Goal: Information Seeking & Learning: Compare options

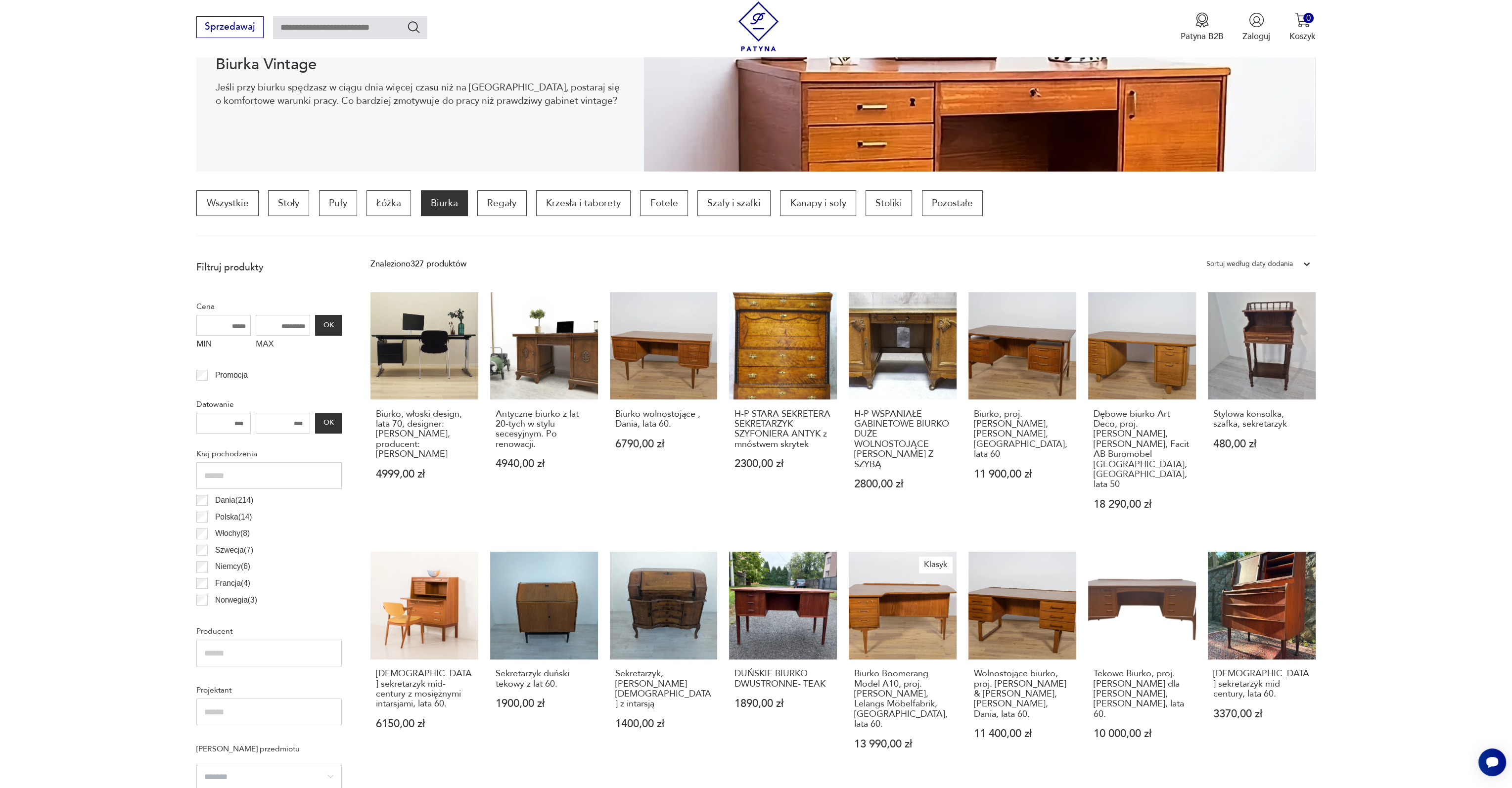
scroll to position [229, 0]
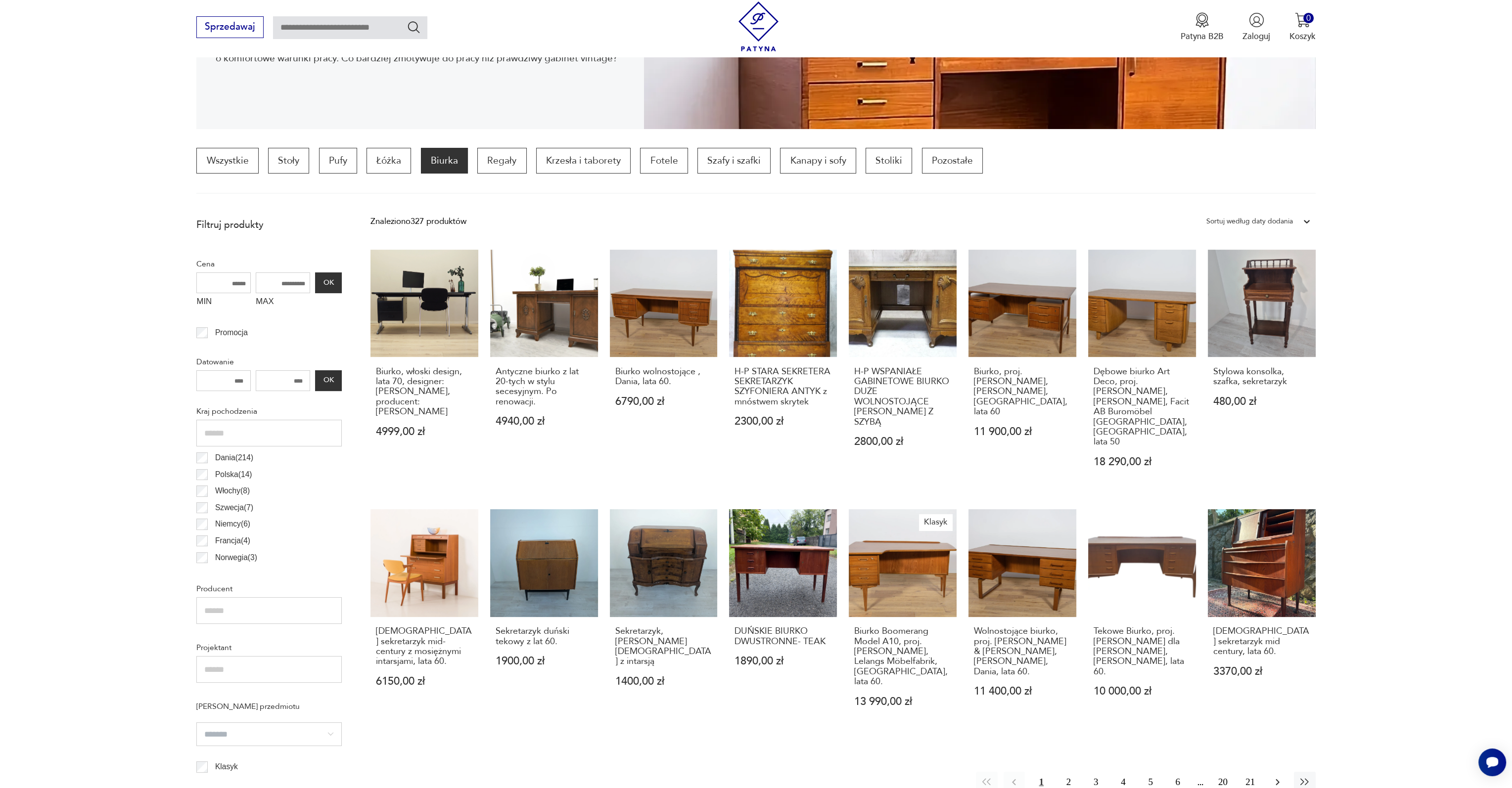
click at [1278, 779] on icon "button" at bounding box center [1277, 782] width 4 height 7
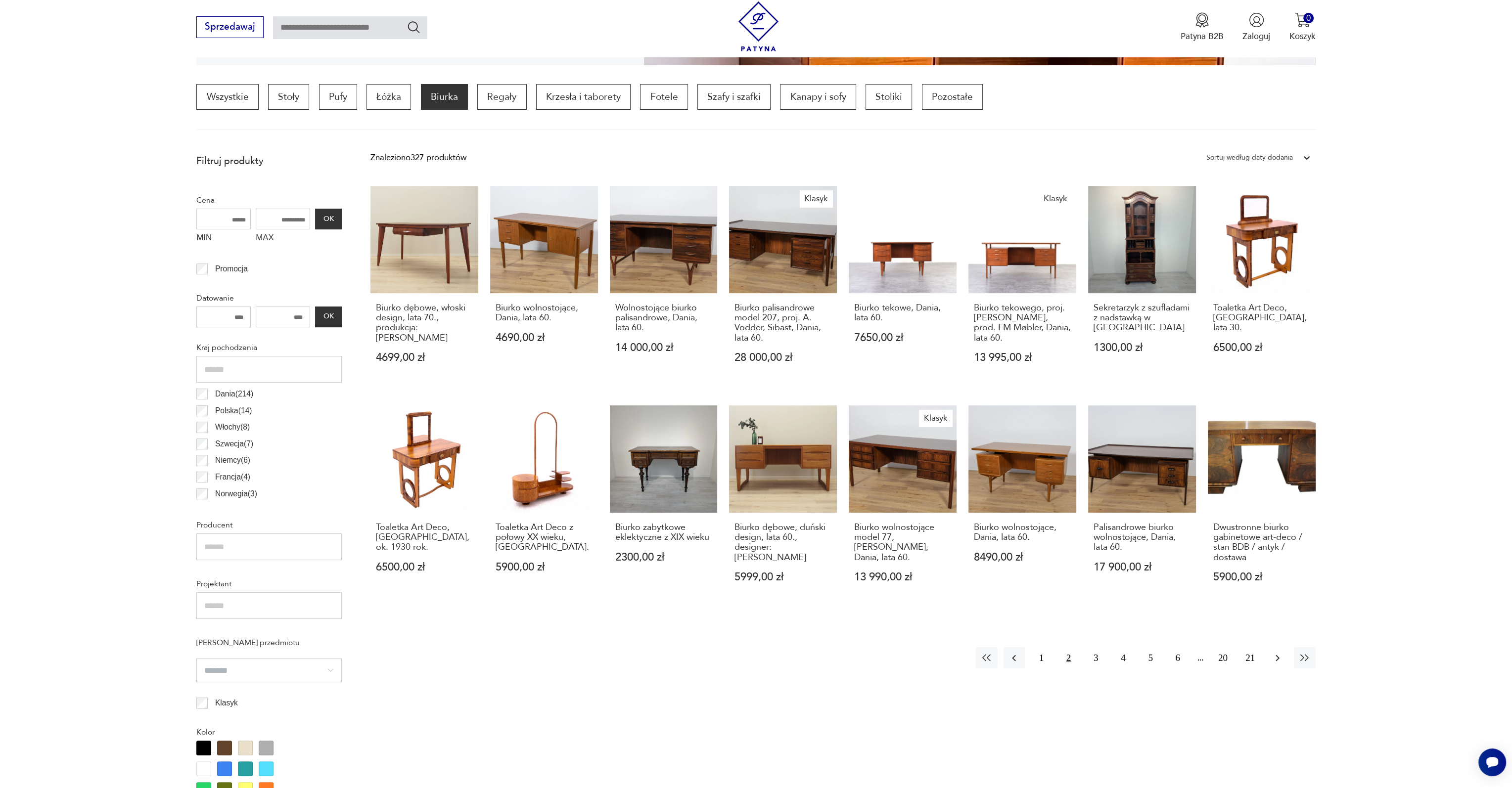
click at [1273, 656] on icon "button" at bounding box center [1278, 658] width 12 height 12
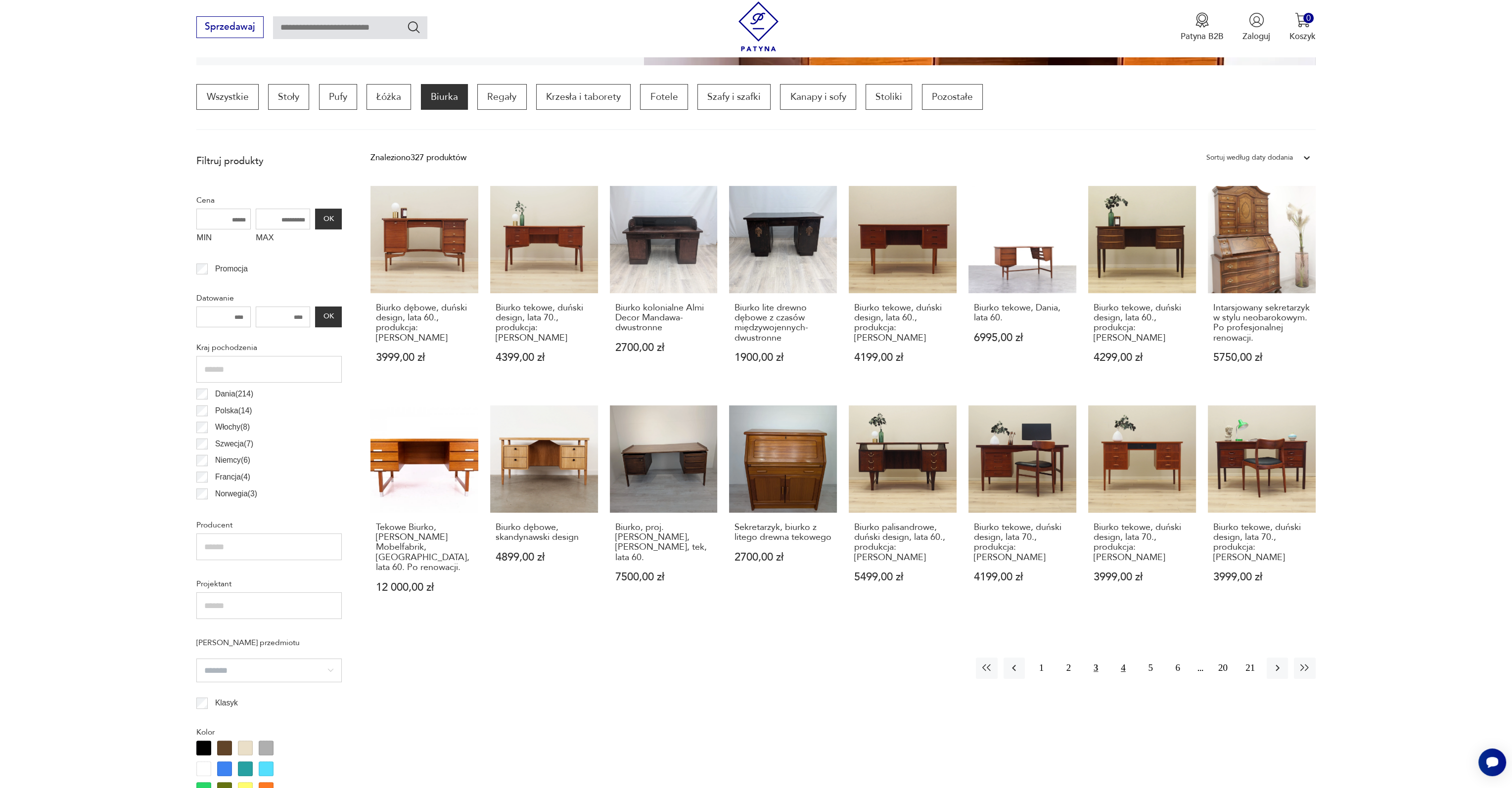
click at [1124, 658] on button "4" at bounding box center [1123, 668] width 22 height 22
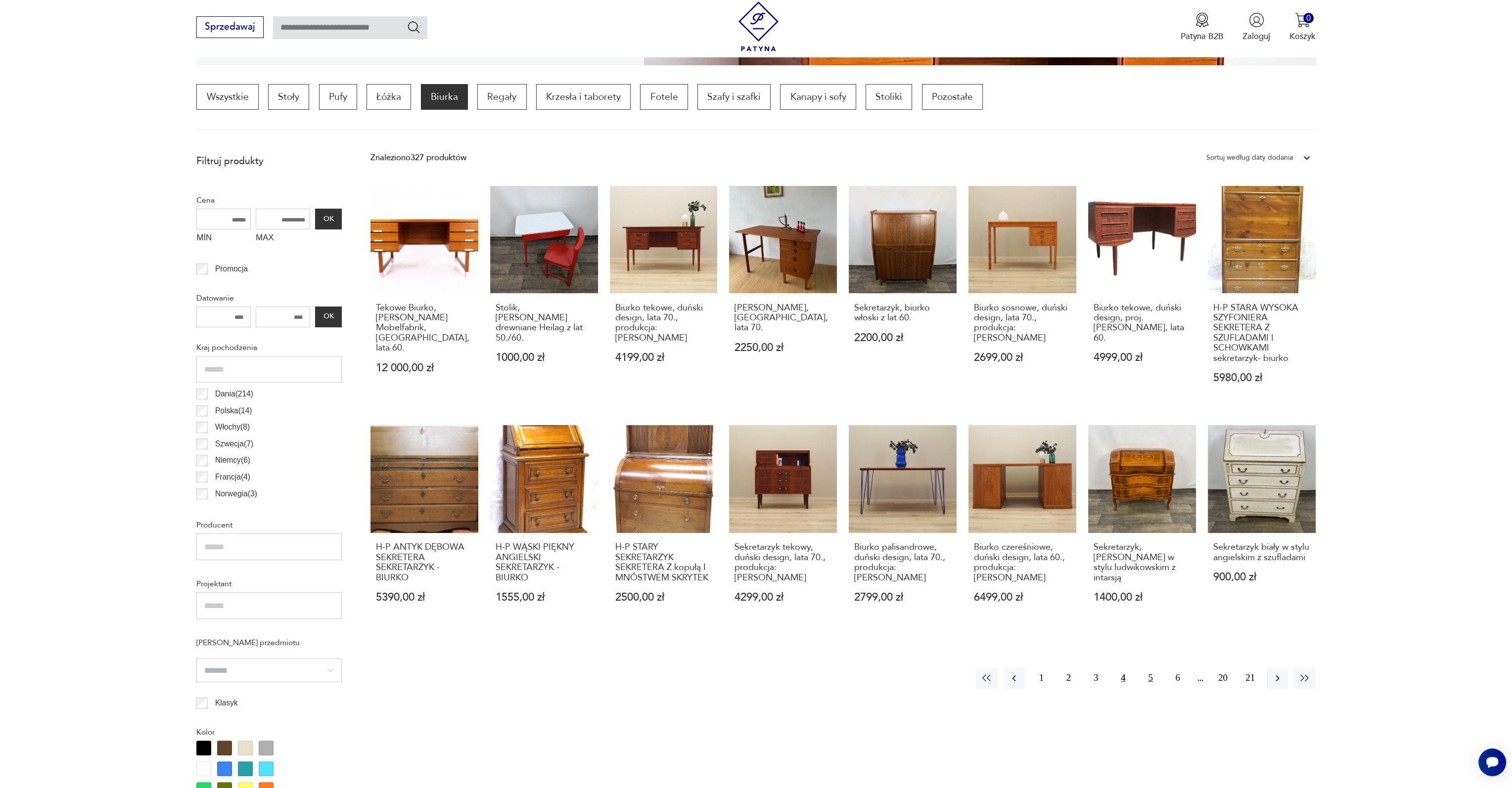
click at [1150, 675] on button "5" at bounding box center [1150, 679] width 22 height 22
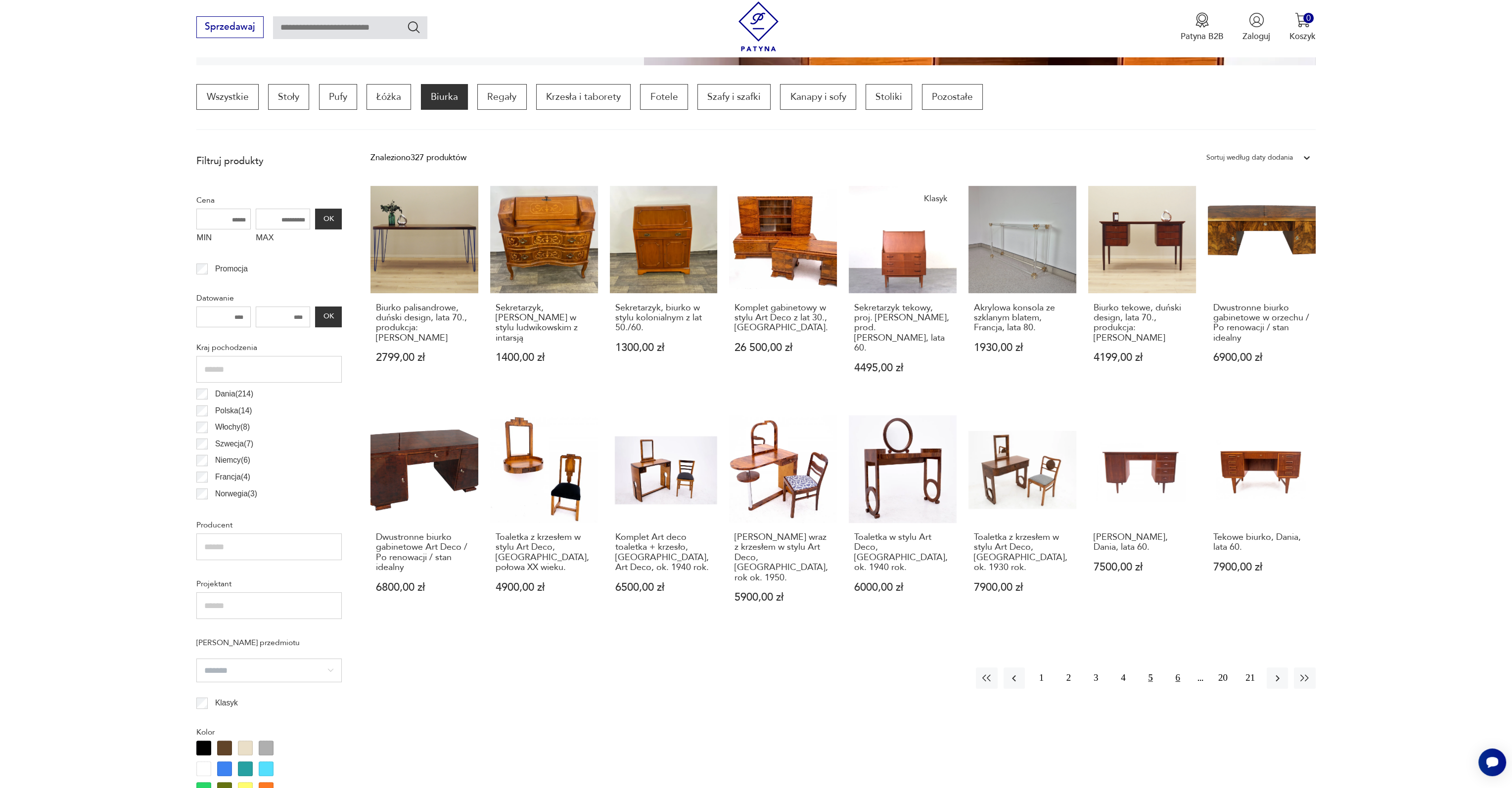
click at [1181, 668] on button "6" at bounding box center [1178, 679] width 22 height 22
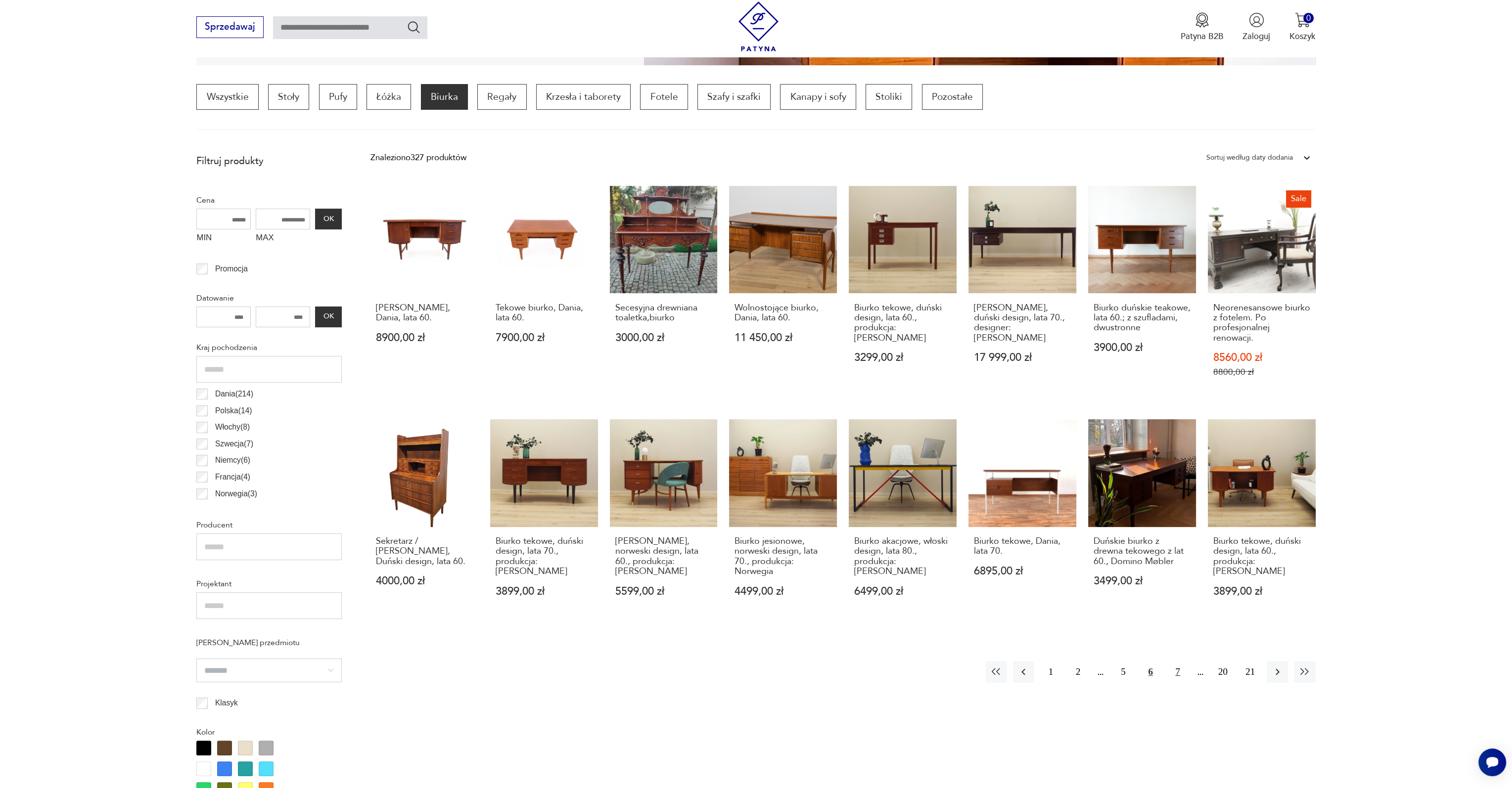
click at [1179, 669] on button "7" at bounding box center [1178, 672] width 22 height 22
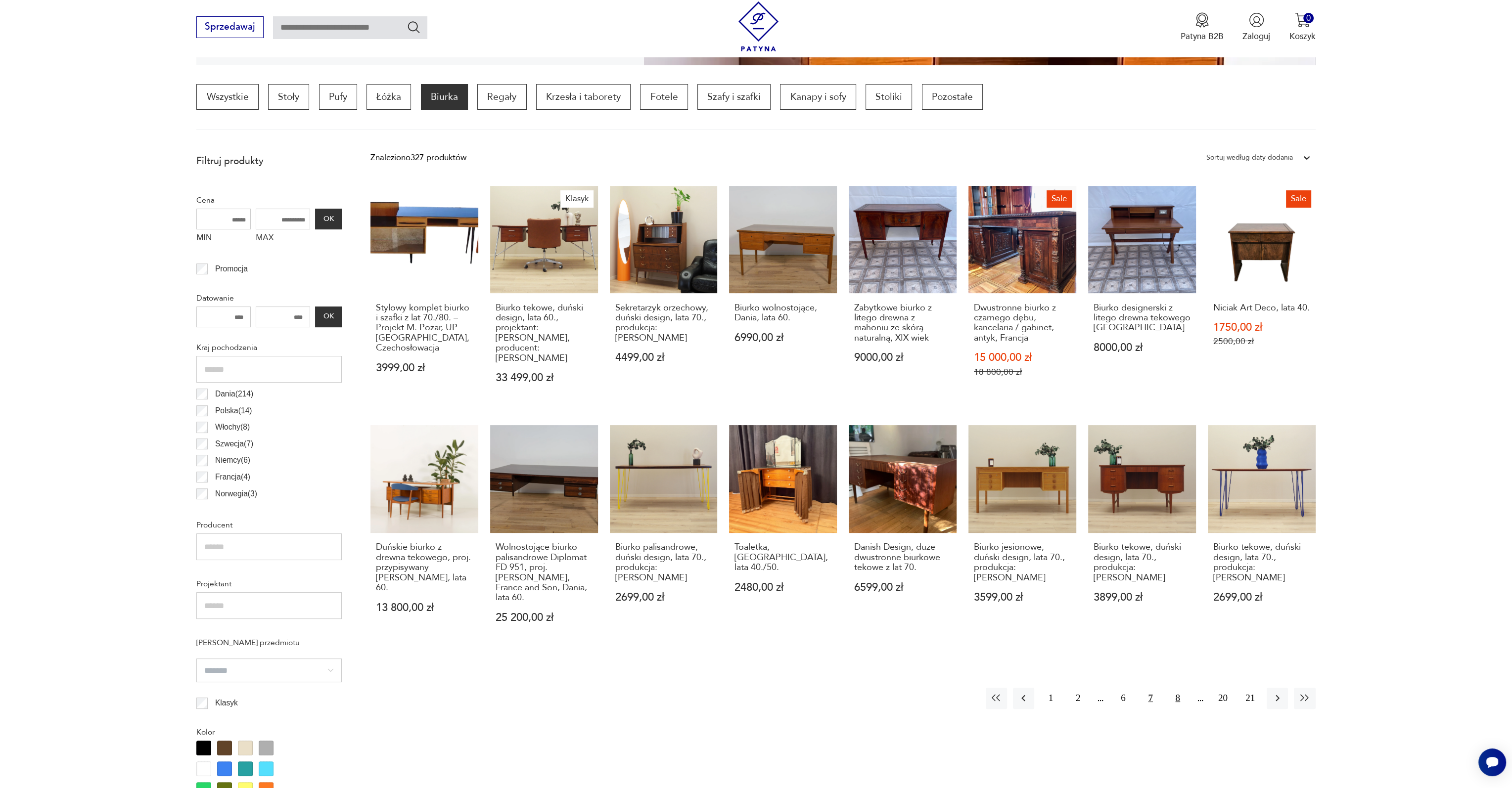
click at [1179, 687] on button "8" at bounding box center [1178, 698] width 22 height 22
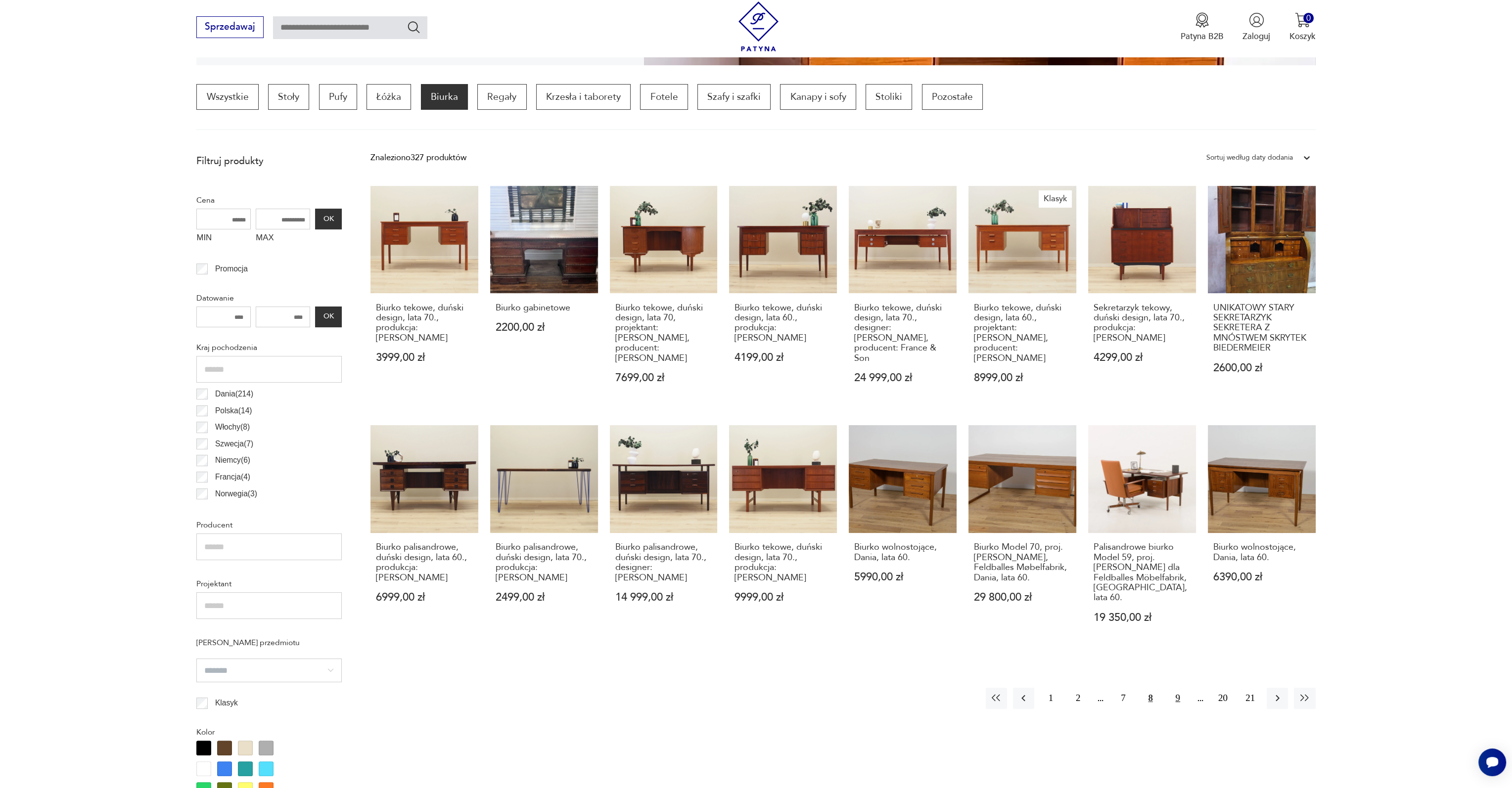
click at [1178, 687] on button "9" at bounding box center [1178, 698] width 22 height 22
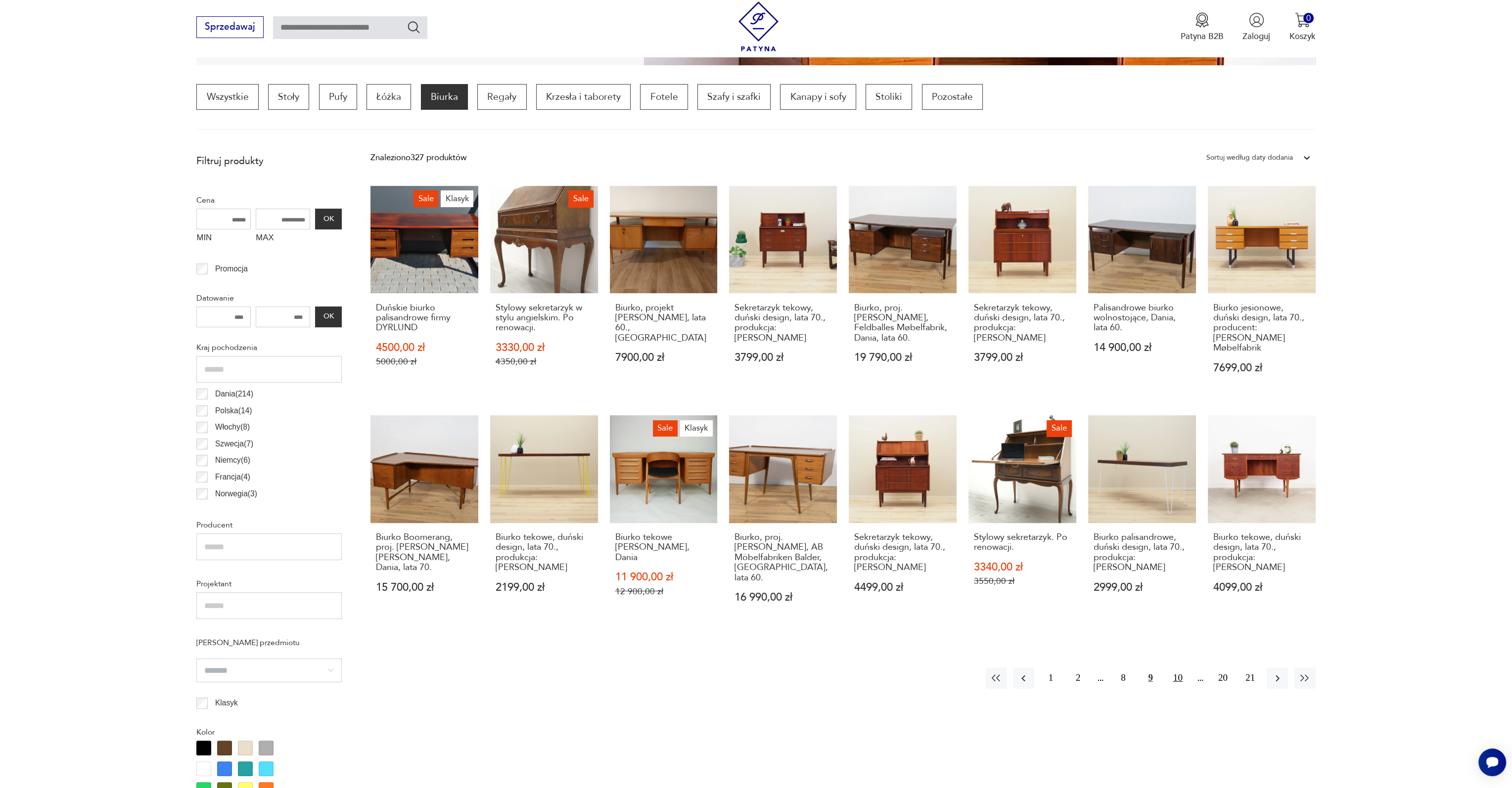
click at [1184, 668] on button "10" at bounding box center [1178, 679] width 22 height 22
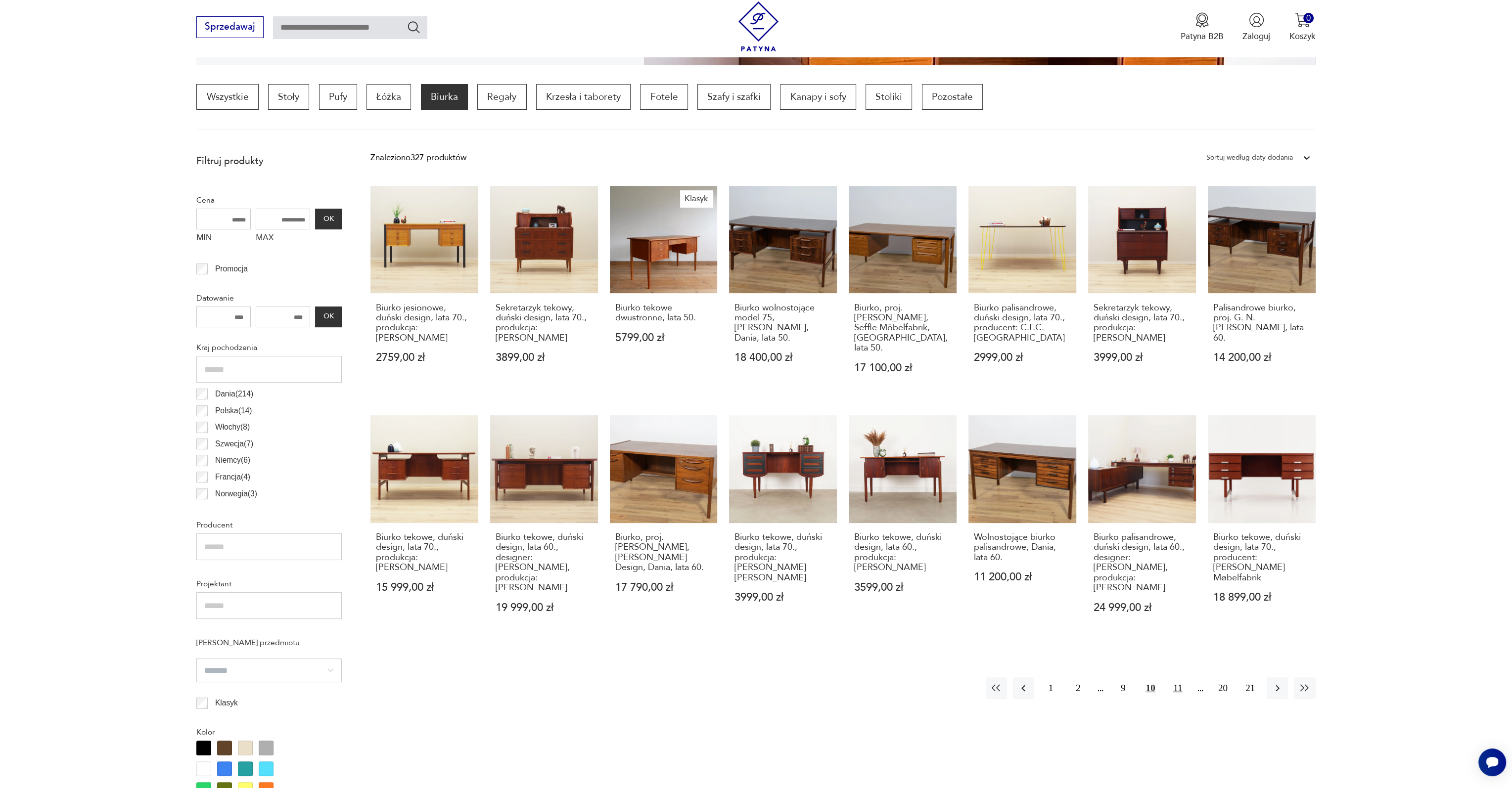
click at [1180, 677] on button "11" at bounding box center [1178, 688] width 22 height 22
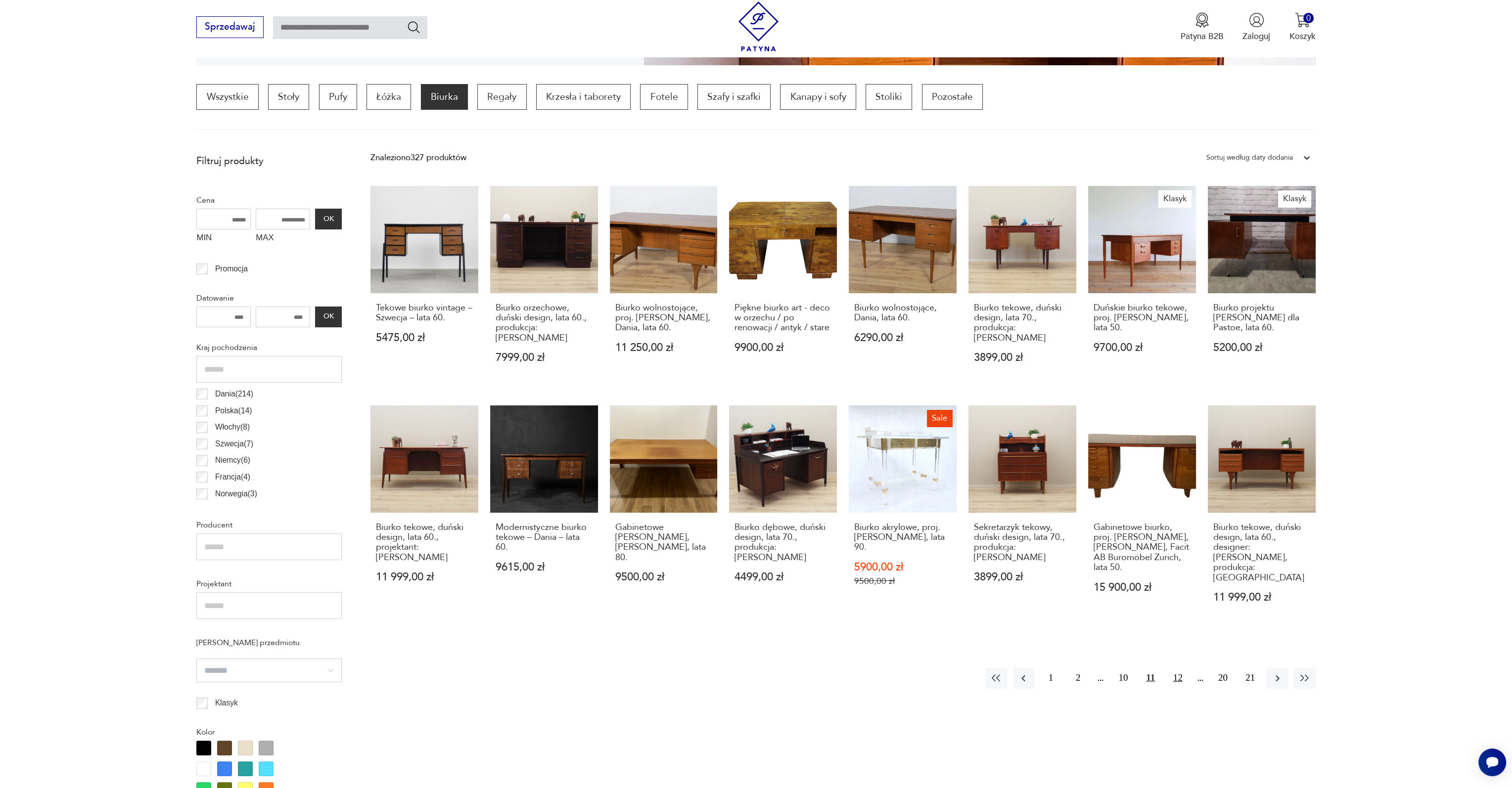
click at [1179, 668] on button "12" at bounding box center [1178, 679] width 22 height 22
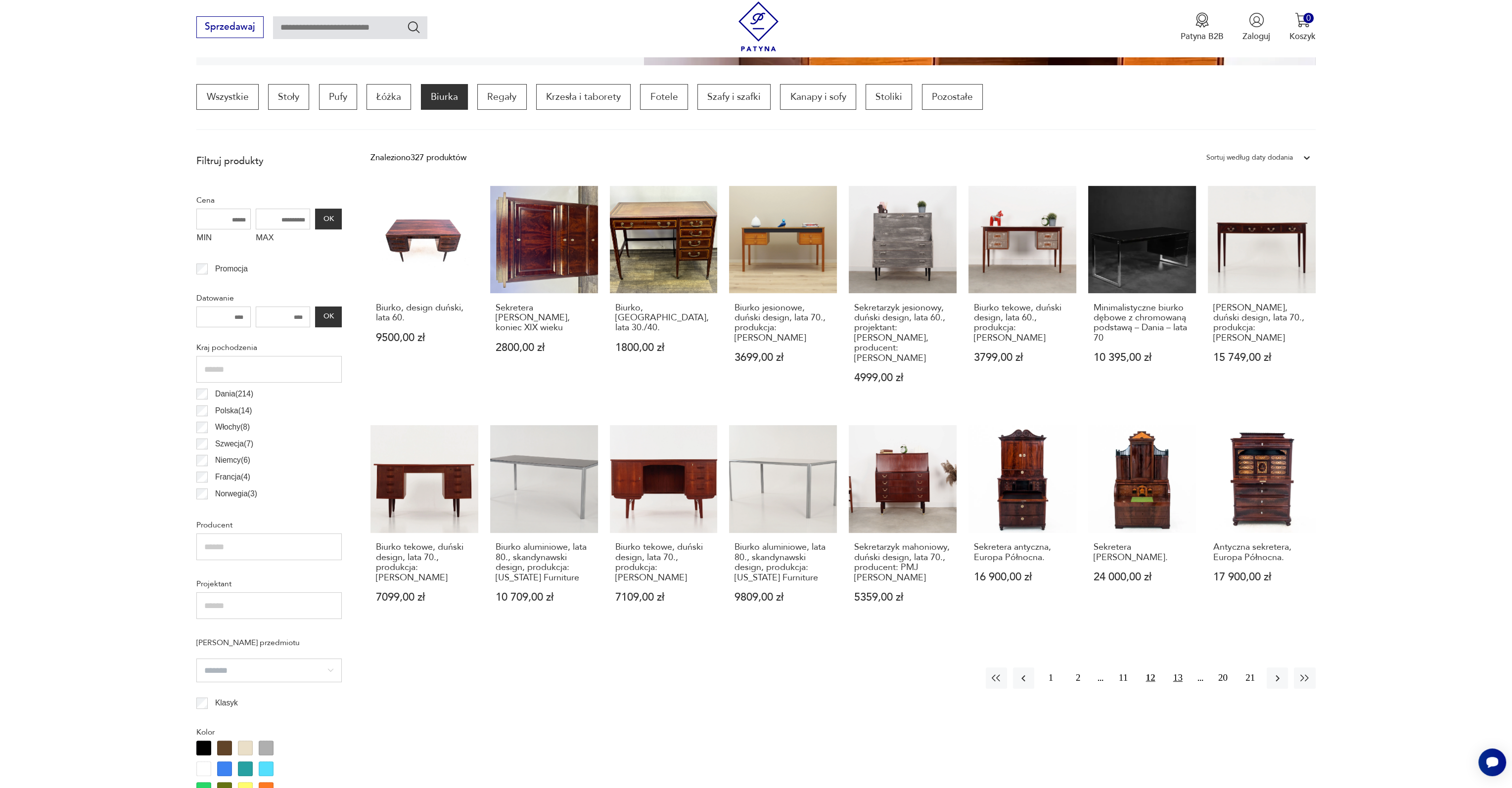
click at [1175, 668] on button "13" at bounding box center [1178, 679] width 22 height 22
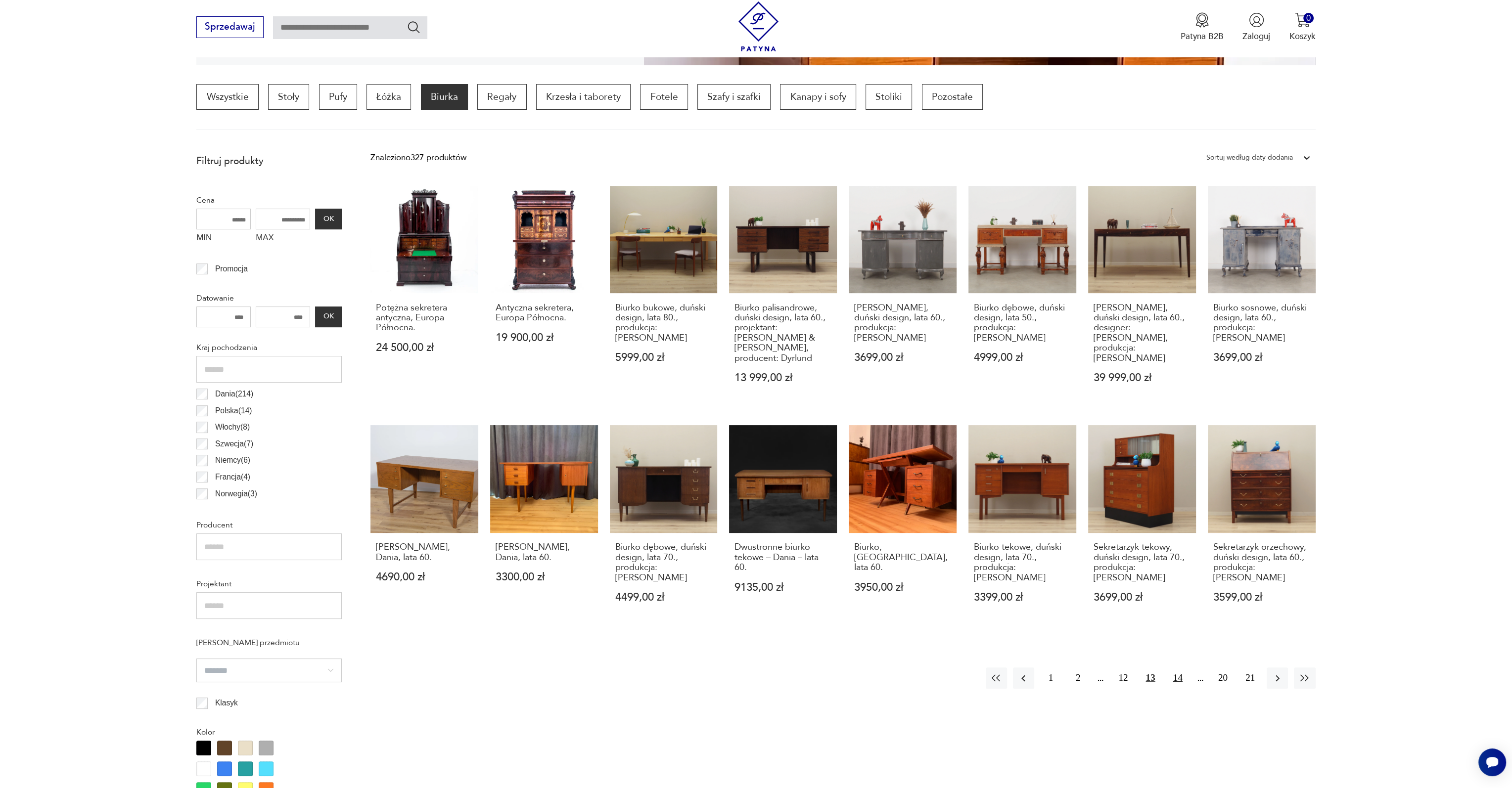
click at [1179, 668] on button "14" at bounding box center [1178, 679] width 22 height 22
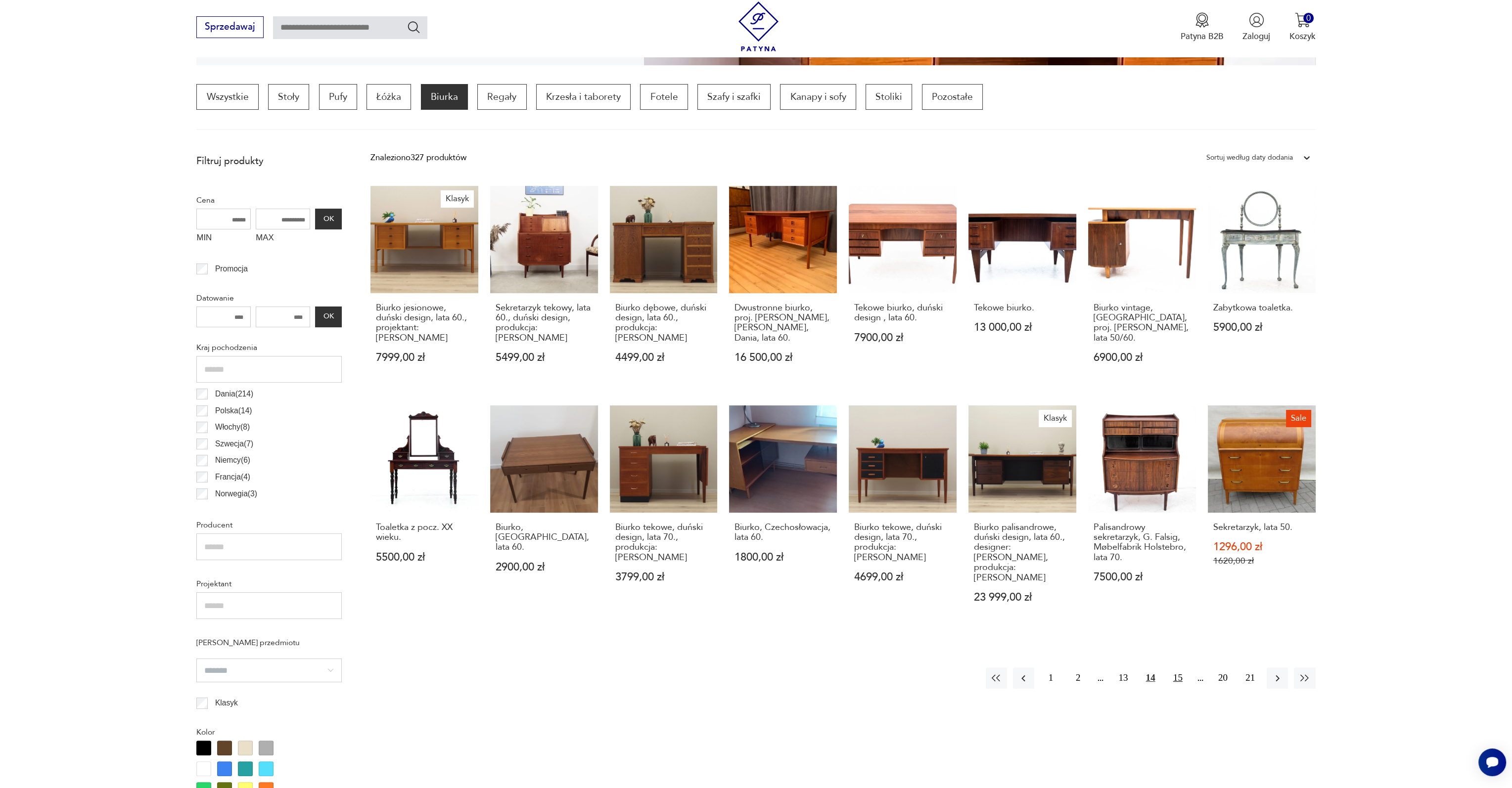
click at [1179, 668] on button "15" at bounding box center [1178, 679] width 22 height 22
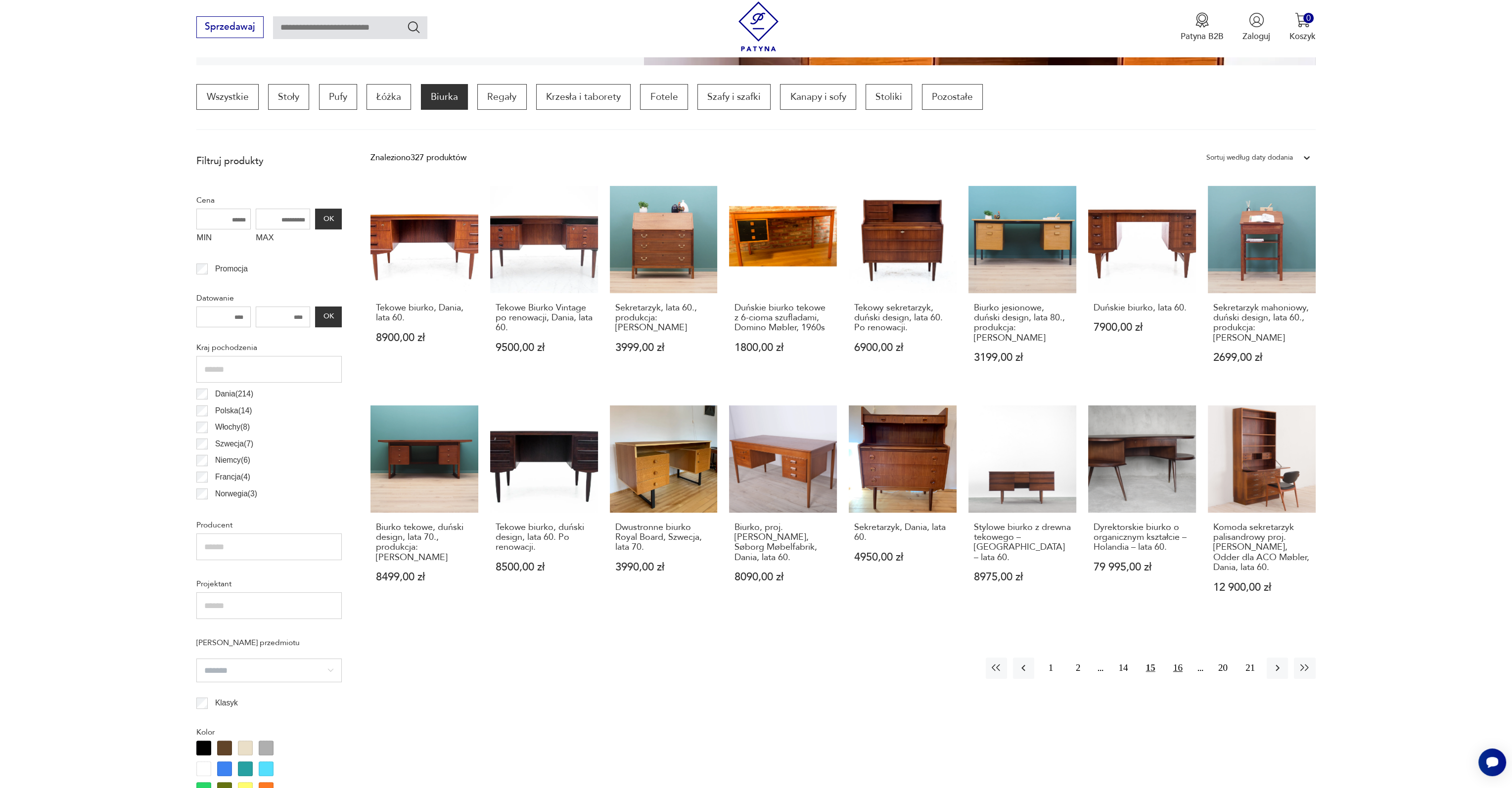
click at [1177, 670] on button "16" at bounding box center [1178, 668] width 22 height 22
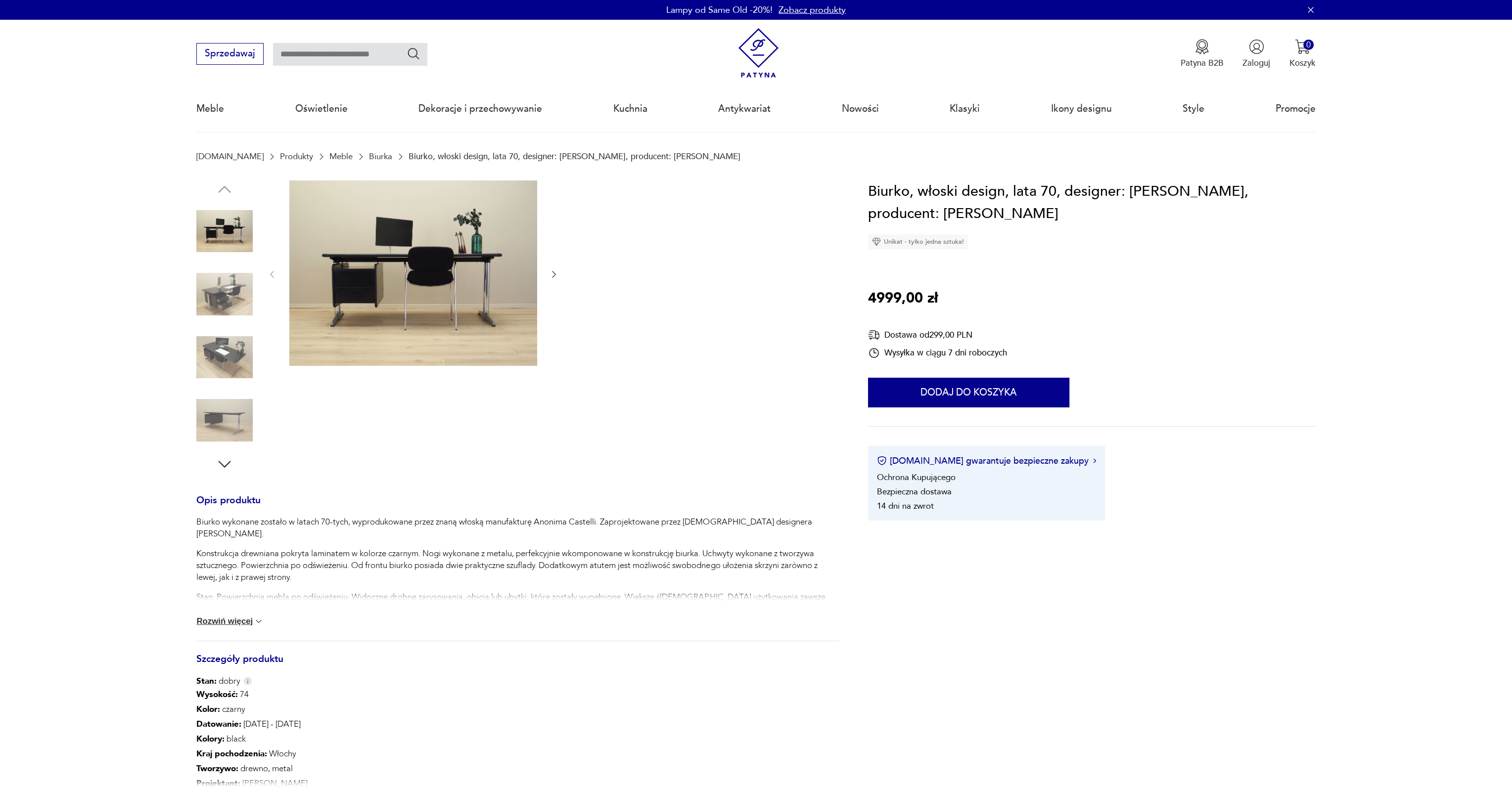
click at [241, 287] on img at bounding box center [224, 294] width 56 height 56
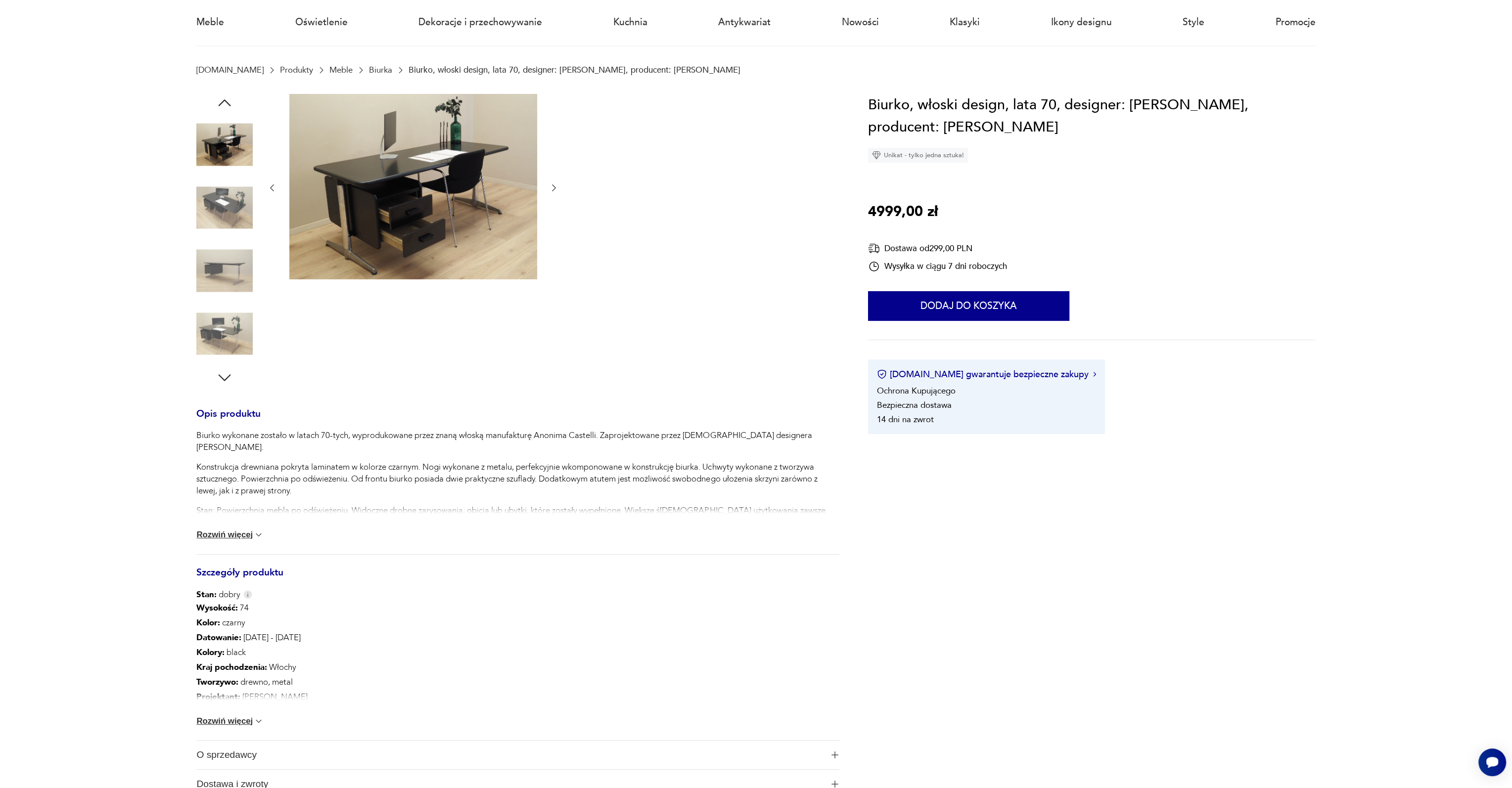
scroll to position [148, 0]
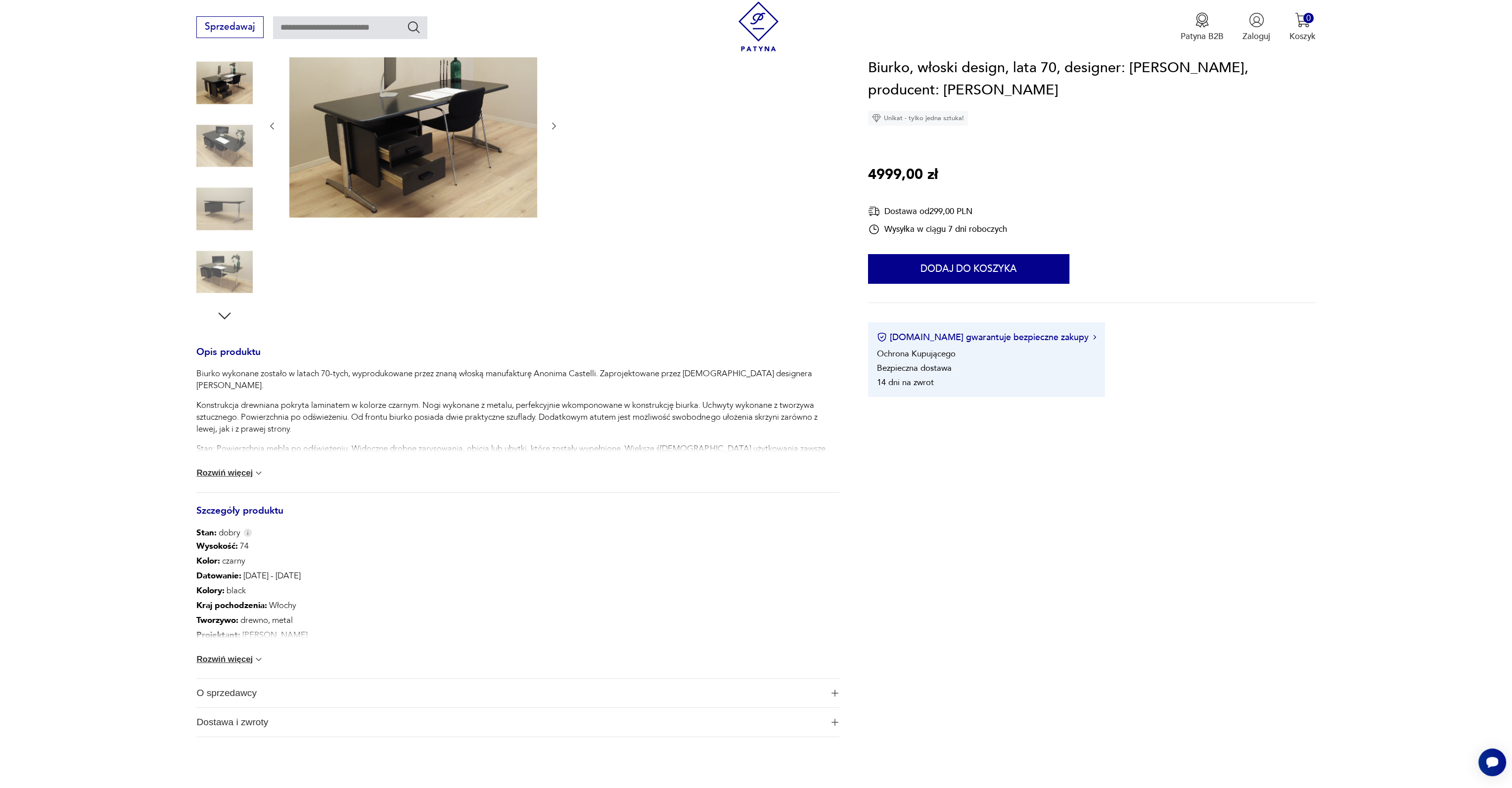
click at [249, 657] on button "Rozwiń więcej" at bounding box center [230, 659] width 67 height 10
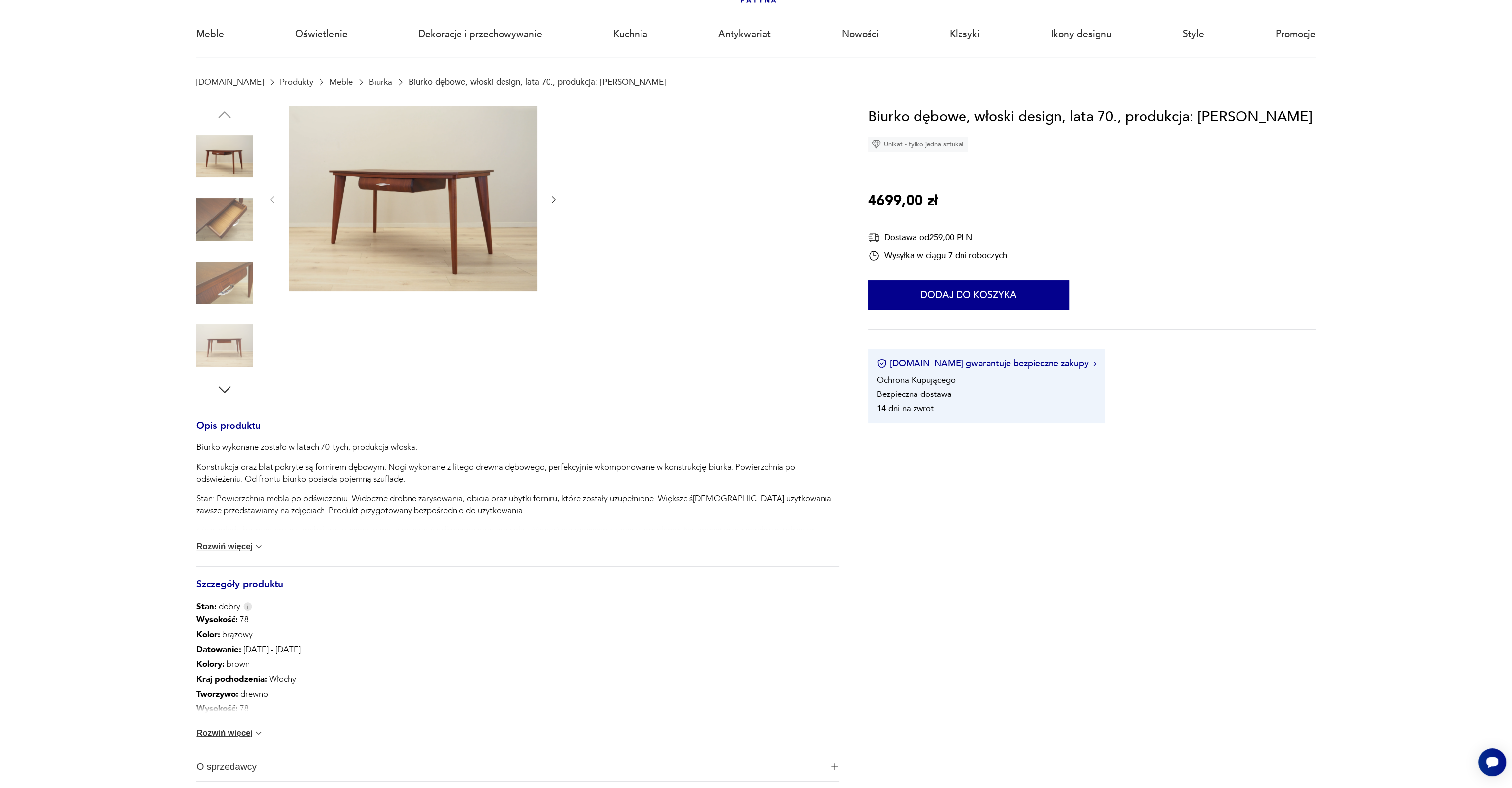
scroll to position [247, 0]
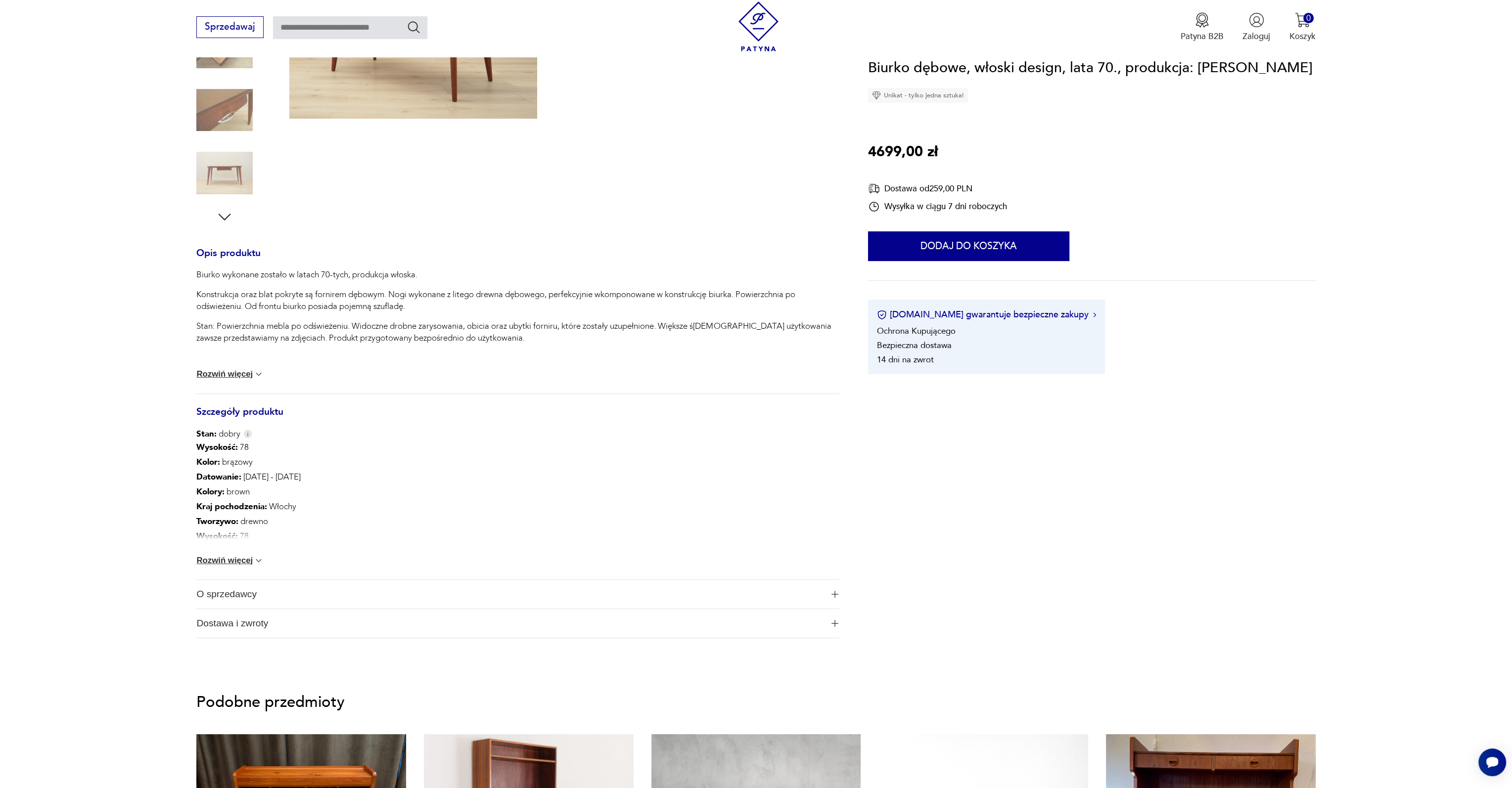
click at [248, 558] on button "Rozwiń więcej" at bounding box center [230, 561] width 67 height 10
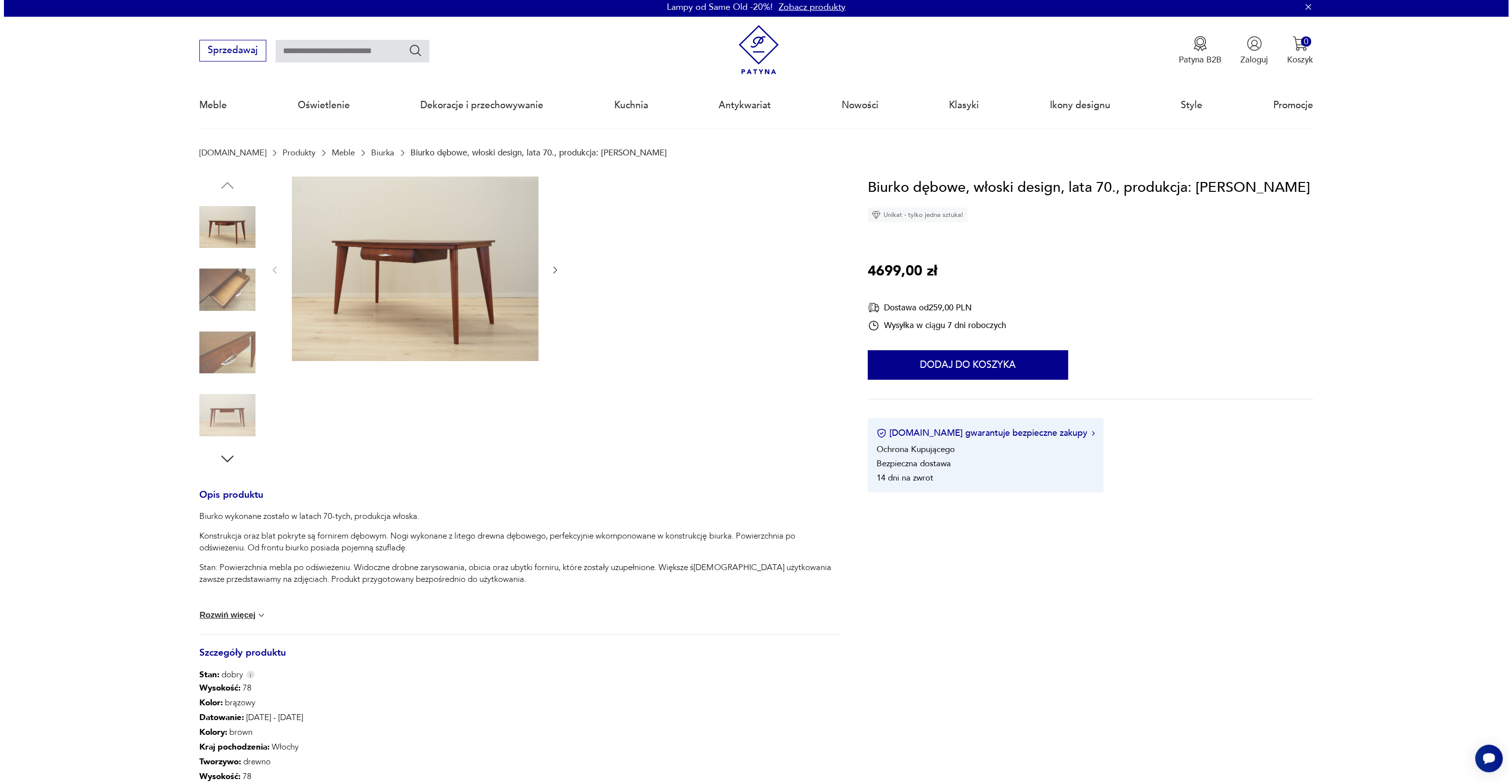
scroll to position [0, 0]
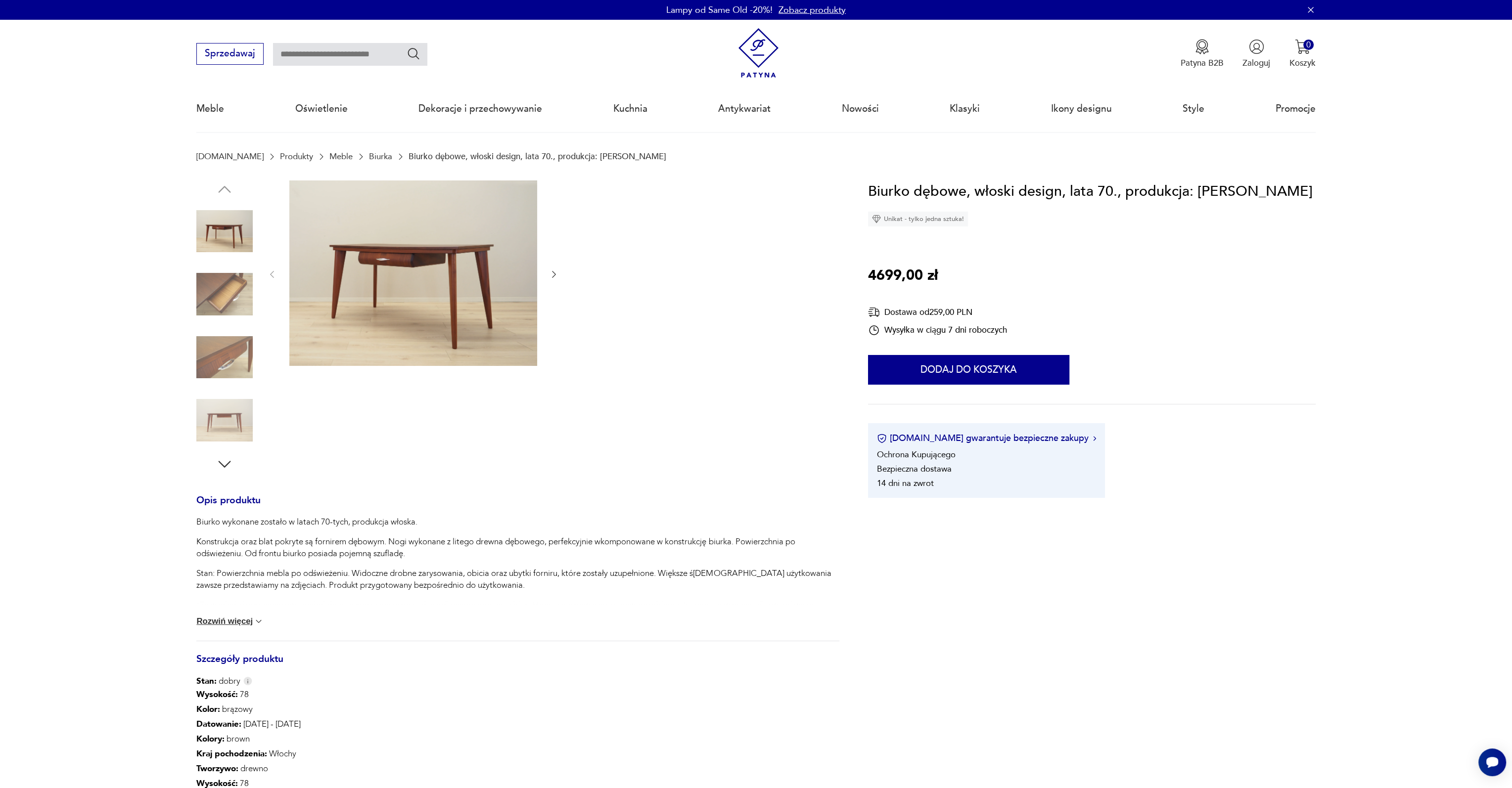
click at [397, 281] on img at bounding box center [413, 273] width 248 height 186
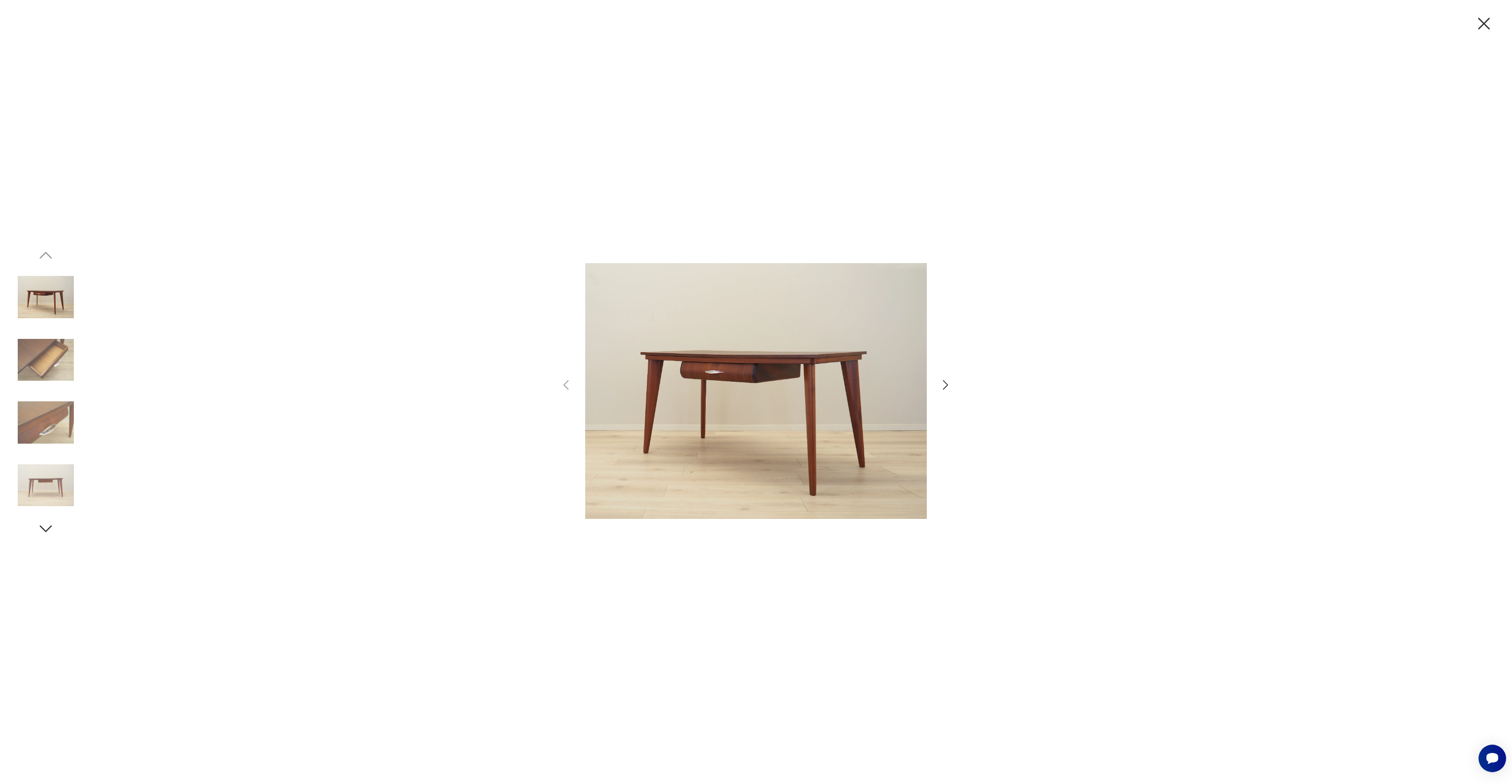
click at [949, 382] on icon "button" at bounding box center [946, 385] width 14 height 14
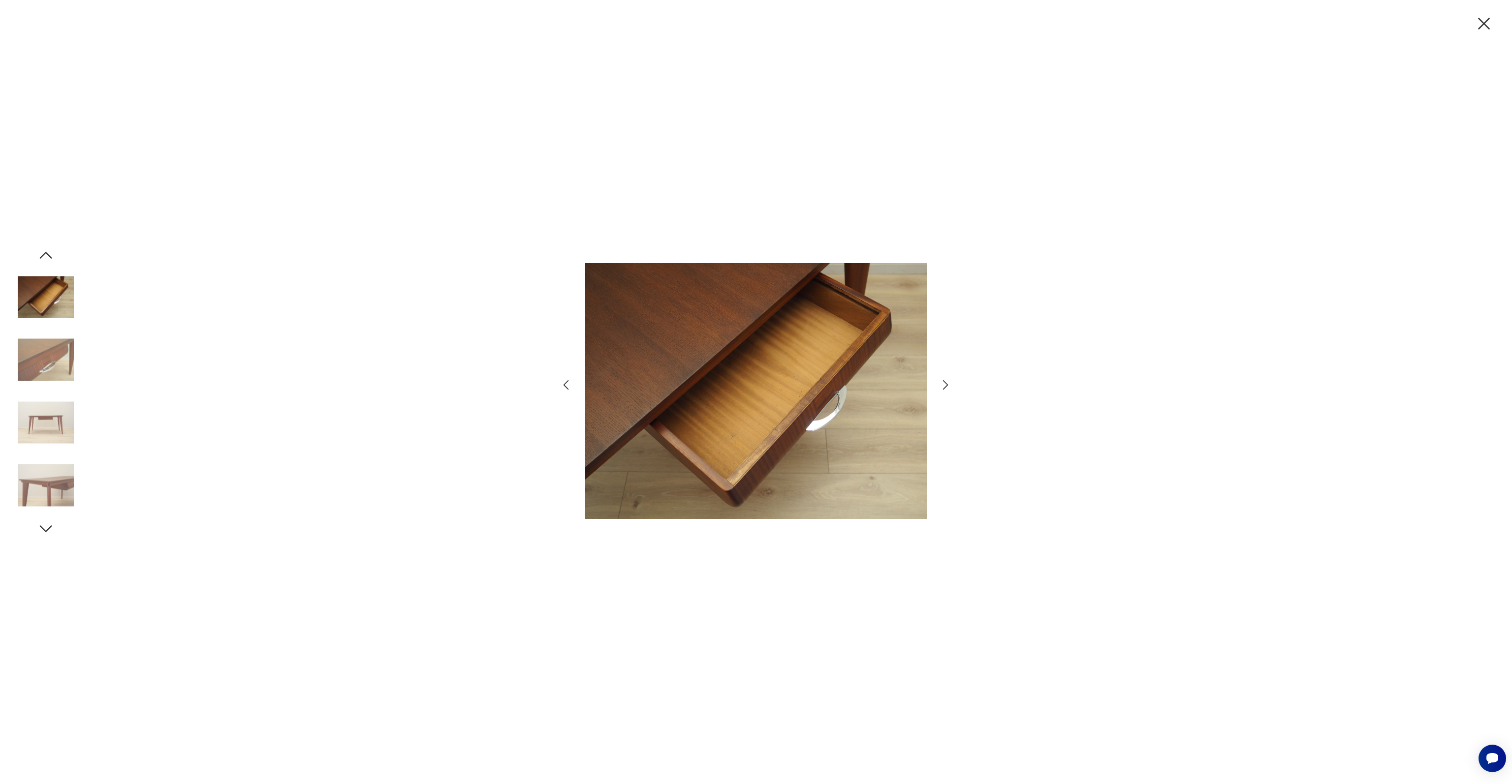
click at [949, 382] on icon "button" at bounding box center [946, 385] width 14 height 14
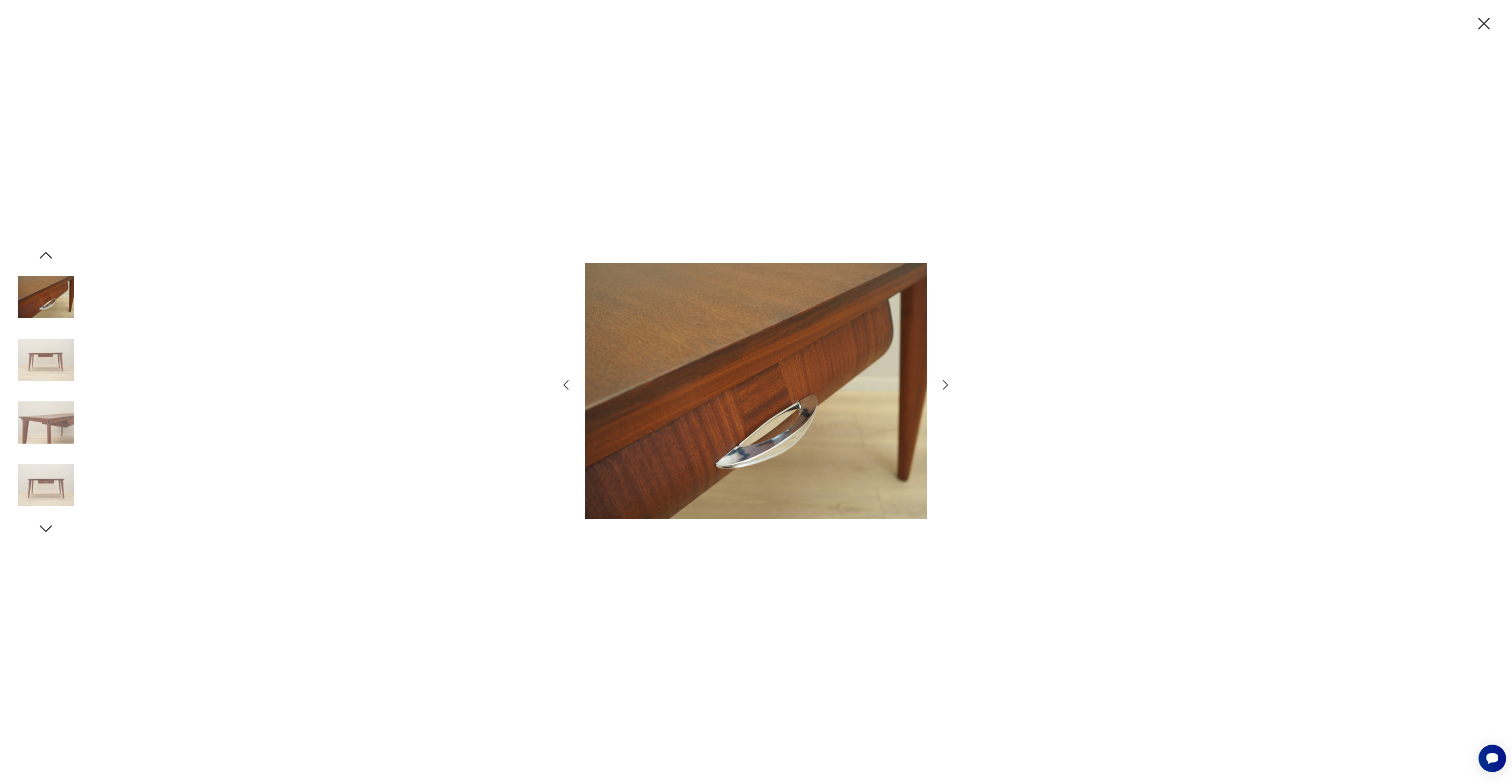
click at [949, 382] on icon "button" at bounding box center [946, 385] width 14 height 14
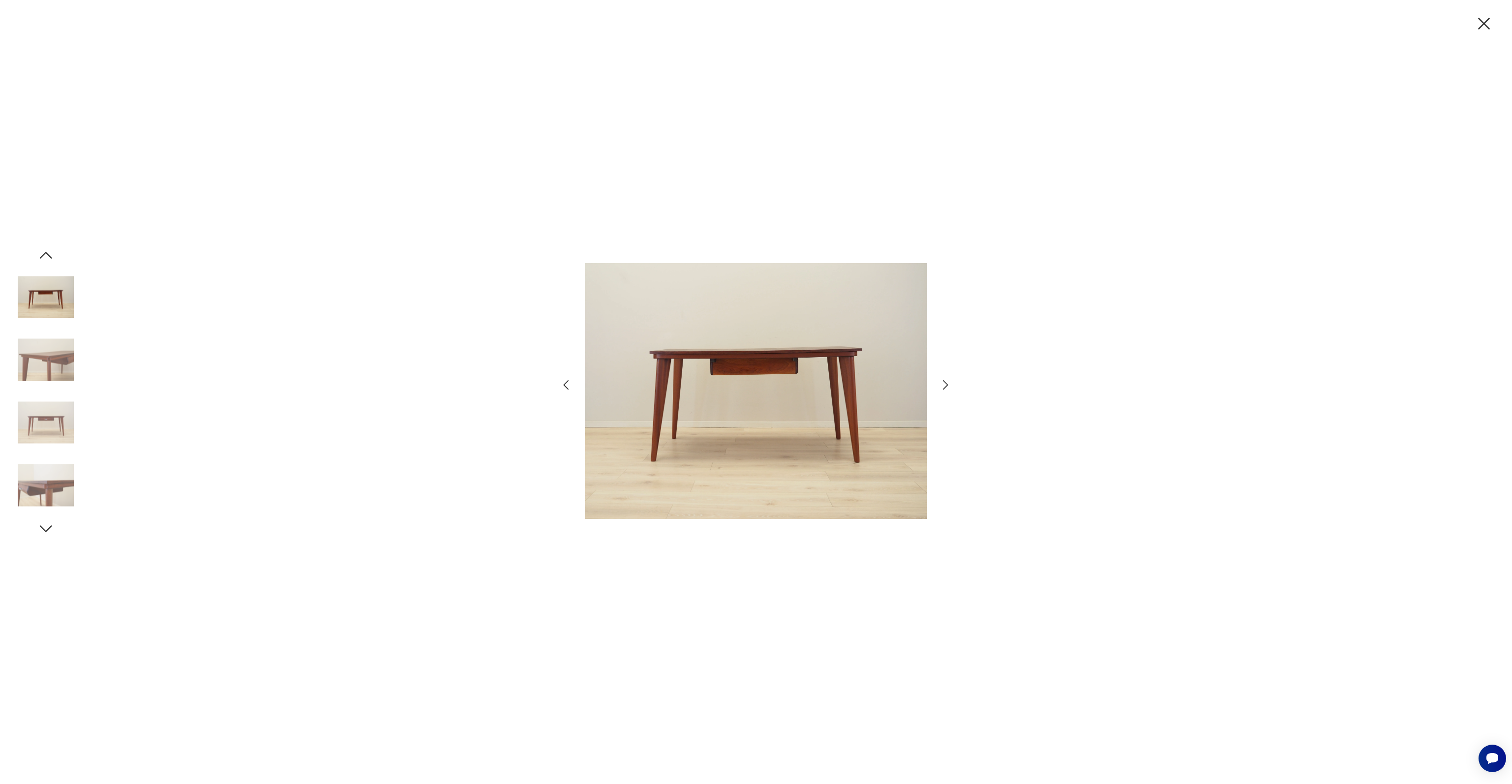
click at [949, 382] on icon "button" at bounding box center [946, 385] width 14 height 14
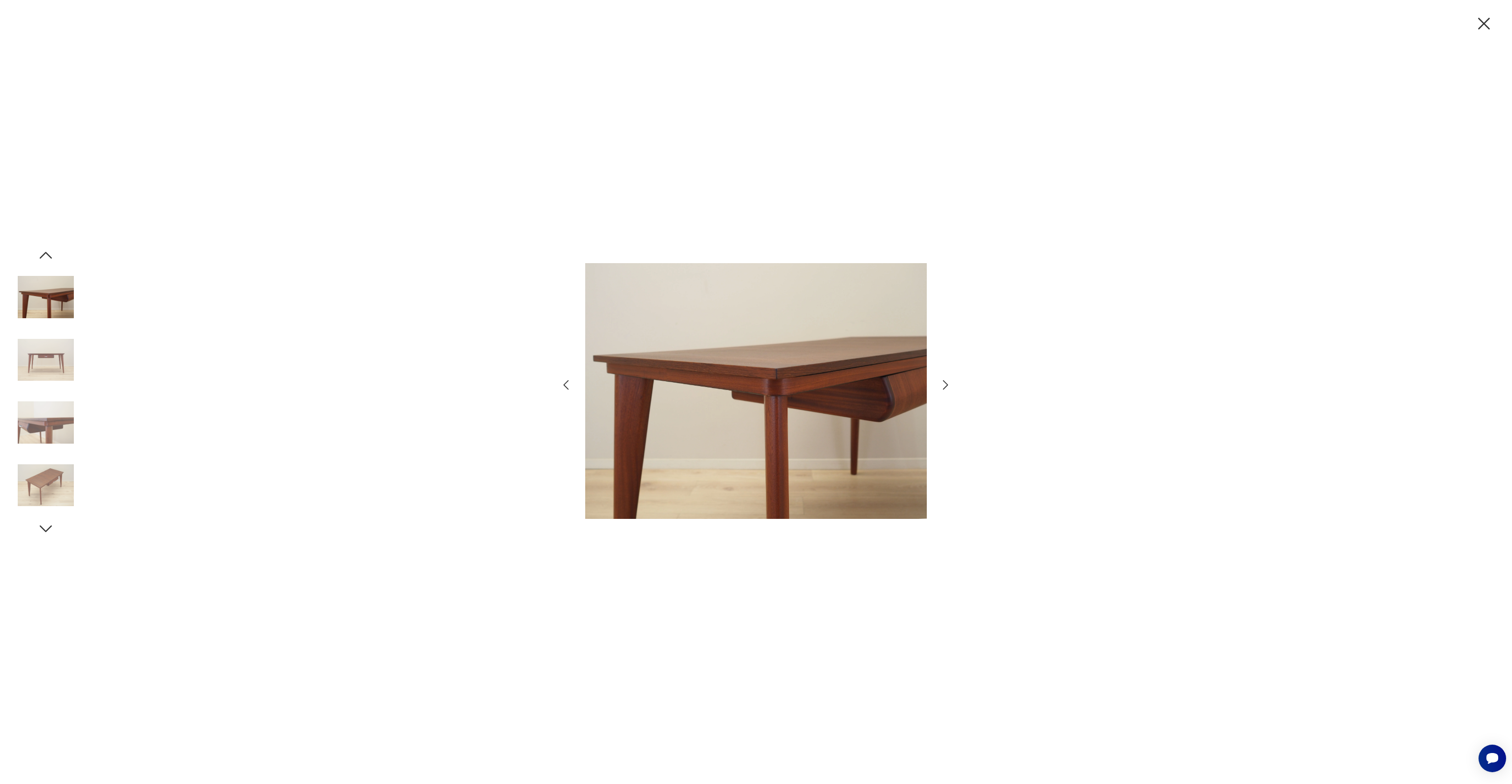
click at [949, 382] on icon "button" at bounding box center [946, 385] width 14 height 14
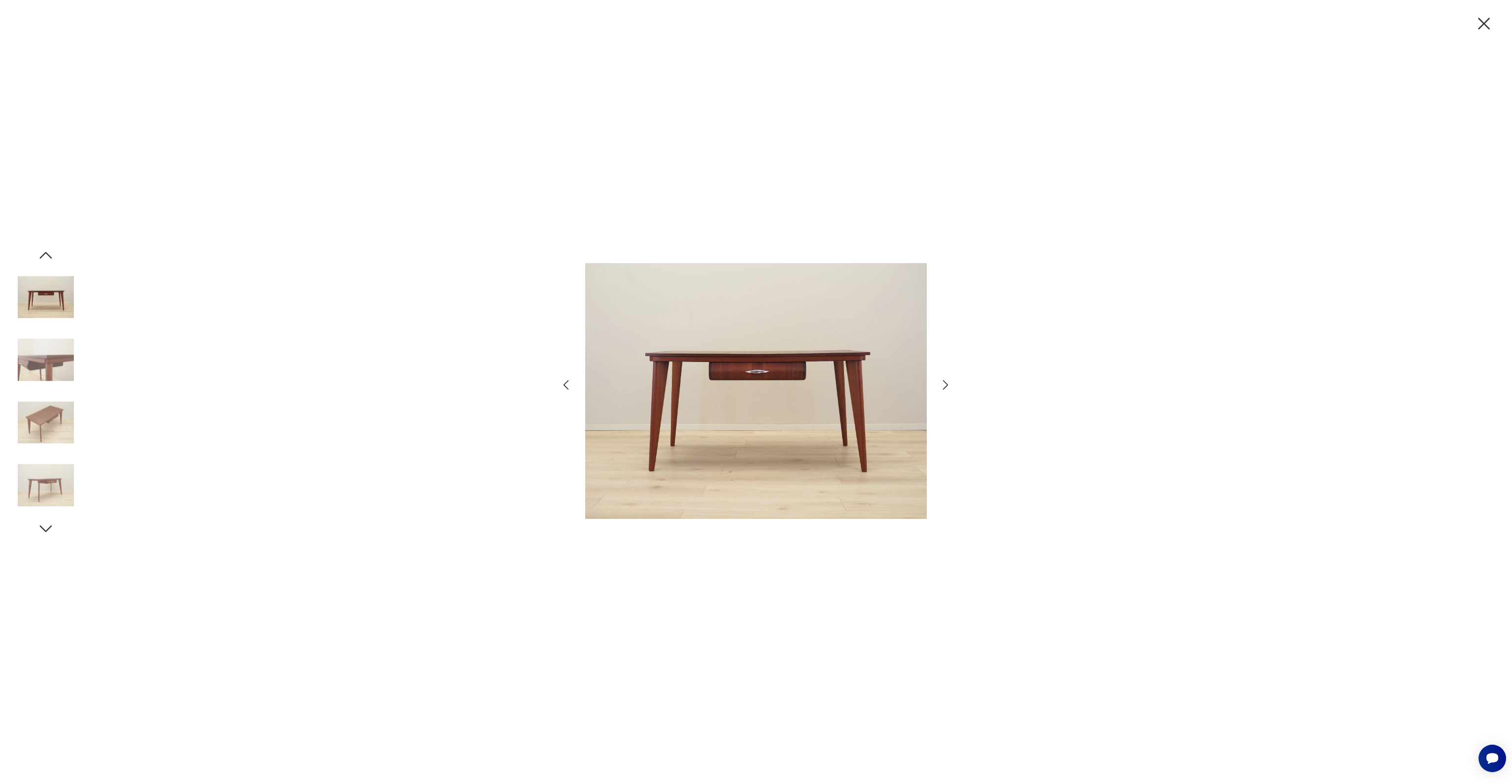
click at [949, 382] on icon "button" at bounding box center [946, 385] width 14 height 14
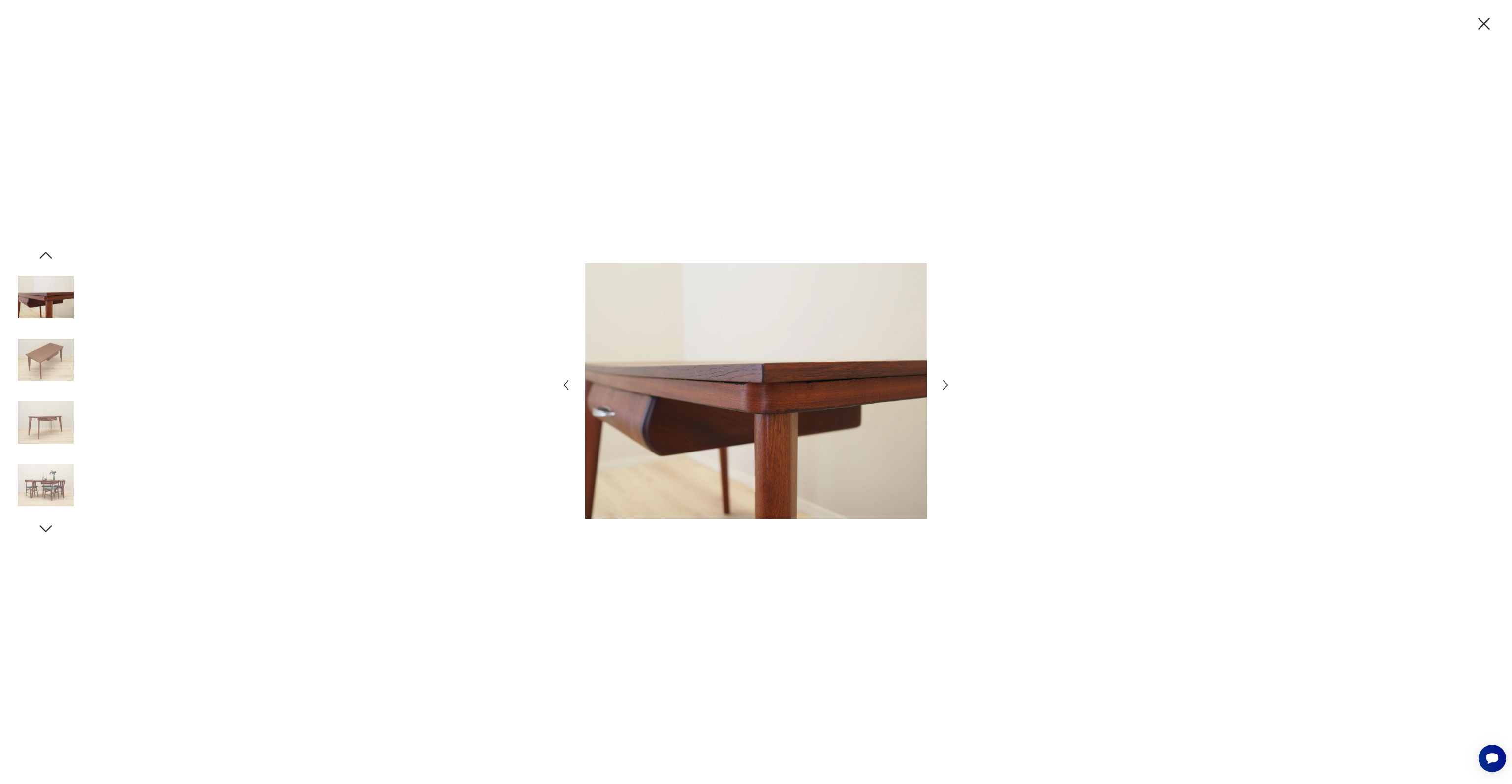
click at [949, 382] on icon "button" at bounding box center [946, 385] width 14 height 14
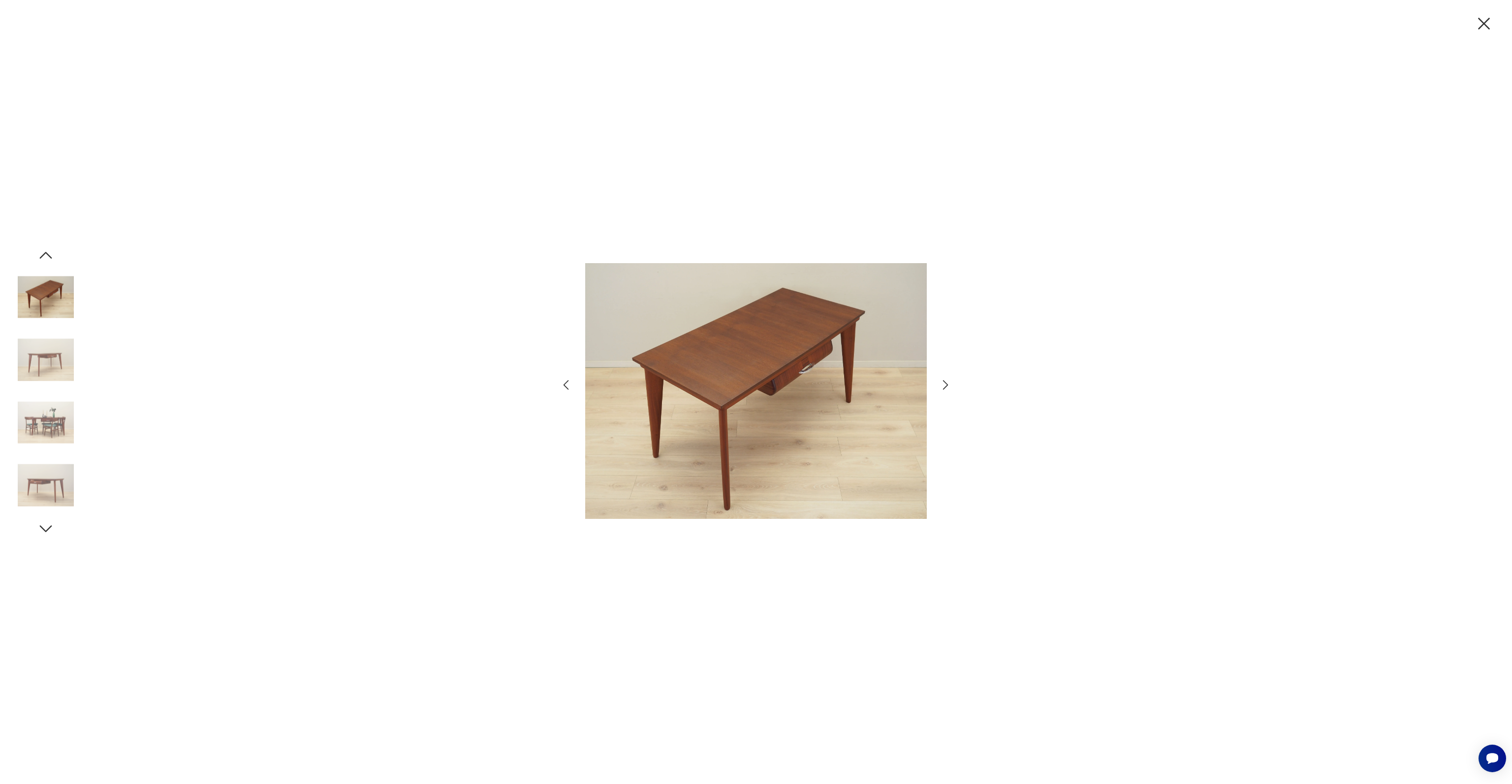
click at [949, 382] on icon "button" at bounding box center [946, 385] width 14 height 14
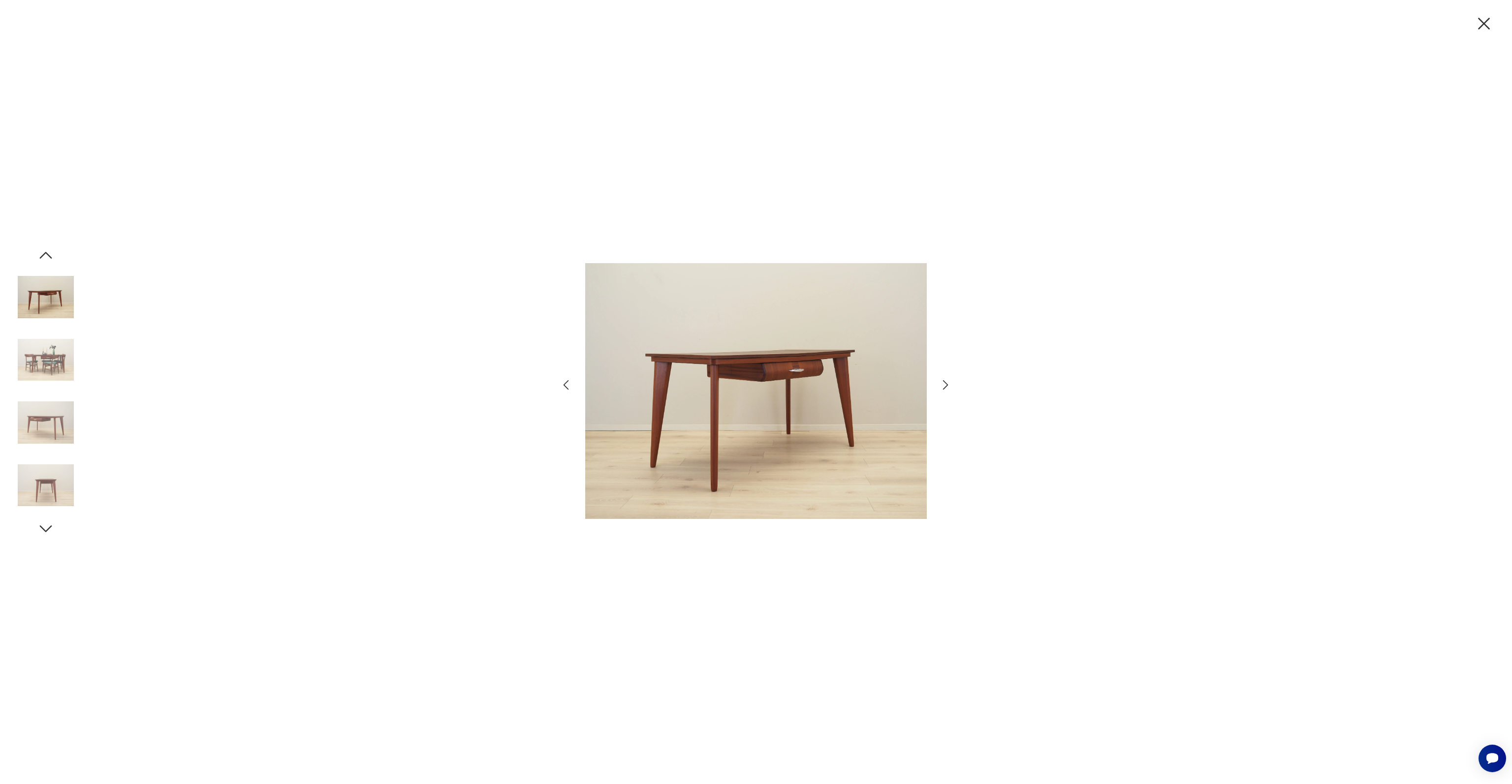
click at [949, 382] on icon "button" at bounding box center [946, 385] width 14 height 14
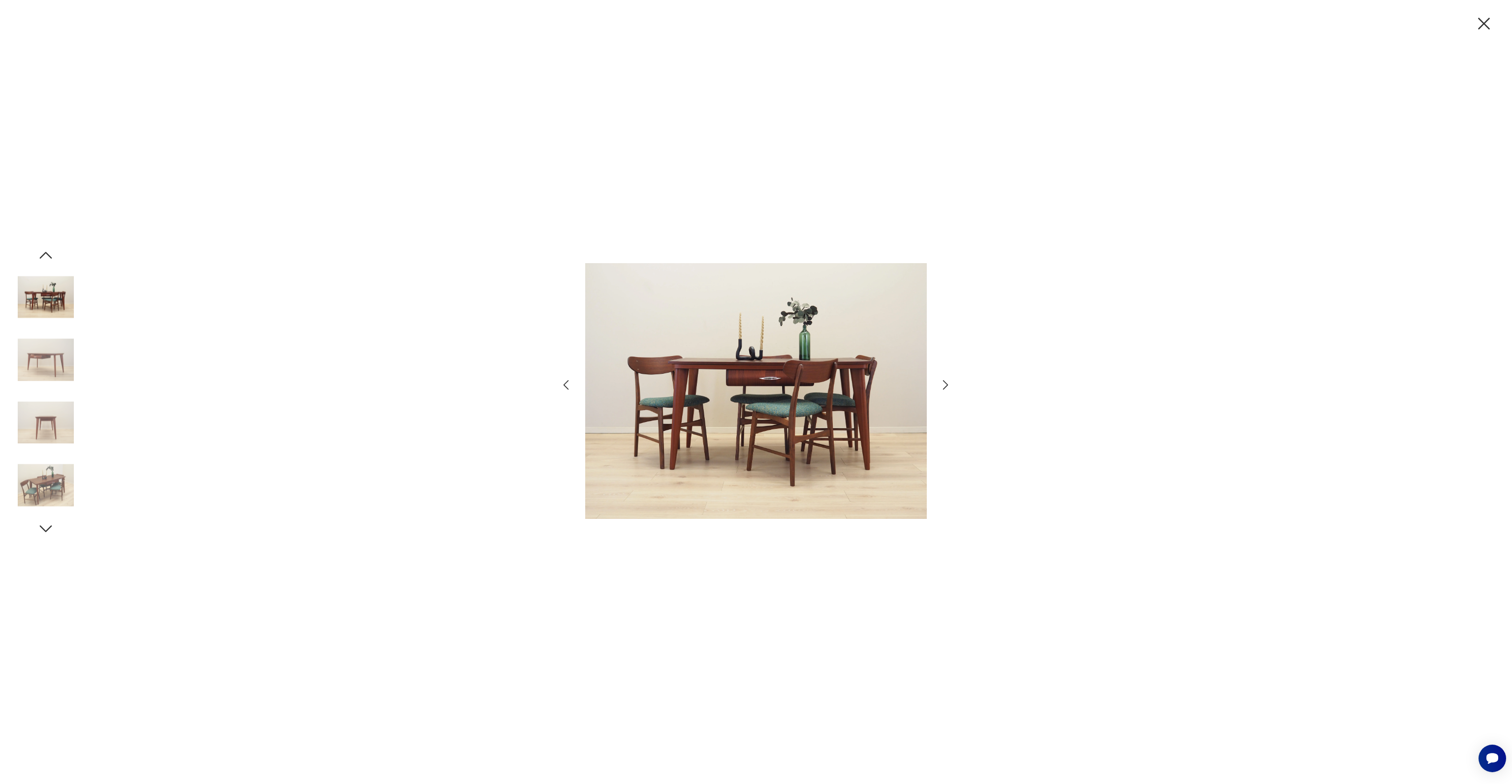
click at [949, 382] on icon "button" at bounding box center [946, 385] width 14 height 14
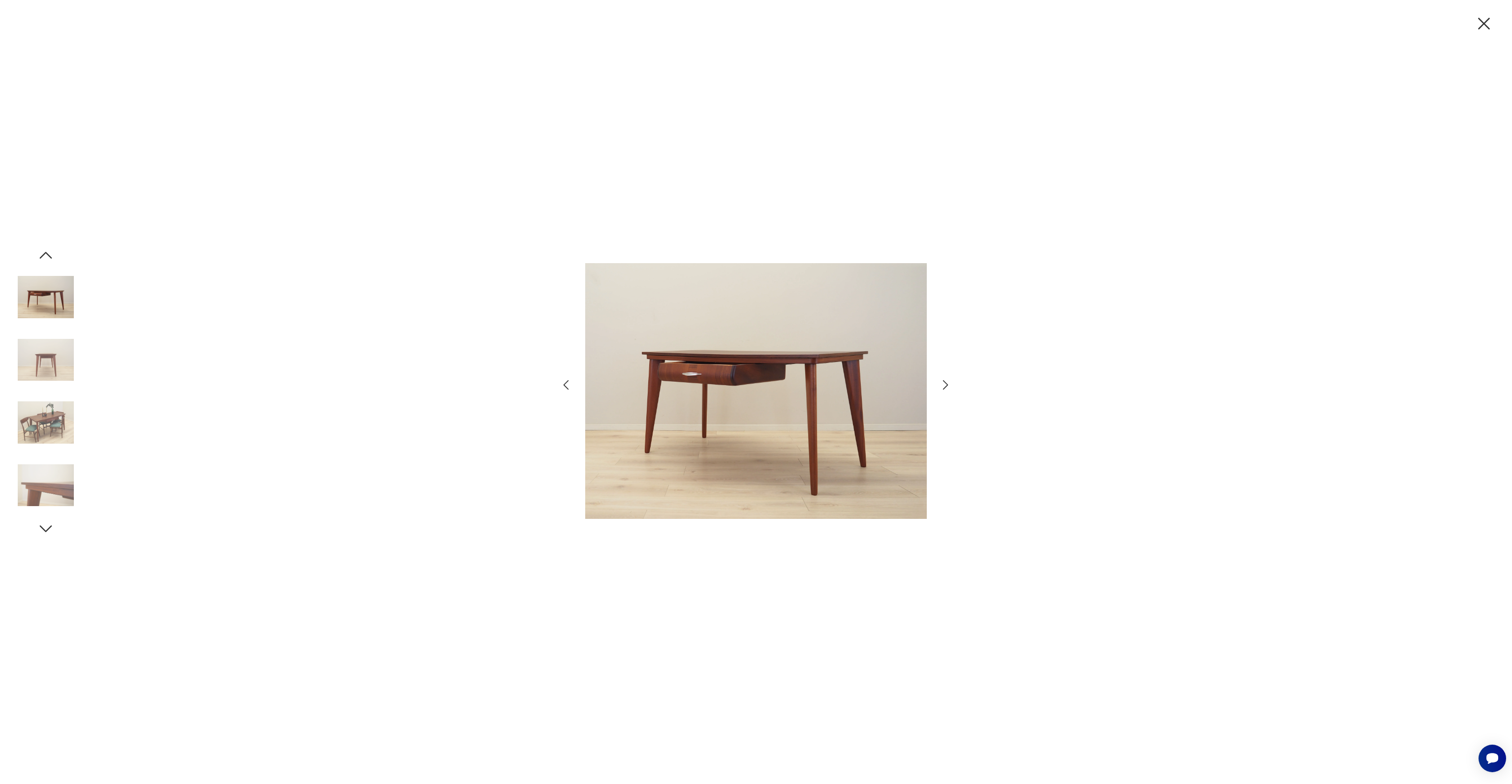
click at [949, 382] on icon "button" at bounding box center [946, 385] width 14 height 14
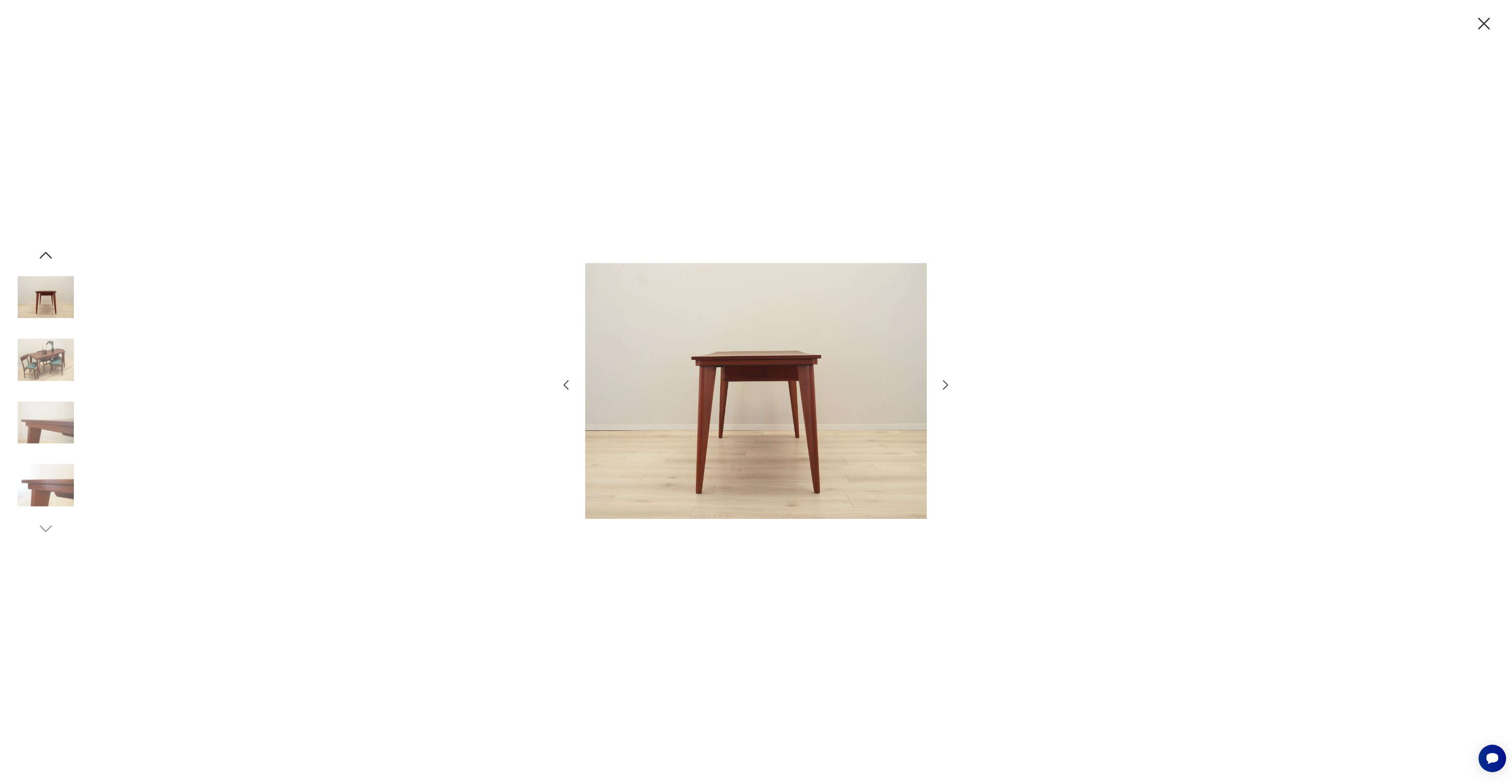
click at [949, 382] on icon "button" at bounding box center [946, 385] width 14 height 14
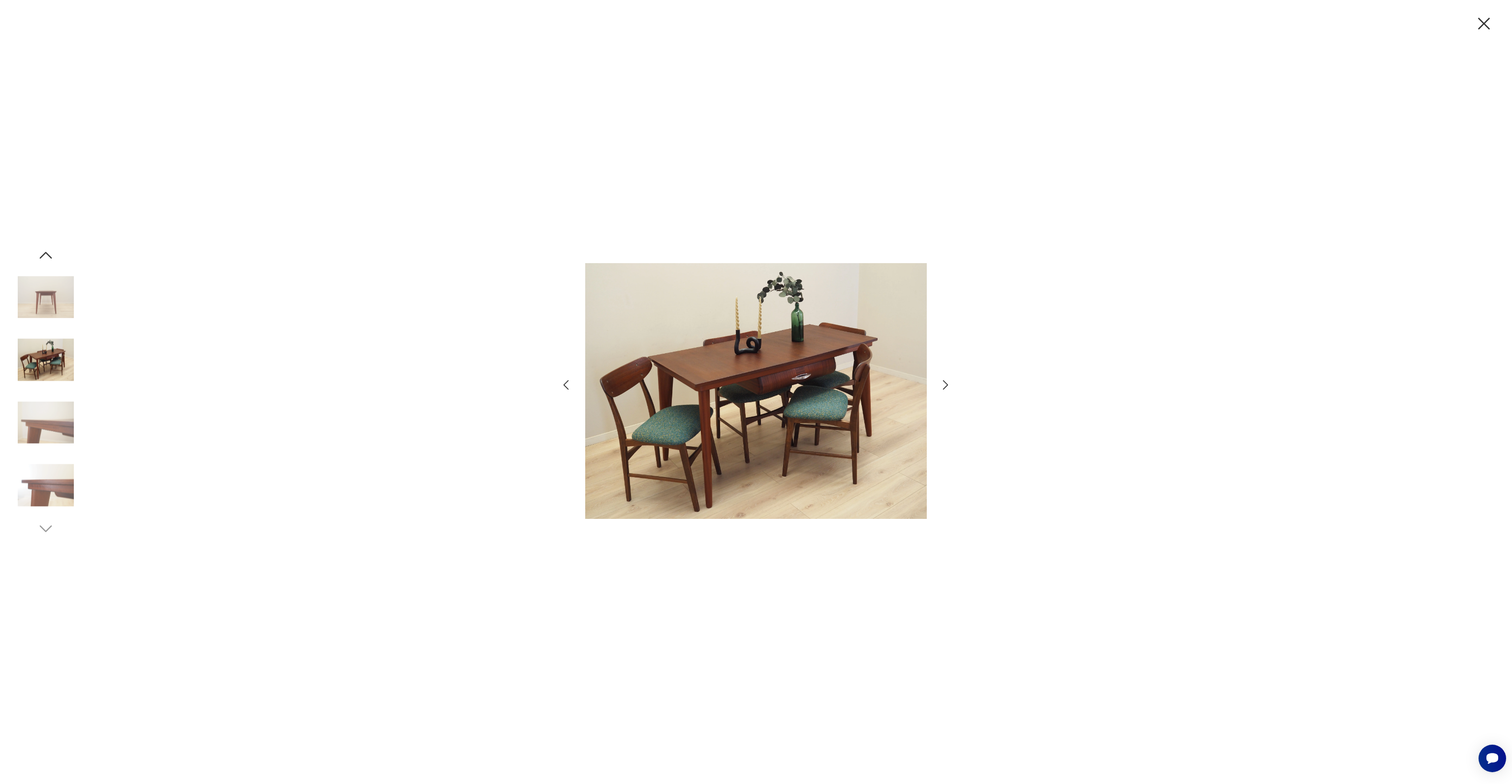
click at [949, 382] on icon "button" at bounding box center [946, 385] width 14 height 14
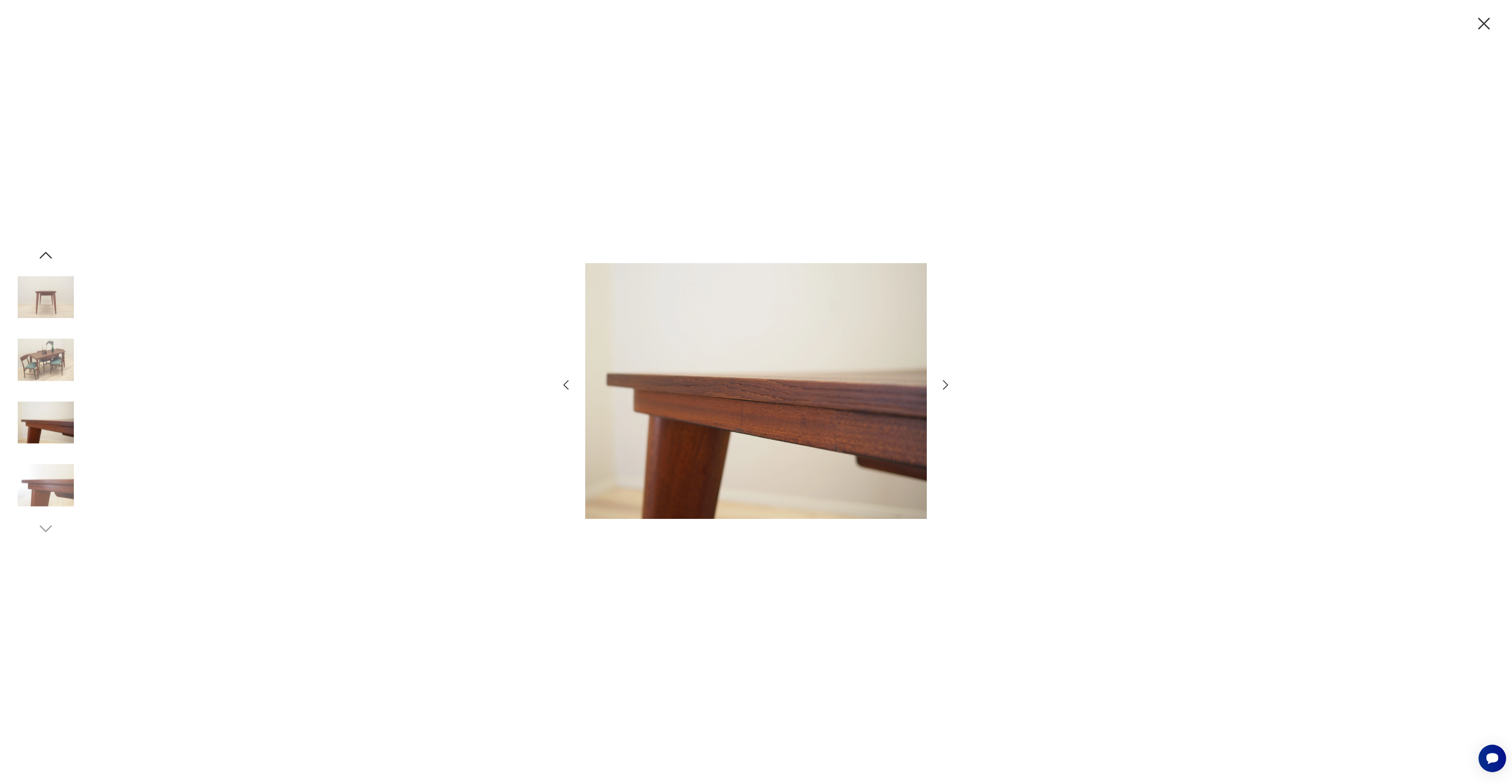
click at [949, 382] on icon "button" at bounding box center [946, 385] width 14 height 14
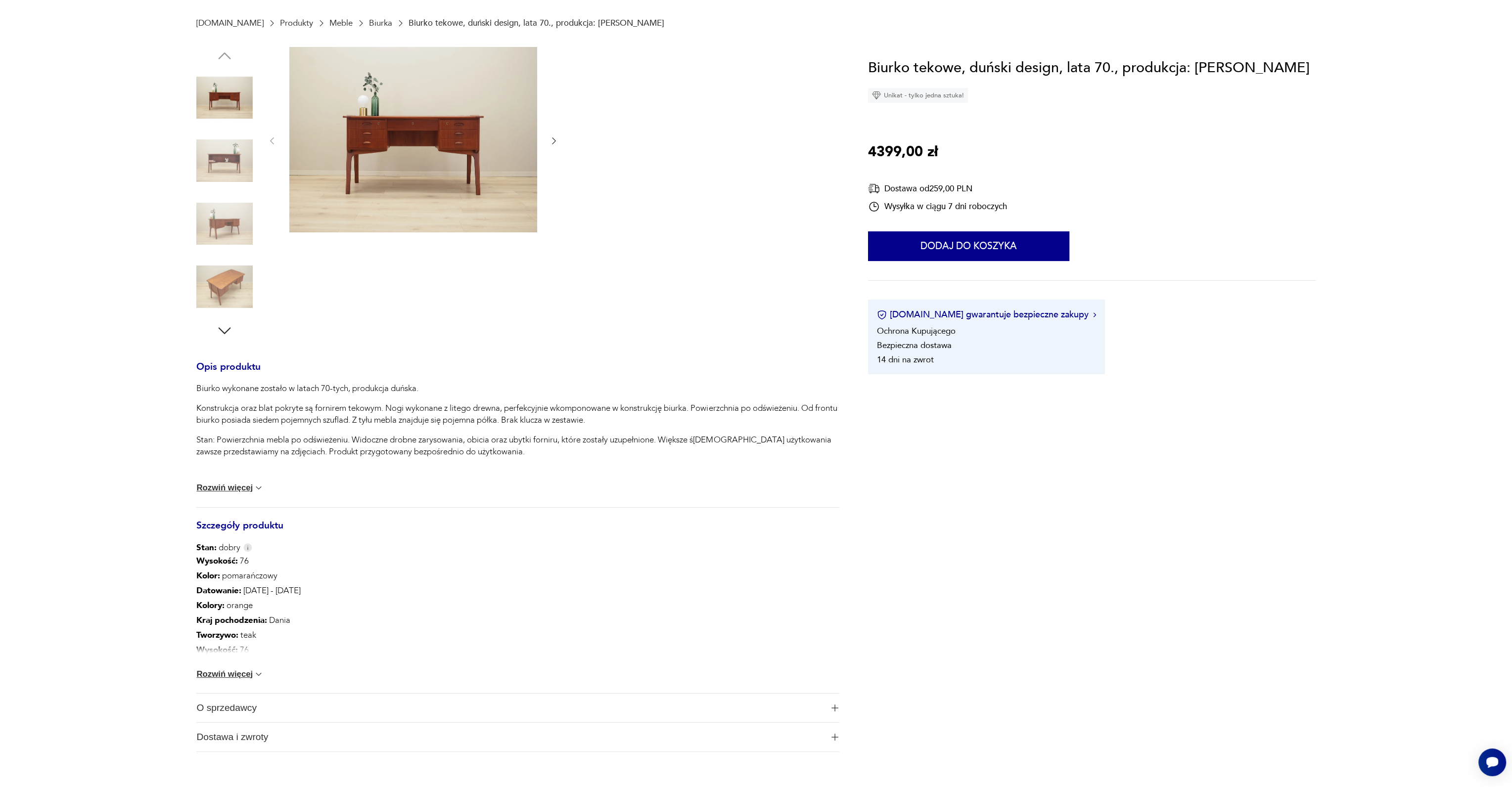
scroll to position [148, 0]
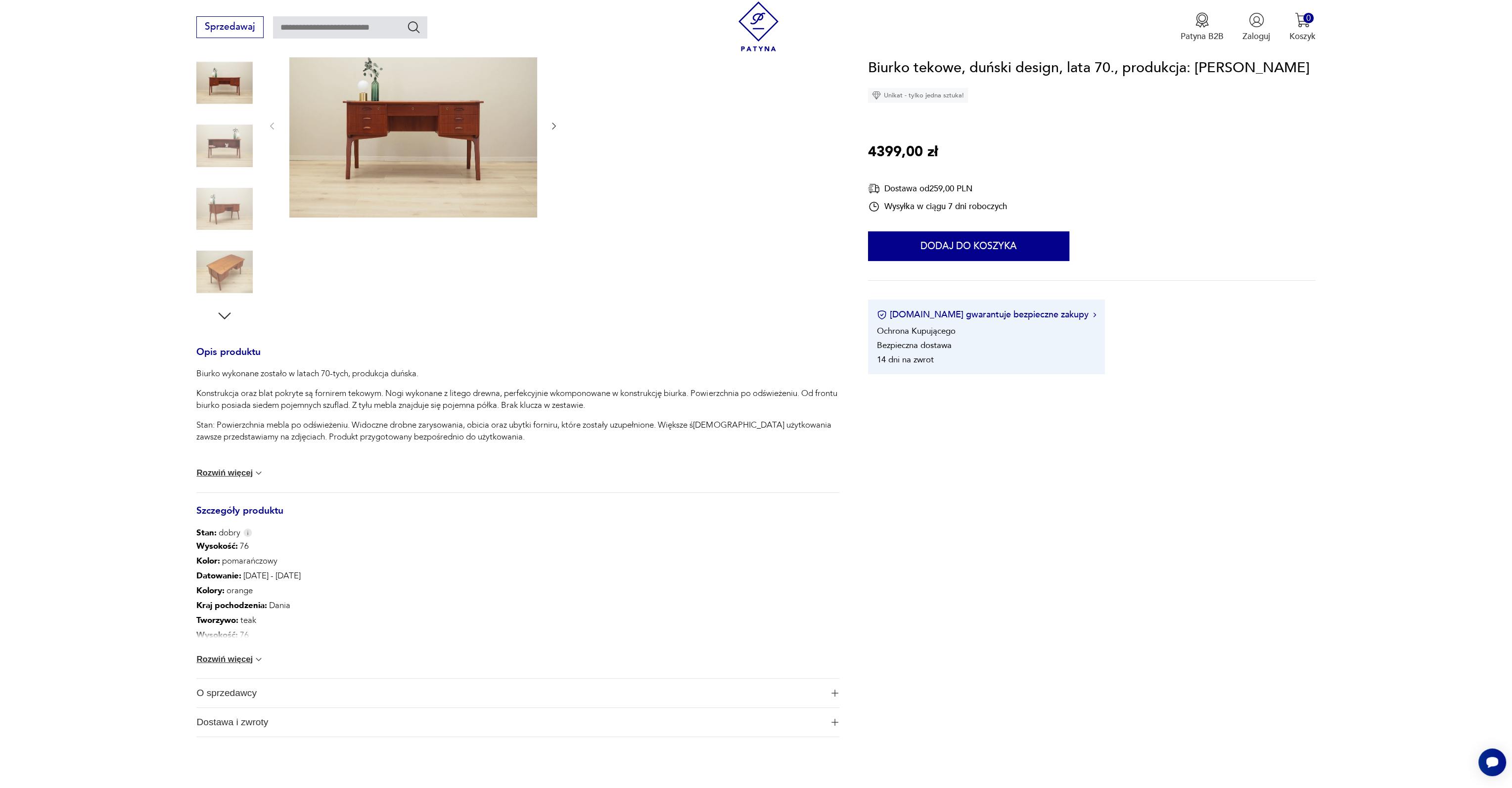
click at [247, 655] on button "Rozwiń więcej" at bounding box center [230, 659] width 67 height 10
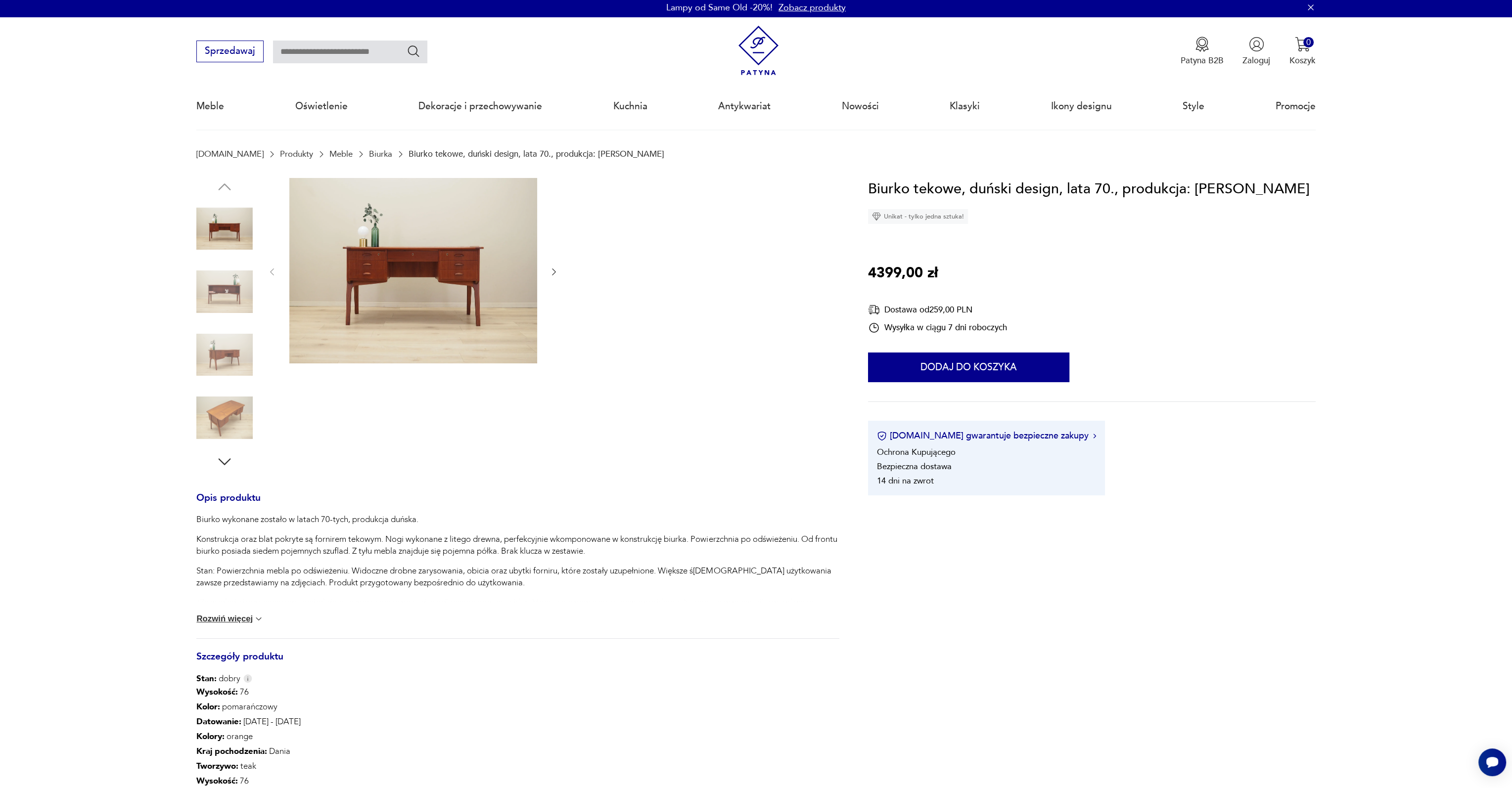
scroll to position [0, 0]
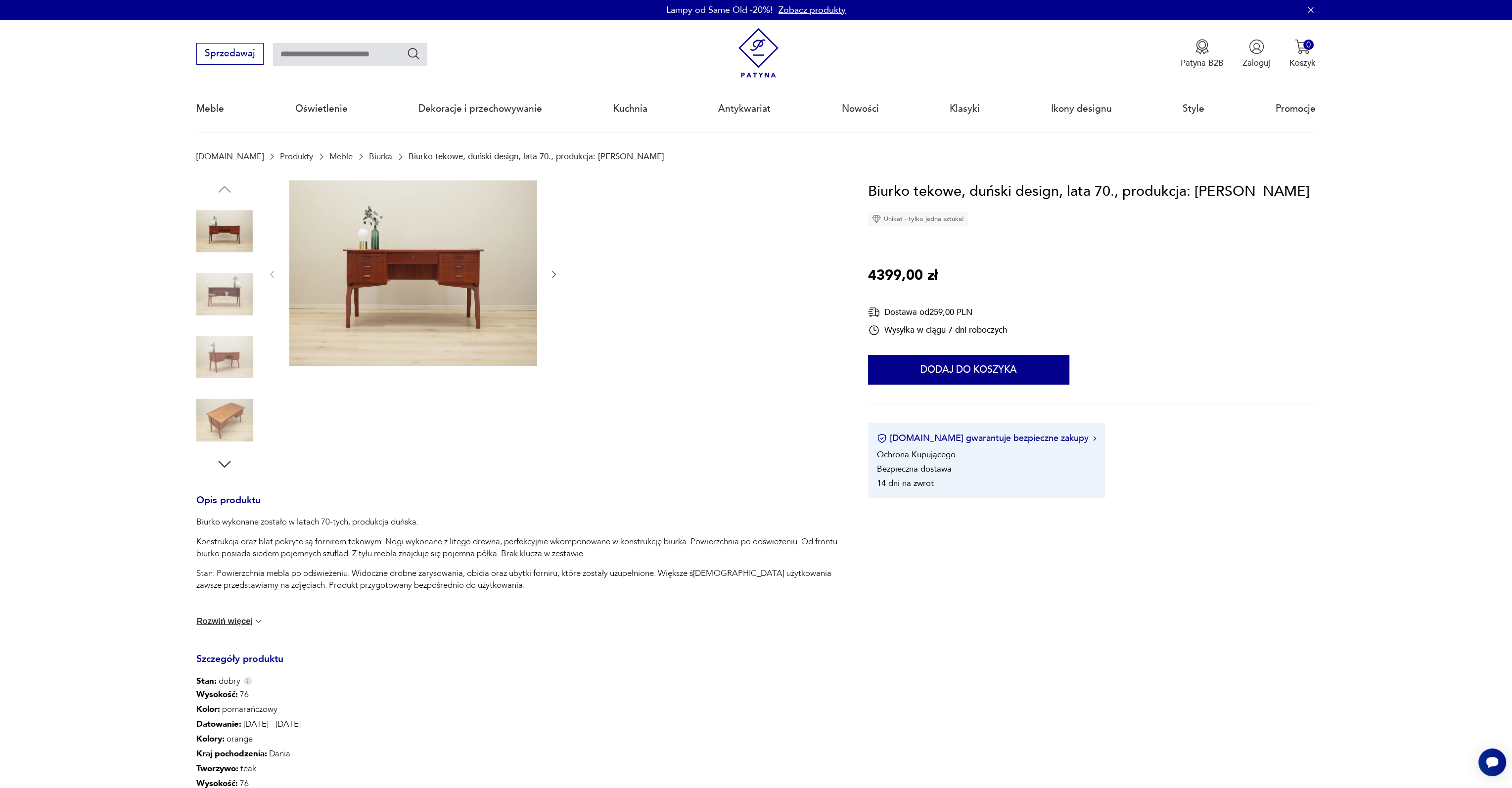
click at [454, 300] on img at bounding box center [413, 273] width 248 height 186
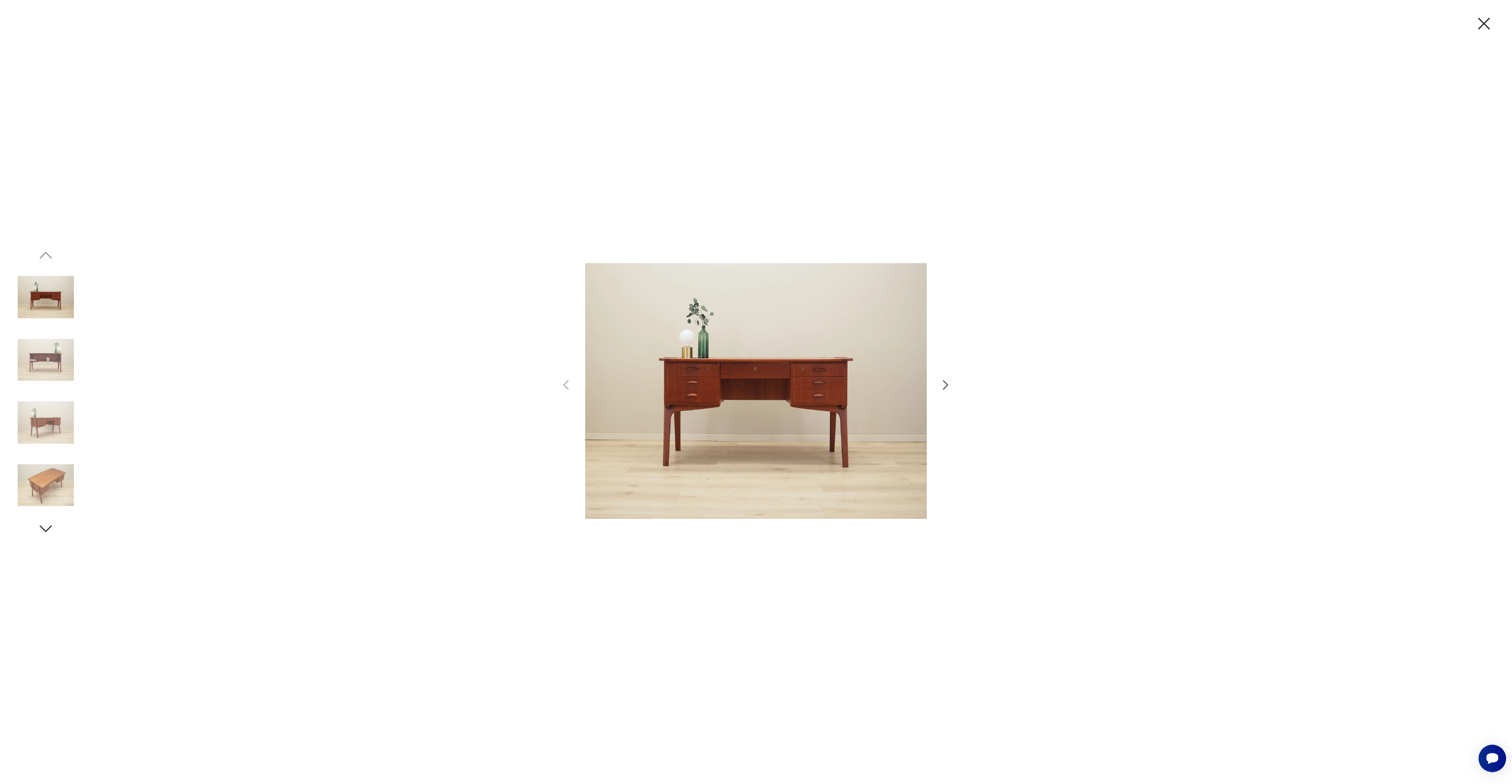
click at [950, 385] on icon "button" at bounding box center [946, 385] width 14 height 14
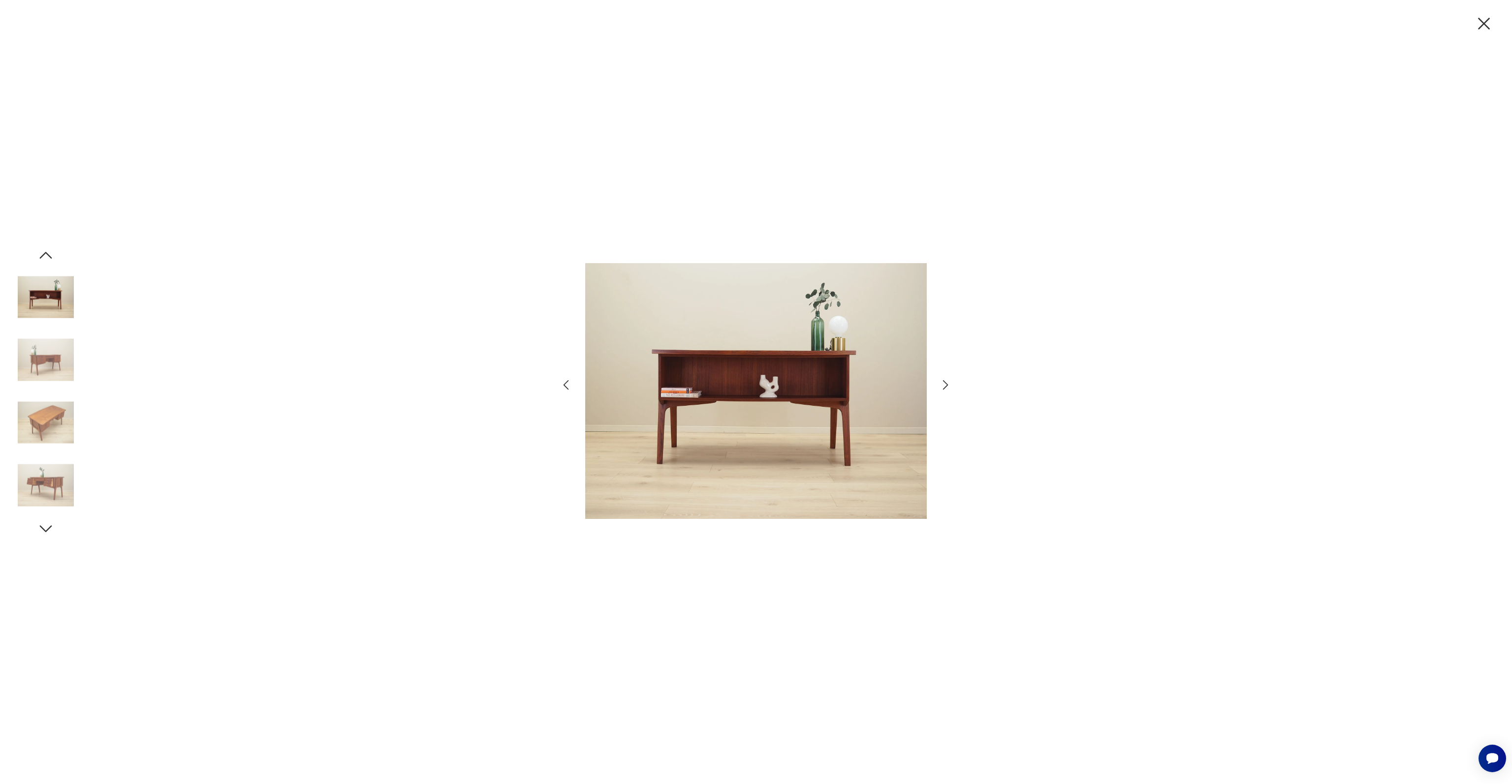
click at [950, 385] on icon "button" at bounding box center [946, 385] width 14 height 14
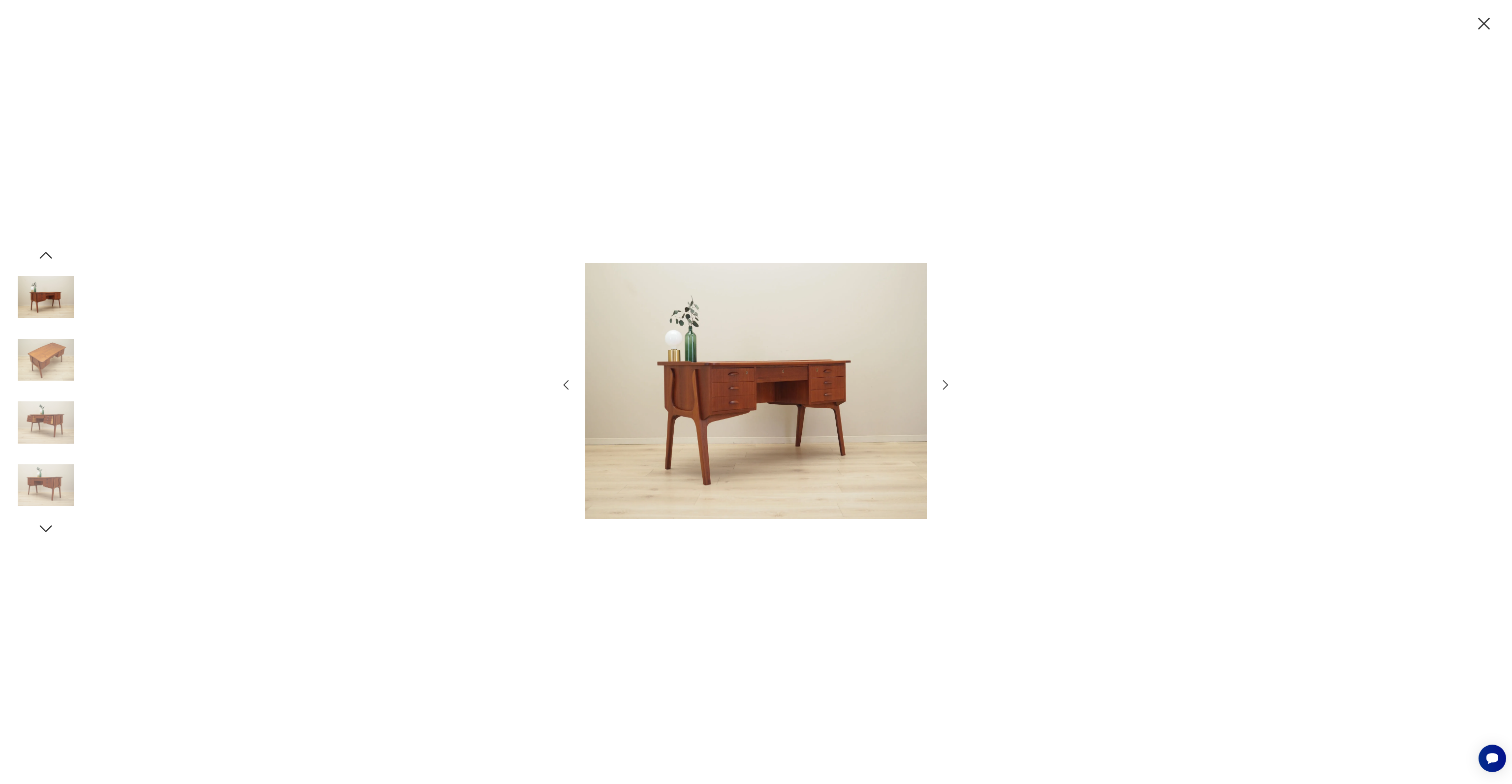
click at [948, 385] on icon "button" at bounding box center [946, 385] width 14 height 14
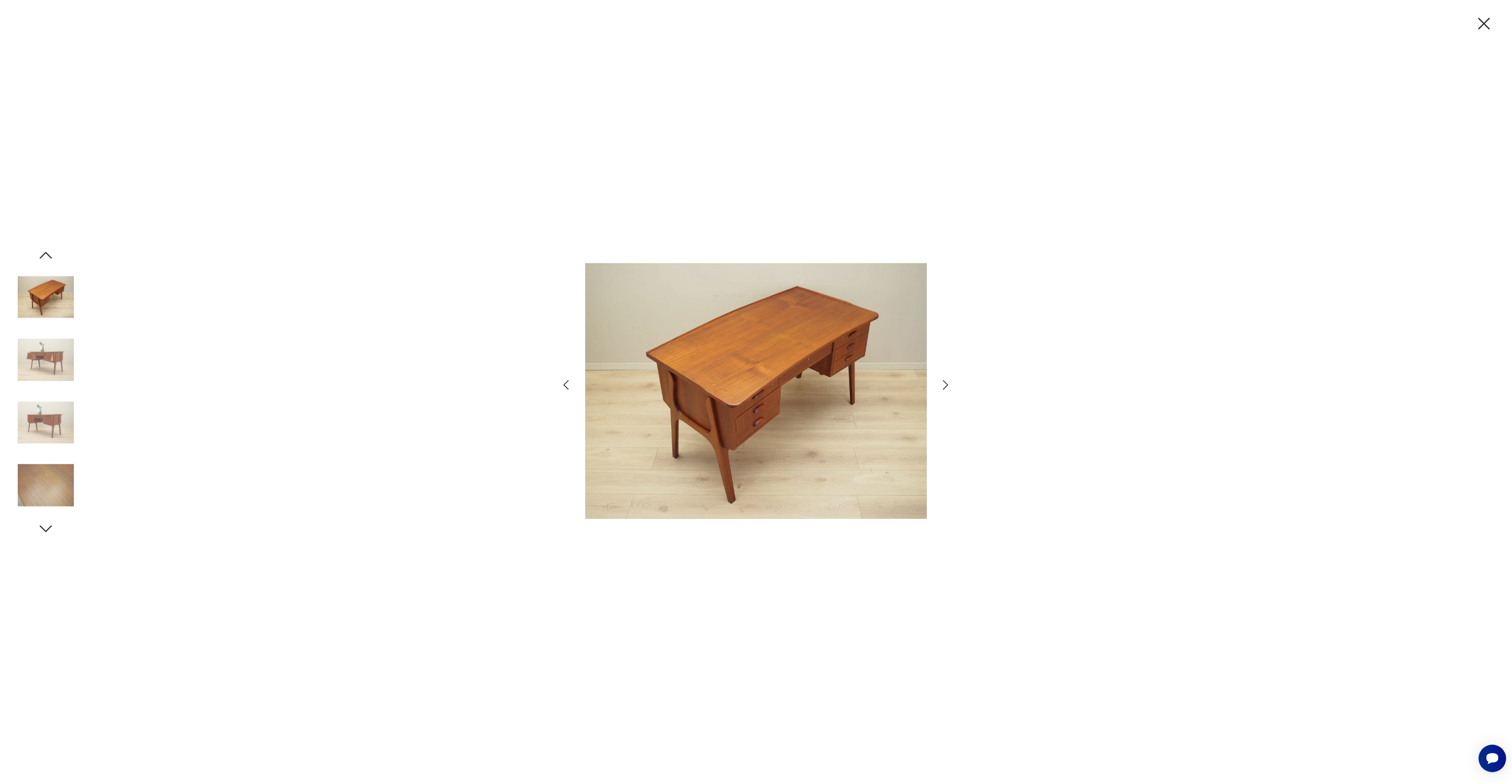
click at [948, 385] on icon "button" at bounding box center [946, 385] width 14 height 14
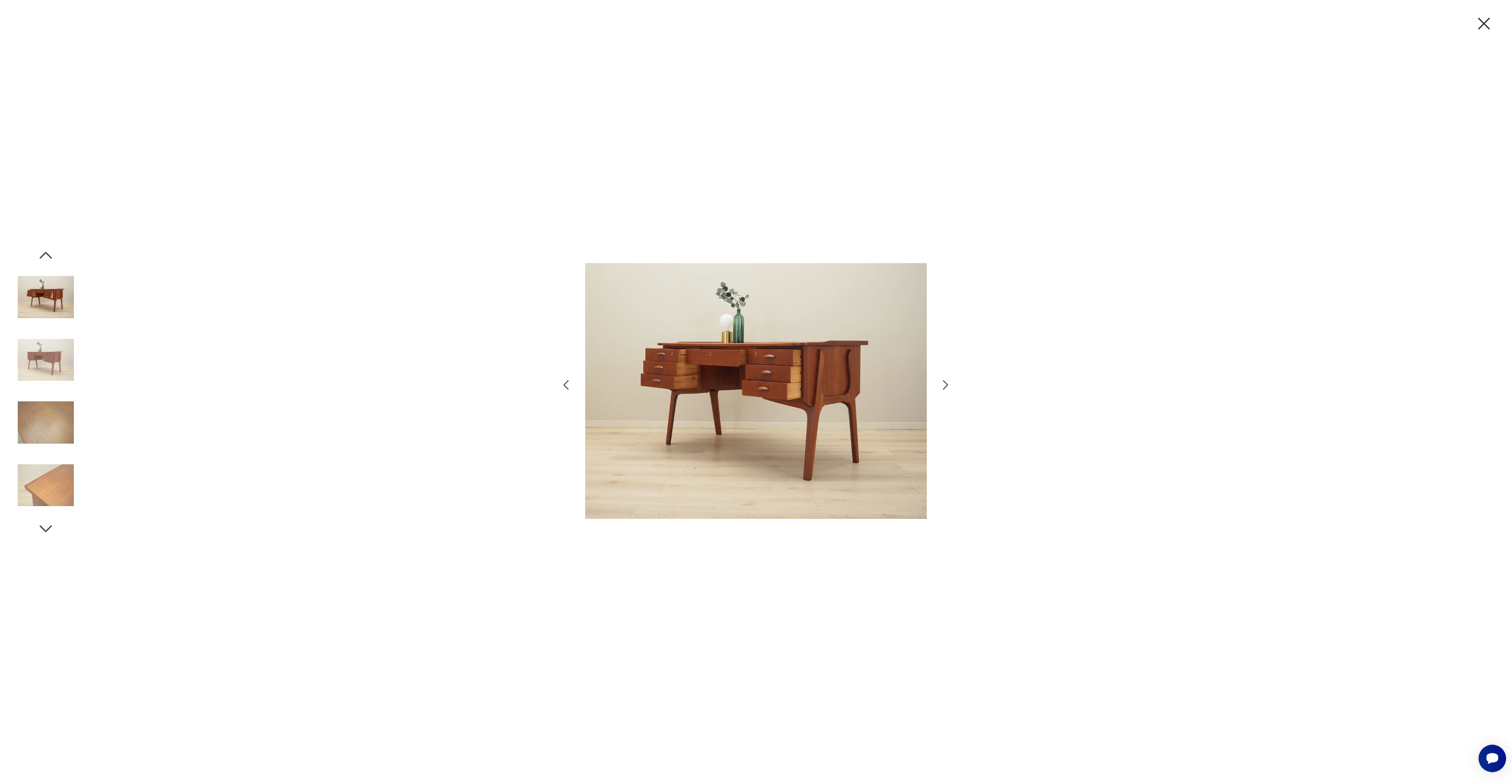
click at [948, 386] on icon "button" at bounding box center [946, 385] width 14 height 14
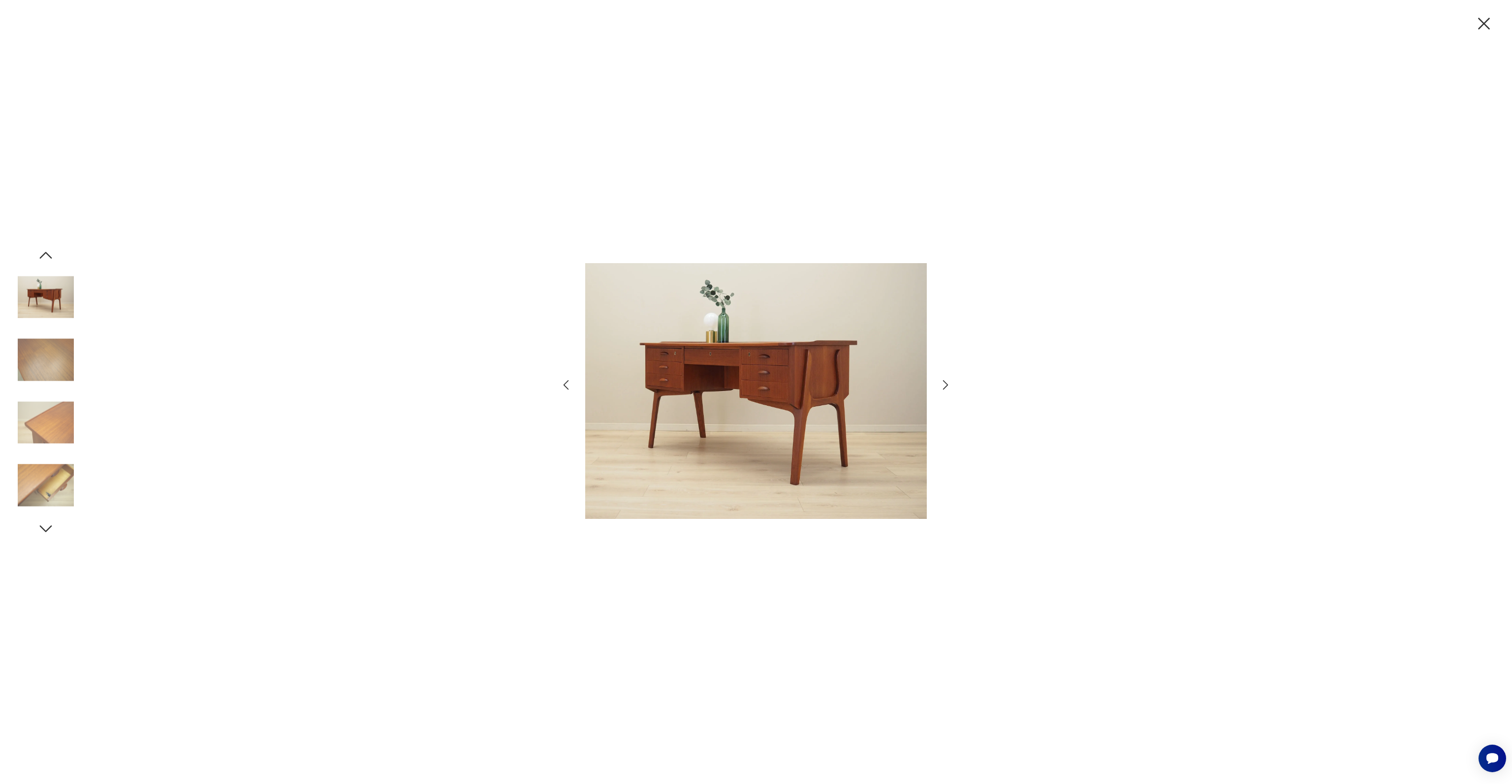
click at [948, 386] on icon "button" at bounding box center [946, 385] width 14 height 14
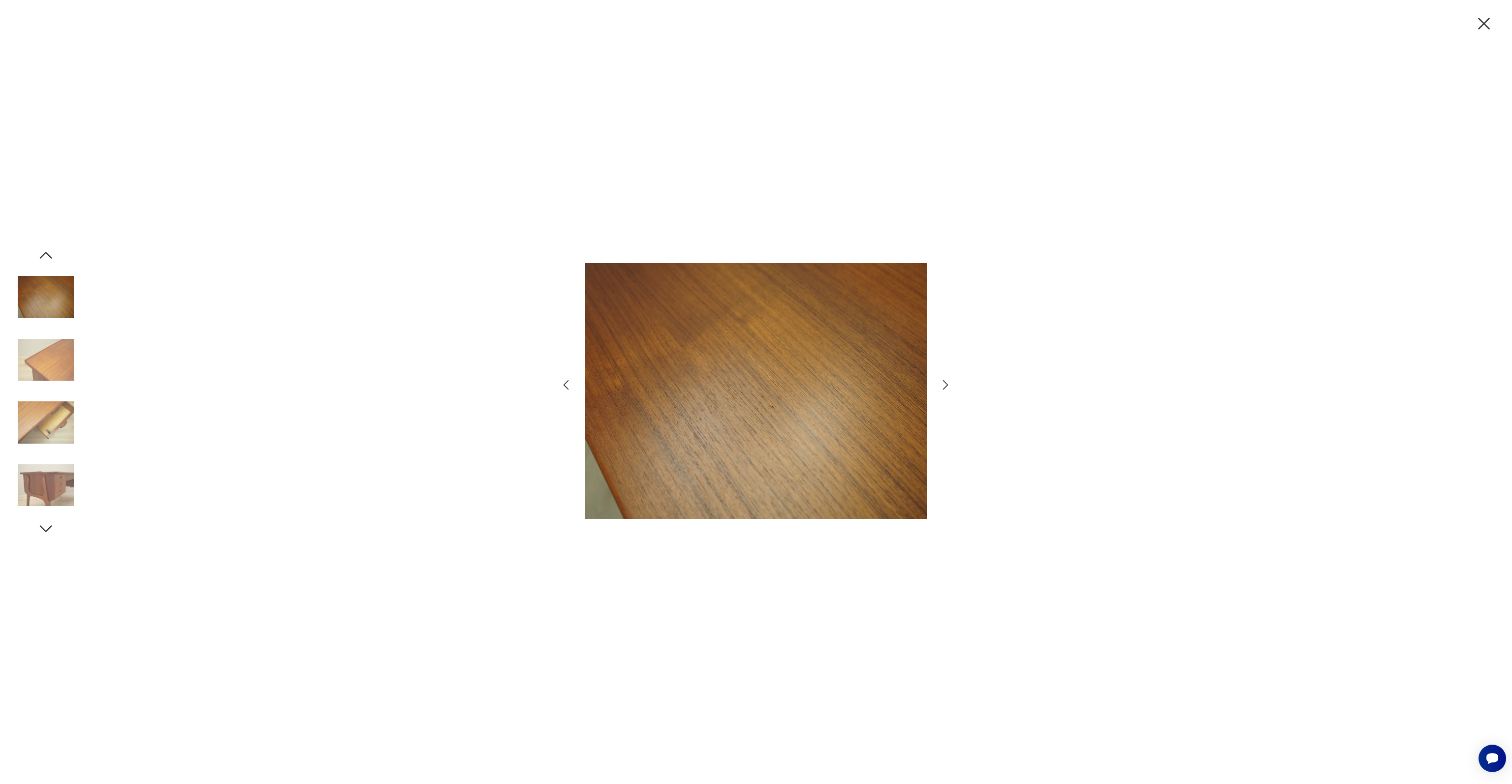
click at [948, 386] on icon "button" at bounding box center [946, 385] width 14 height 14
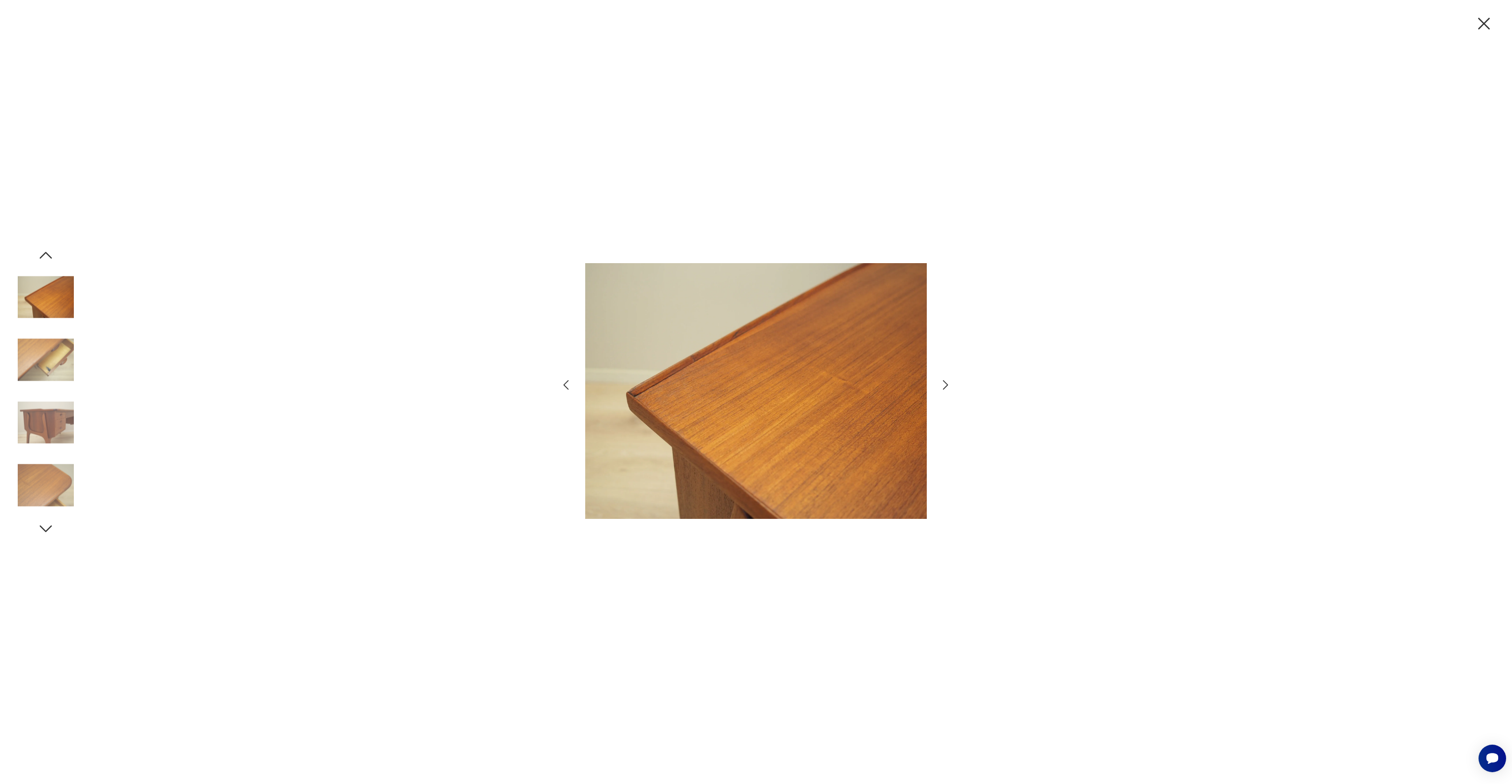
click at [948, 386] on icon "button" at bounding box center [946, 385] width 14 height 14
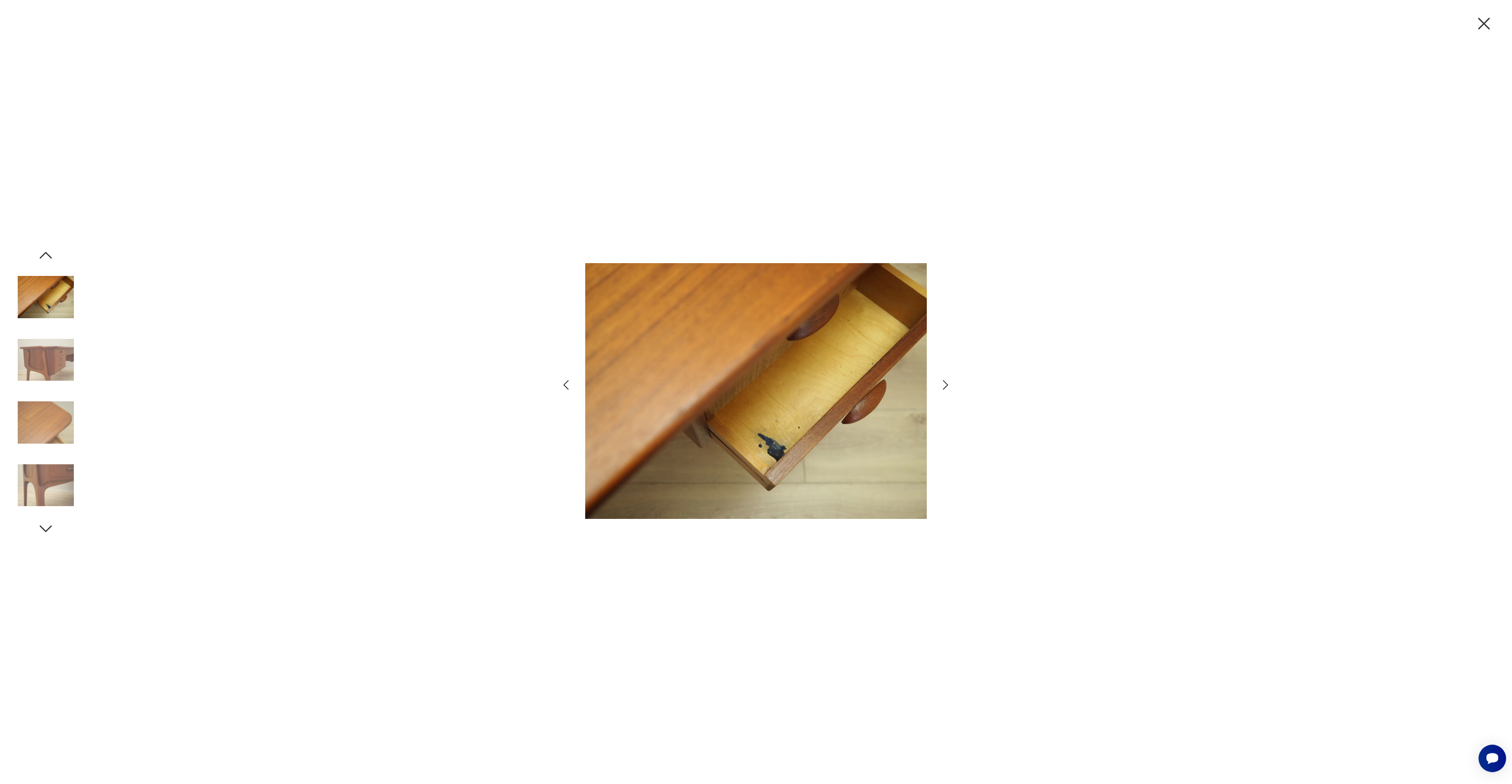
click at [948, 386] on icon "button" at bounding box center [946, 385] width 14 height 14
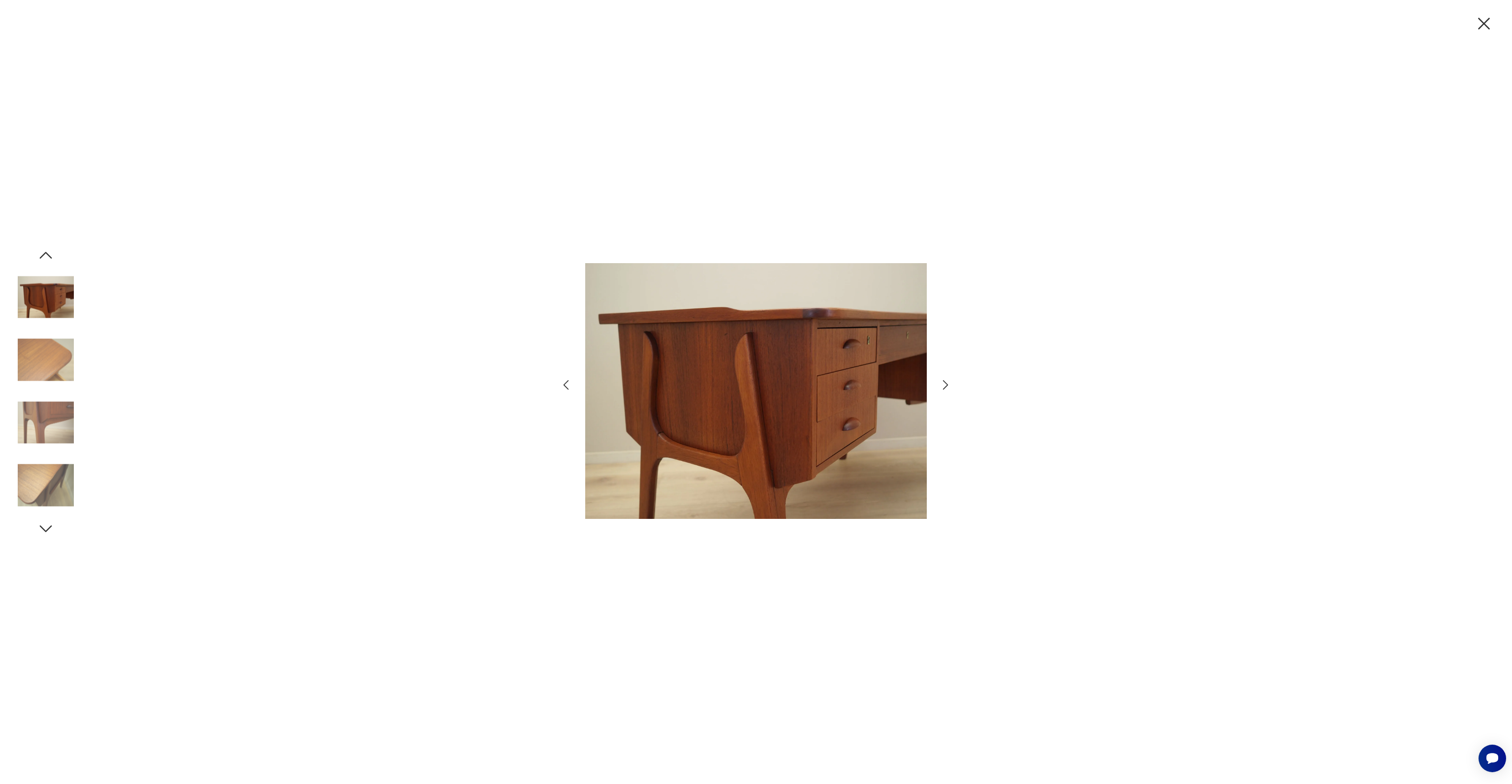
click at [948, 386] on icon "button" at bounding box center [946, 385] width 14 height 14
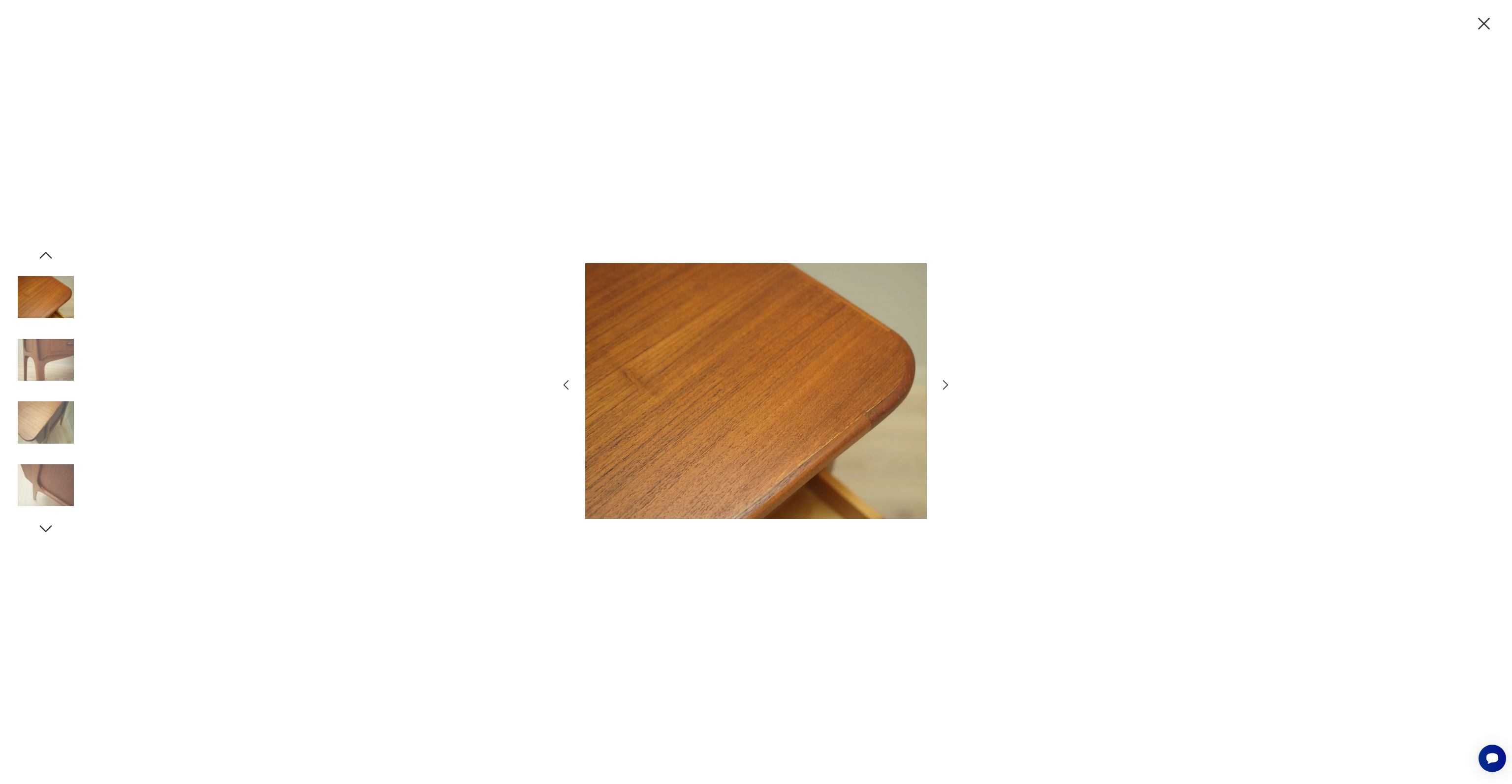
click at [948, 386] on icon "button" at bounding box center [946, 385] width 14 height 14
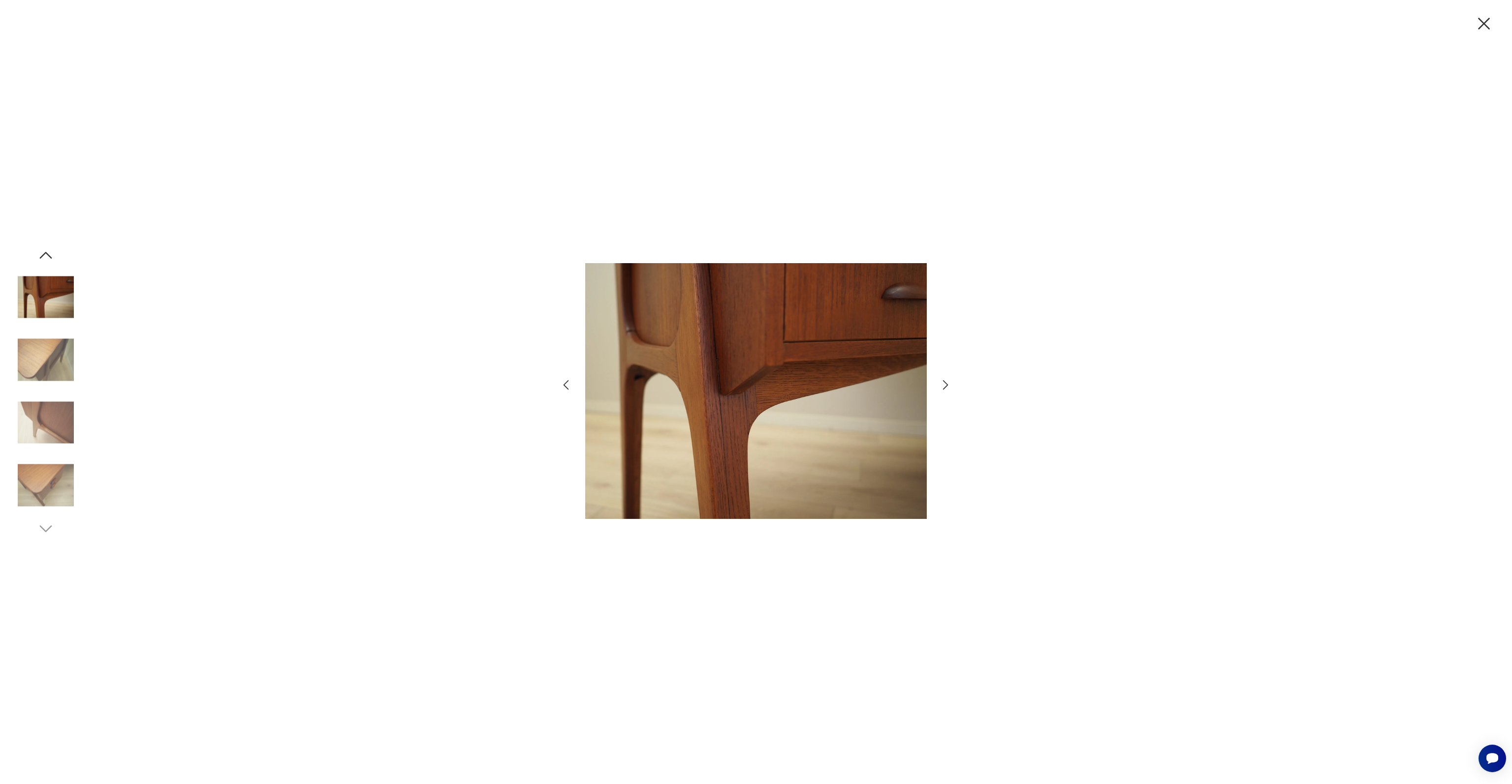
click at [948, 386] on icon "button" at bounding box center [946, 385] width 14 height 14
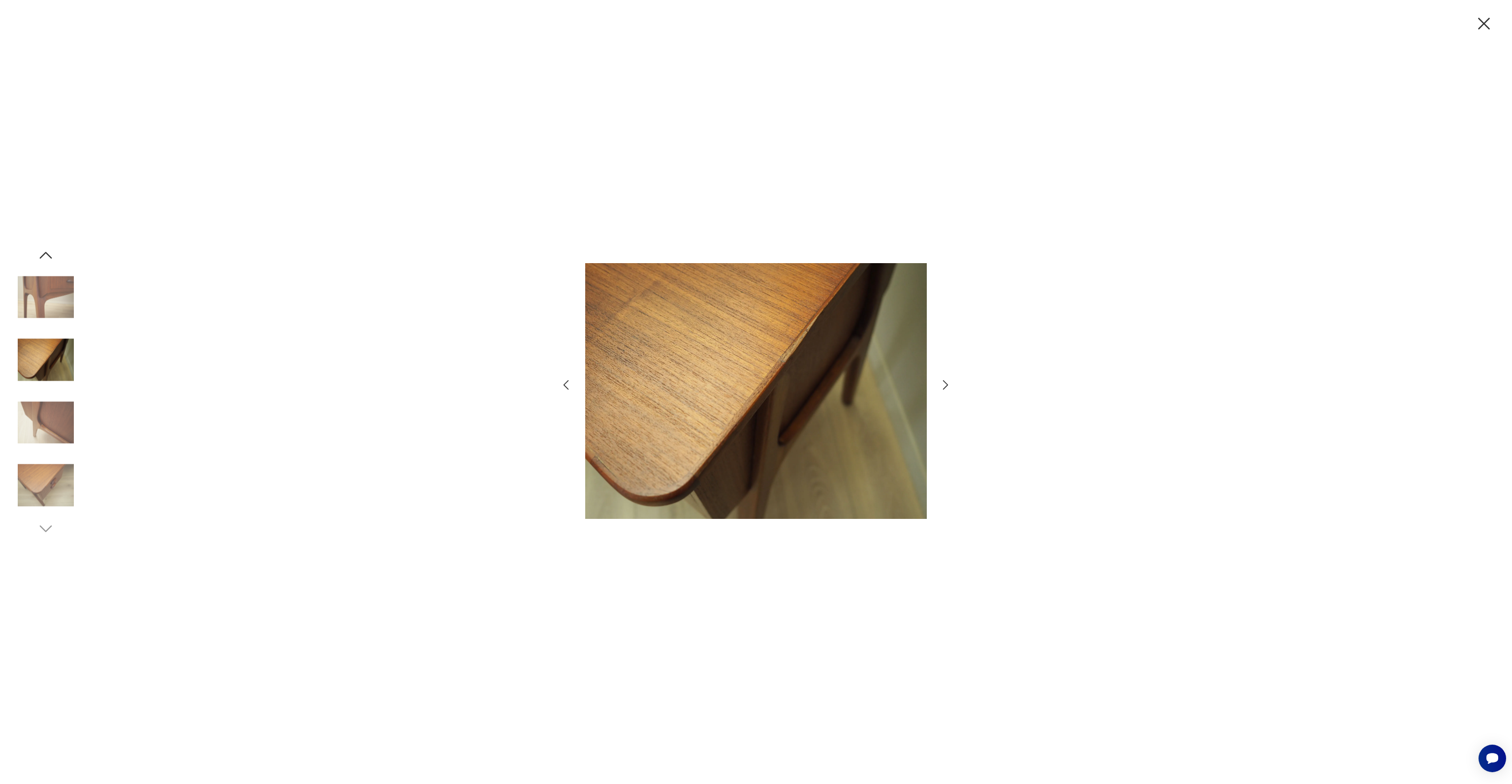
click at [948, 386] on icon "button" at bounding box center [946, 385] width 14 height 14
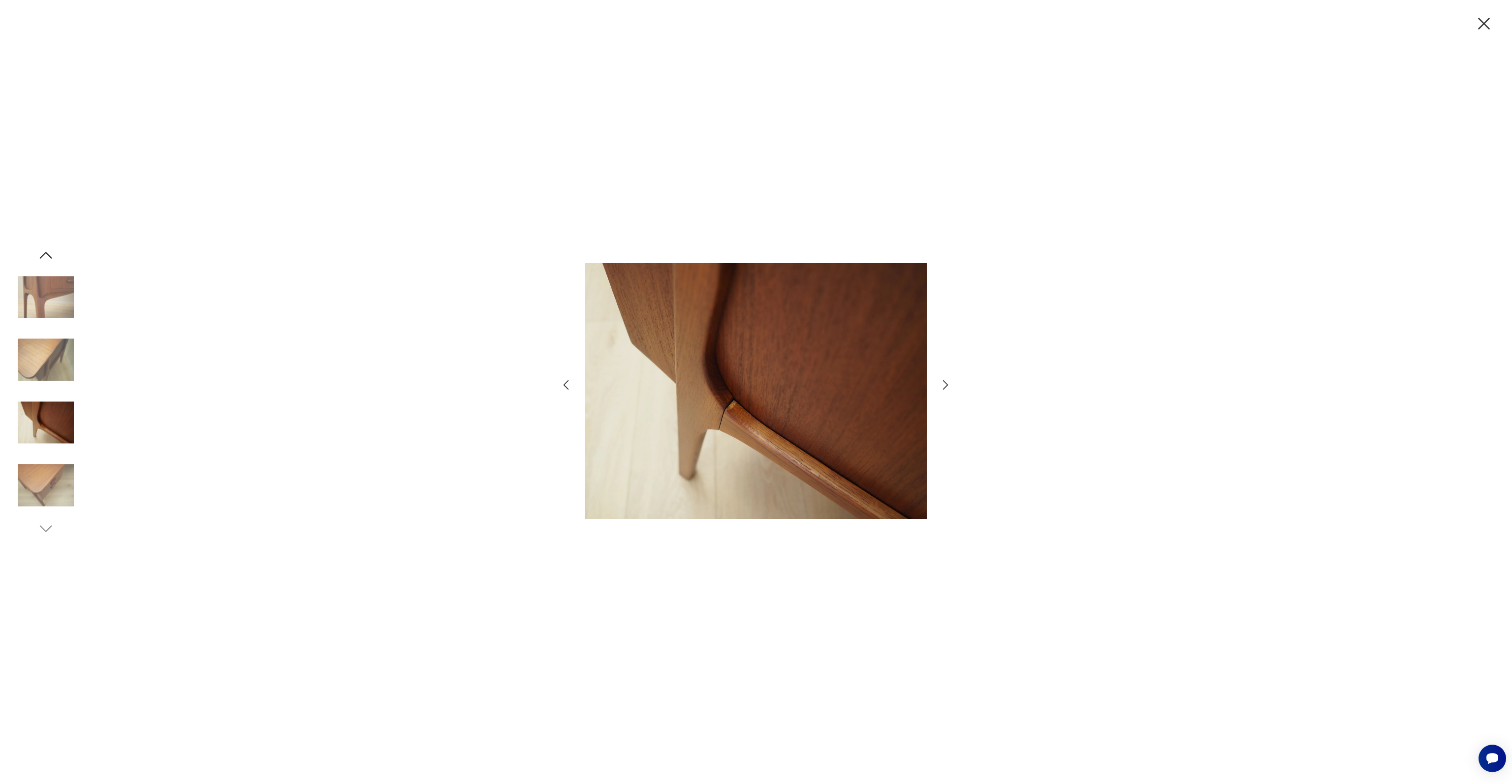
click at [948, 386] on icon "button" at bounding box center [946, 385] width 14 height 14
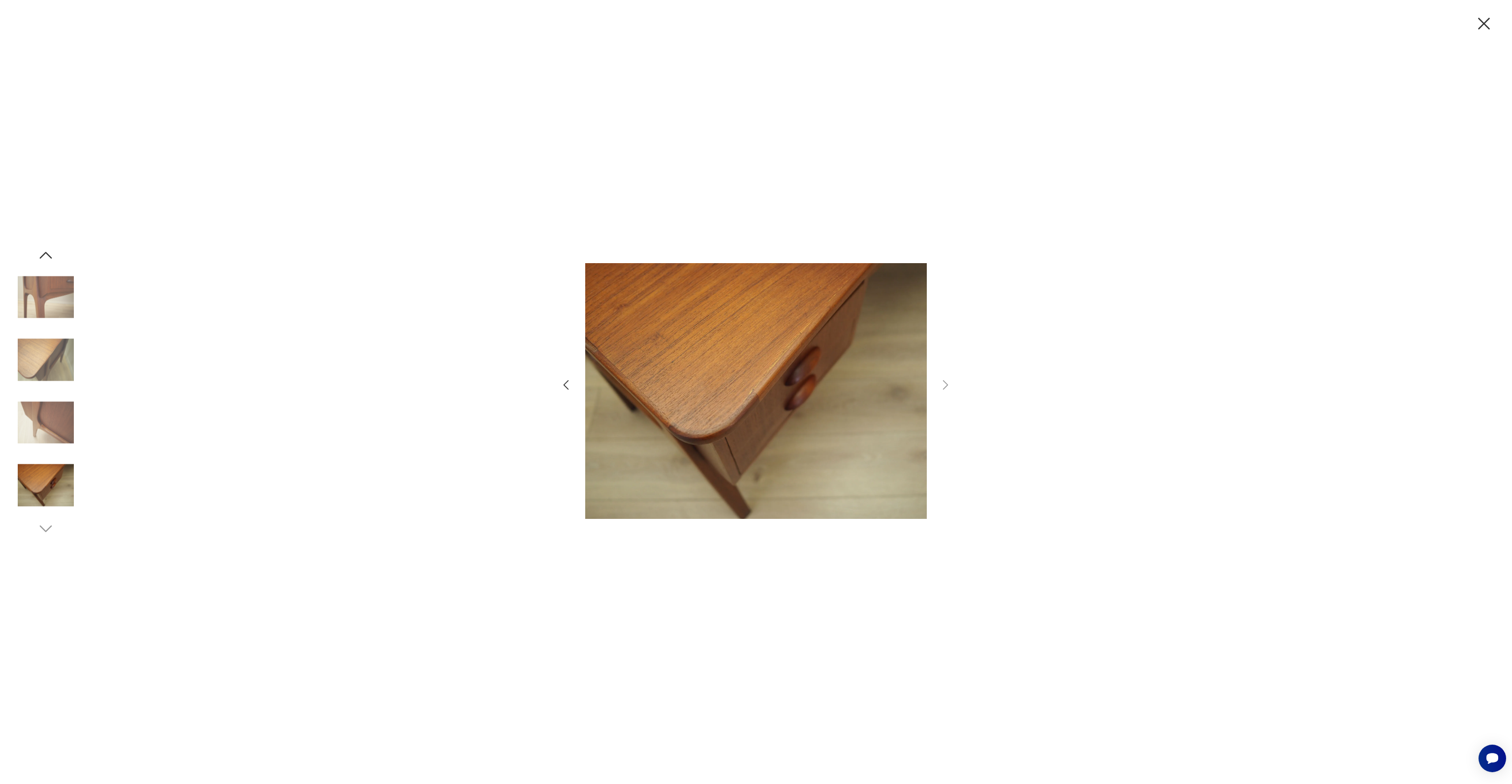
click at [1488, 18] on icon "button" at bounding box center [1484, 24] width 12 height 12
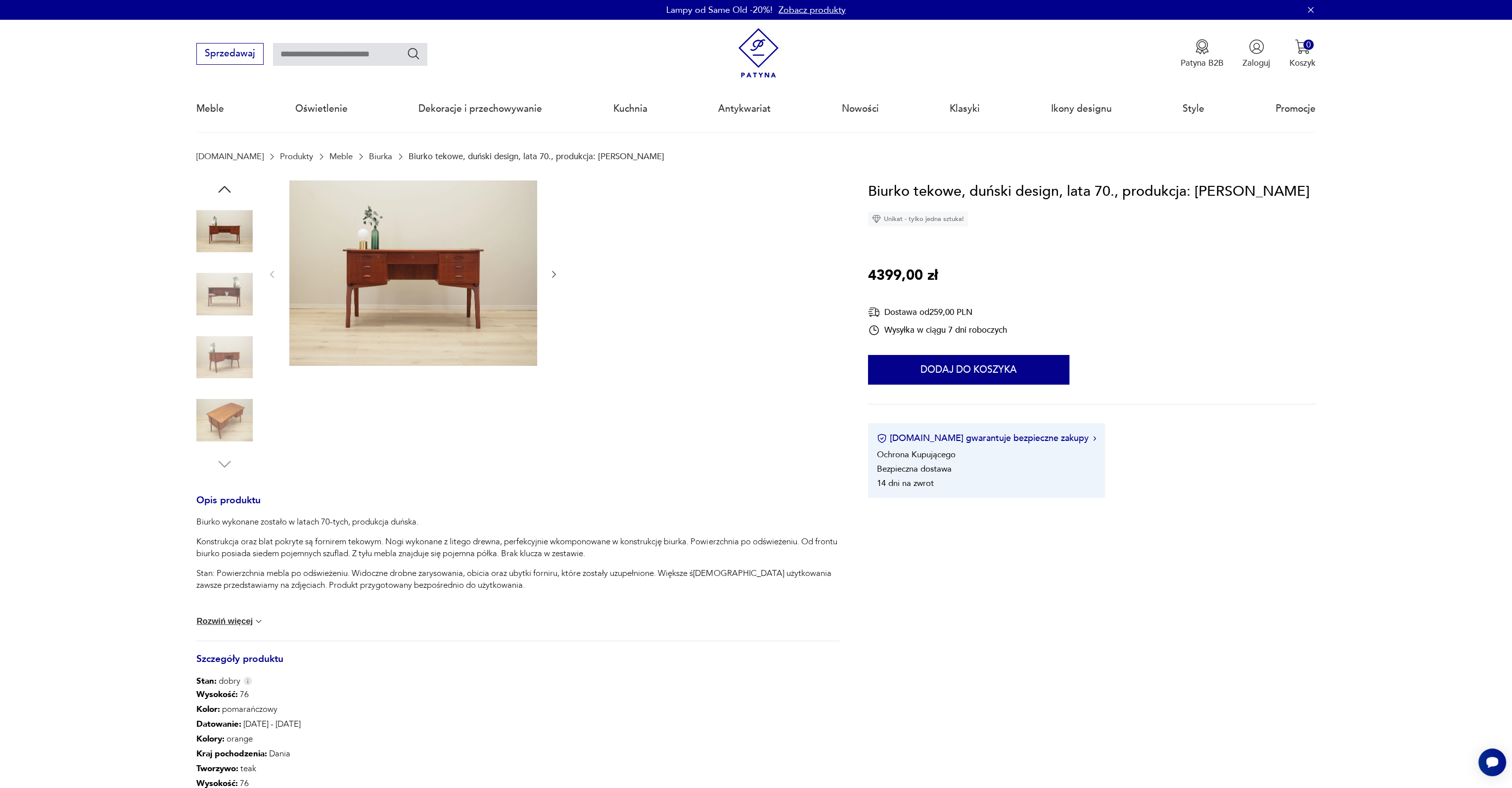
click at [222, 285] on img at bounding box center [224, 294] width 56 height 56
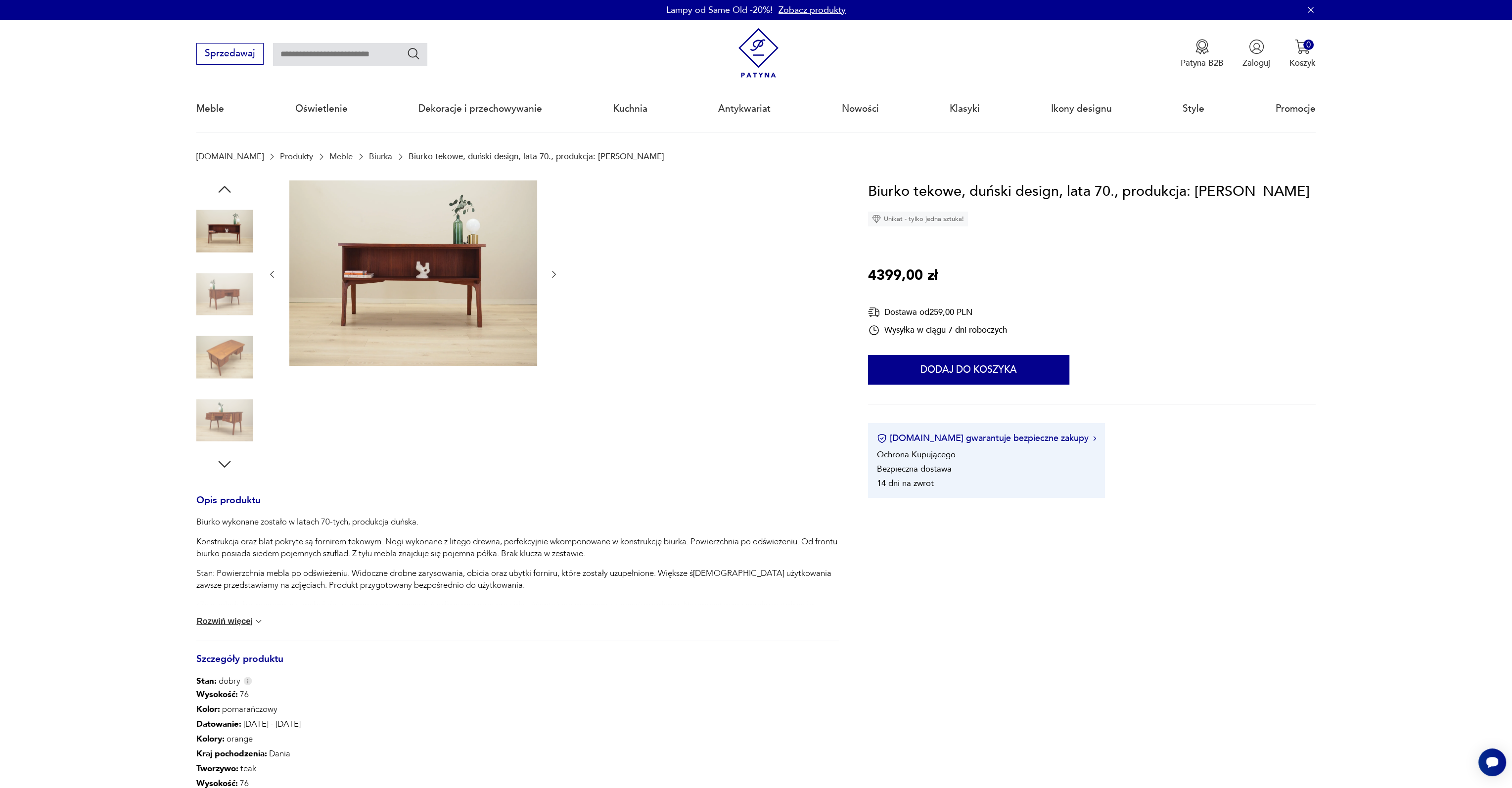
click at [423, 254] on img at bounding box center [413, 273] width 248 height 186
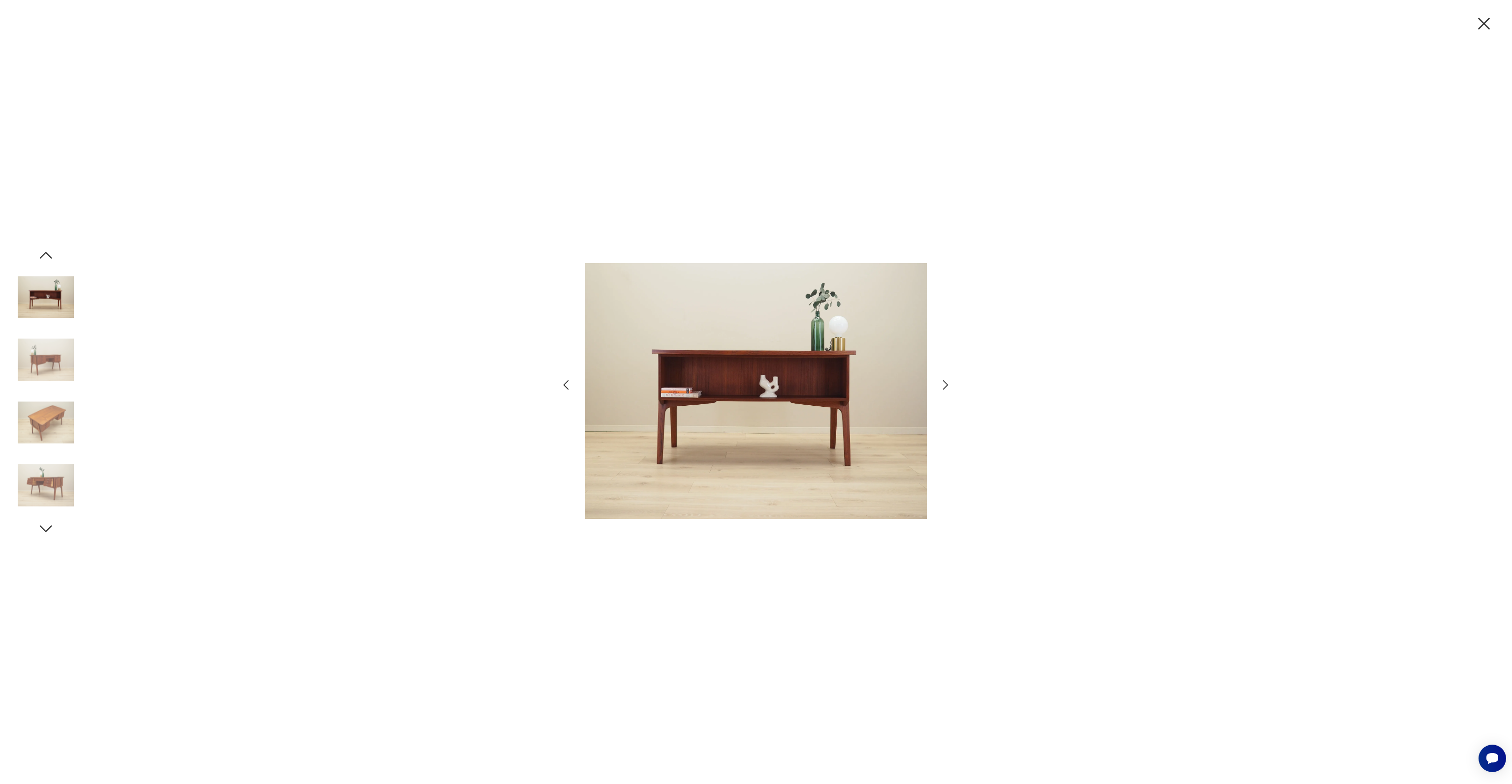
click at [1484, 24] on icon "button" at bounding box center [1484, 24] width 12 height 12
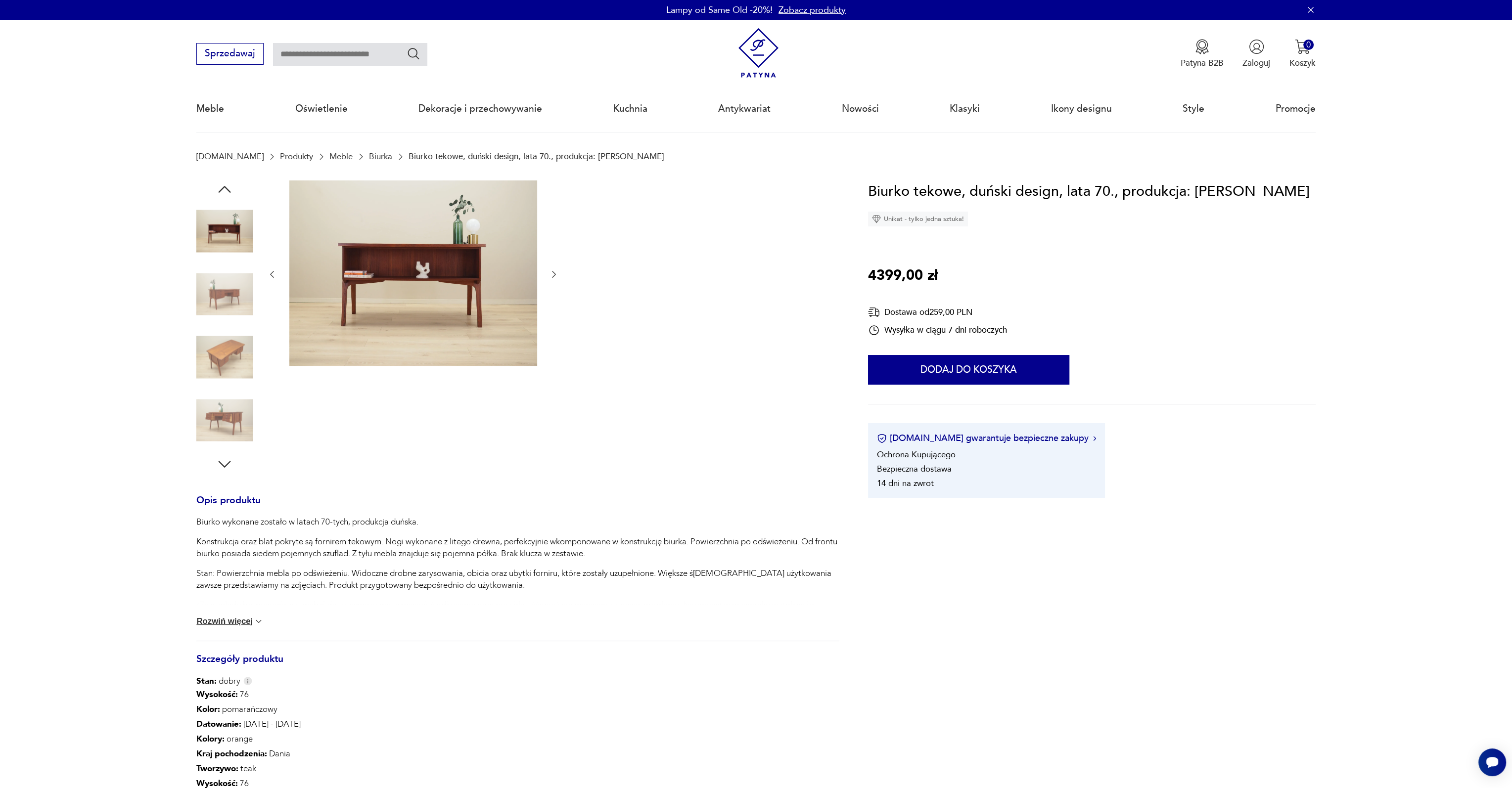
click at [223, 279] on img at bounding box center [224, 294] width 56 height 56
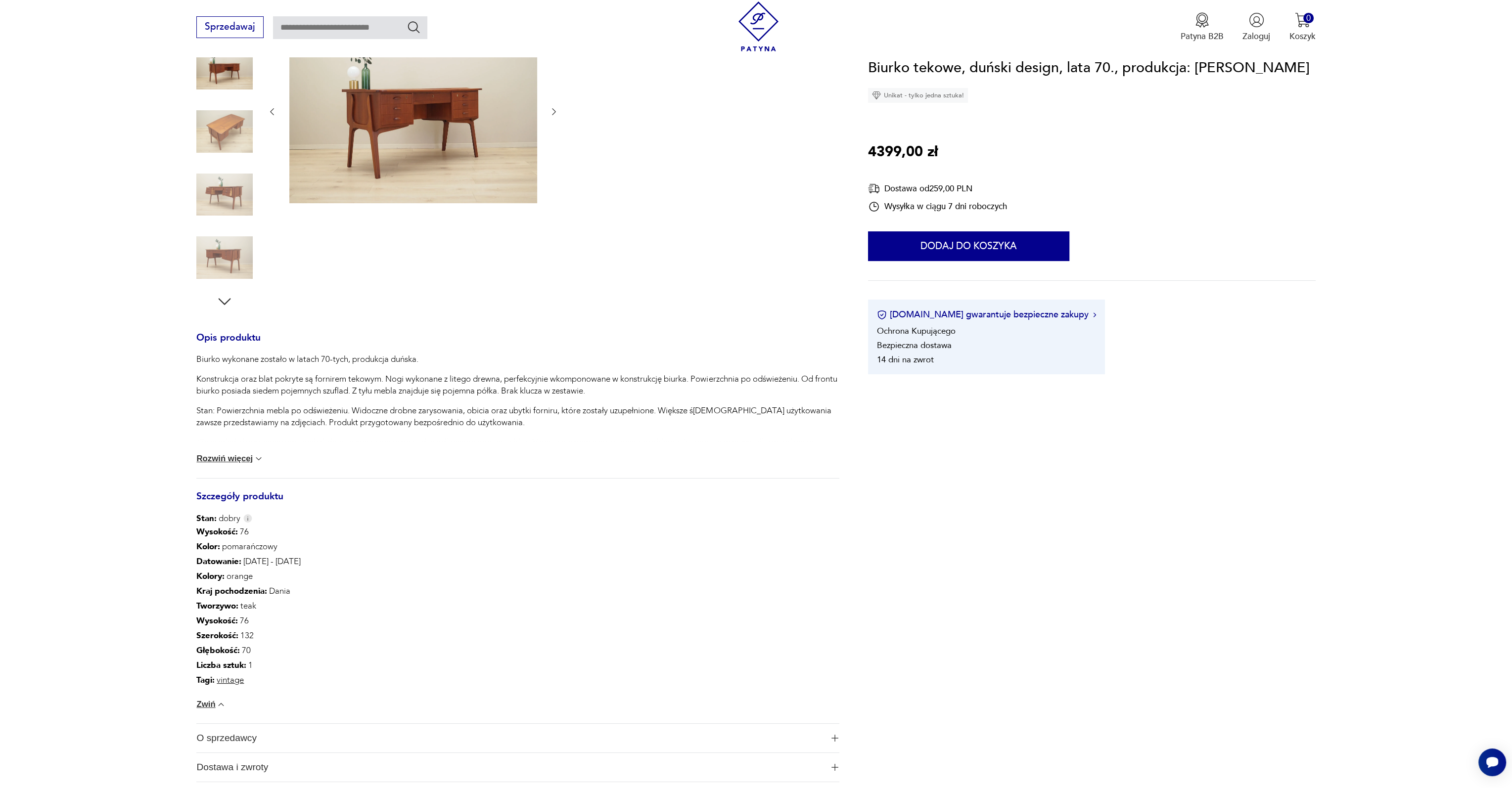
scroll to position [198, 0]
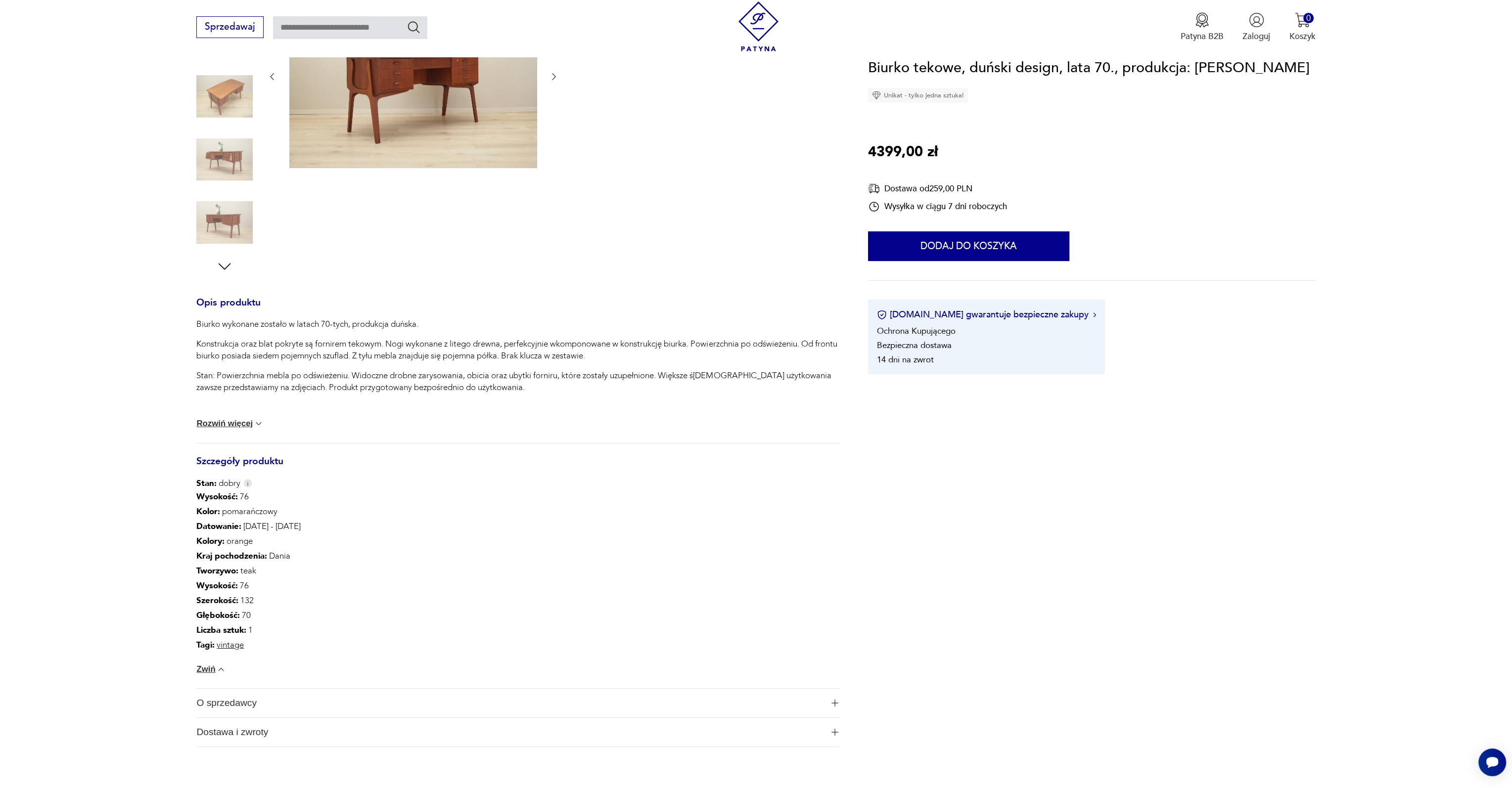
click at [235, 425] on button "Rozwiń więcej" at bounding box center [230, 424] width 67 height 10
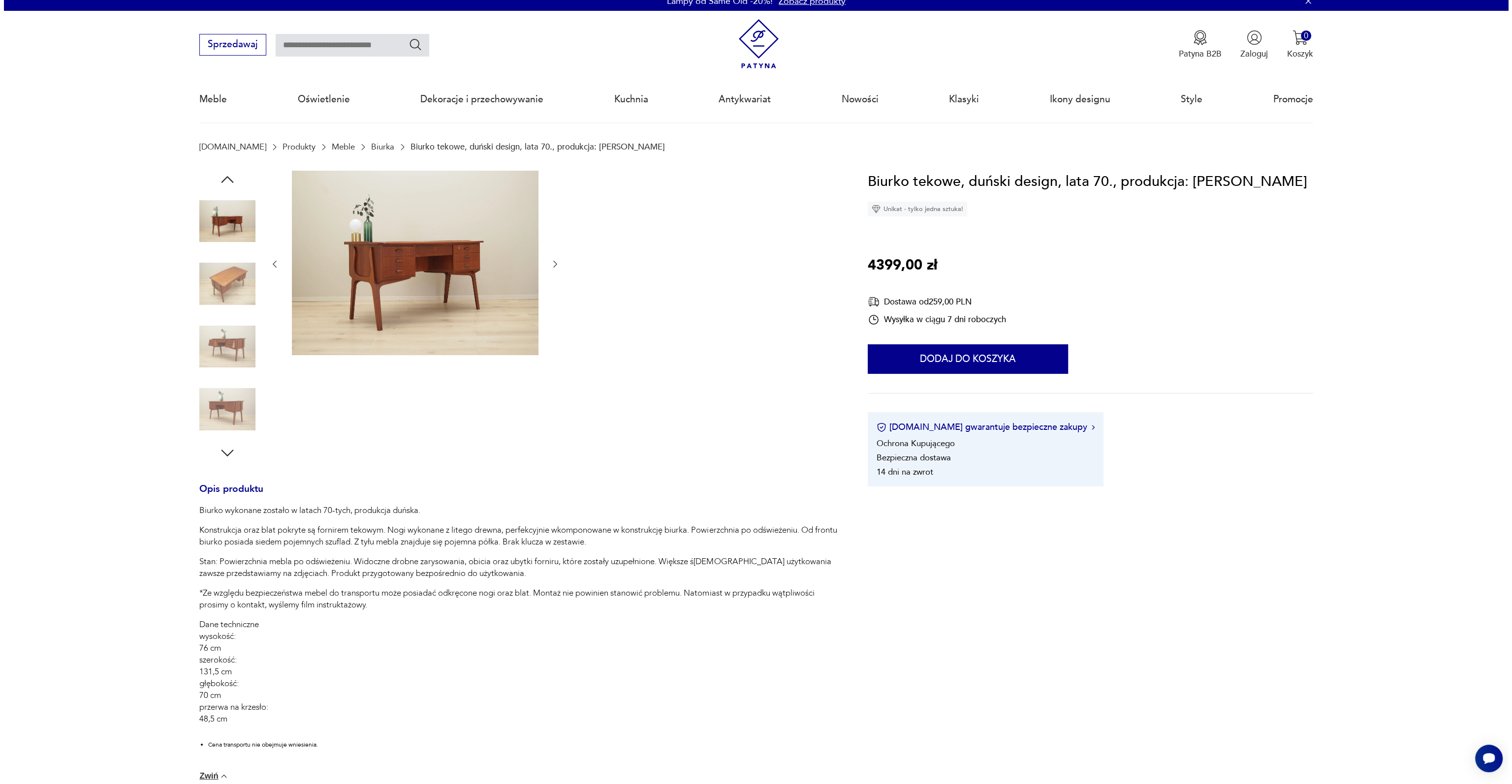
scroll to position [0, 0]
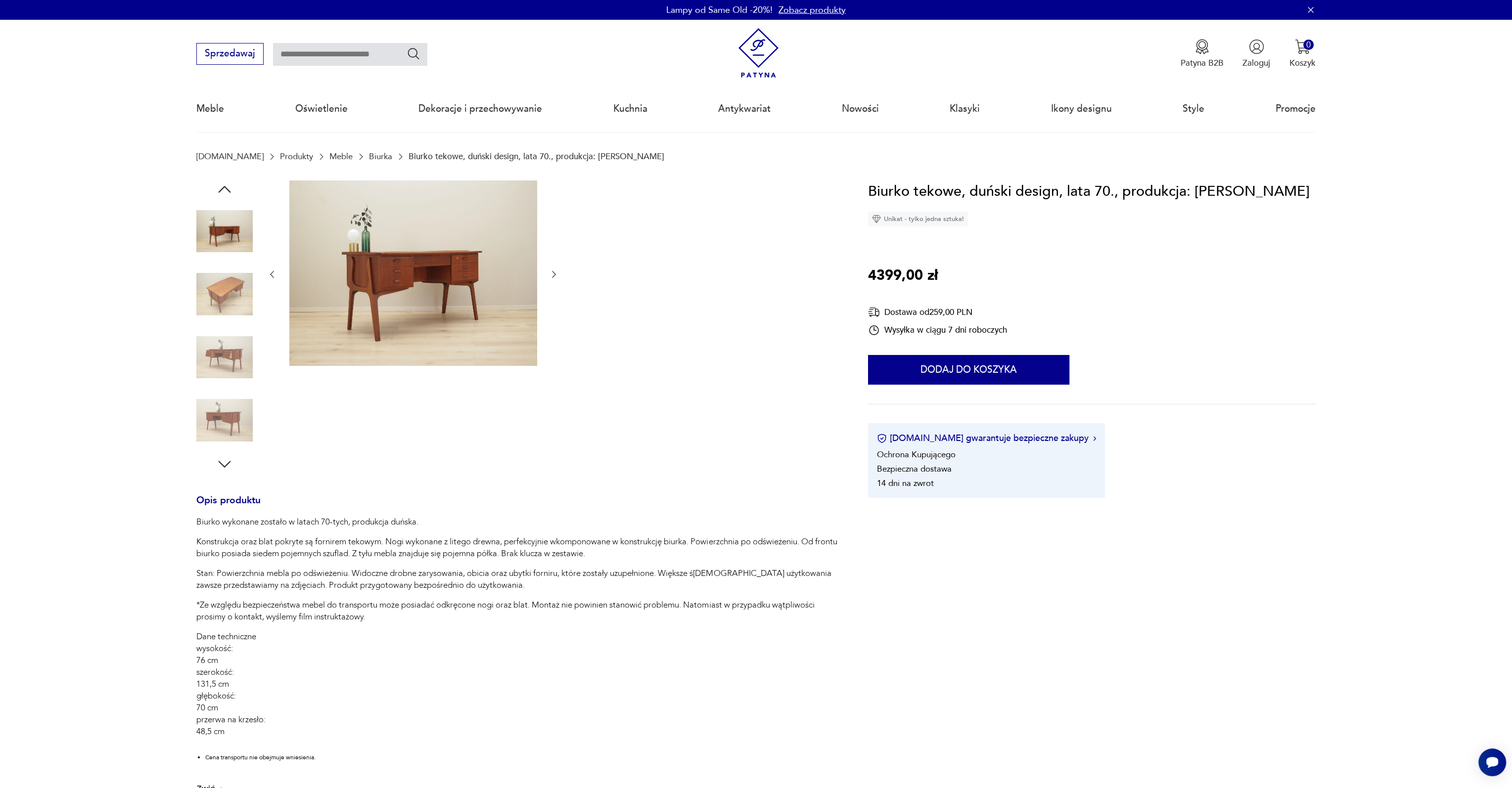
click at [415, 286] on img at bounding box center [413, 273] width 248 height 186
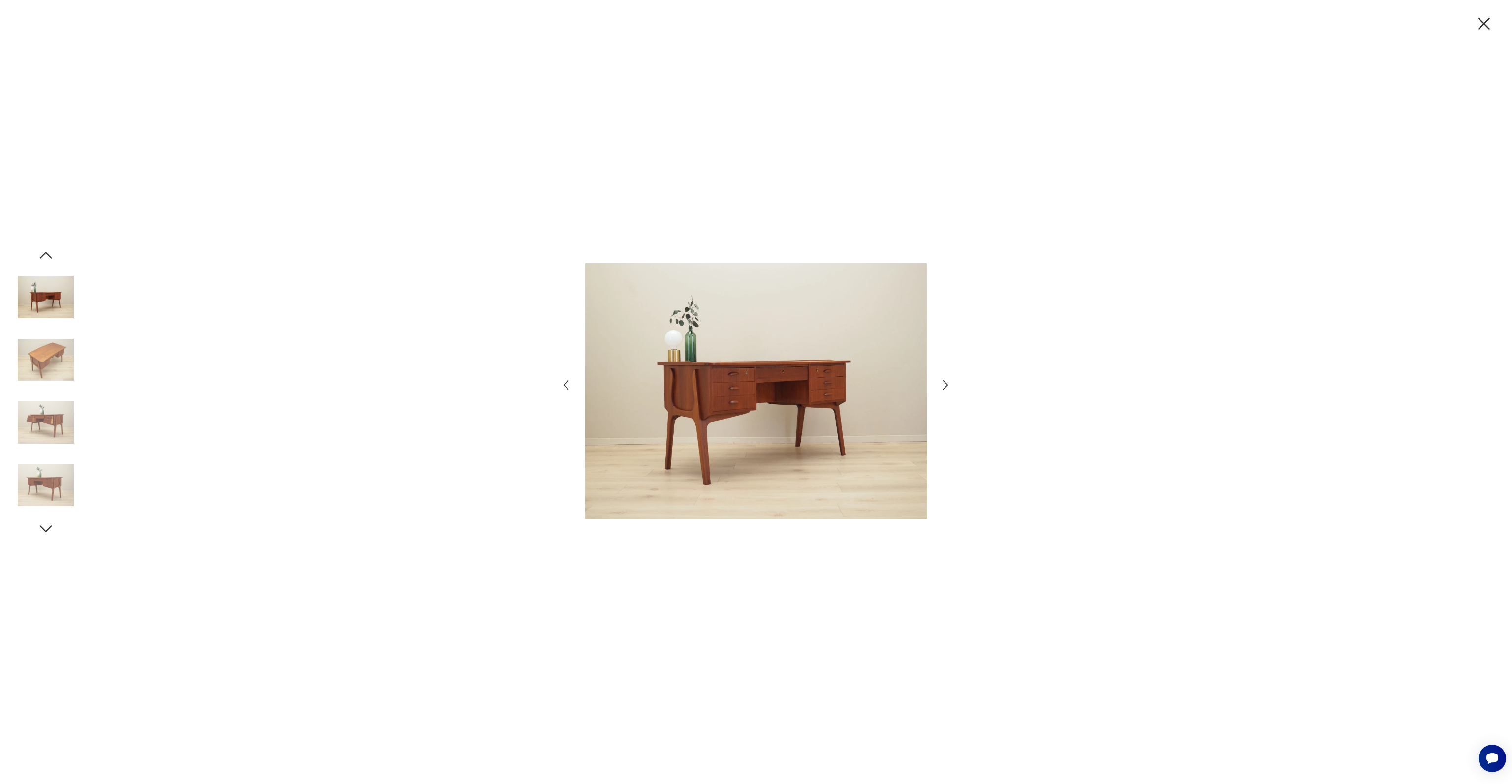
click at [61, 426] on img at bounding box center [46, 423] width 56 height 56
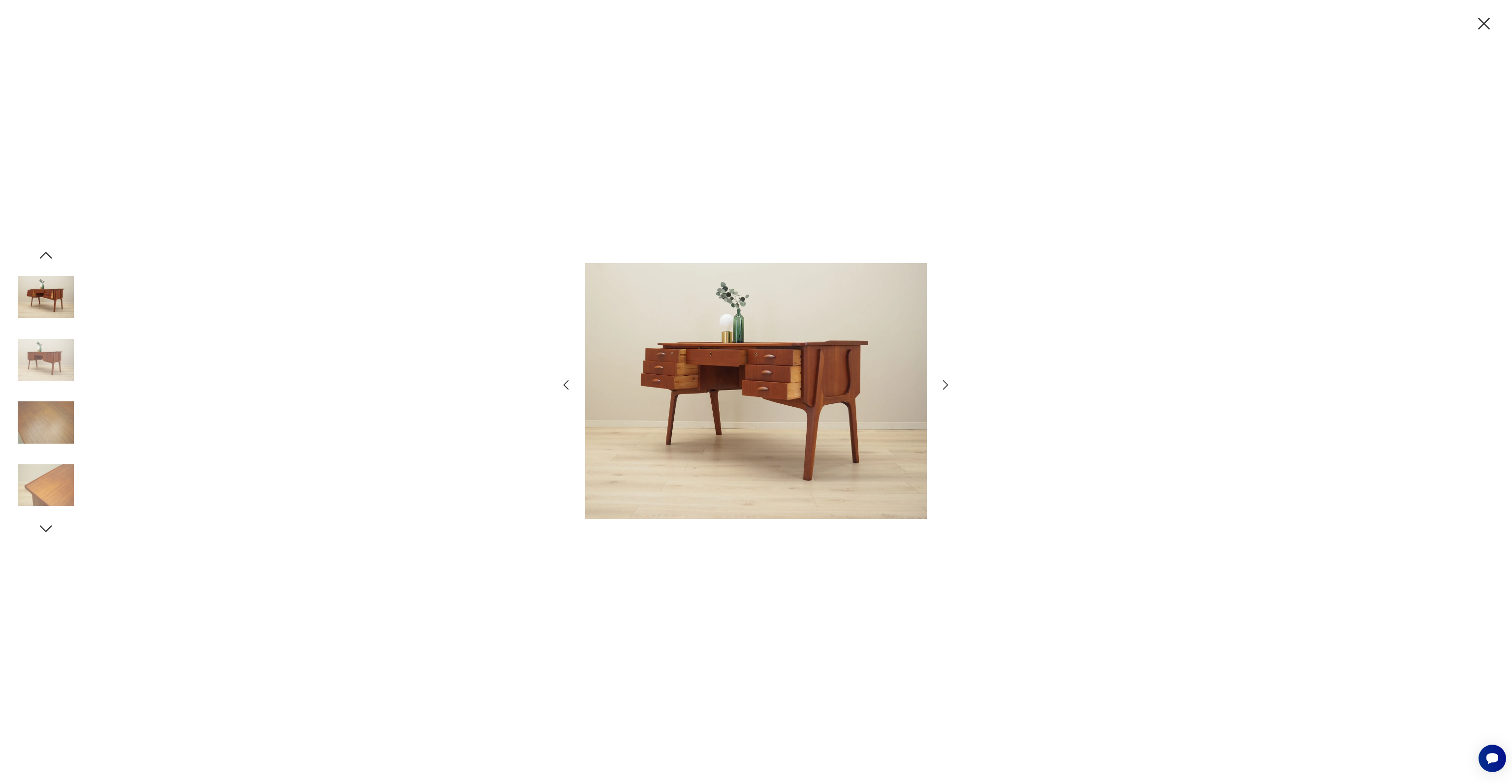
click at [61, 367] on img at bounding box center [46, 360] width 56 height 56
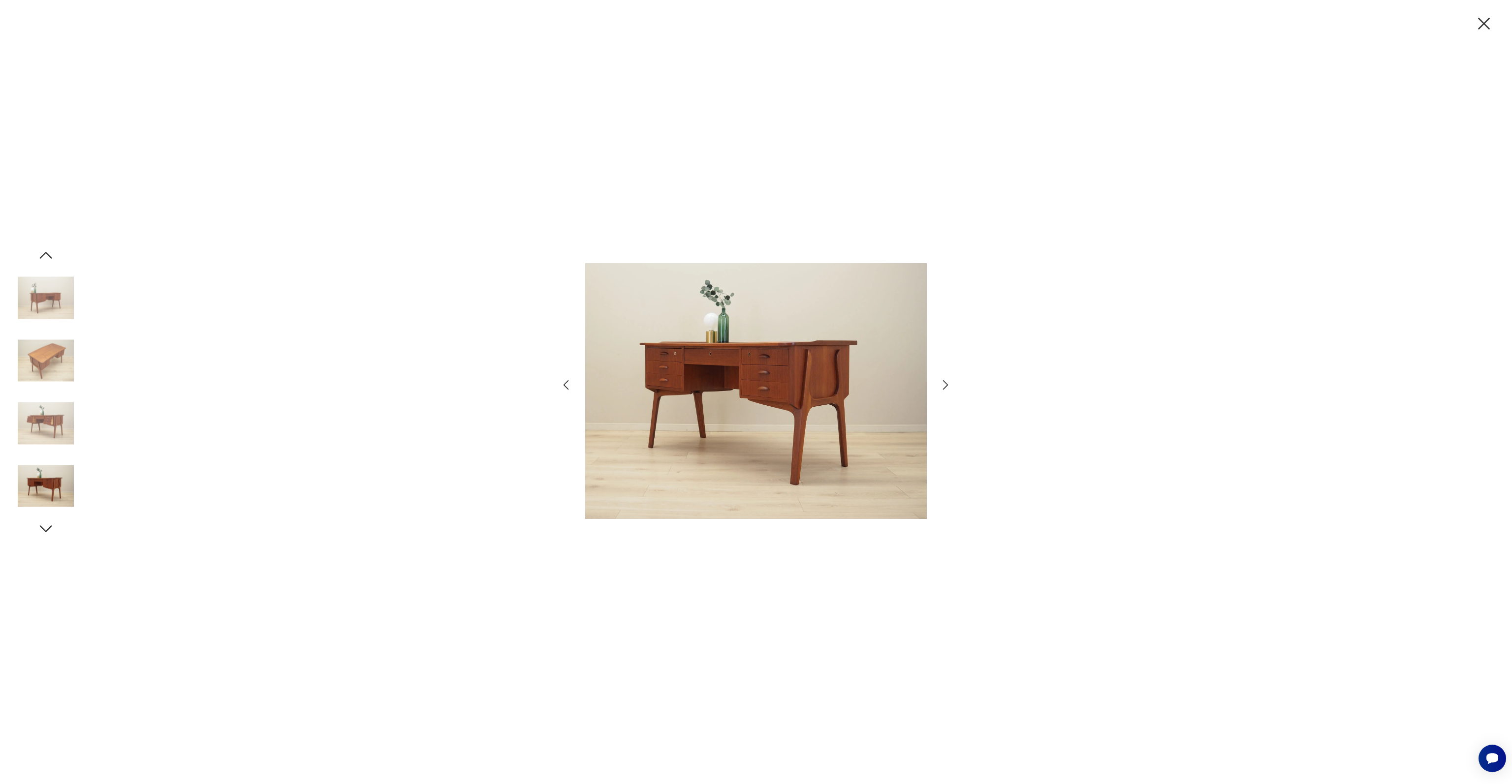
click at [61, 576] on div at bounding box center [756, 392] width 1512 height 784
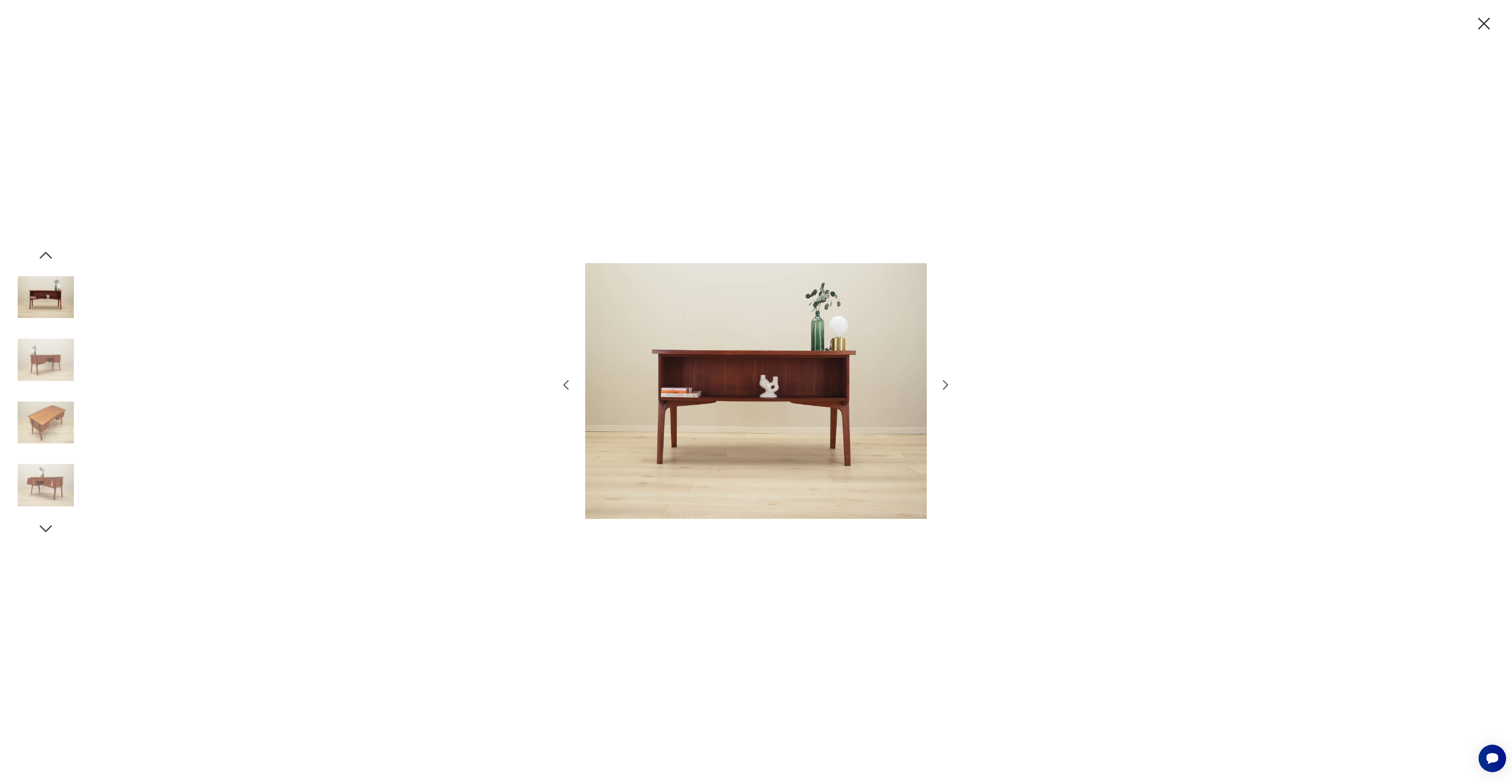
click at [39, 412] on img at bounding box center [46, 423] width 56 height 56
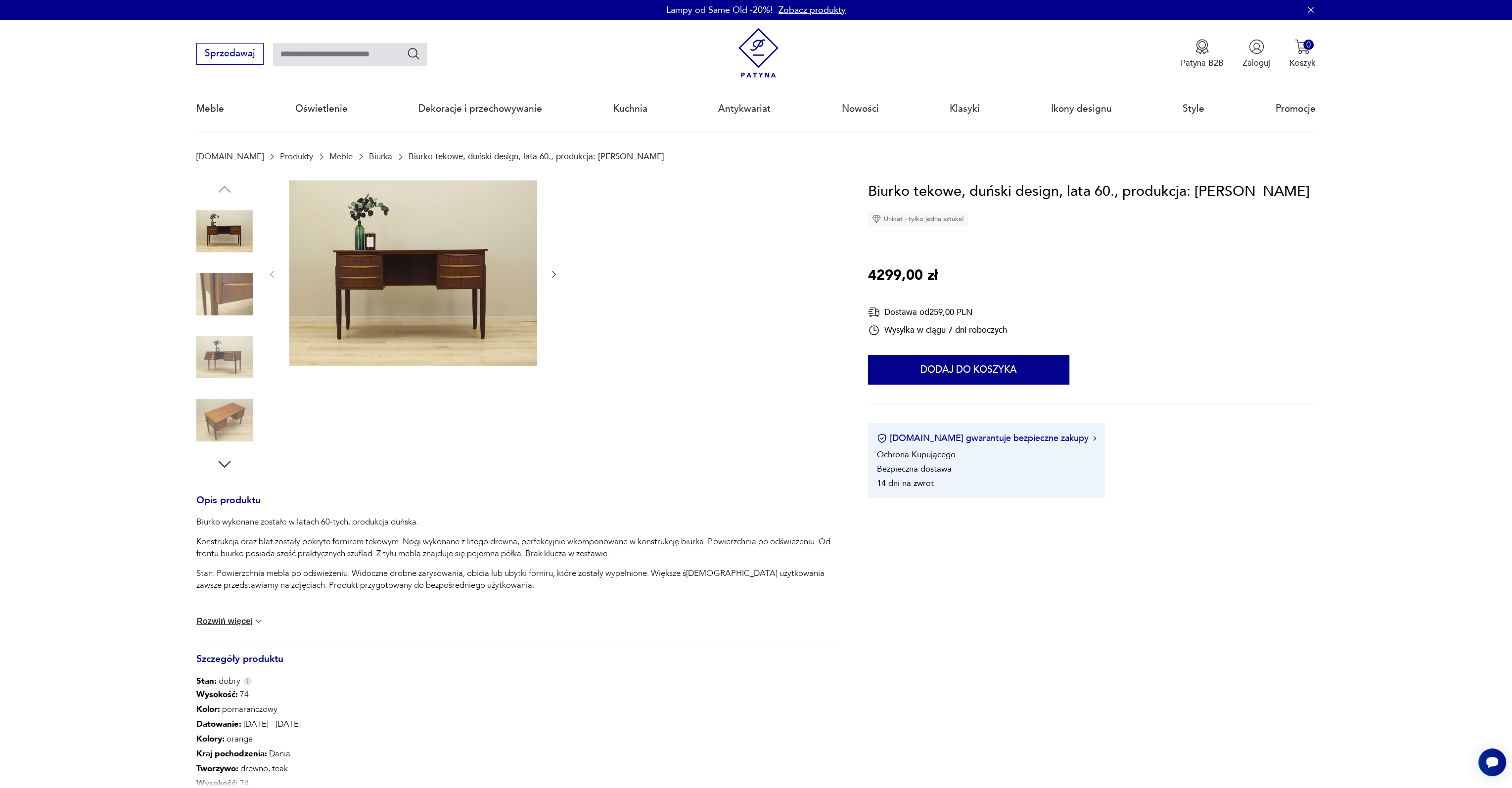
click at [420, 296] on img at bounding box center [413, 273] width 248 height 186
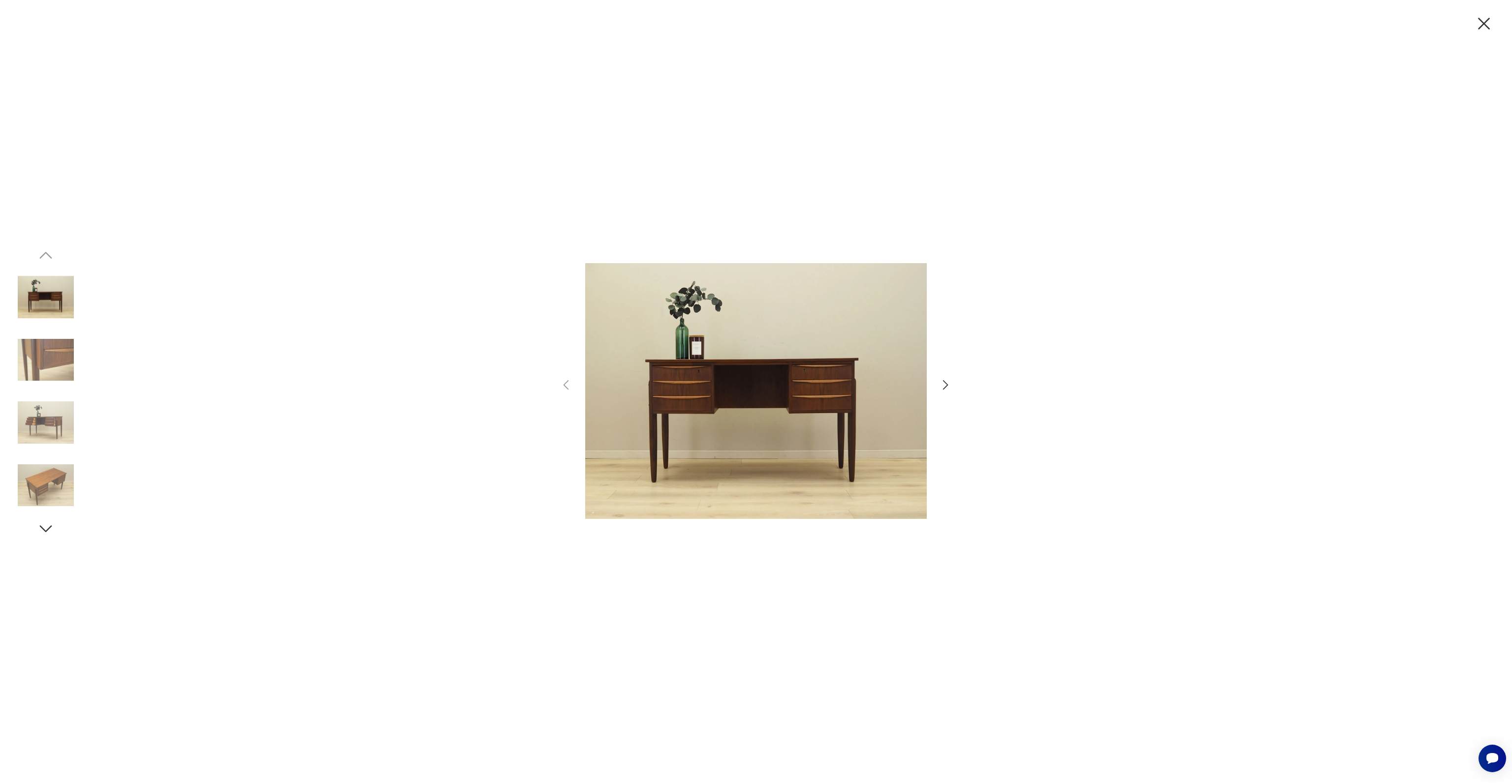
click at [40, 491] on img at bounding box center [46, 486] width 56 height 56
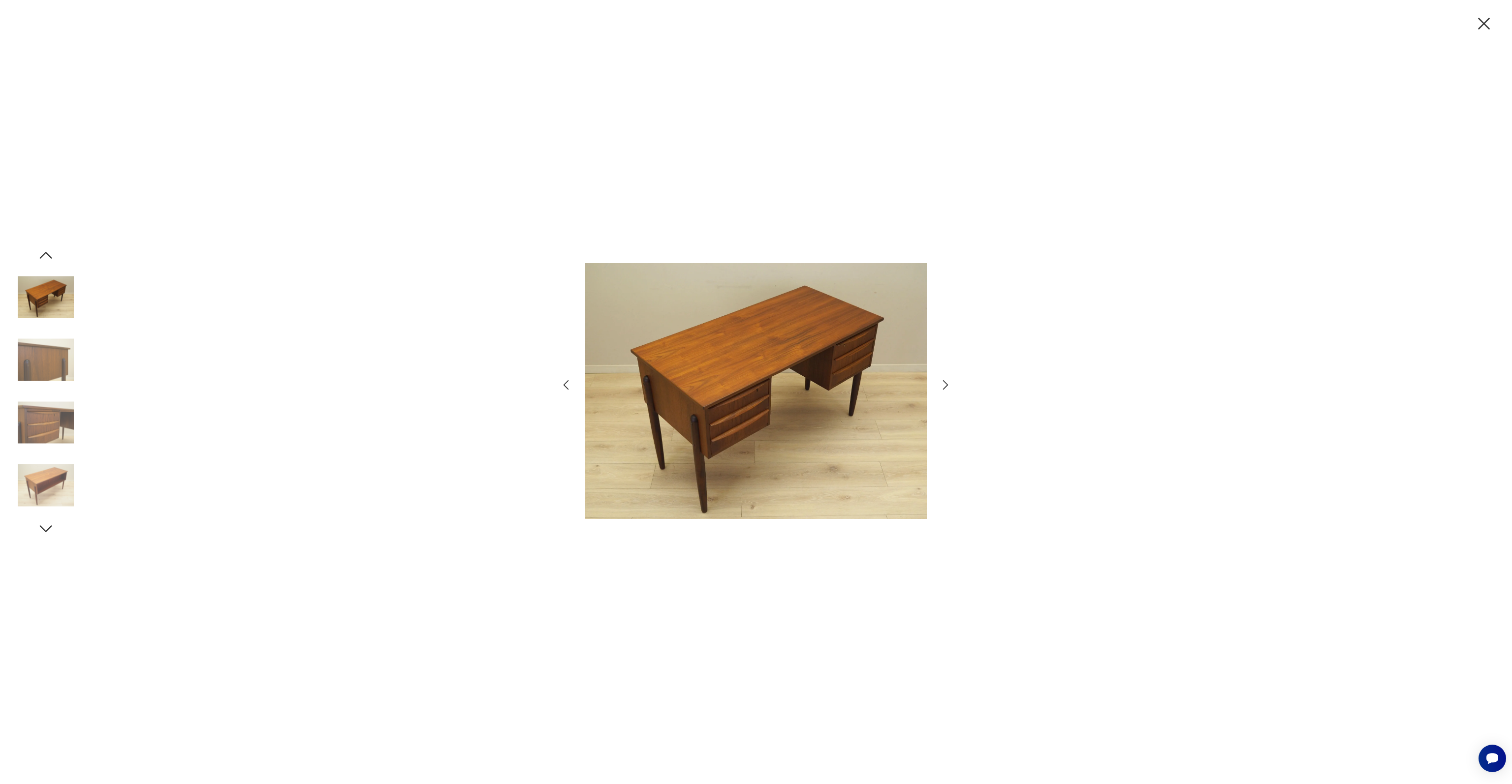
click at [40, 491] on img at bounding box center [46, 486] width 56 height 56
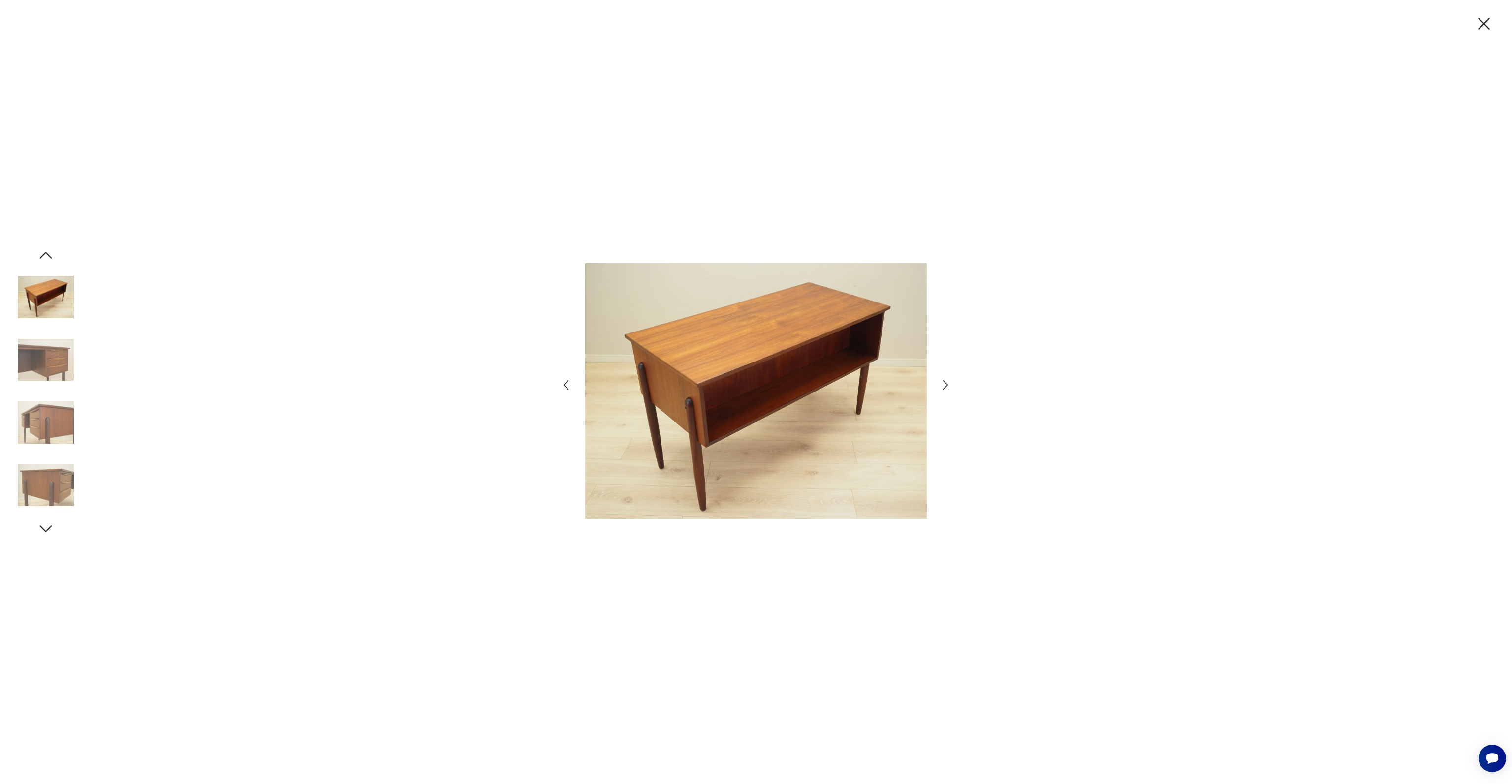
click at [40, 491] on img at bounding box center [46, 486] width 56 height 56
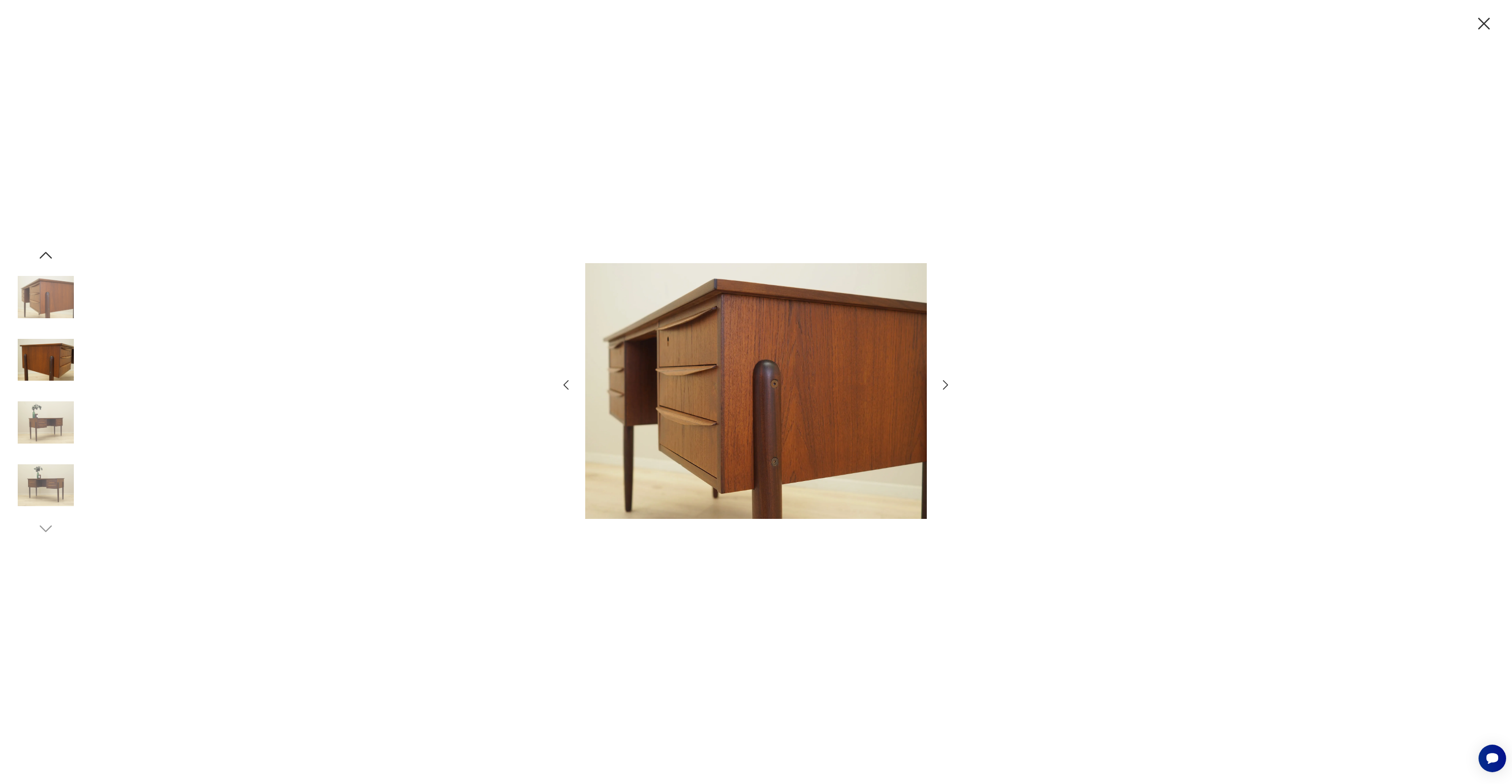
click at [40, 491] on img at bounding box center [46, 486] width 56 height 56
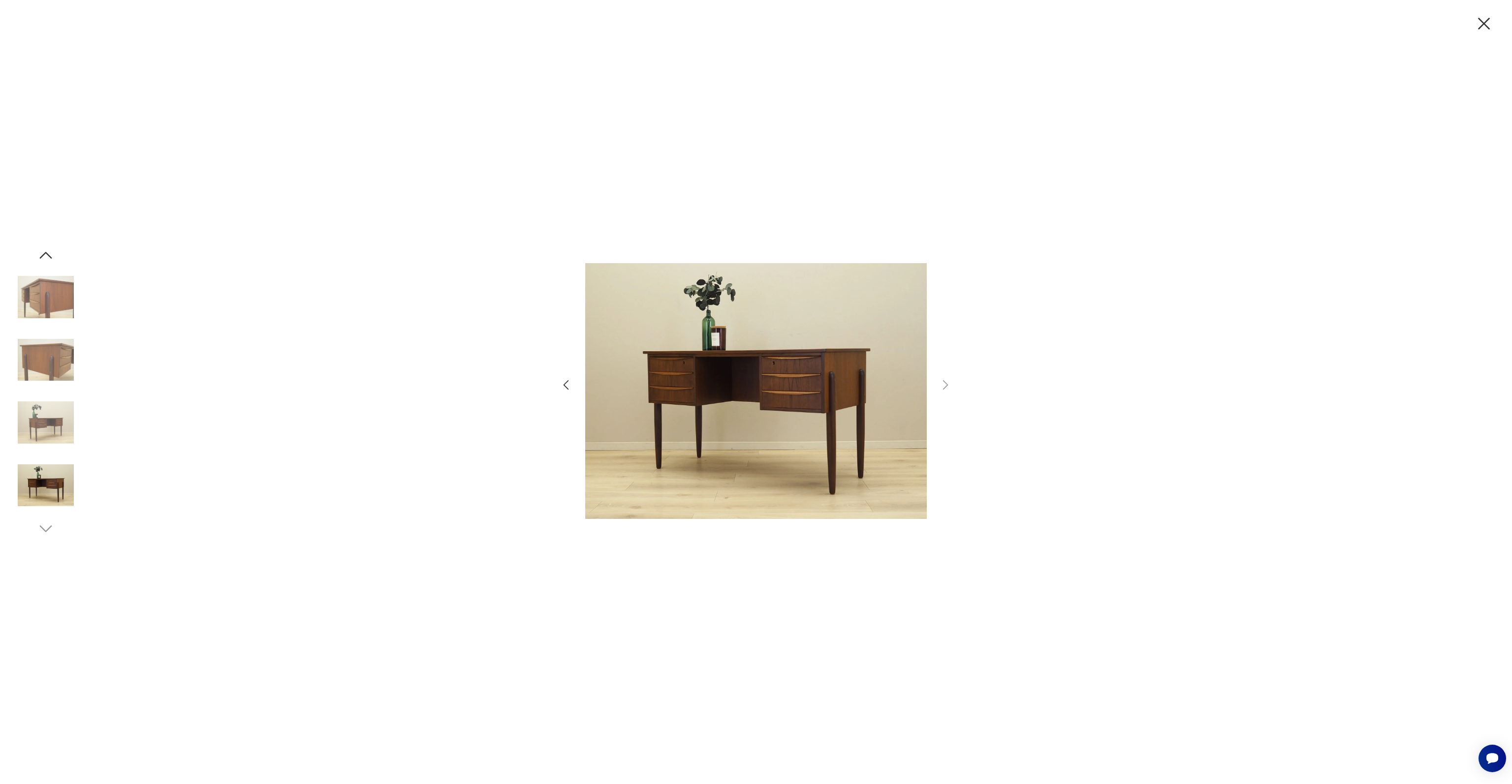
click at [1488, 25] on icon "button" at bounding box center [1483, 23] width 21 height 21
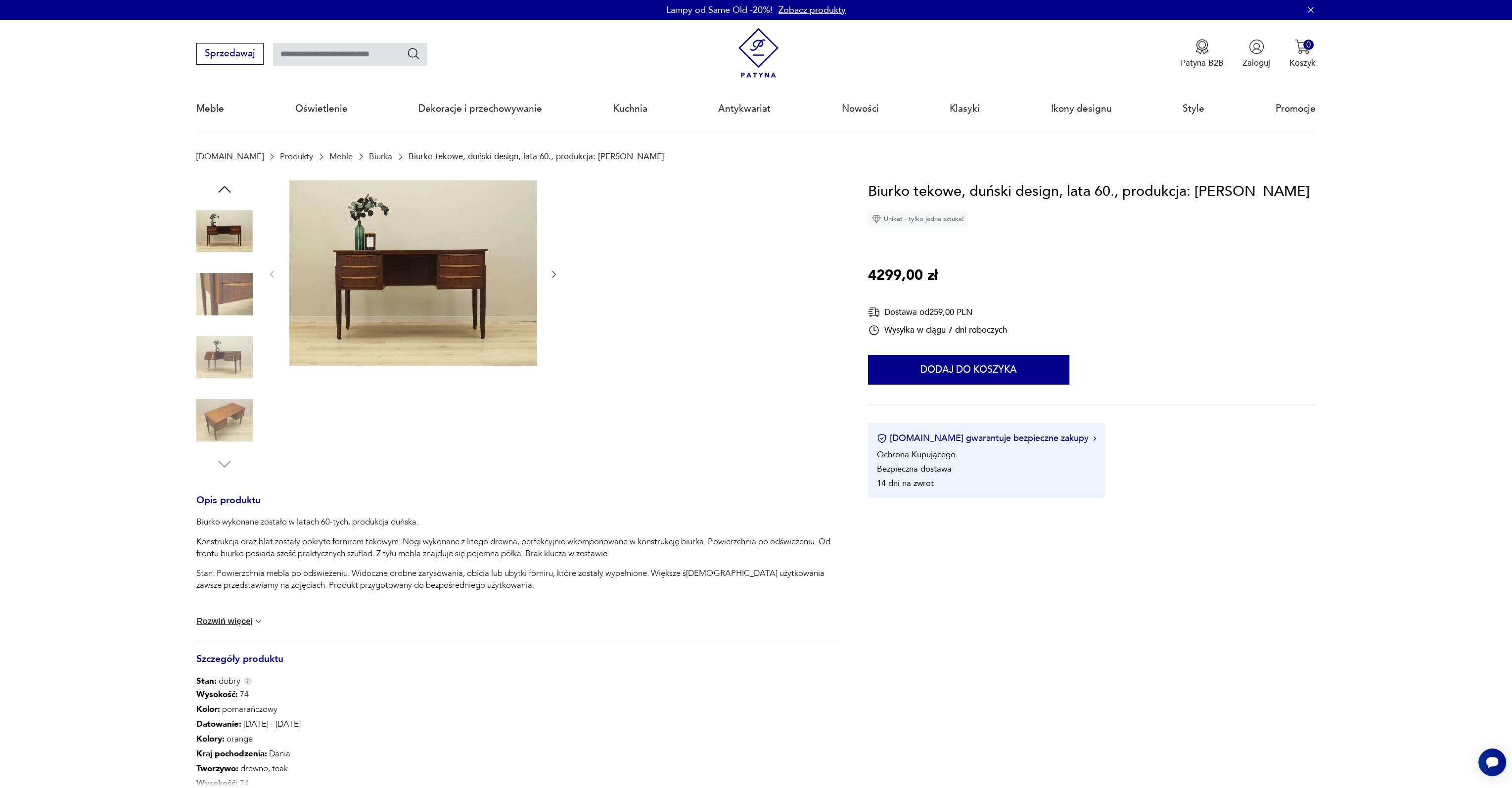
scroll to position [247, 0]
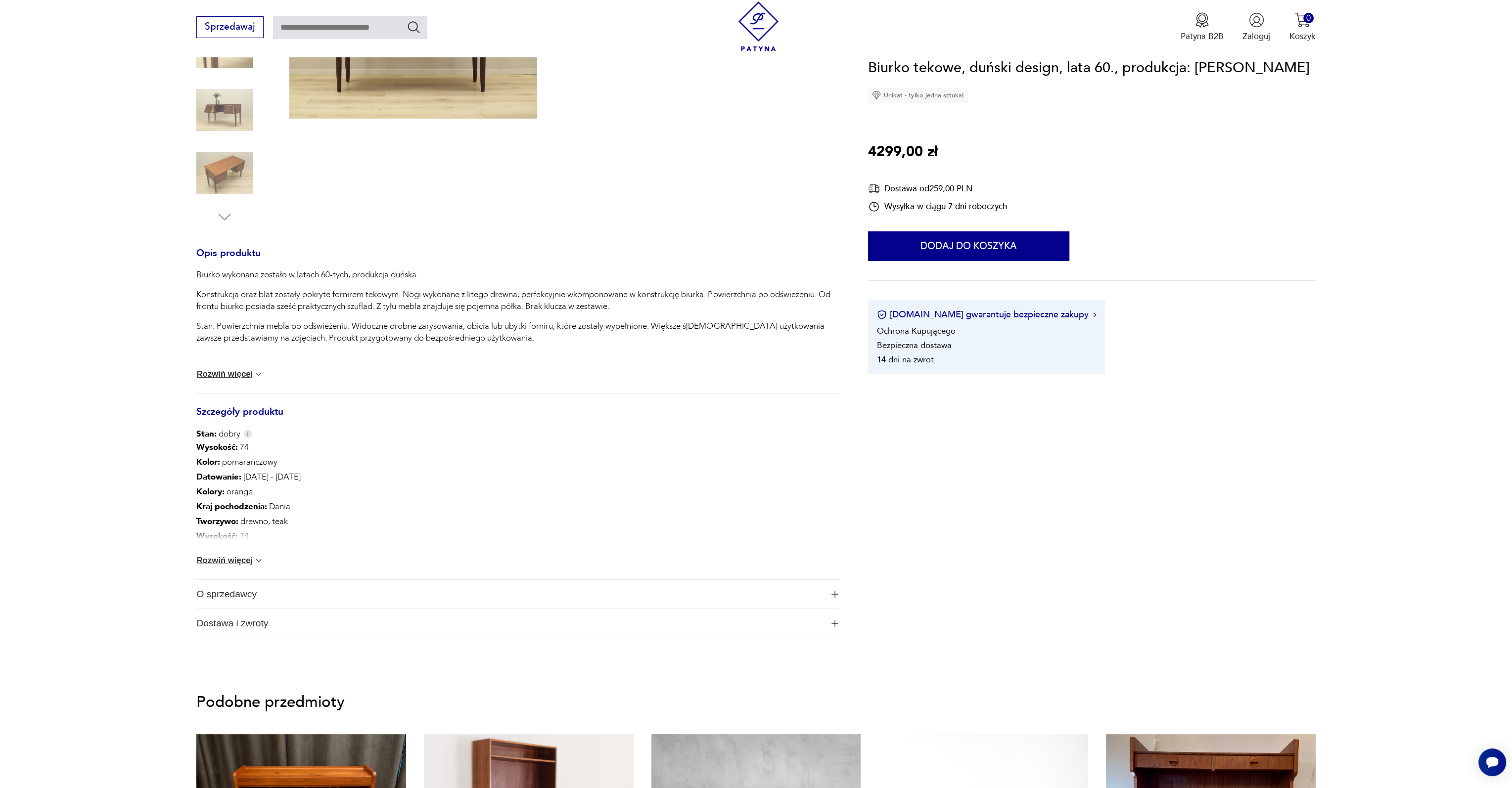
click at [221, 562] on button "Rozwiń więcej" at bounding box center [230, 561] width 67 height 10
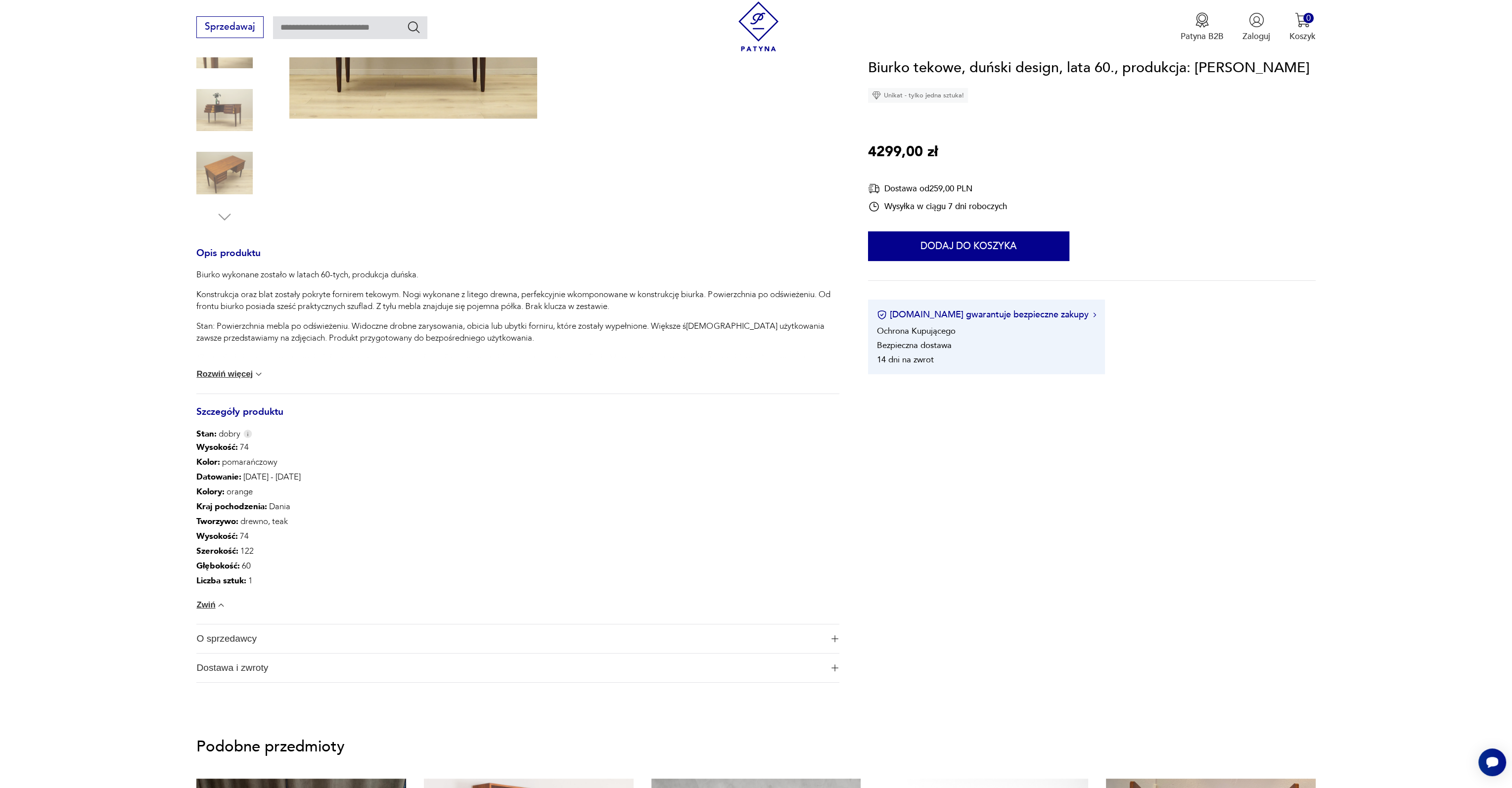
scroll to position [0, 0]
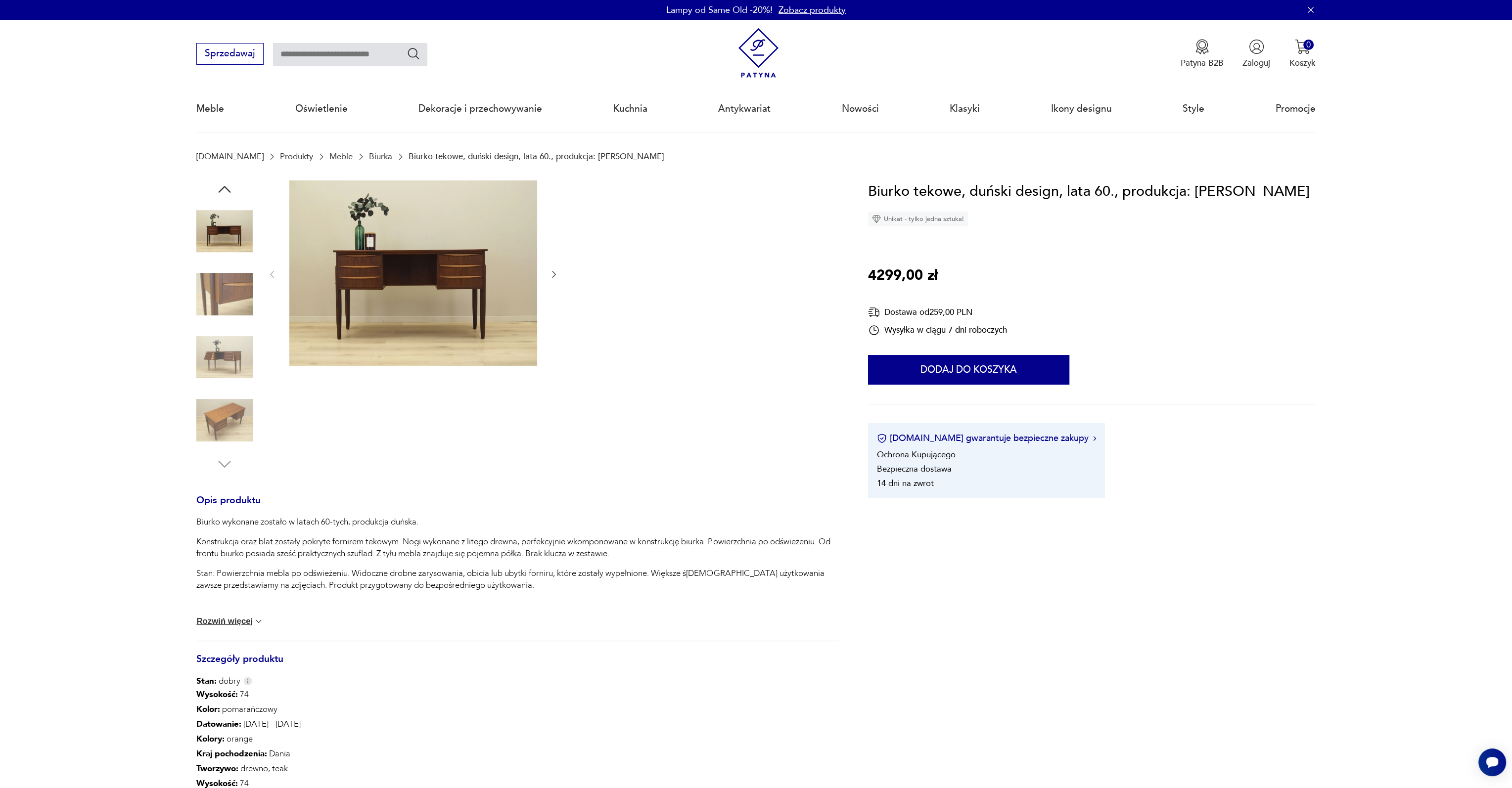
click at [445, 236] on img at bounding box center [413, 273] width 248 height 186
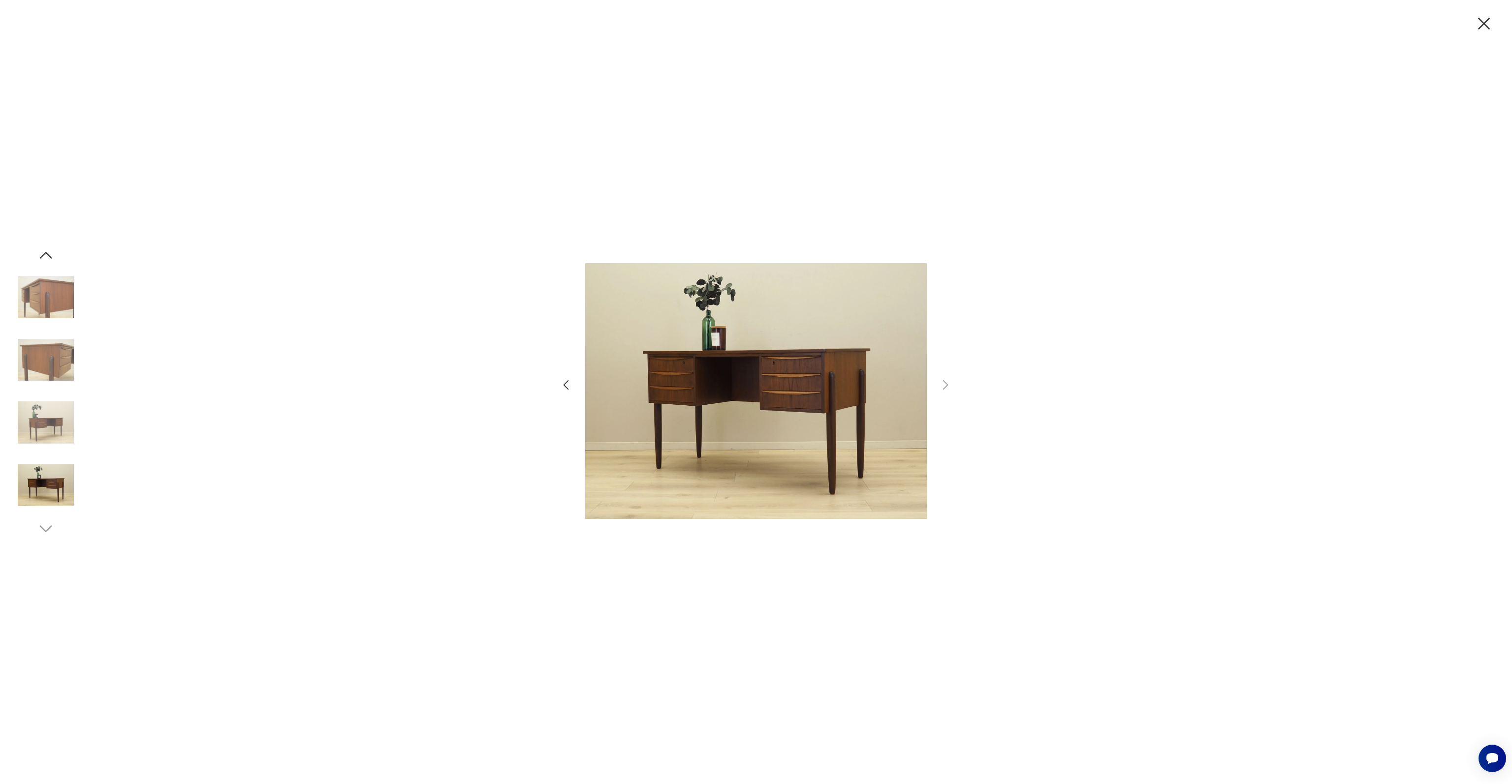
click at [38, 358] on img at bounding box center [46, 360] width 56 height 56
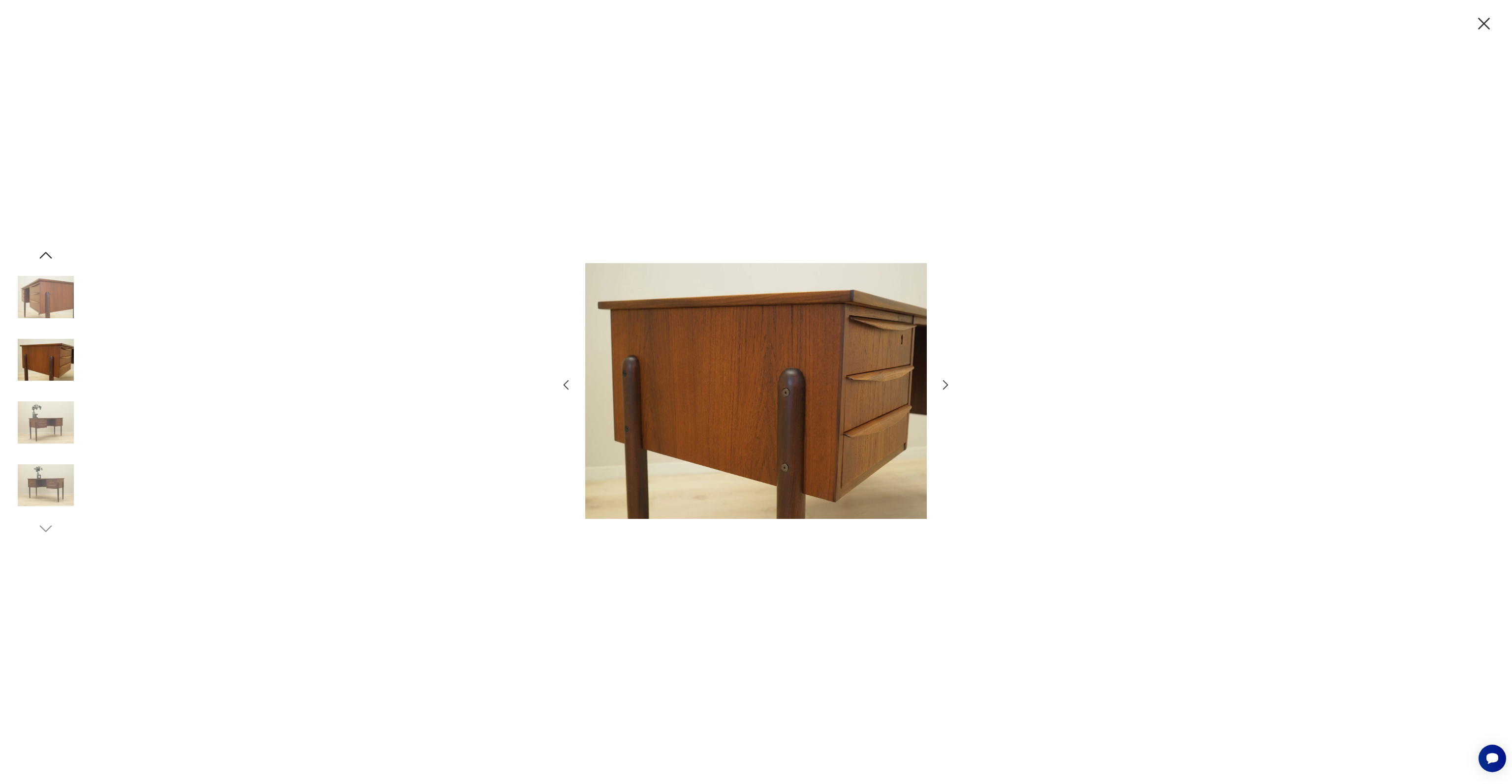
click at [45, 302] on img at bounding box center [46, 297] width 56 height 56
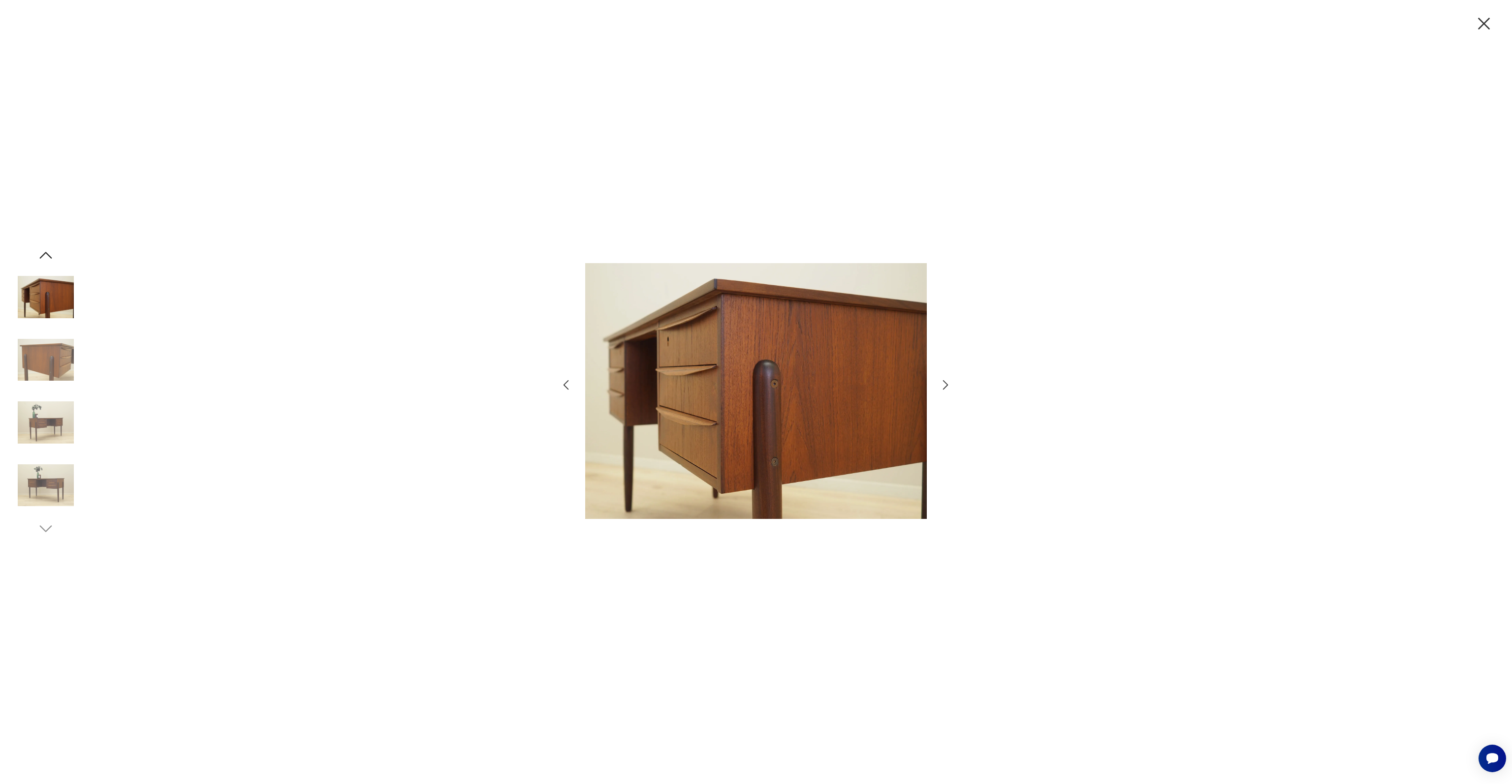
click at [1486, 21] on icon "button" at bounding box center [1484, 24] width 12 height 12
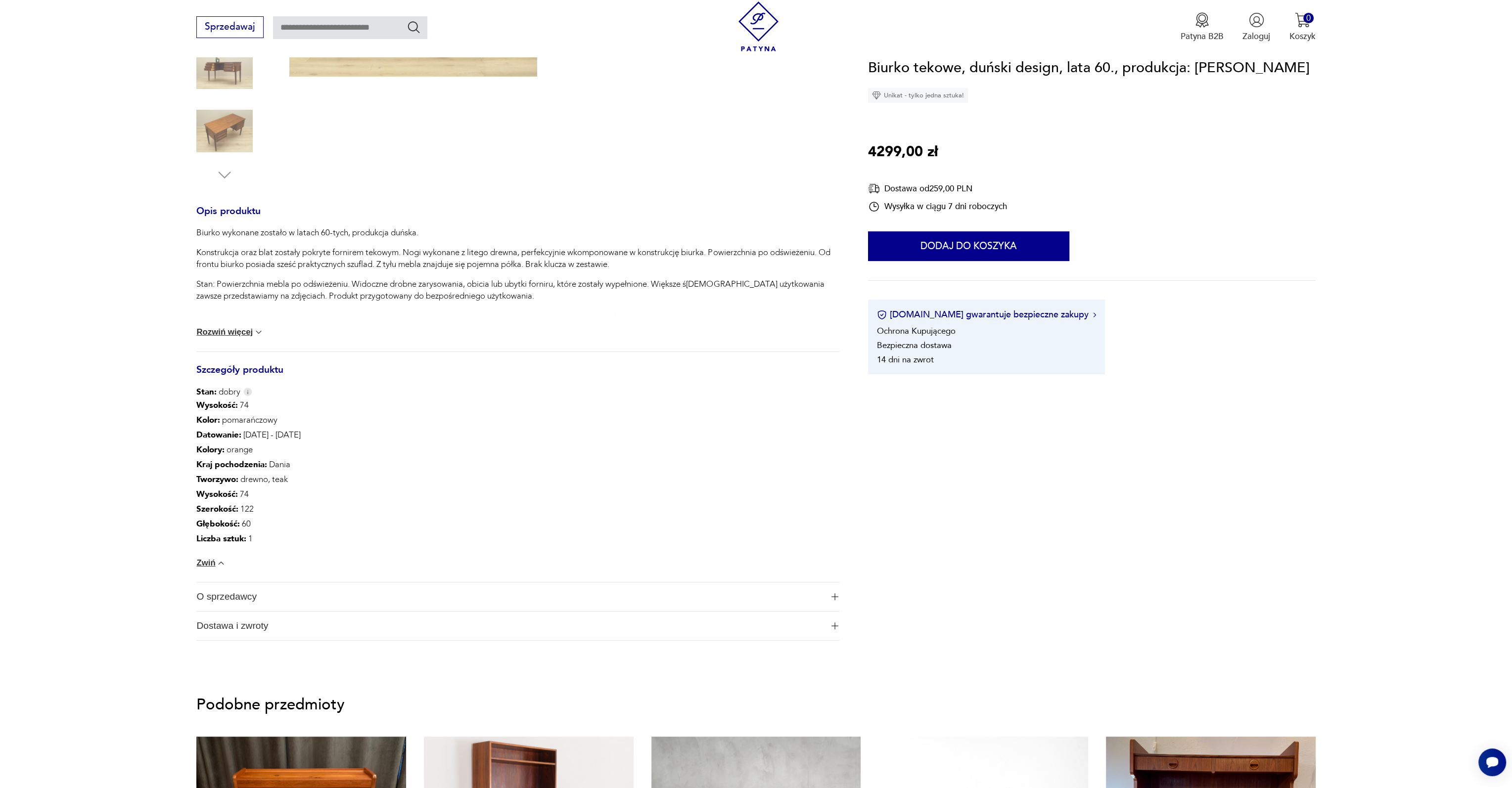
scroll to position [297, 0]
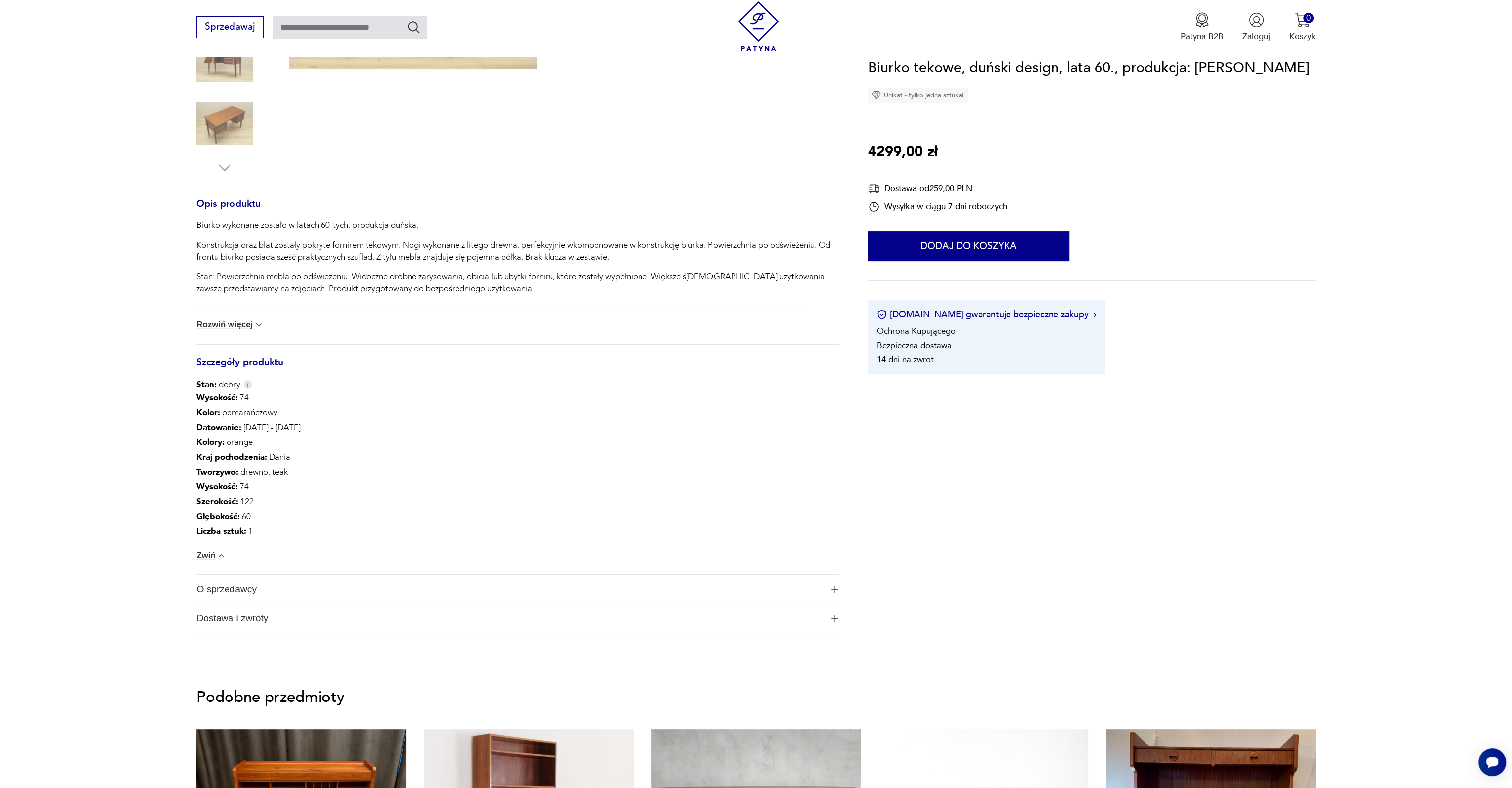
click at [239, 322] on button "Rozwiń więcej" at bounding box center [230, 325] width 67 height 10
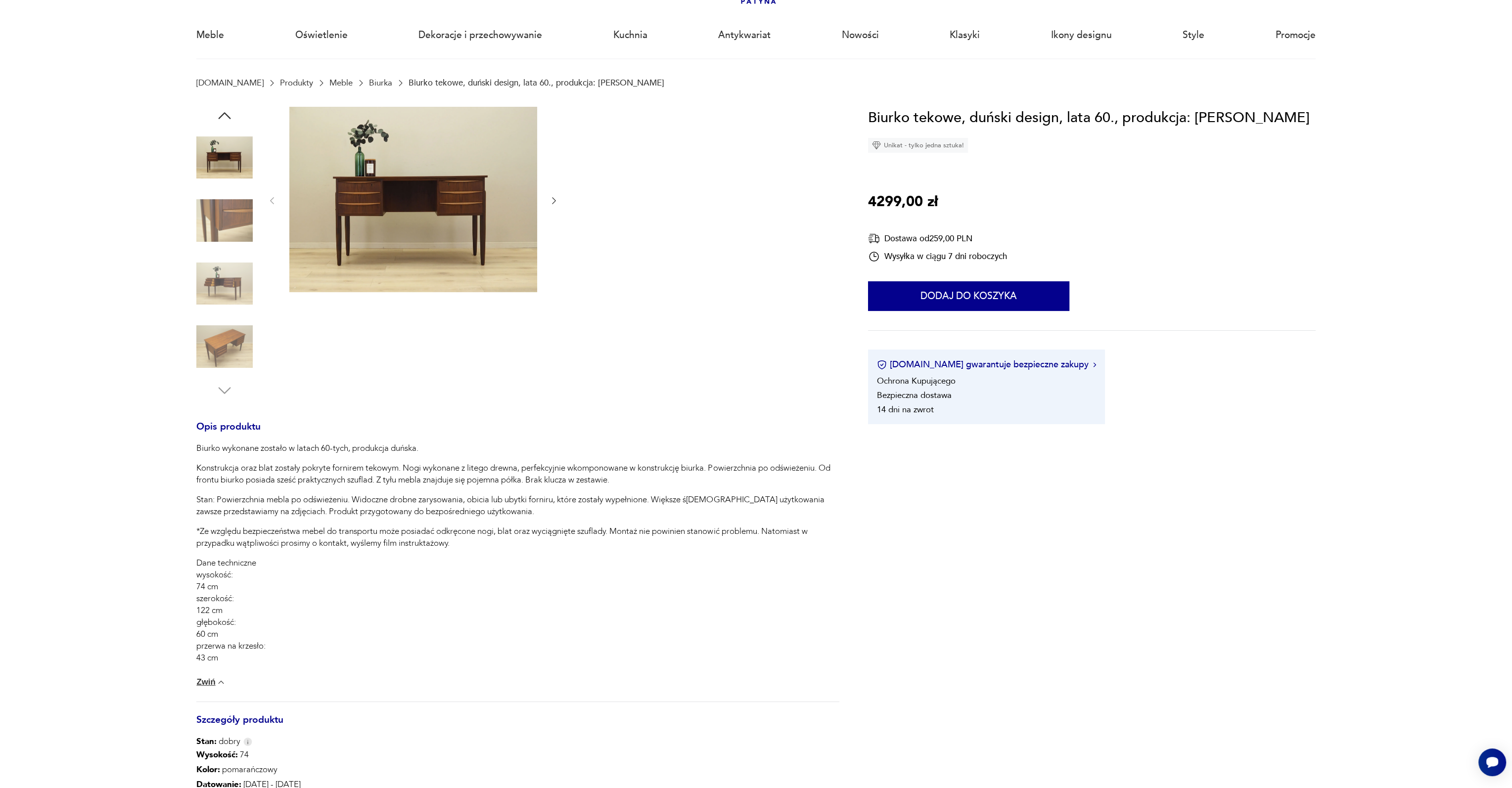
scroll to position [0, 0]
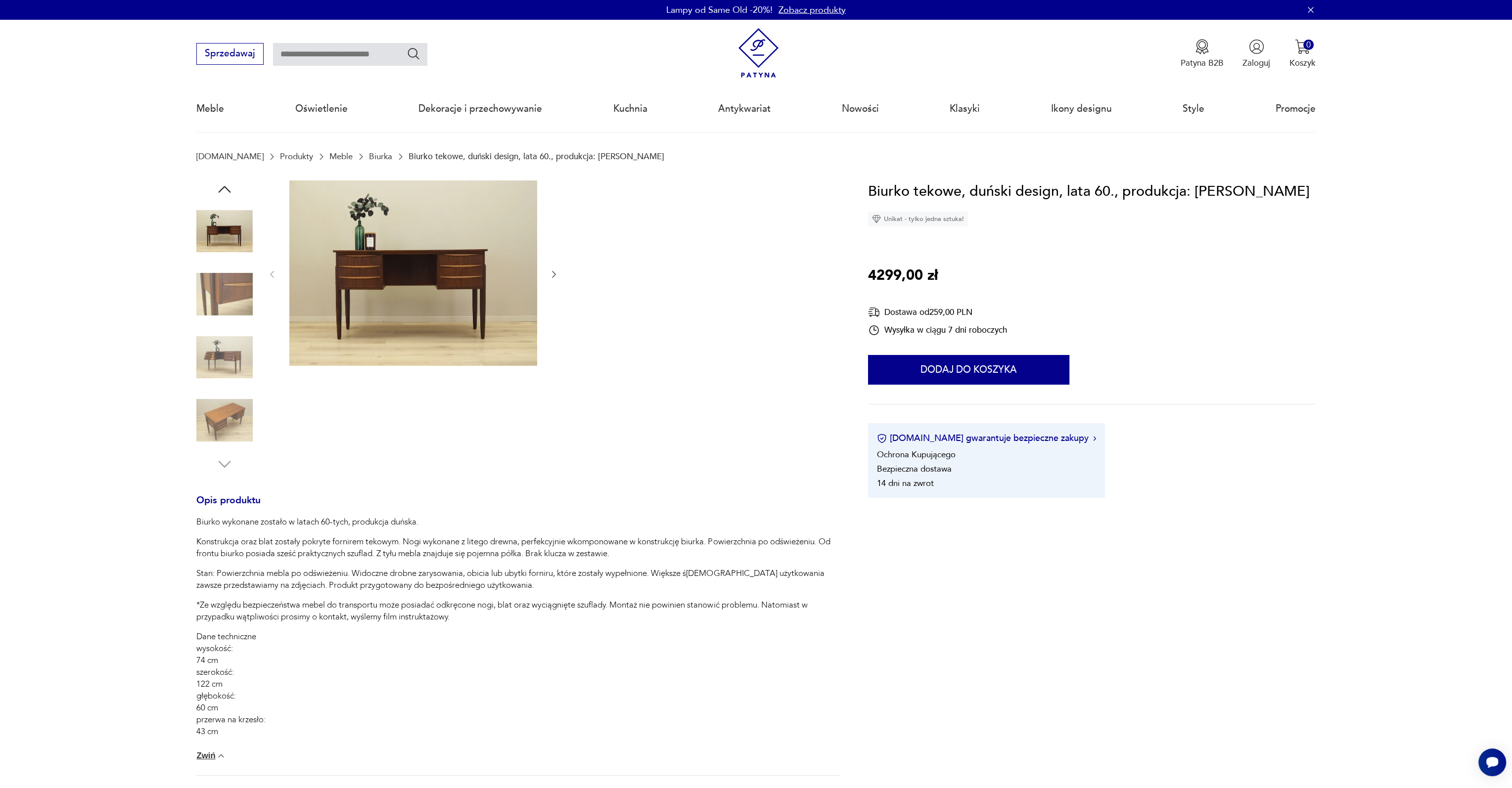
click at [390, 267] on img at bounding box center [413, 273] width 248 height 186
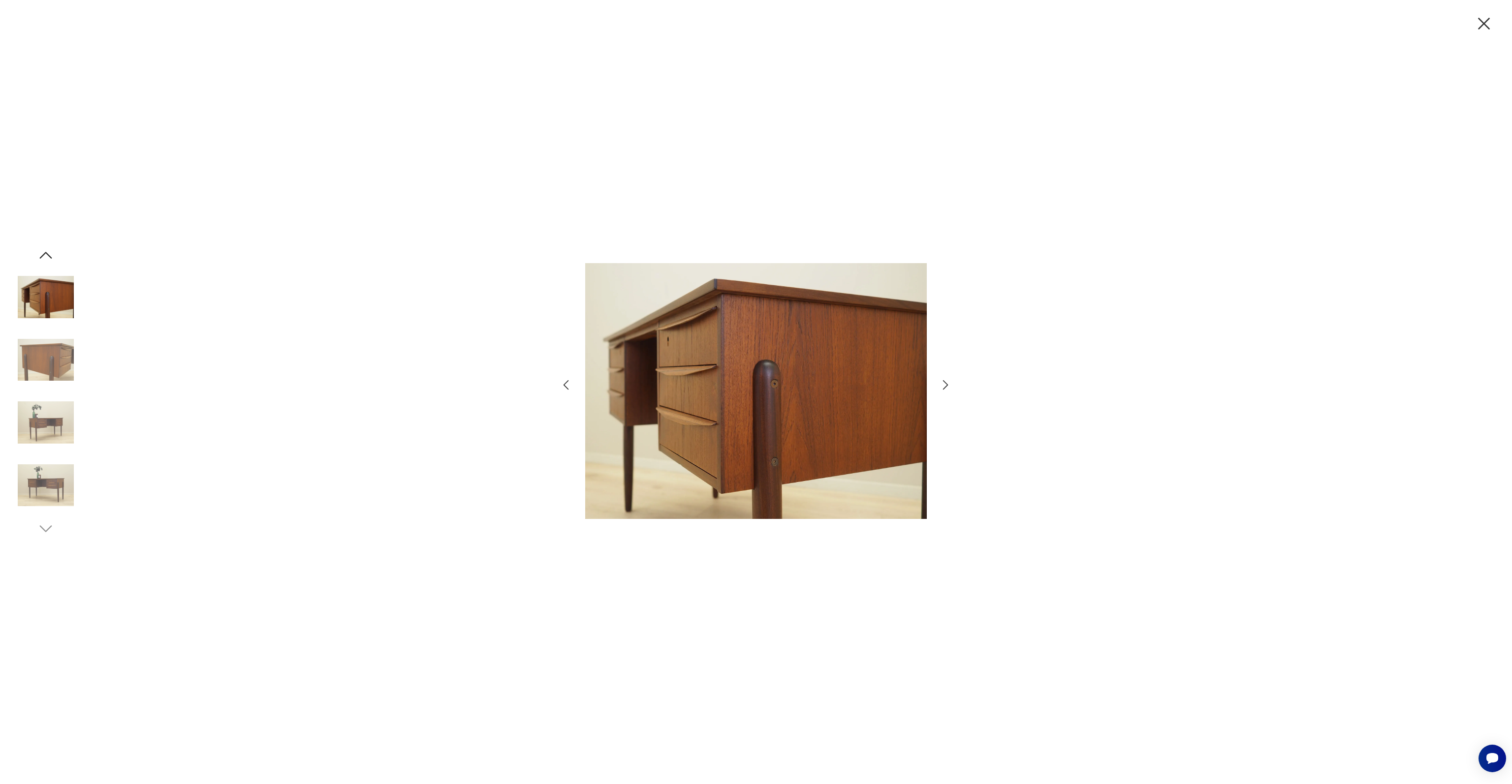
click at [32, 355] on img at bounding box center [46, 360] width 56 height 56
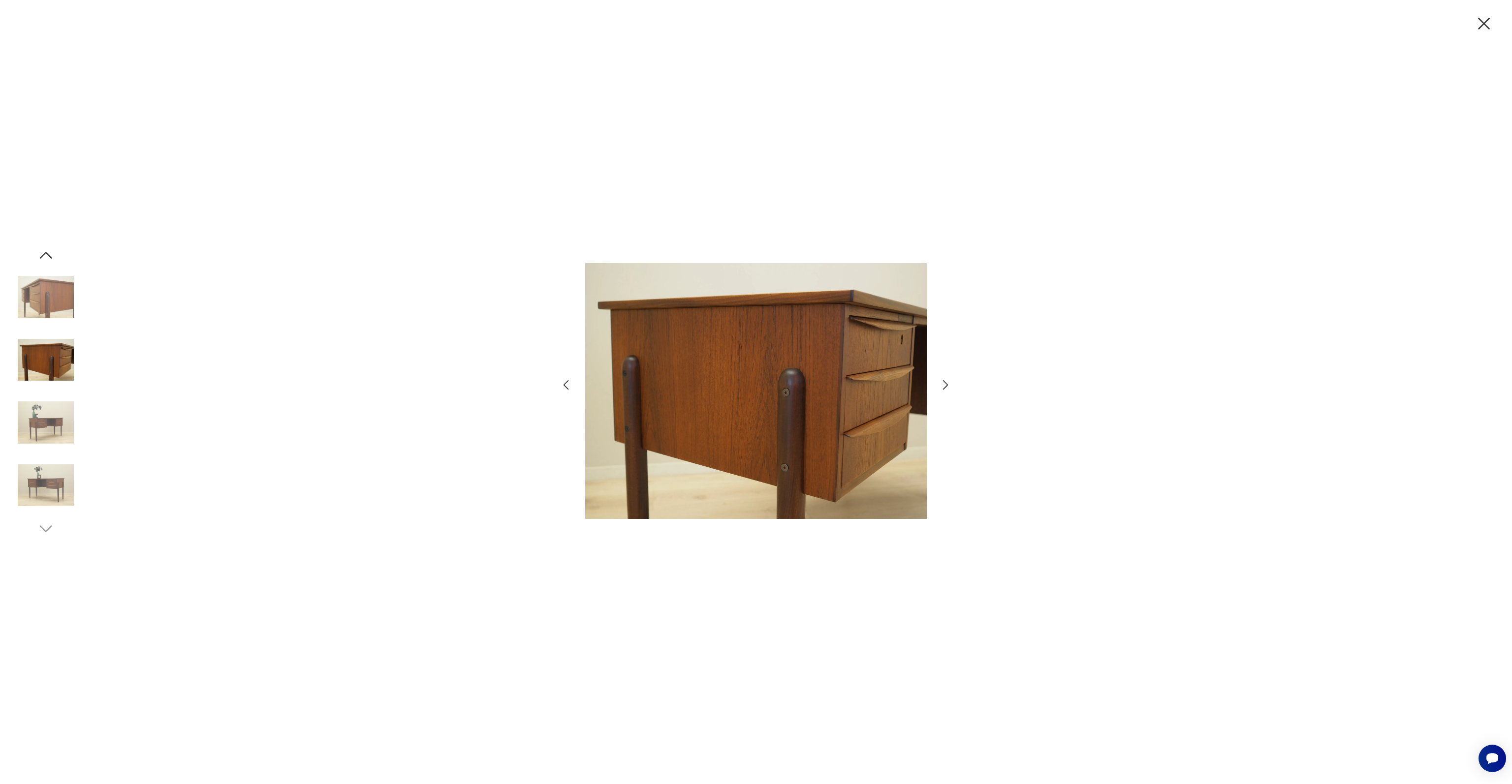
click at [59, 411] on img at bounding box center [46, 423] width 56 height 56
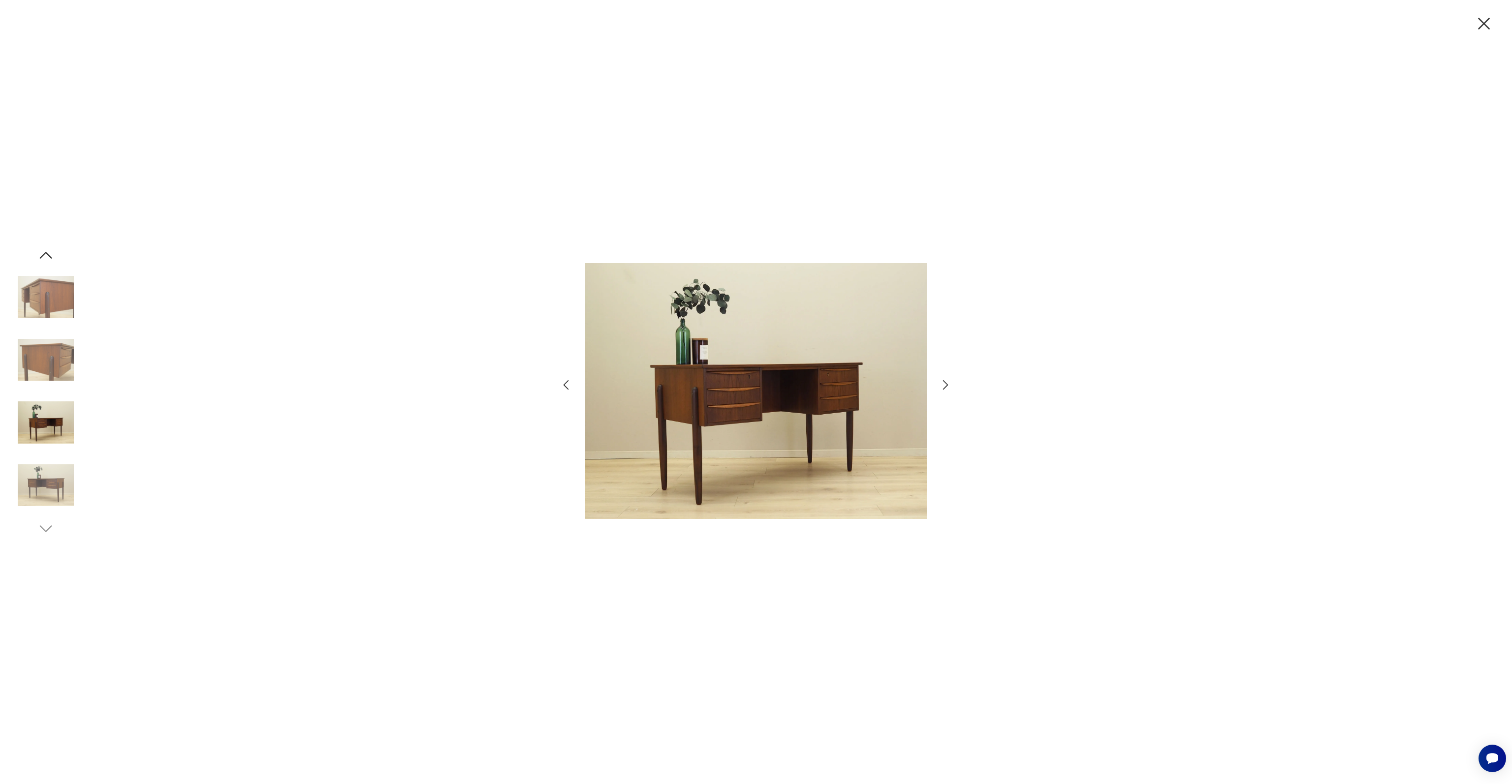
click at [58, 469] on img at bounding box center [46, 486] width 56 height 56
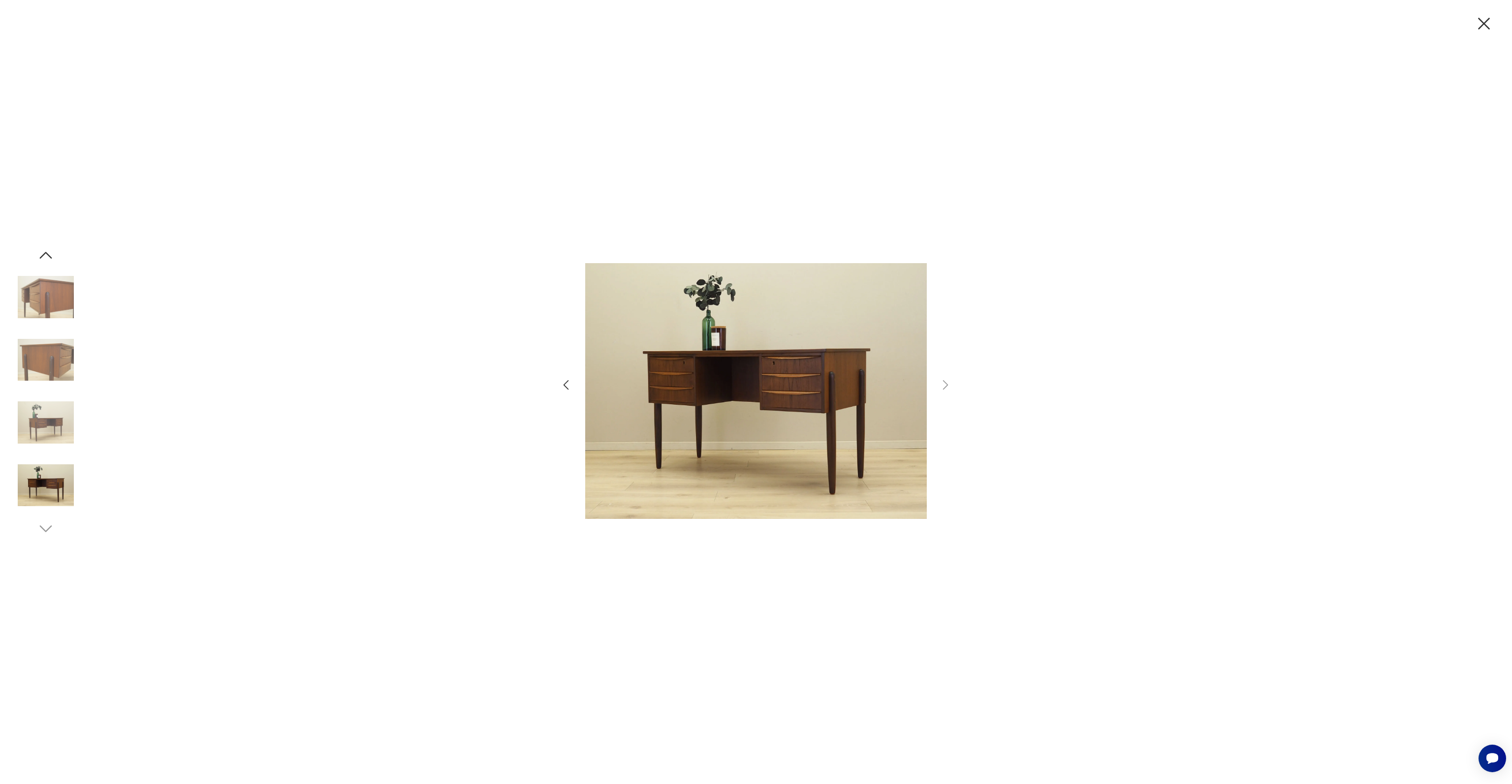
click at [54, 516] on div at bounding box center [46, 392] width 56 height 291
click at [1490, 21] on icon "button" at bounding box center [1483, 23] width 21 height 21
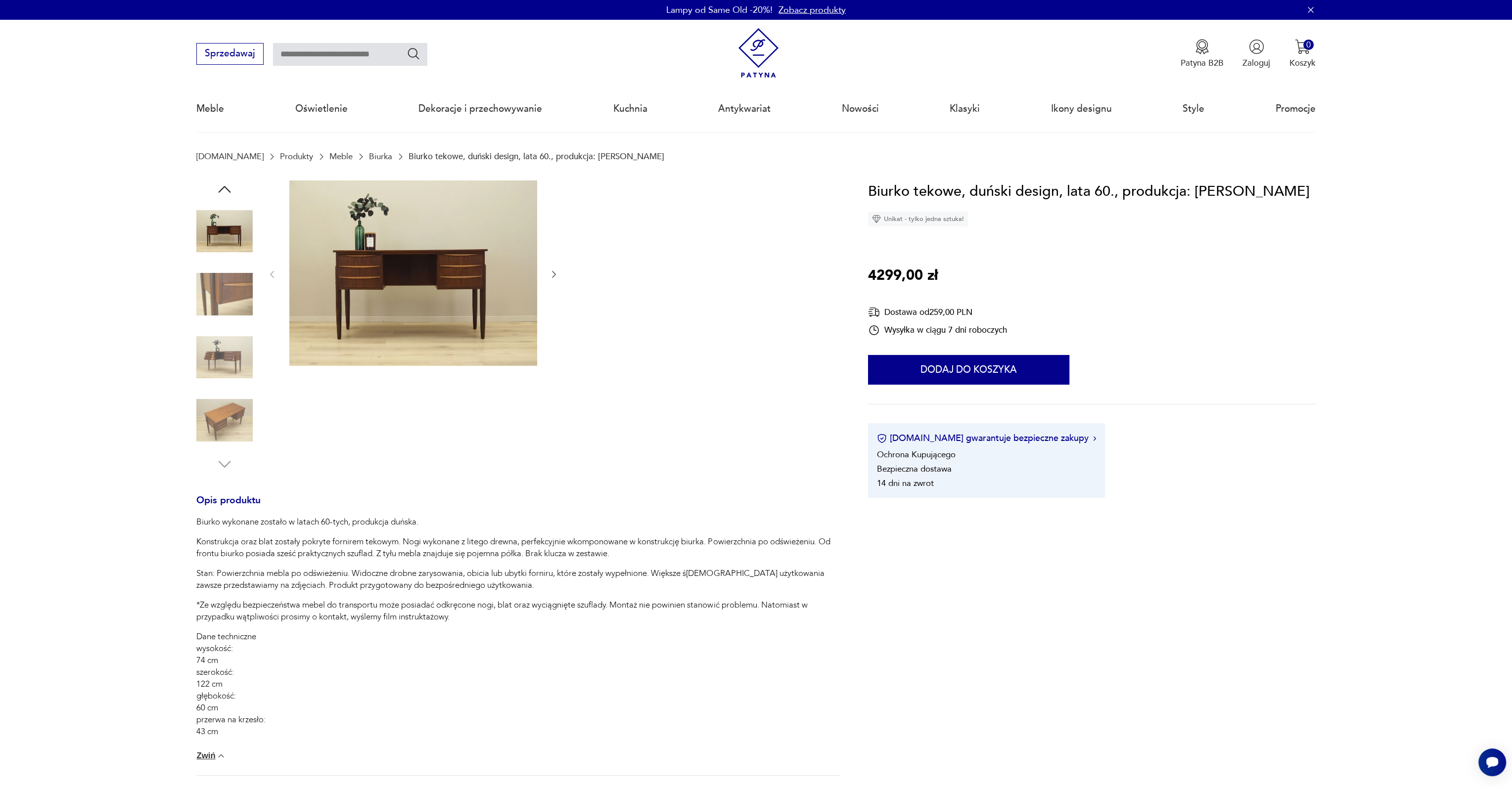
click at [217, 437] on img at bounding box center [224, 420] width 56 height 56
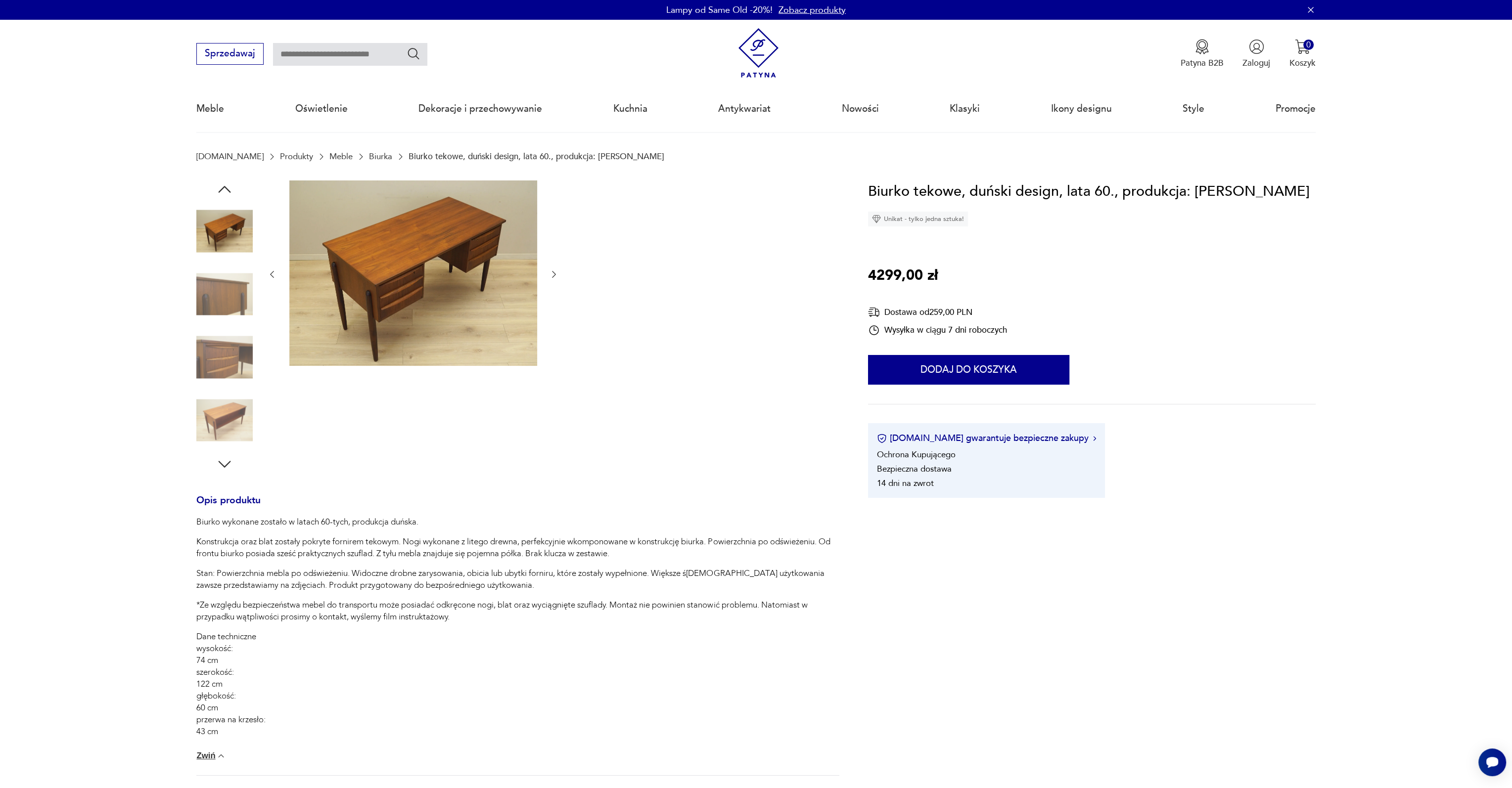
click at [231, 190] on icon "button" at bounding box center [224, 190] width 18 height 18
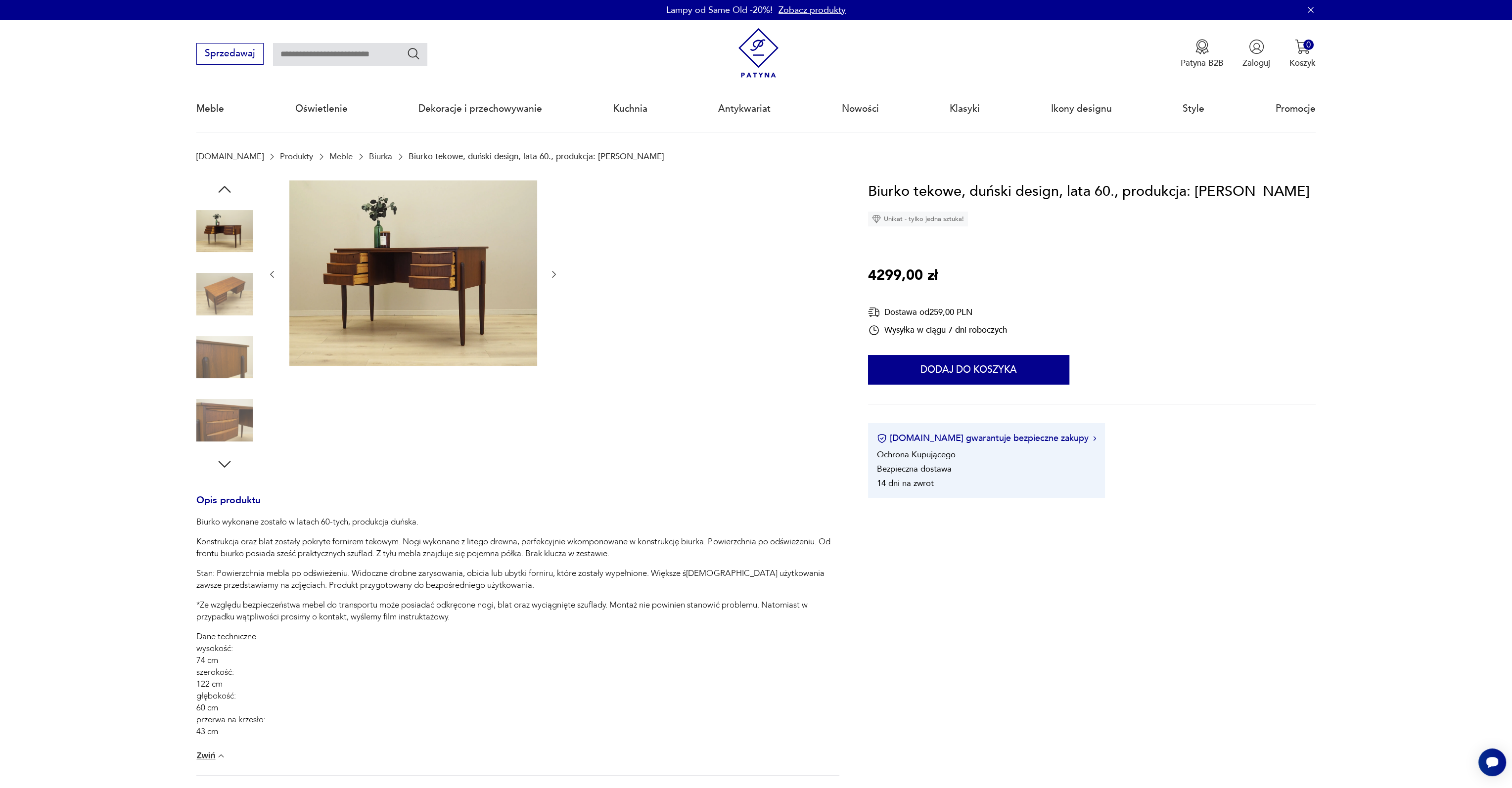
click at [231, 190] on icon "button" at bounding box center [224, 190] width 18 height 18
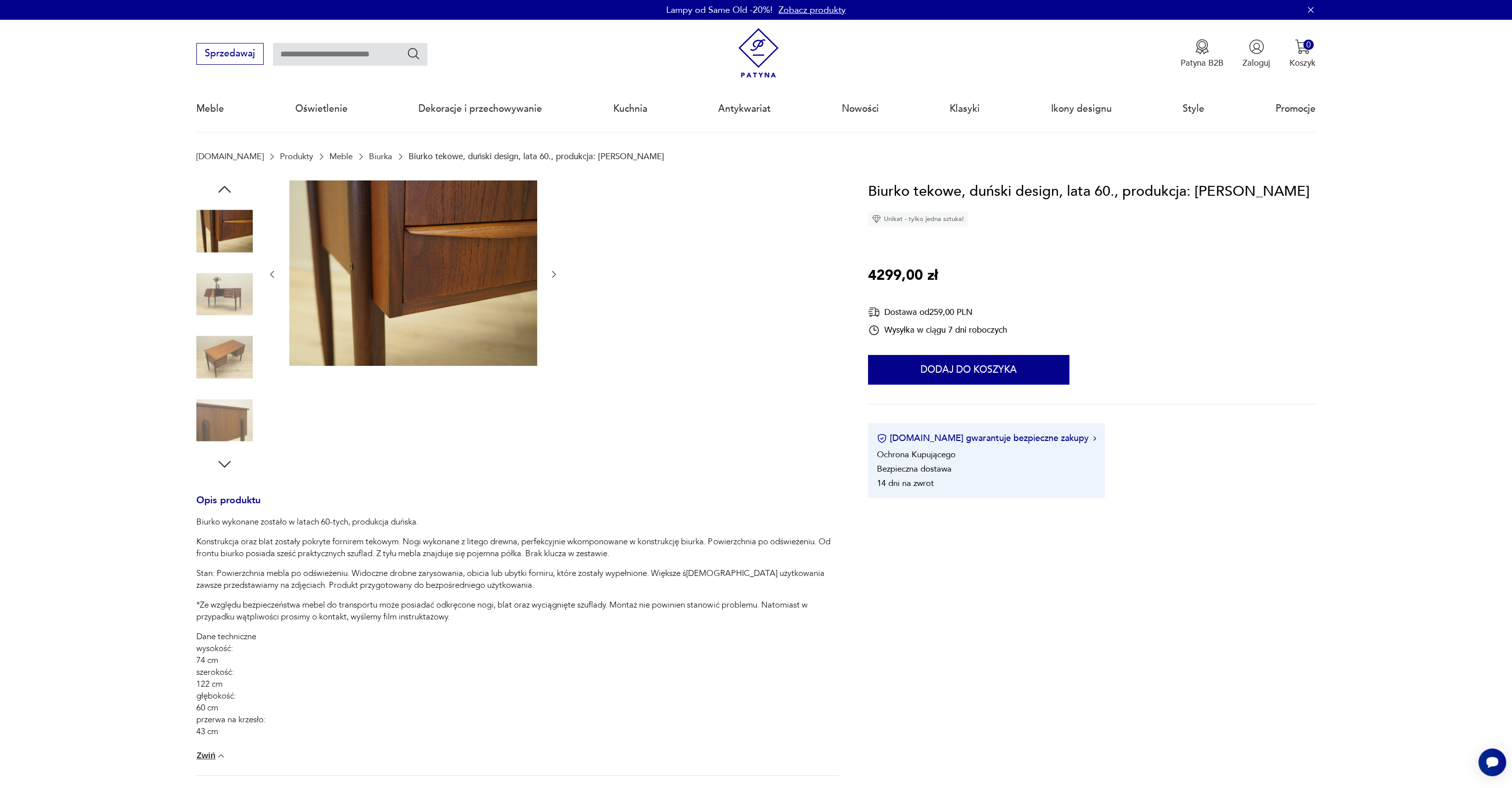
click at [231, 190] on icon "button" at bounding box center [224, 190] width 18 height 18
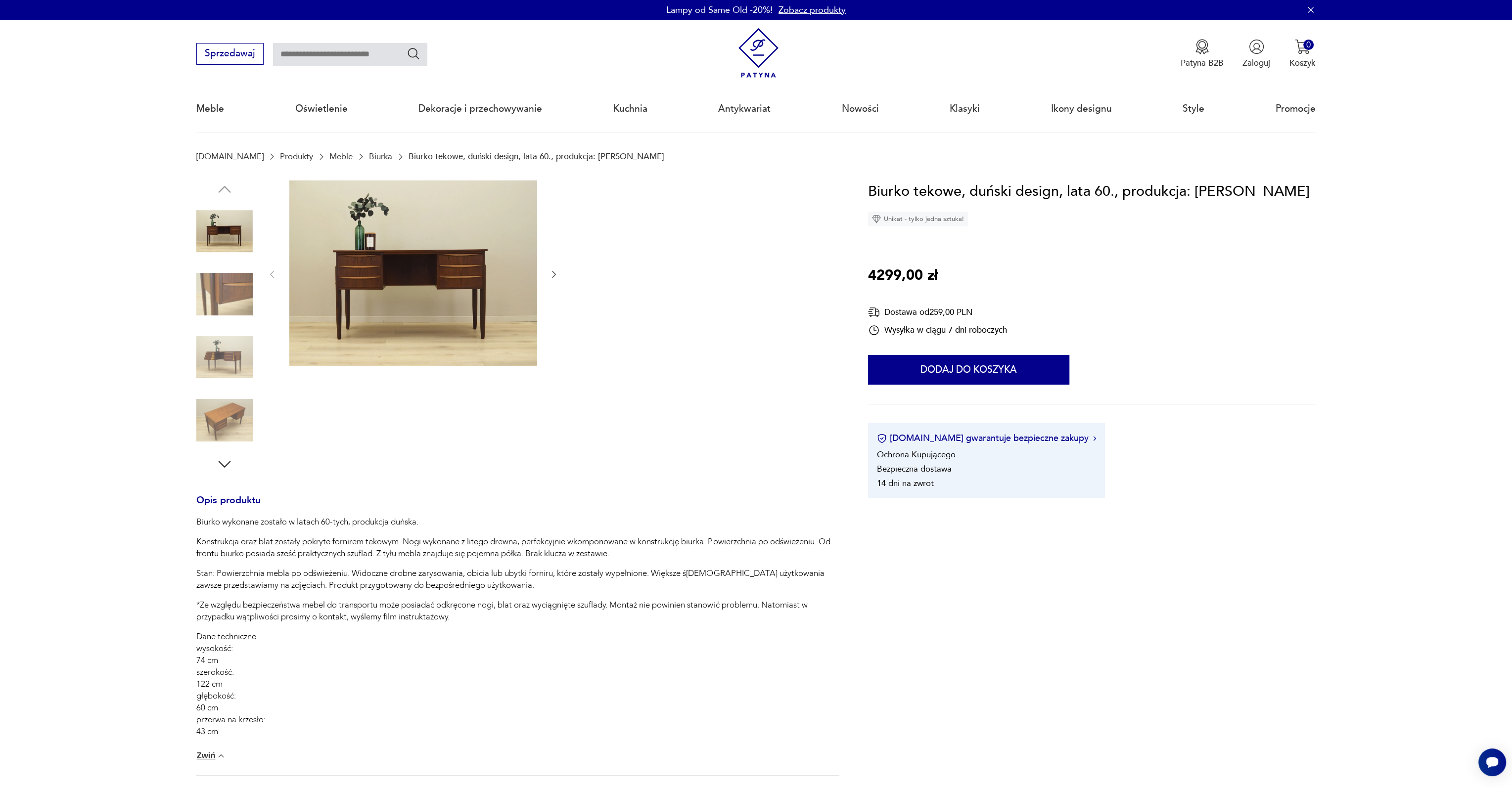
click at [226, 231] on img at bounding box center [224, 232] width 56 height 56
click at [403, 299] on img at bounding box center [413, 273] width 248 height 186
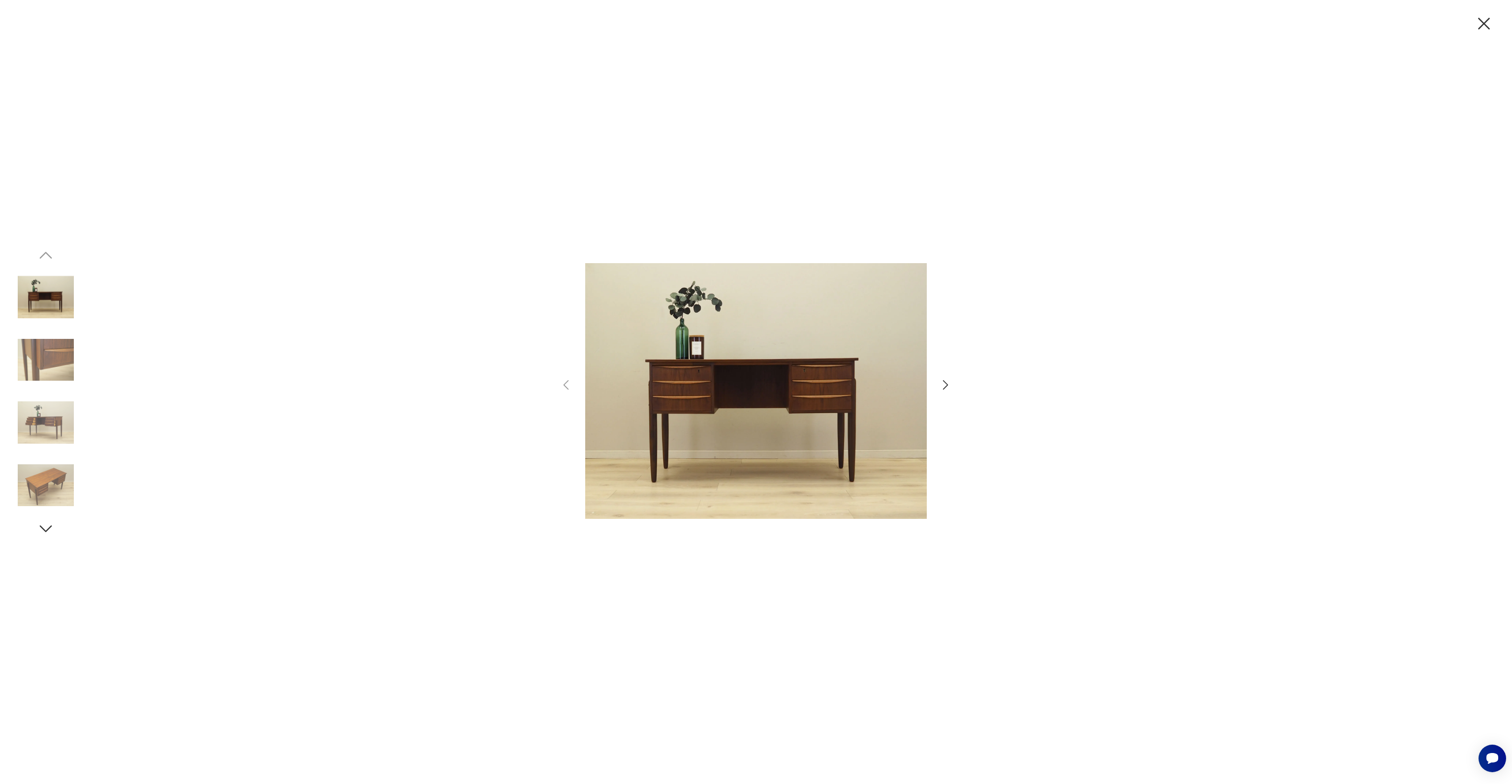
click at [43, 355] on img at bounding box center [46, 360] width 56 height 56
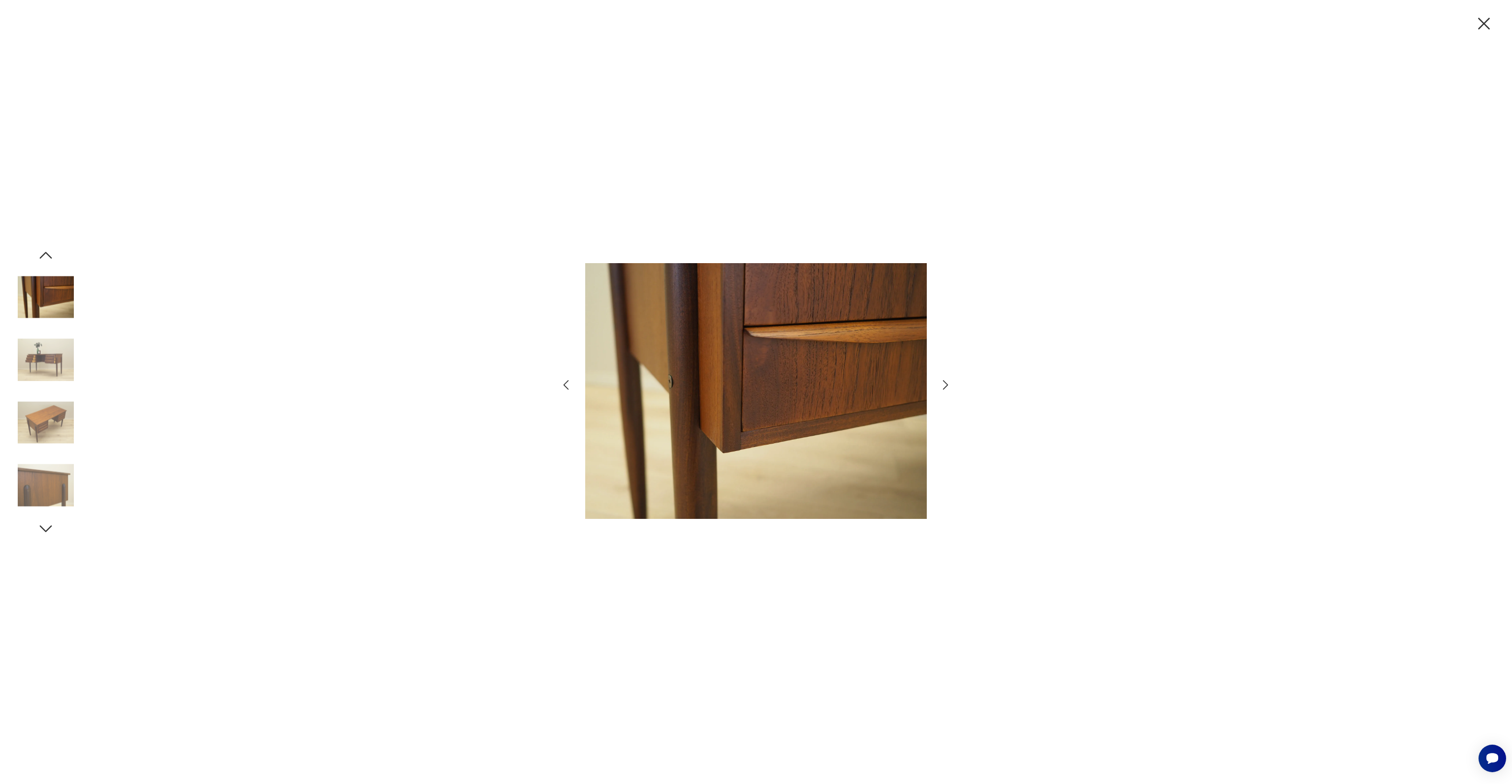
click at [43, 355] on img at bounding box center [46, 360] width 56 height 56
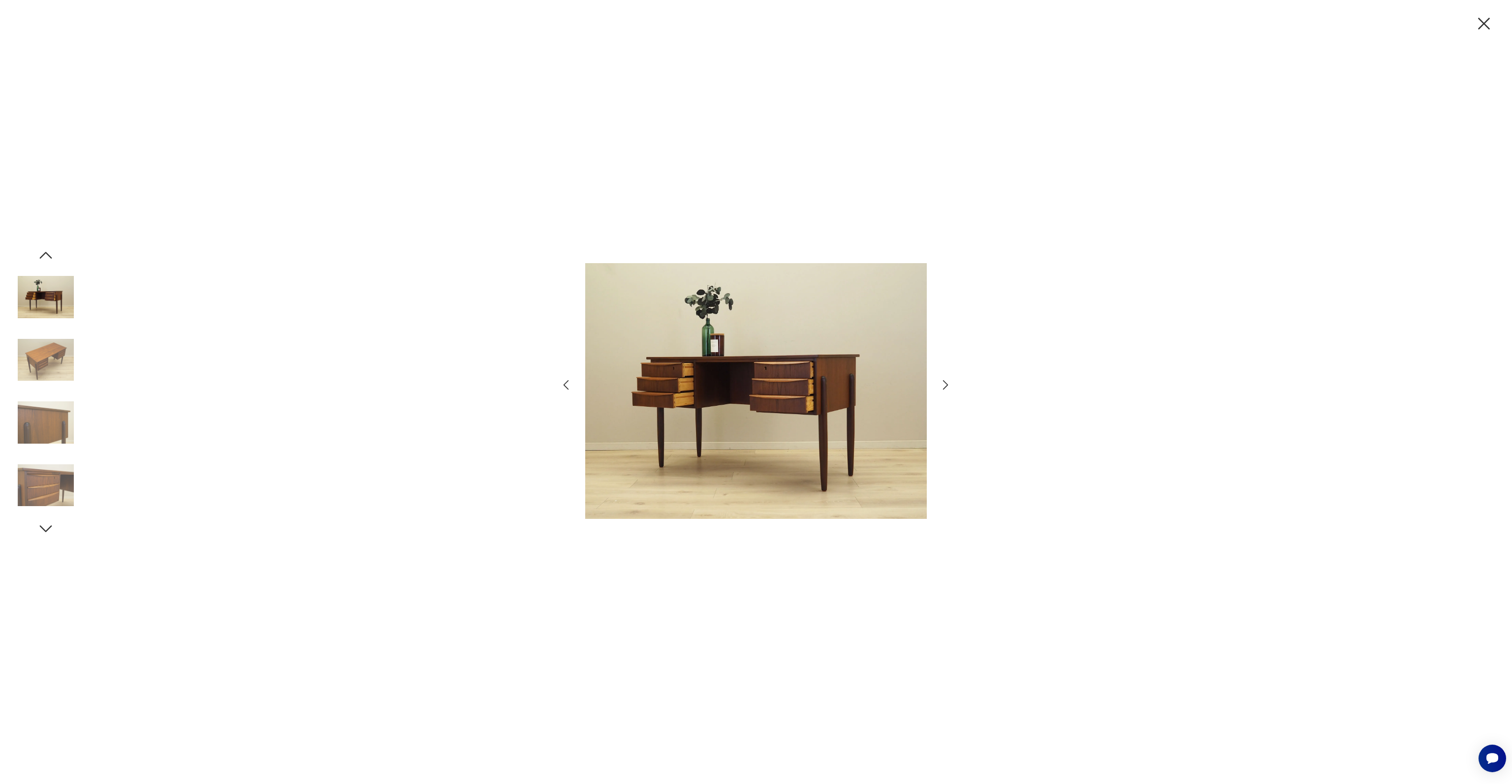
click at [43, 355] on img at bounding box center [46, 360] width 56 height 56
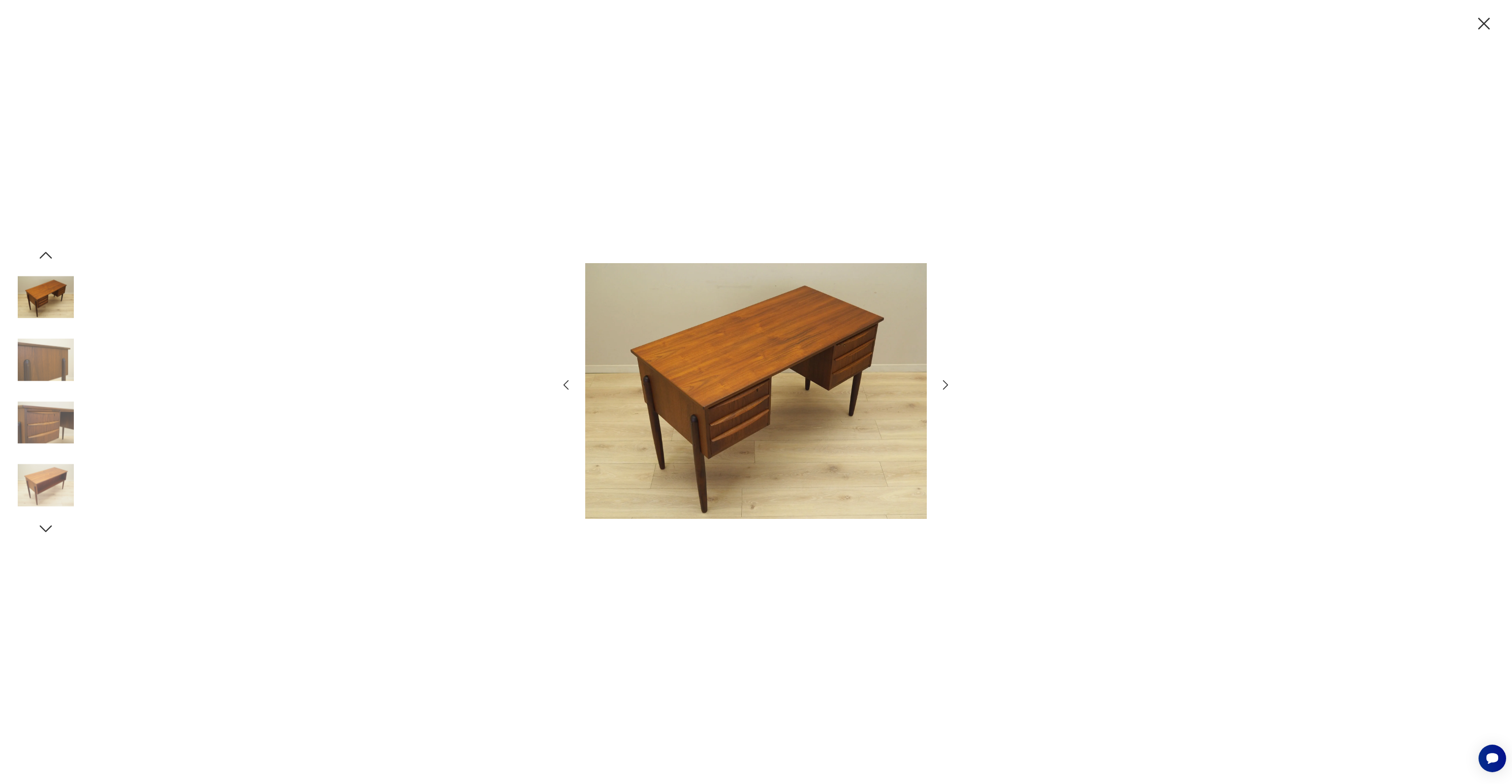
click at [43, 355] on img at bounding box center [46, 360] width 56 height 56
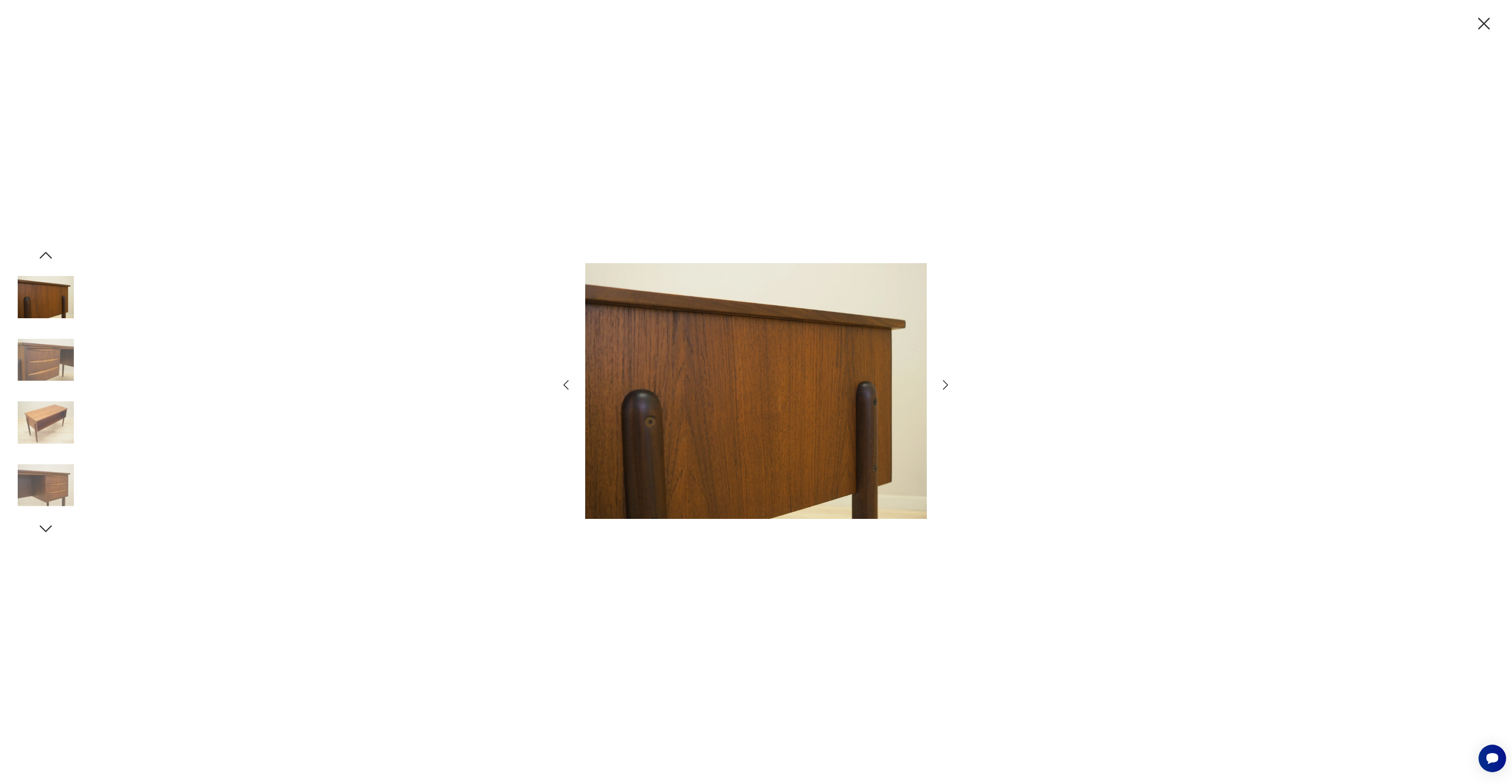
click at [43, 355] on img at bounding box center [46, 360] width 56 height 56
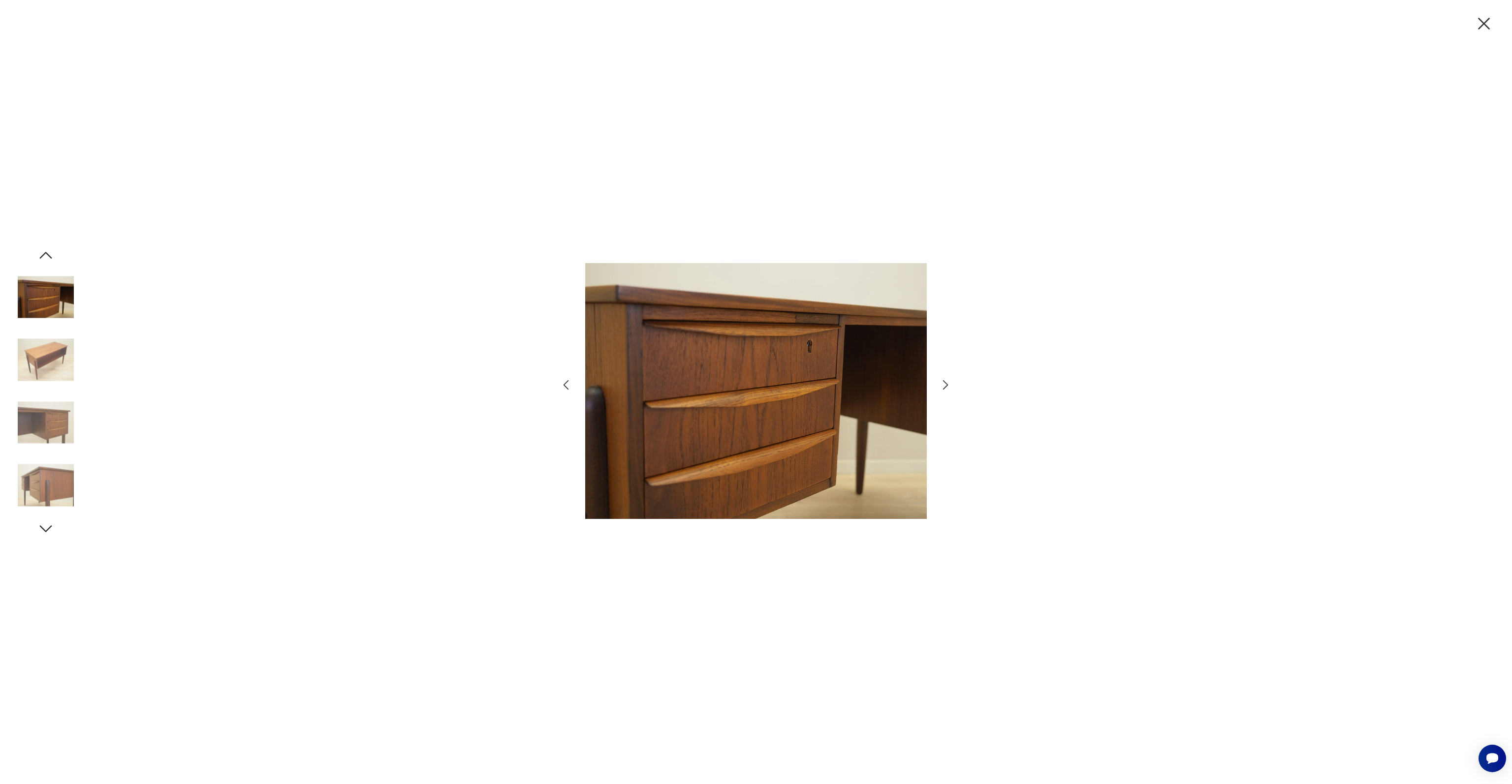
click at [43, 355] on img at bounding box center [46, 360] width 56 height 56
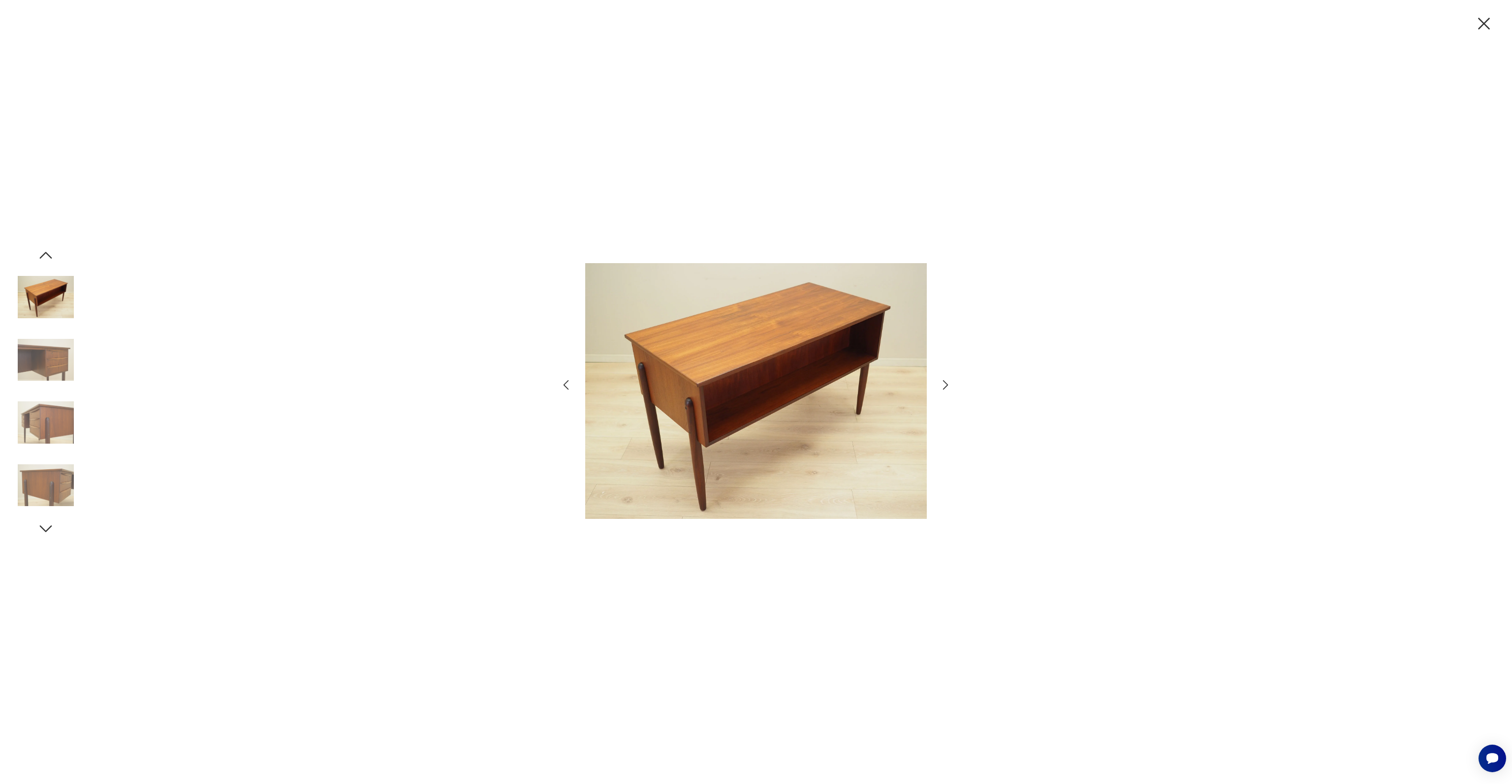
click at [43, 355] on img at bounding box center [46, 360] width 56 height 56
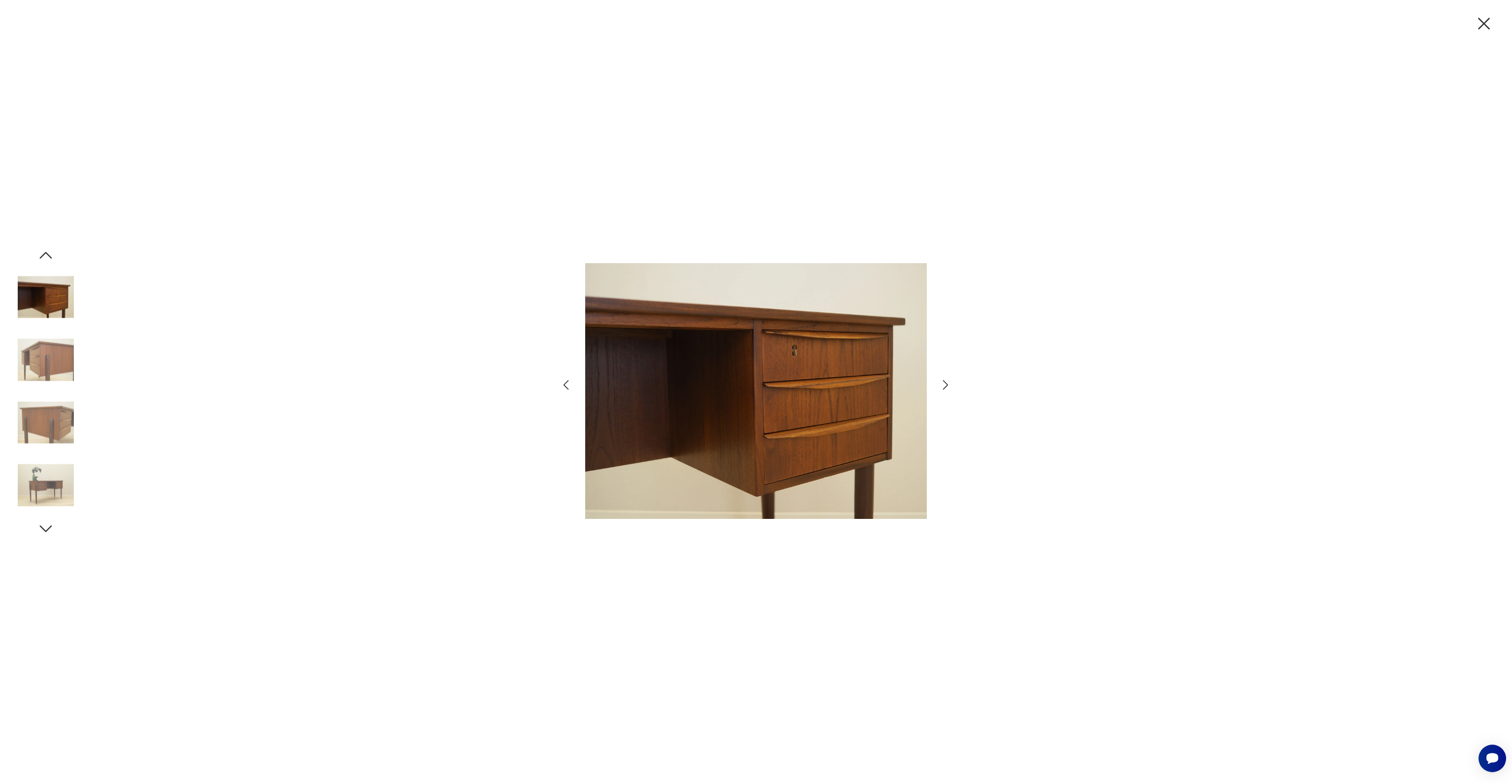
click at [43, 355] on img at bounding box center [46, 360] width 56 height 56
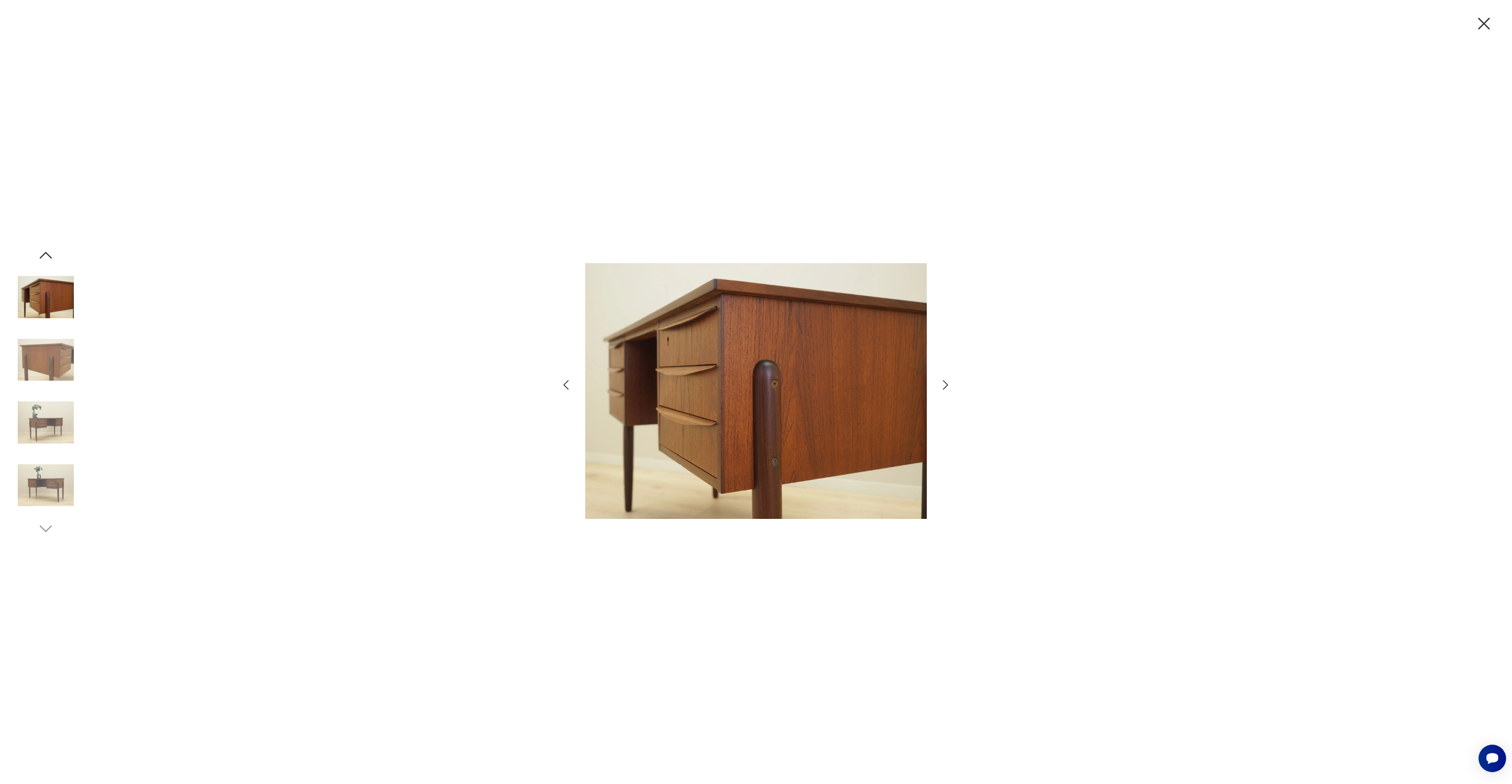
click at [43, 355] on img at bounding box center [46, 360] width 56 height 56
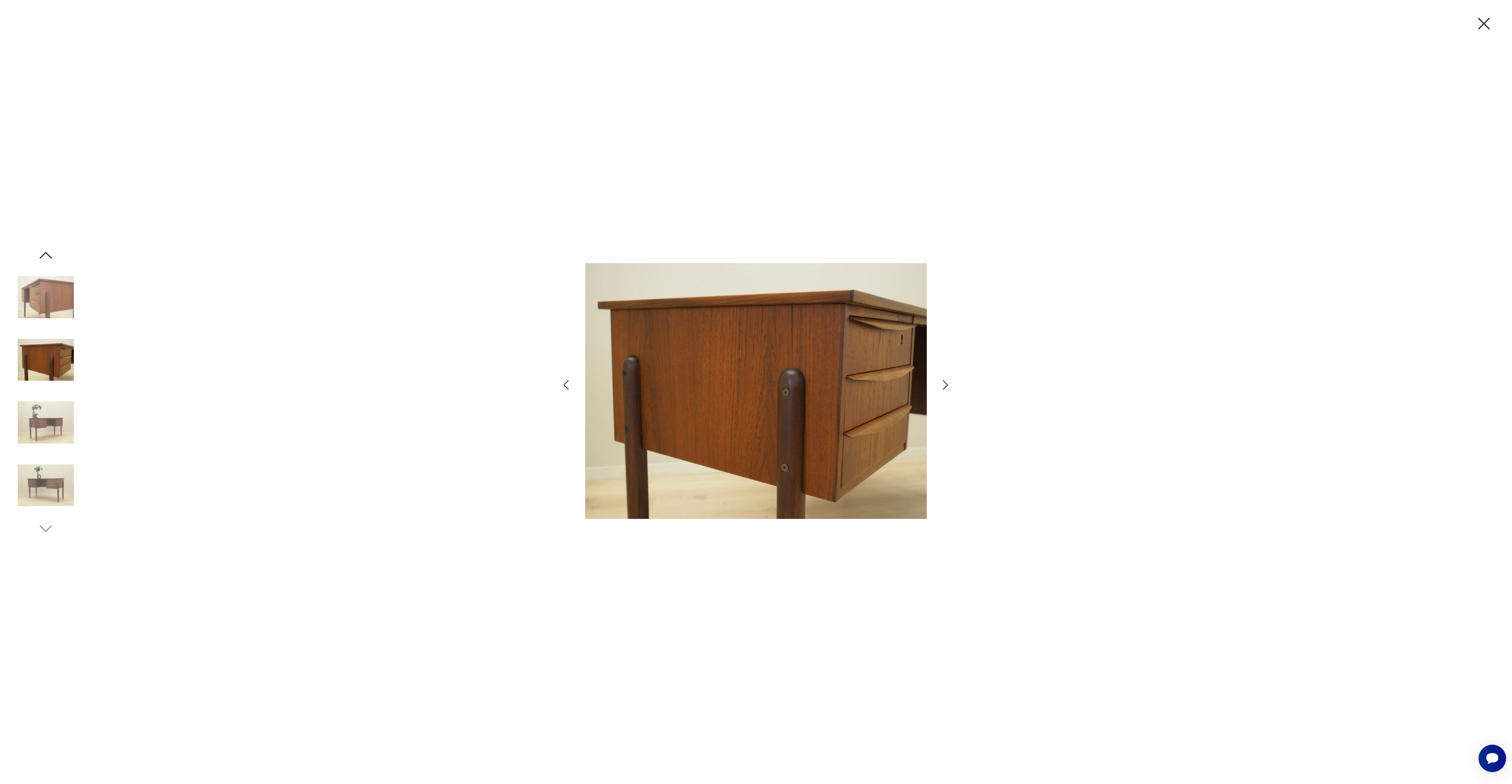
click at [43, 355] on img at bounding box center [46, 360] width 56 height 56
click at [47, 439] on img at bounding box center [46, 423] width 56 height 56
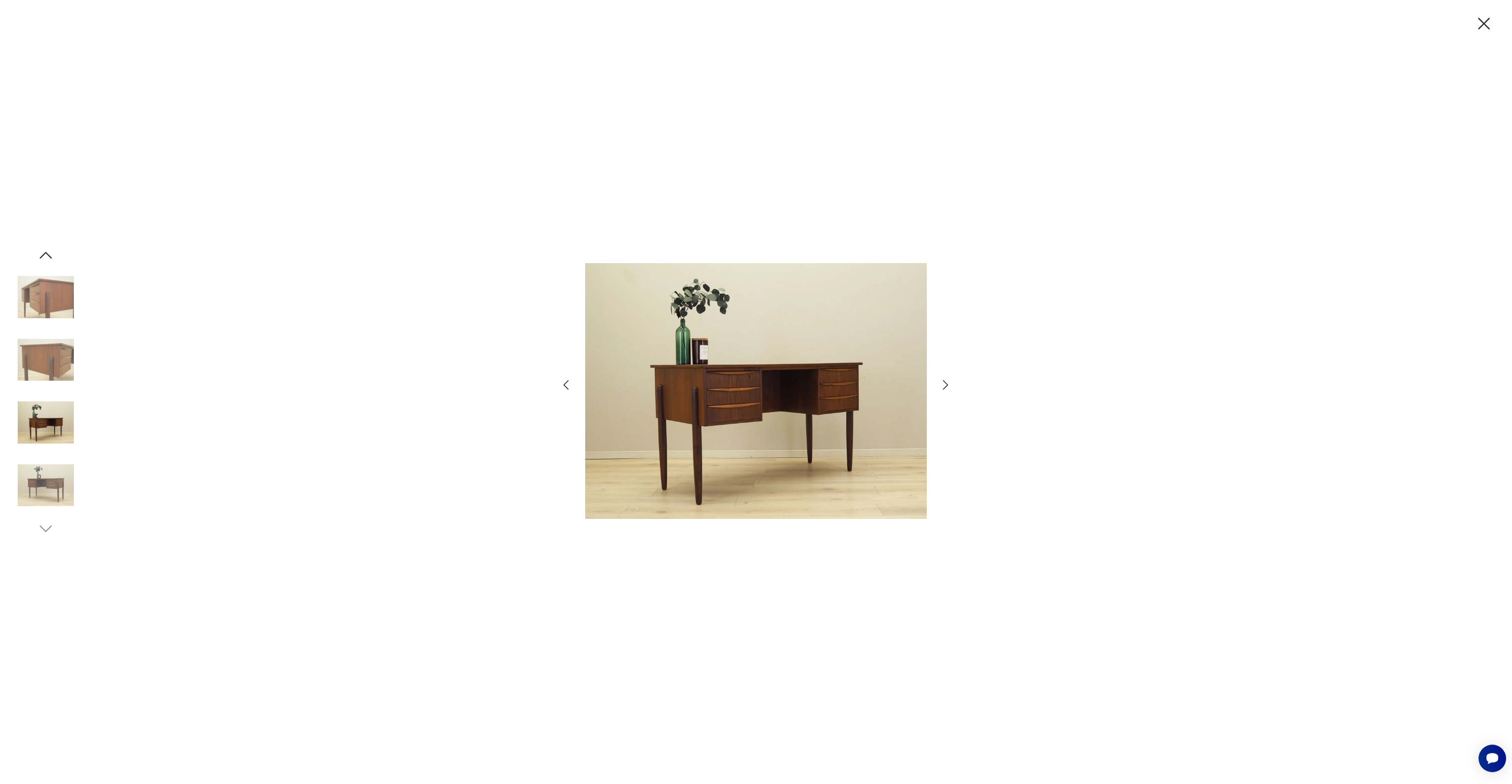
click at [43, 490] on img at bounding box center [46, 486] width 56 height 56
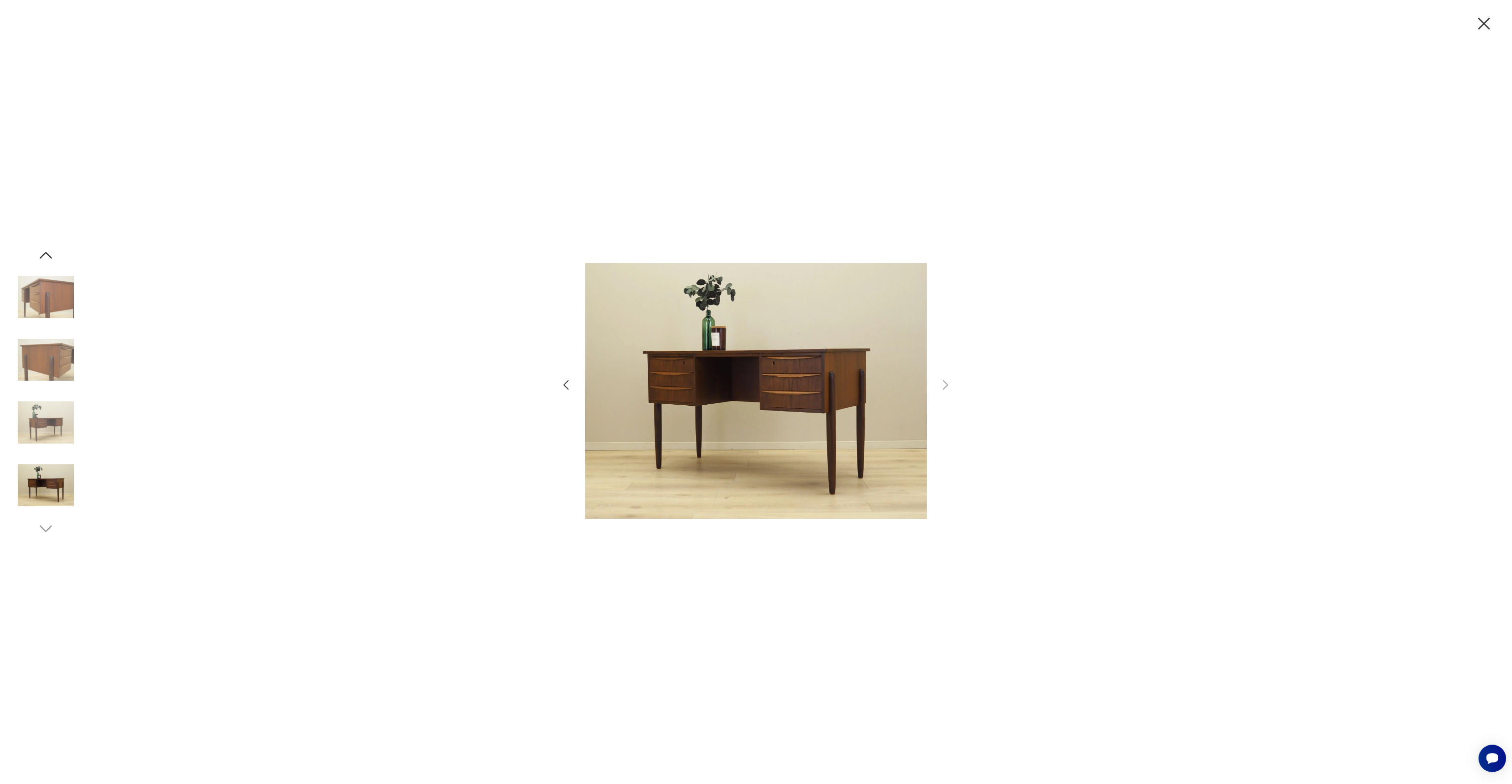
click at [1483, 25] on icon "button" at bounding box center [1483, 23] width 21 height 21
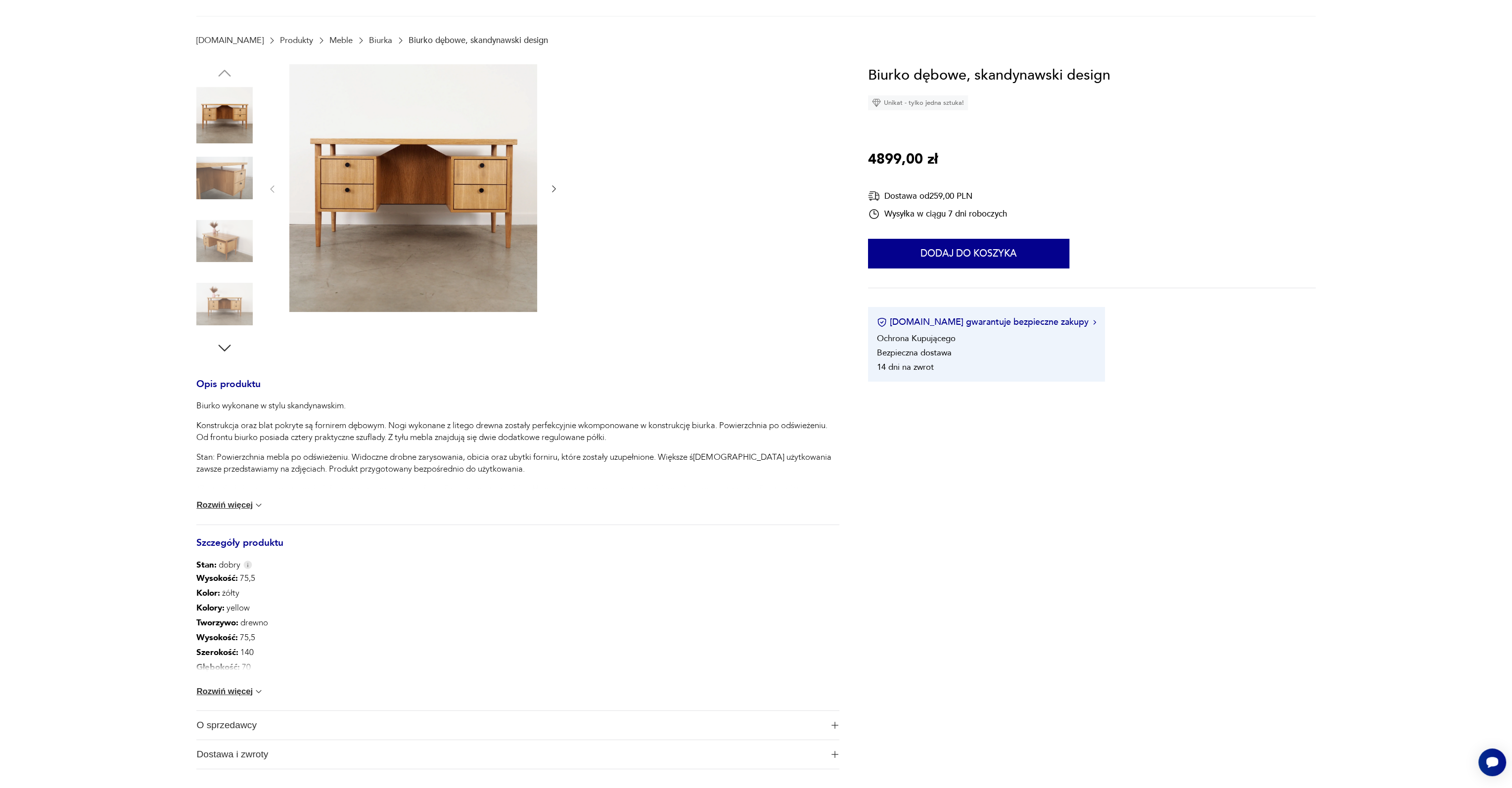
scroll to position [148, 0]
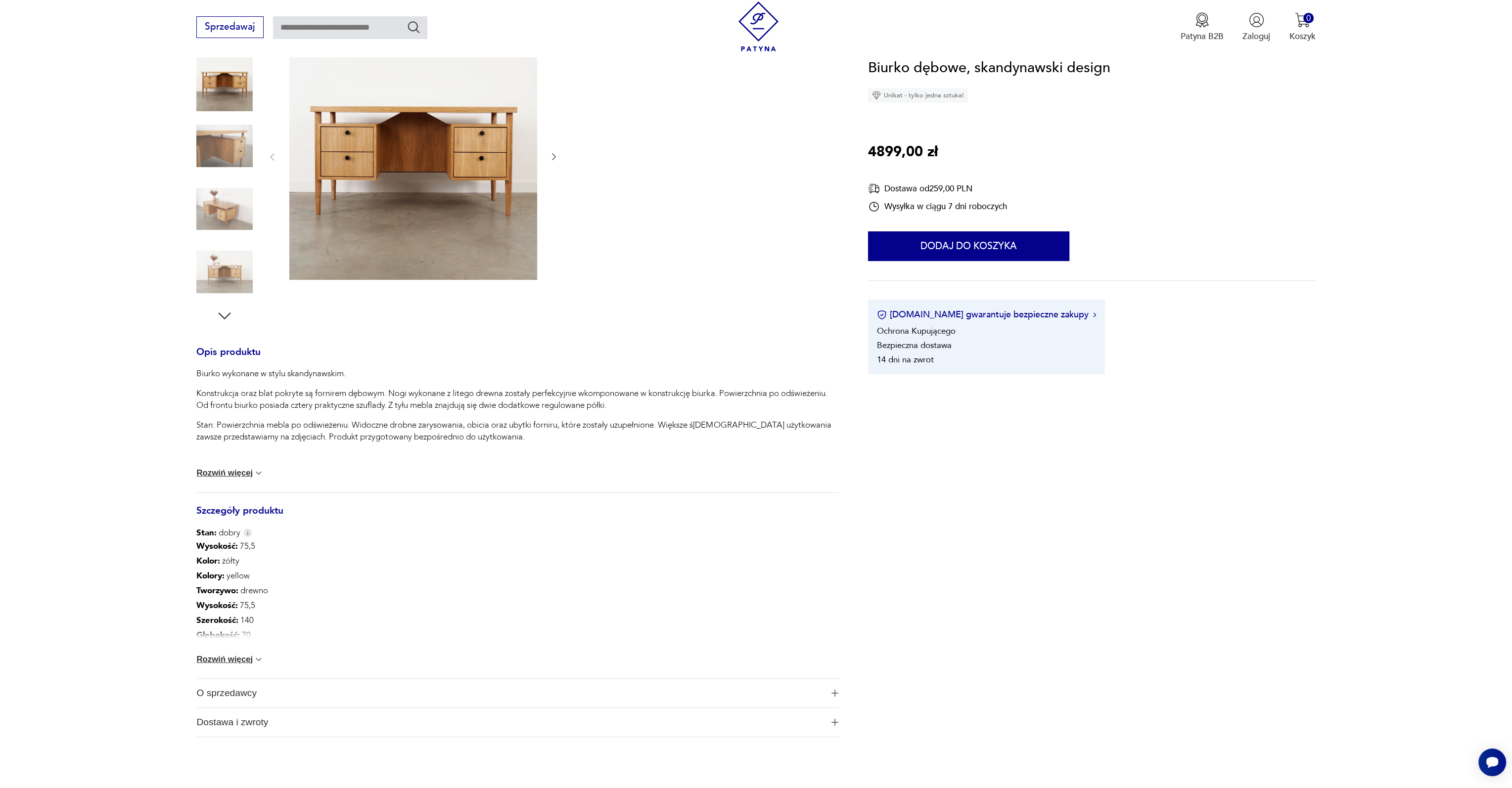
click at [260, 663] on img at bounding box center [259, 659] width 10 height 10
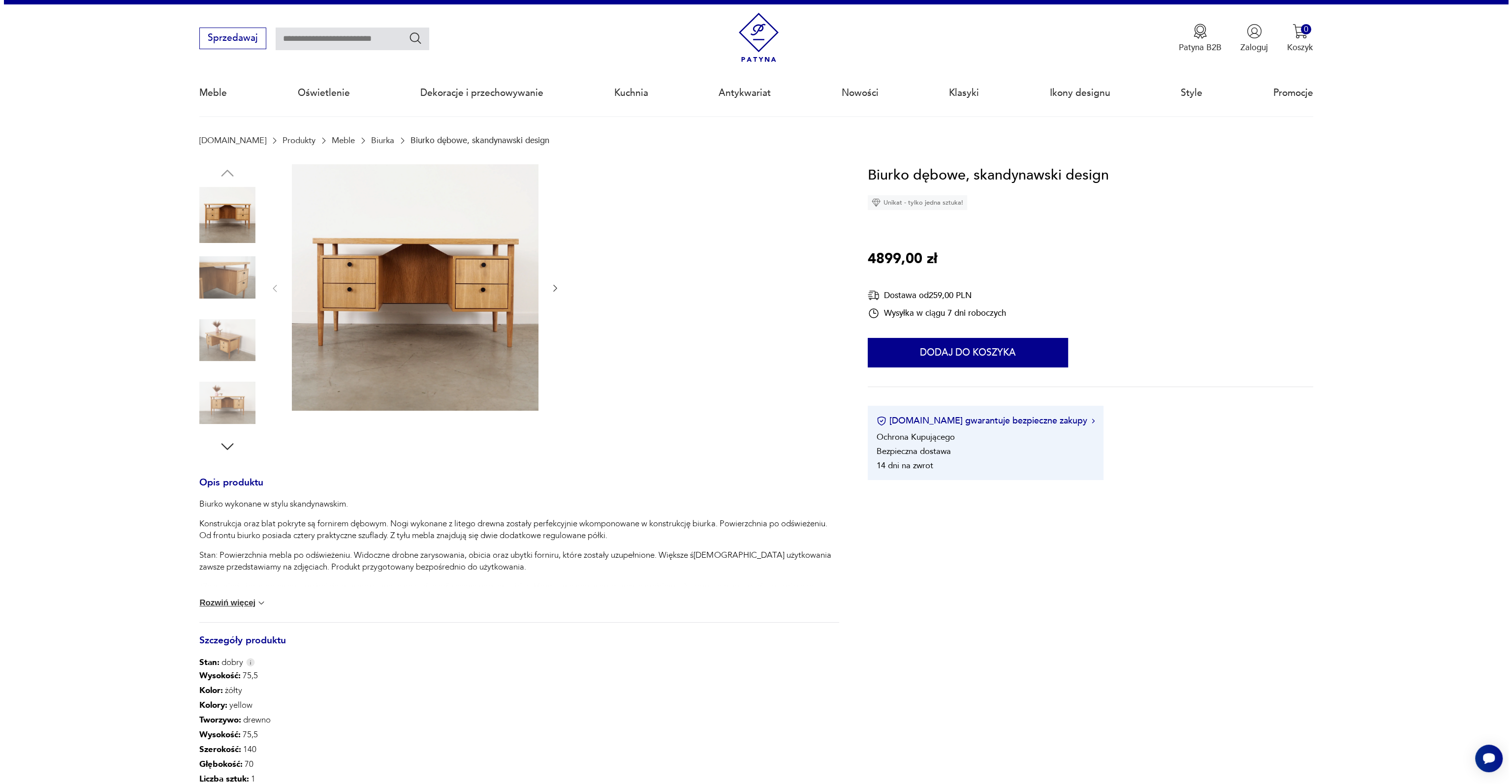
scroll to position [0, 0]
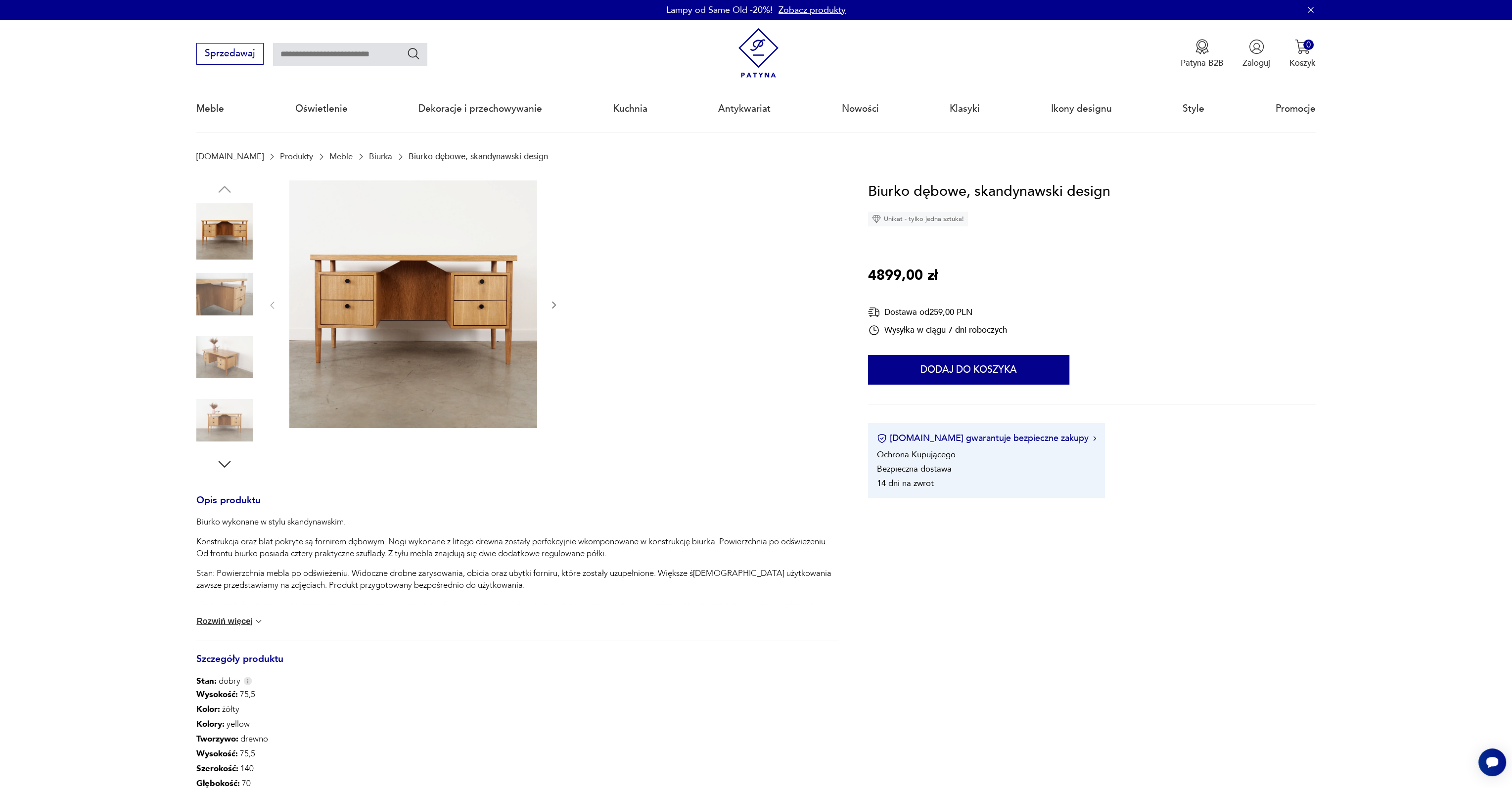
click at [455, 317] on img at bounding box center [413, 305] width 248 height 248
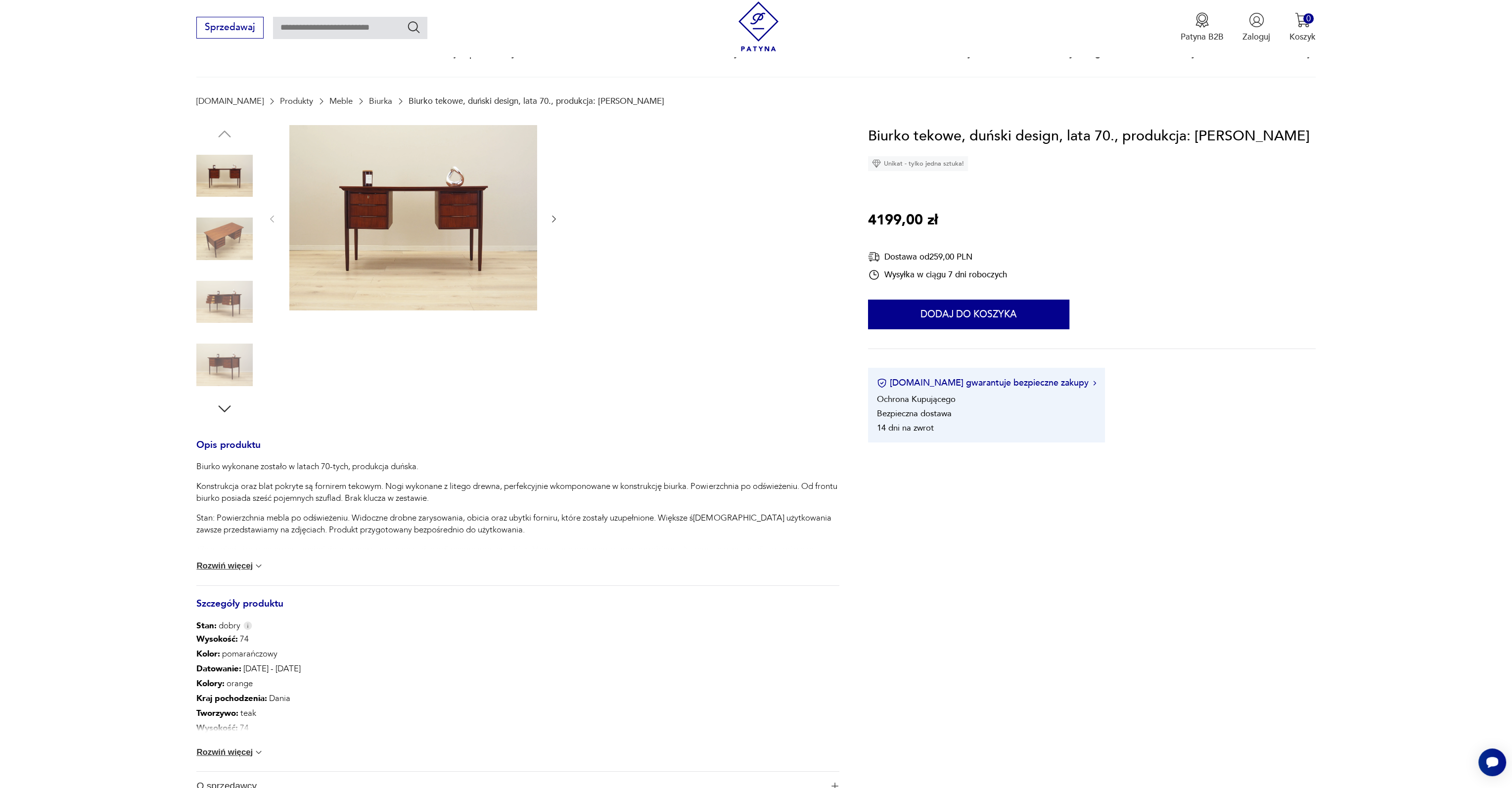
scroll to position [198, 0]
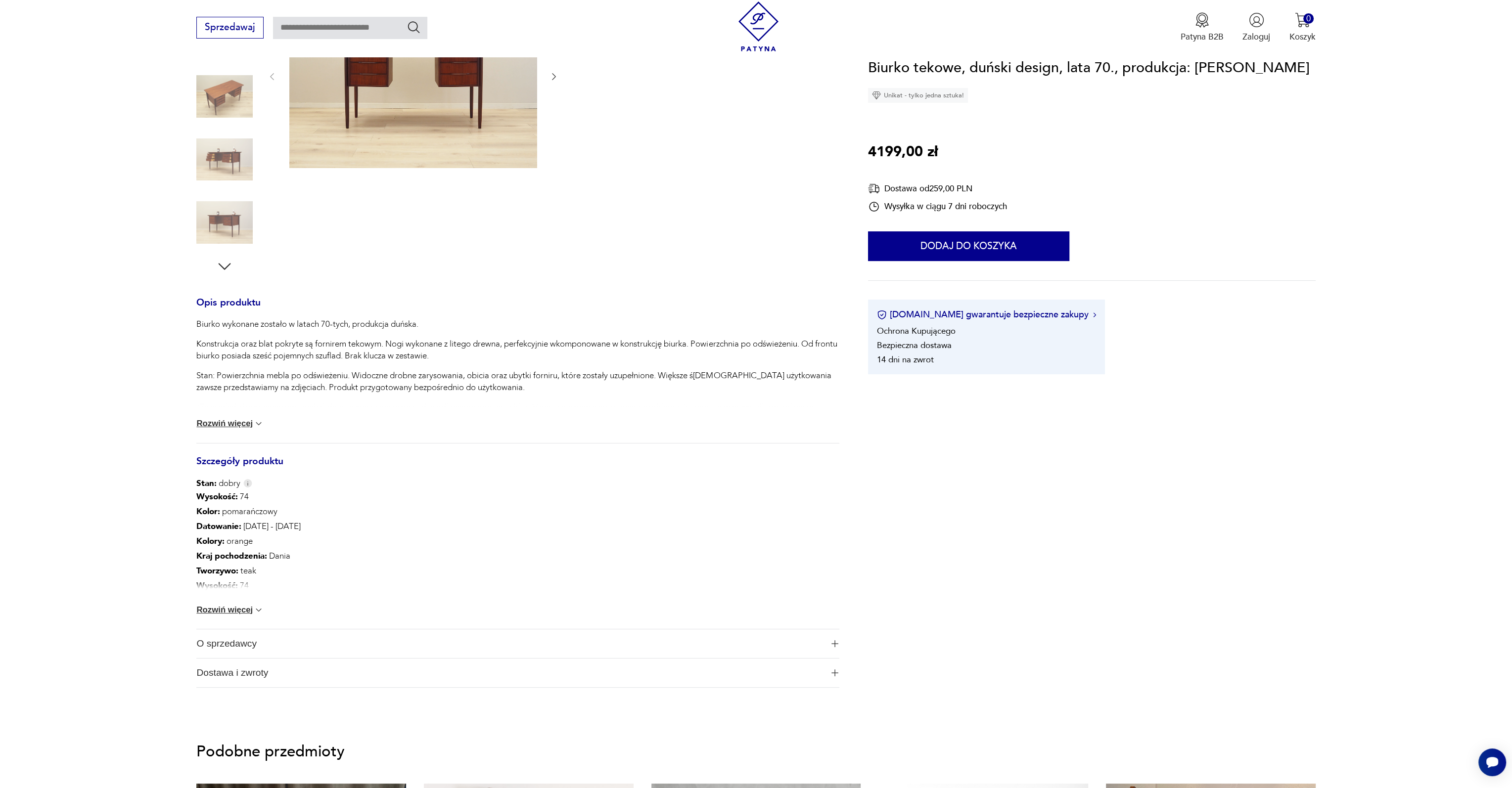
click at [257, 606] on img at bounding box center [259, 610] width 10 height 10
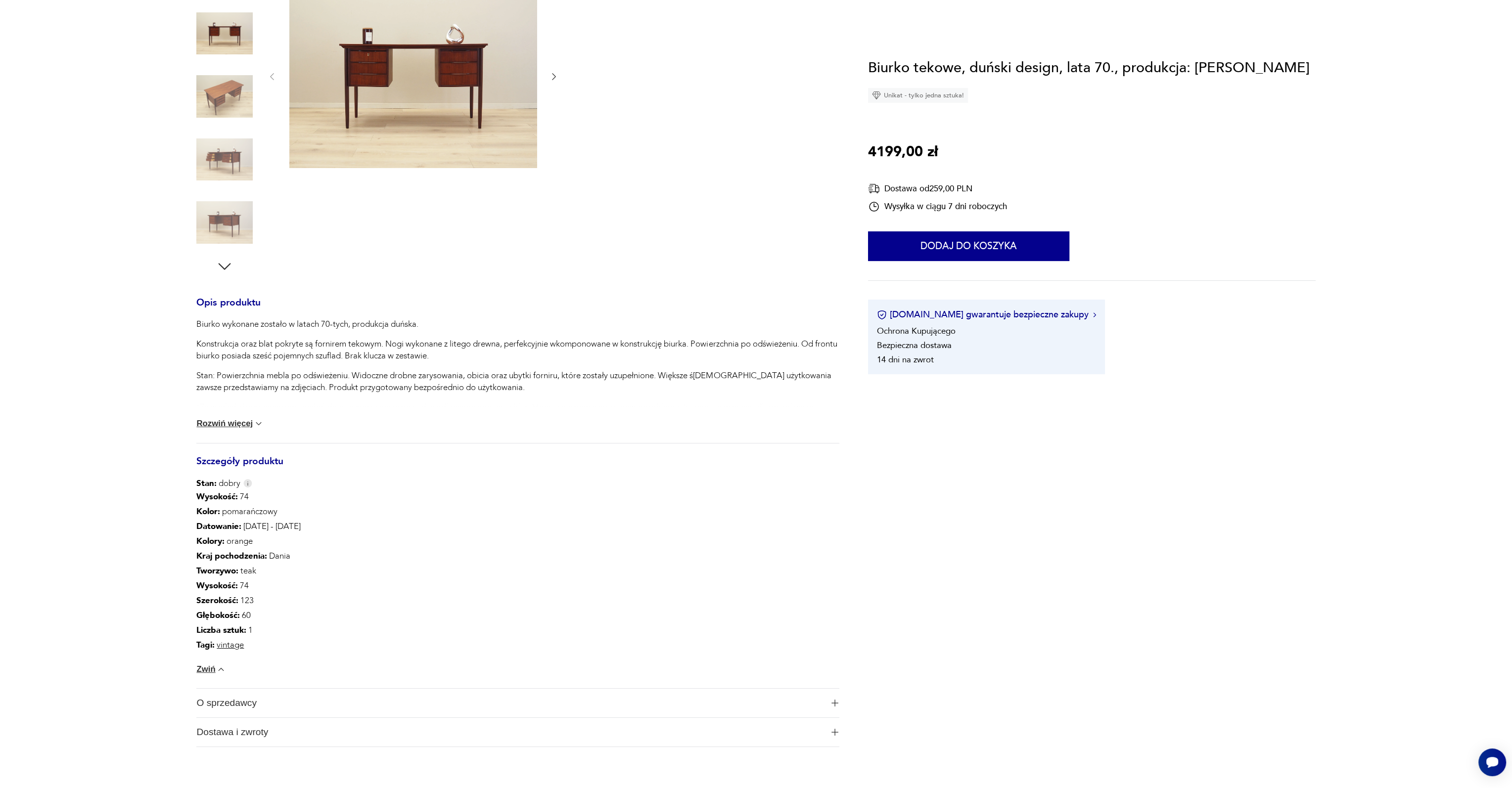
scroll to position [0, 0]
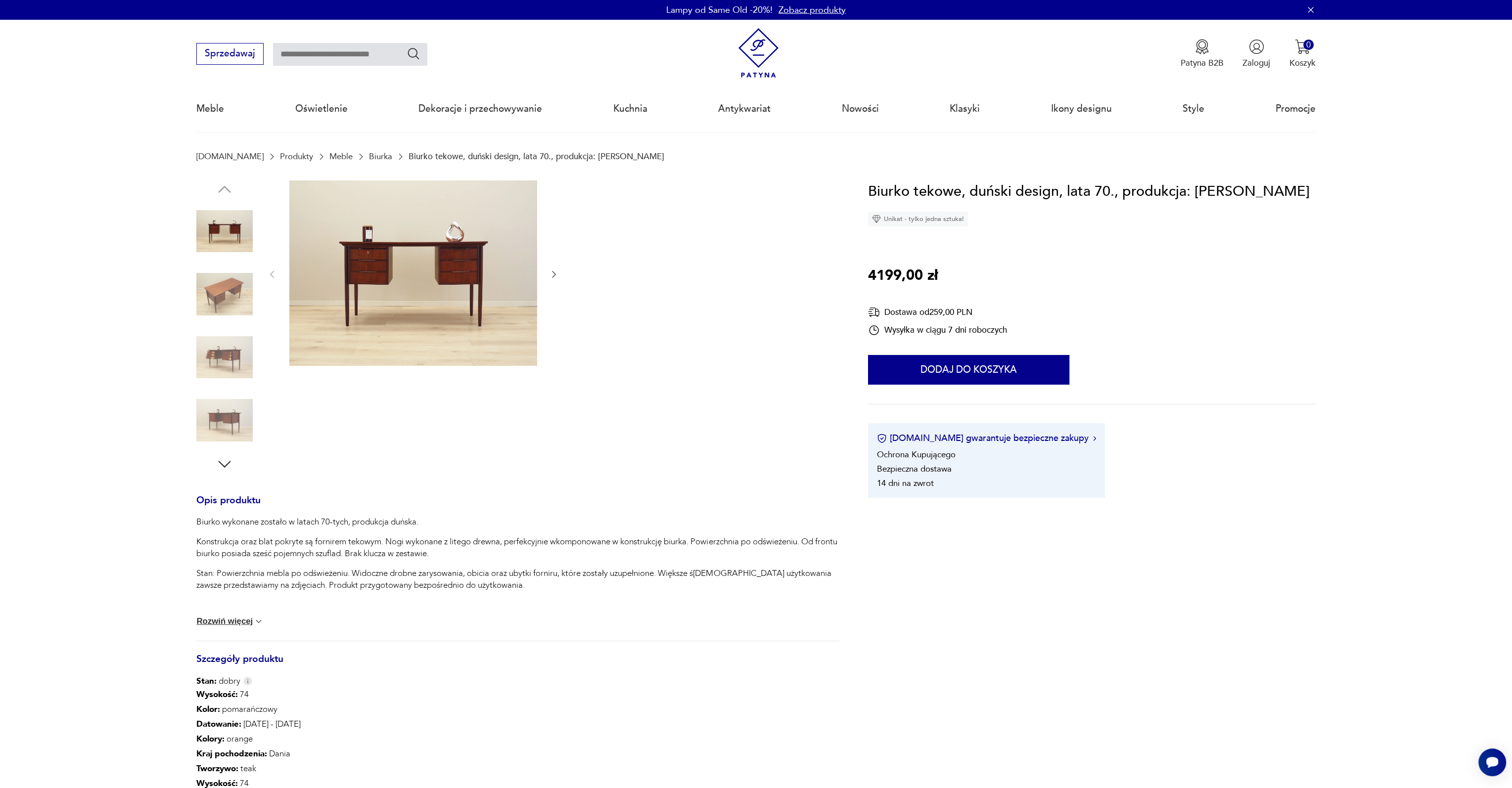
click at [430, 280] on img at bounding box center [413, 273] width 248 height 186
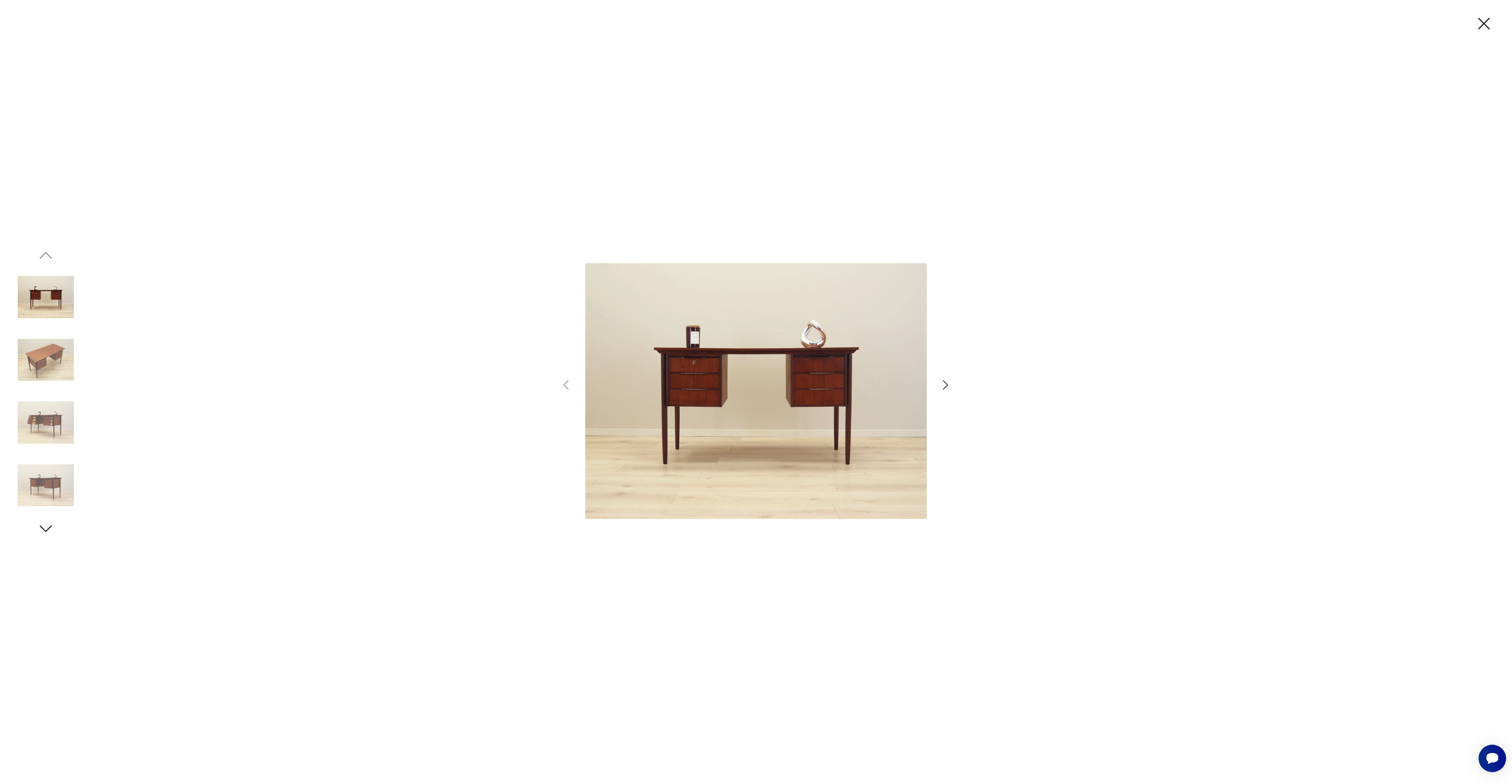
click at [55, 346] on img at bounding box center [46, 360] width 56 height 56
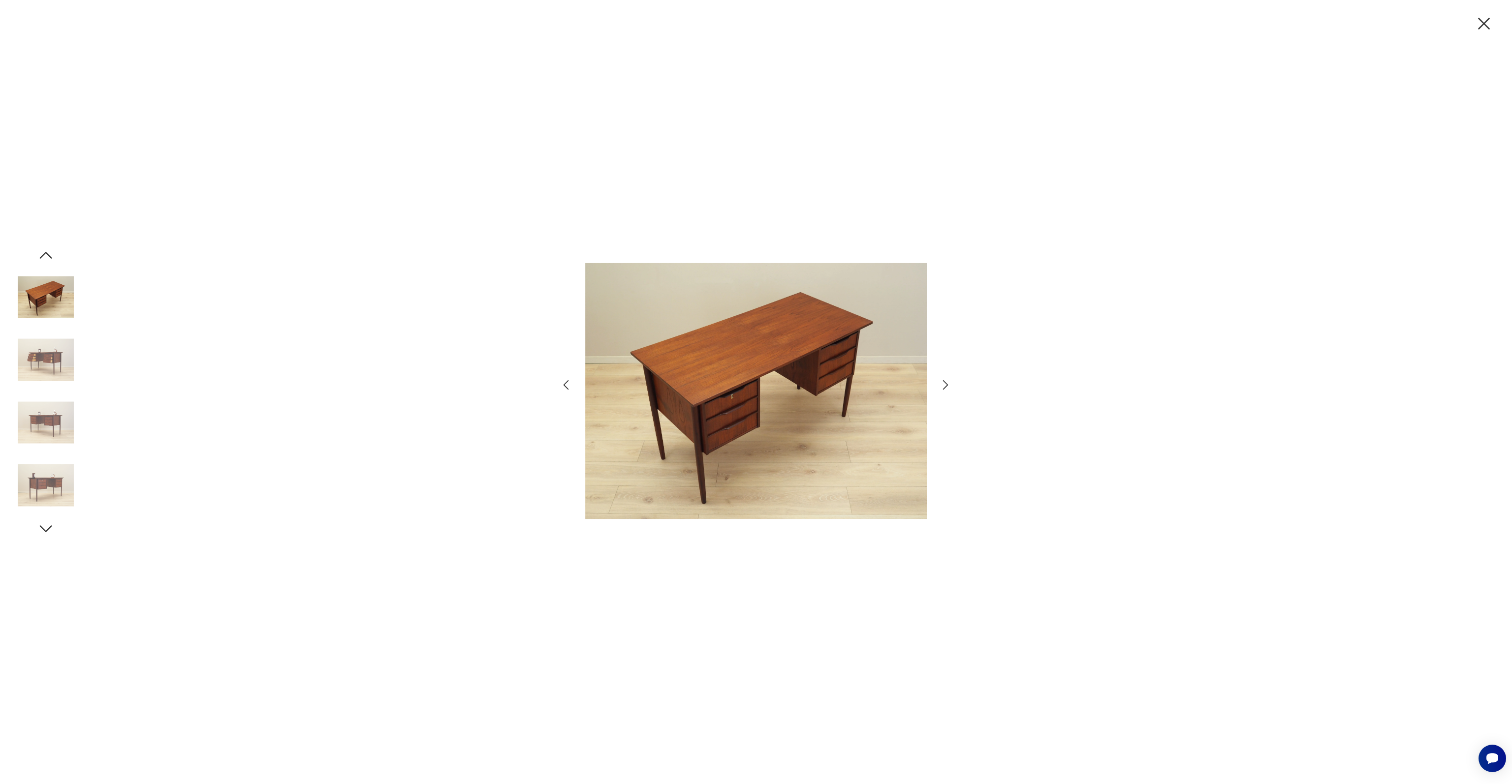
click at [55, 346] on img at bounding box center [46, 360] width 56 height 56
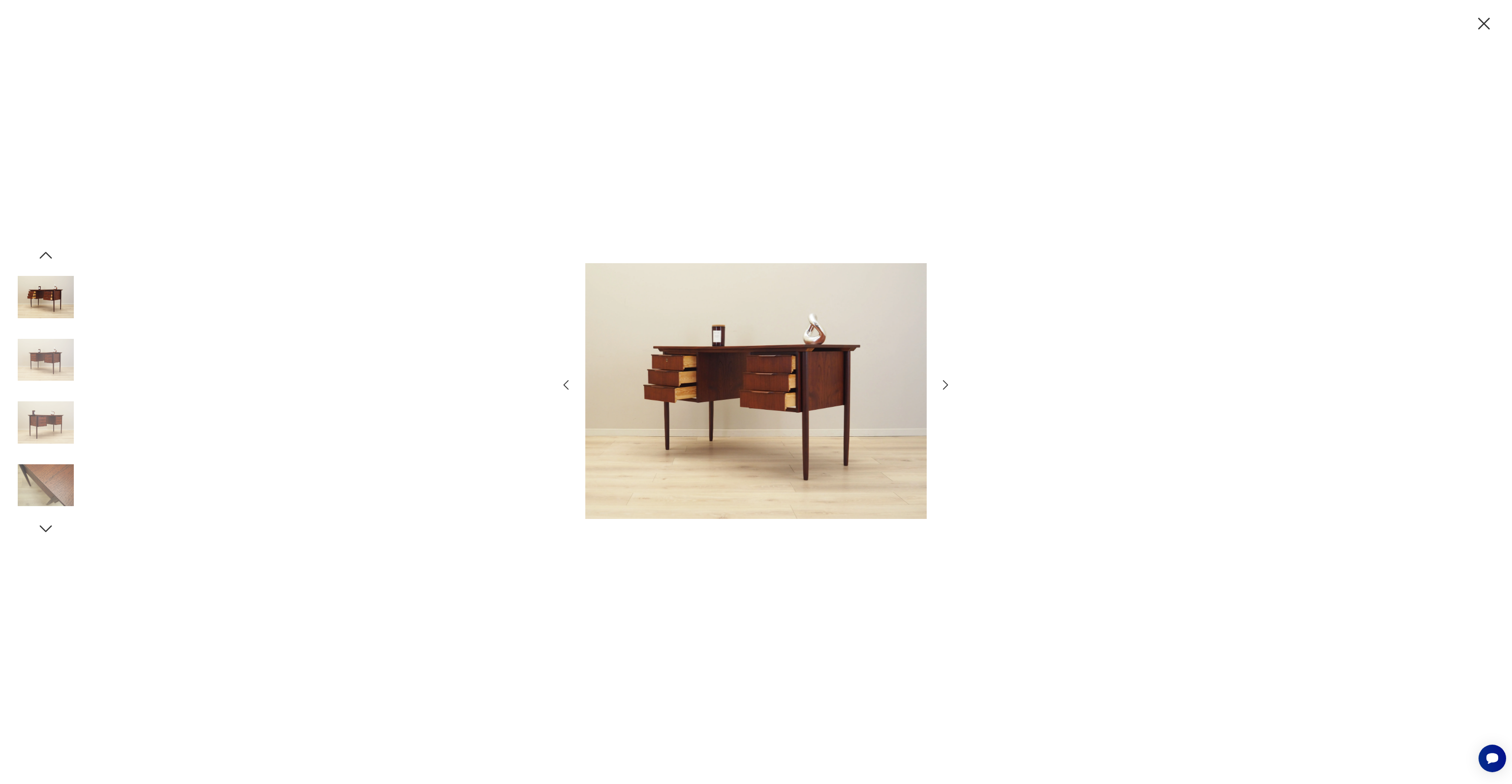
click at [55, 346] on img at bounding box center [46, 360] width 56 height 56
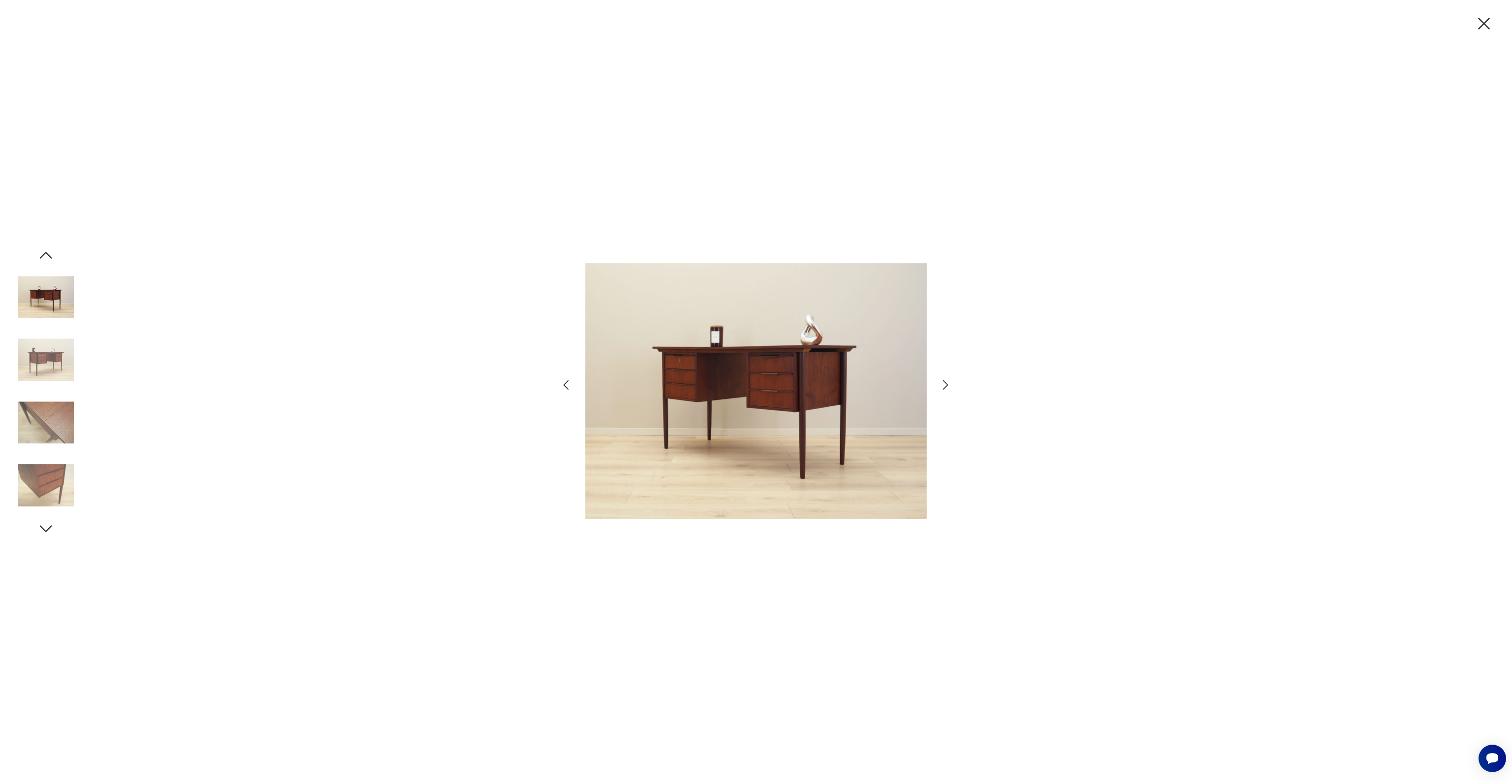
click at [55, 346] on img at bounding box center [46, 360] width 56 height 56
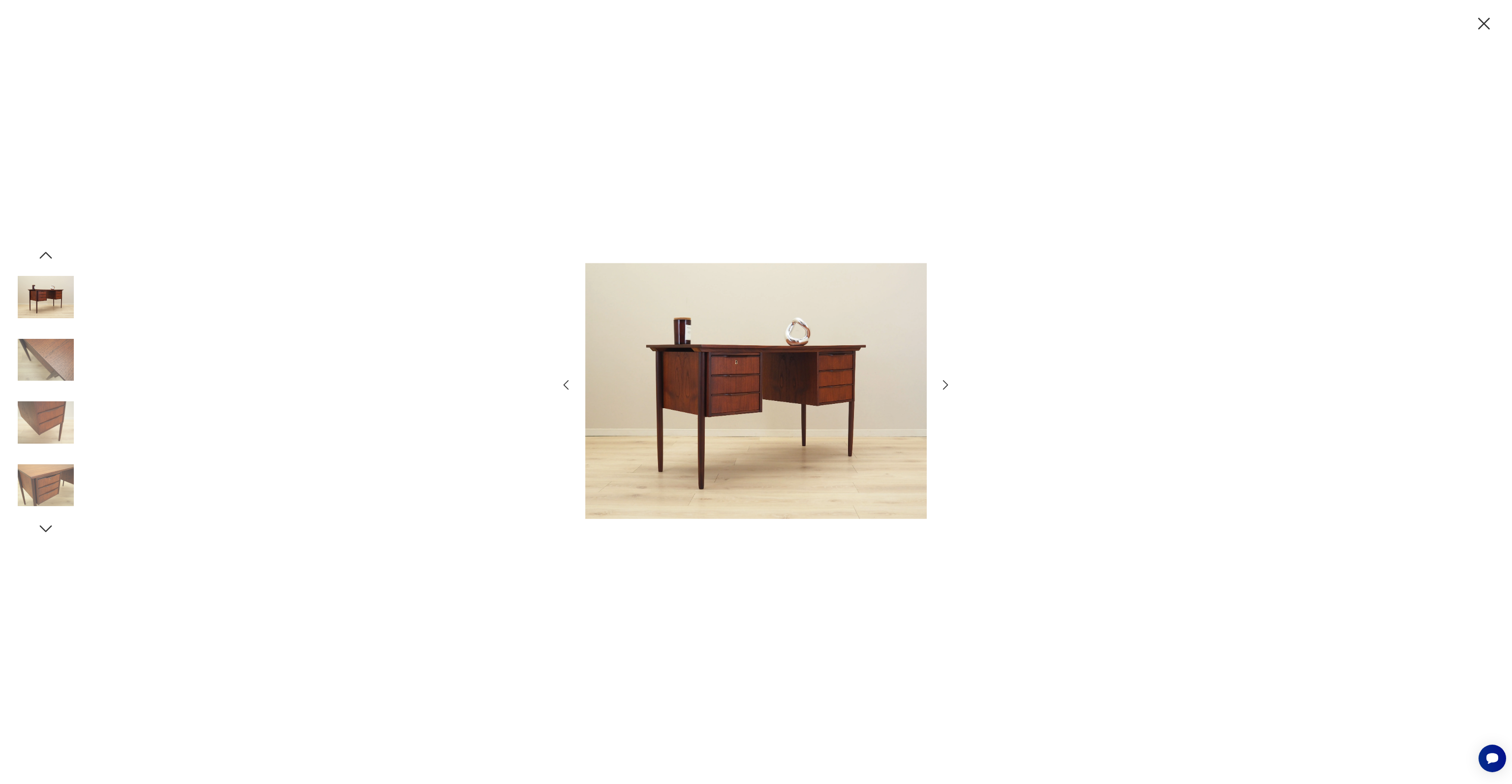
click at [55, 346] on img at bounding box center [46, 360] width 56 height 56
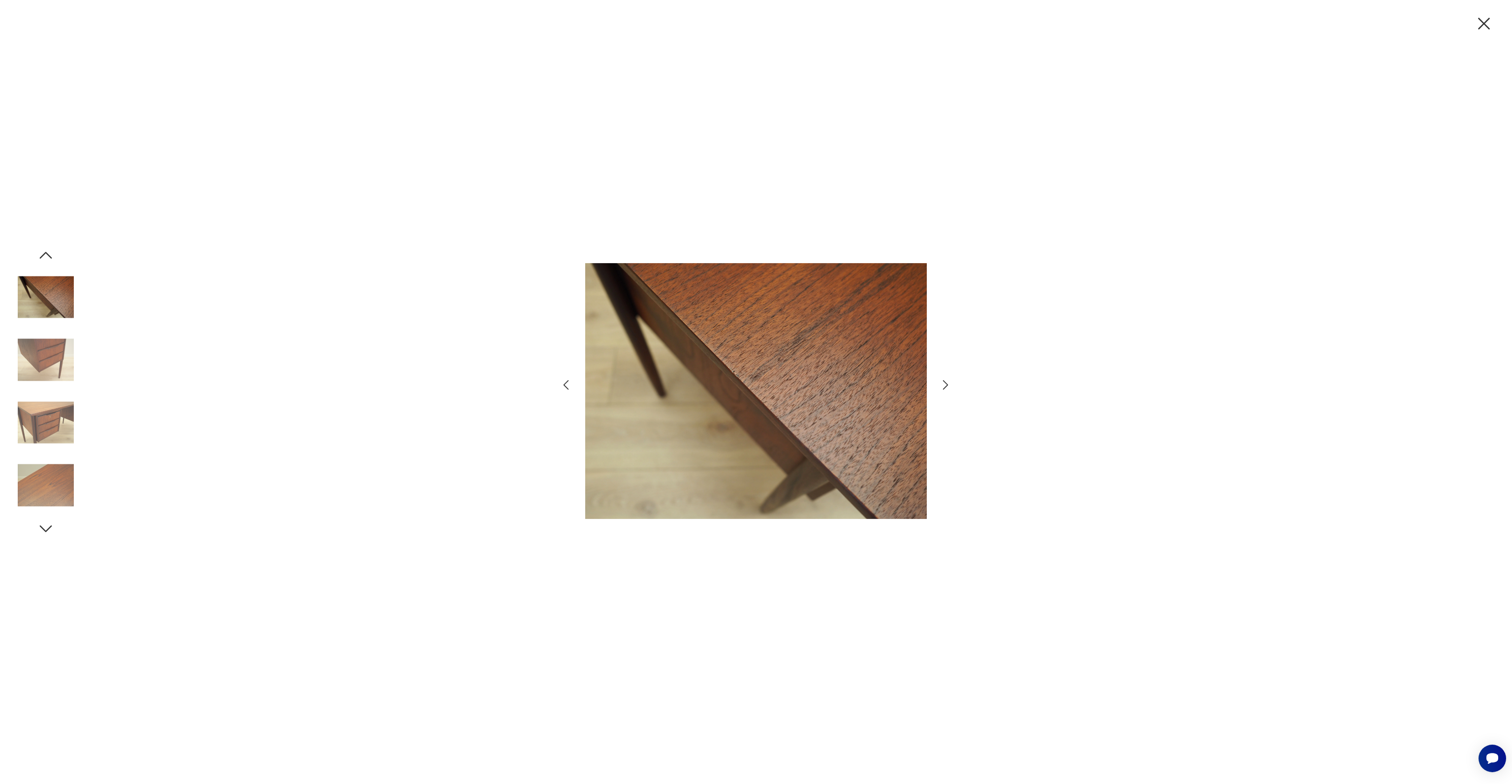
click at [55, 346] on img at bounding box center [46, 360] width 56 height 56
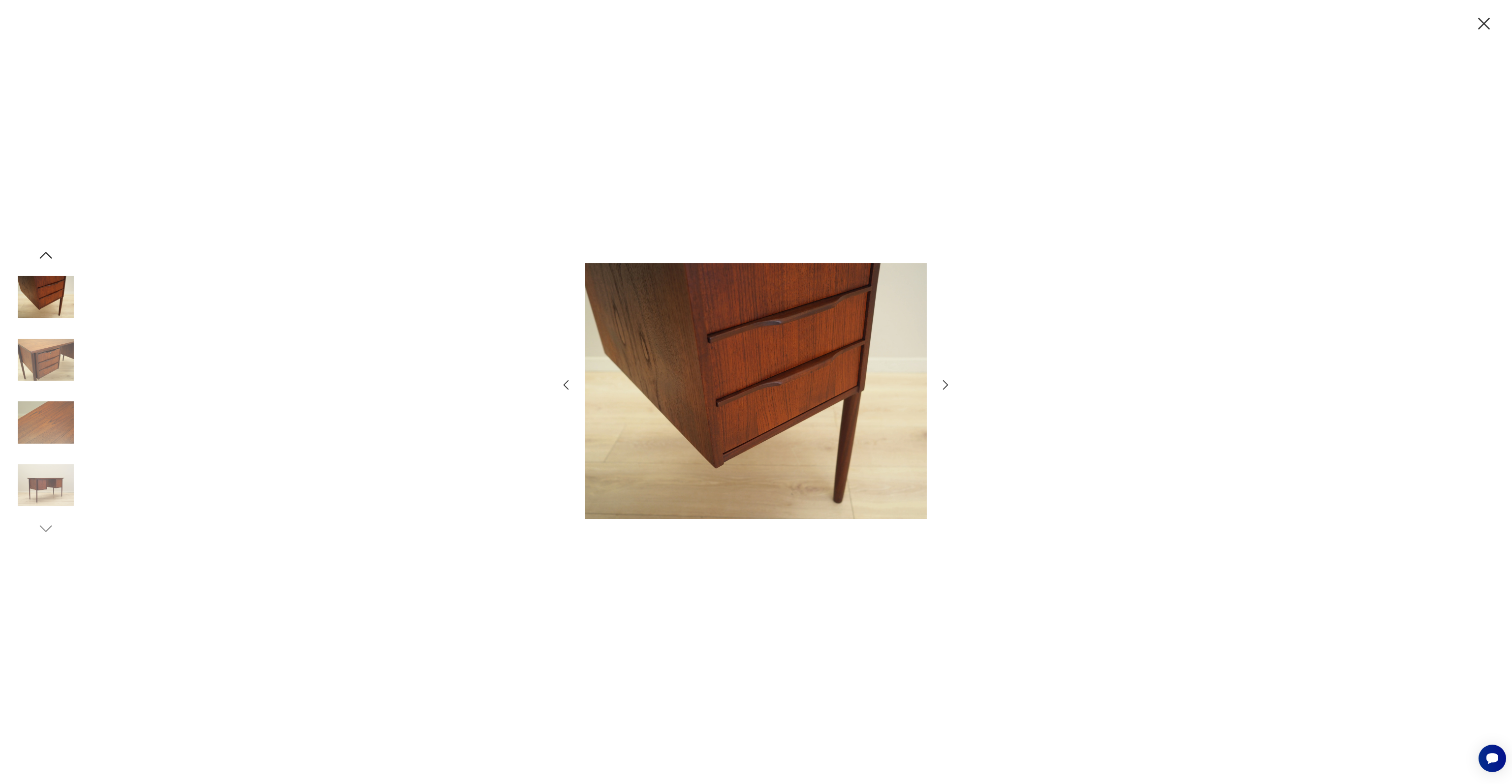
click at [55, 346] on img at bounding box center [46, 360] width 56 height 56
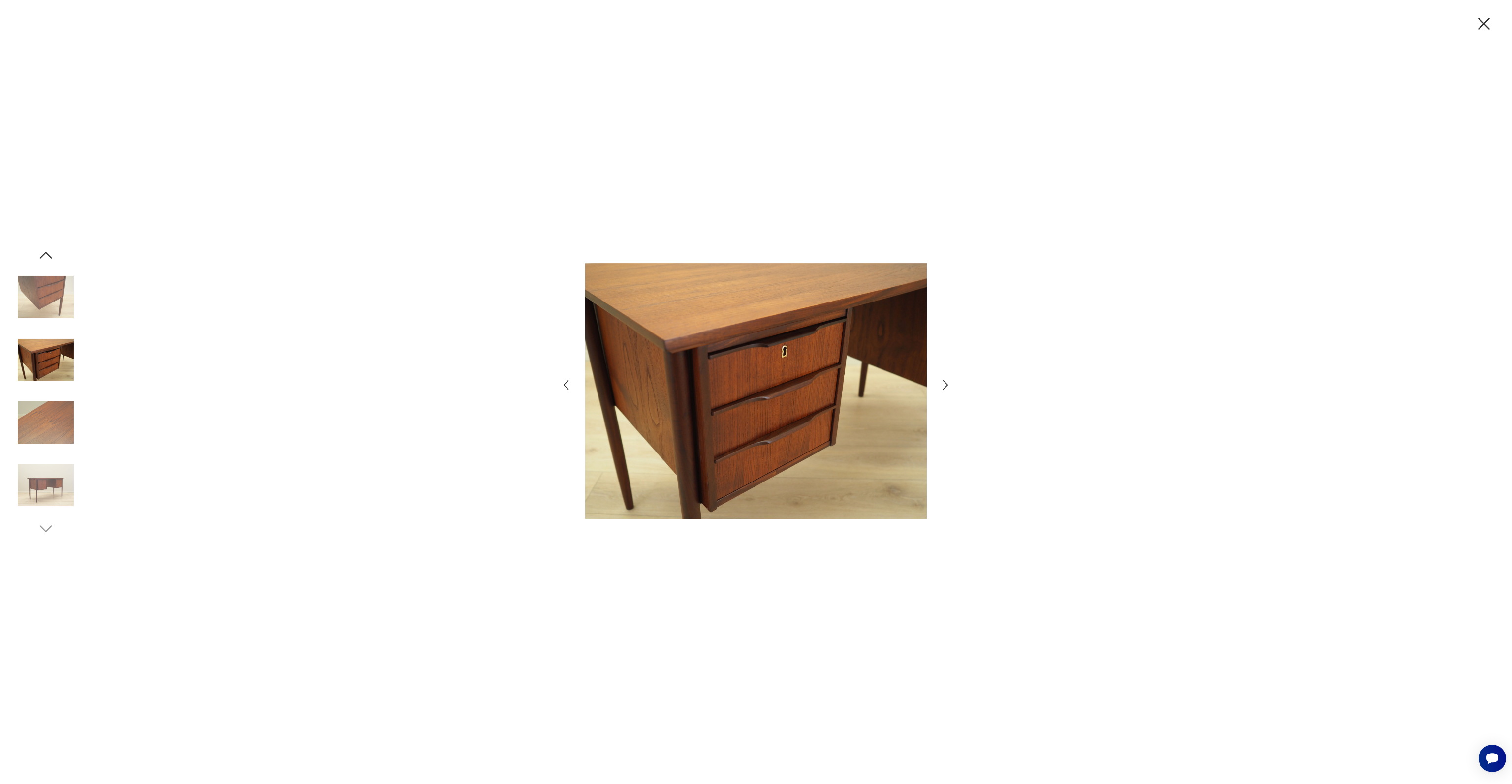
click at [55, 346] on img at bounding box center [46, 360] width 56 height 56
click at [58, 440] on img at bounding box center [46, 423] width 56 height 56
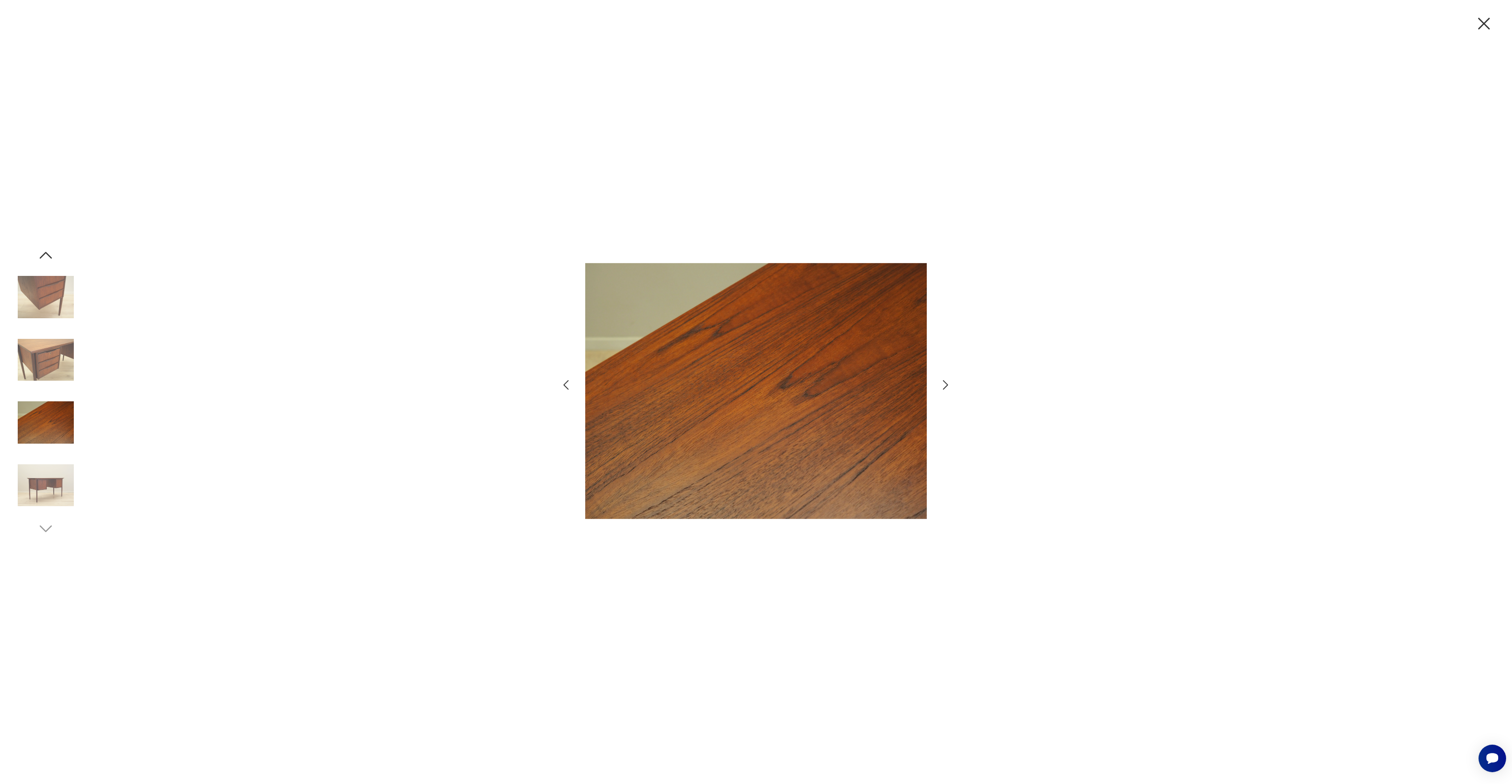
click at [60, 491] on img at bounding box center [46, 486] width 56 height 56
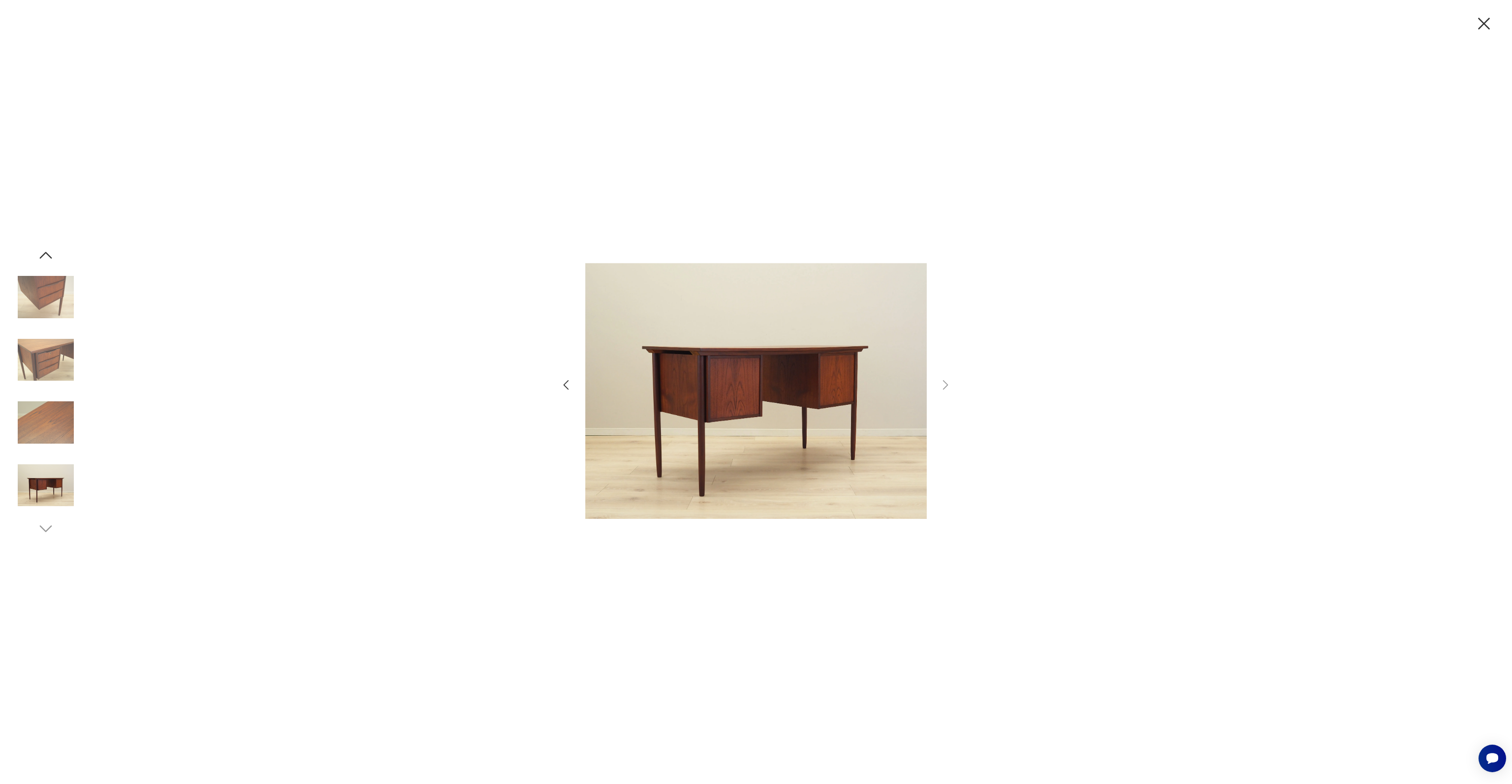
click at [1480, 28] on icon "button" at bounding box center [1483, 23] width 21 height 21
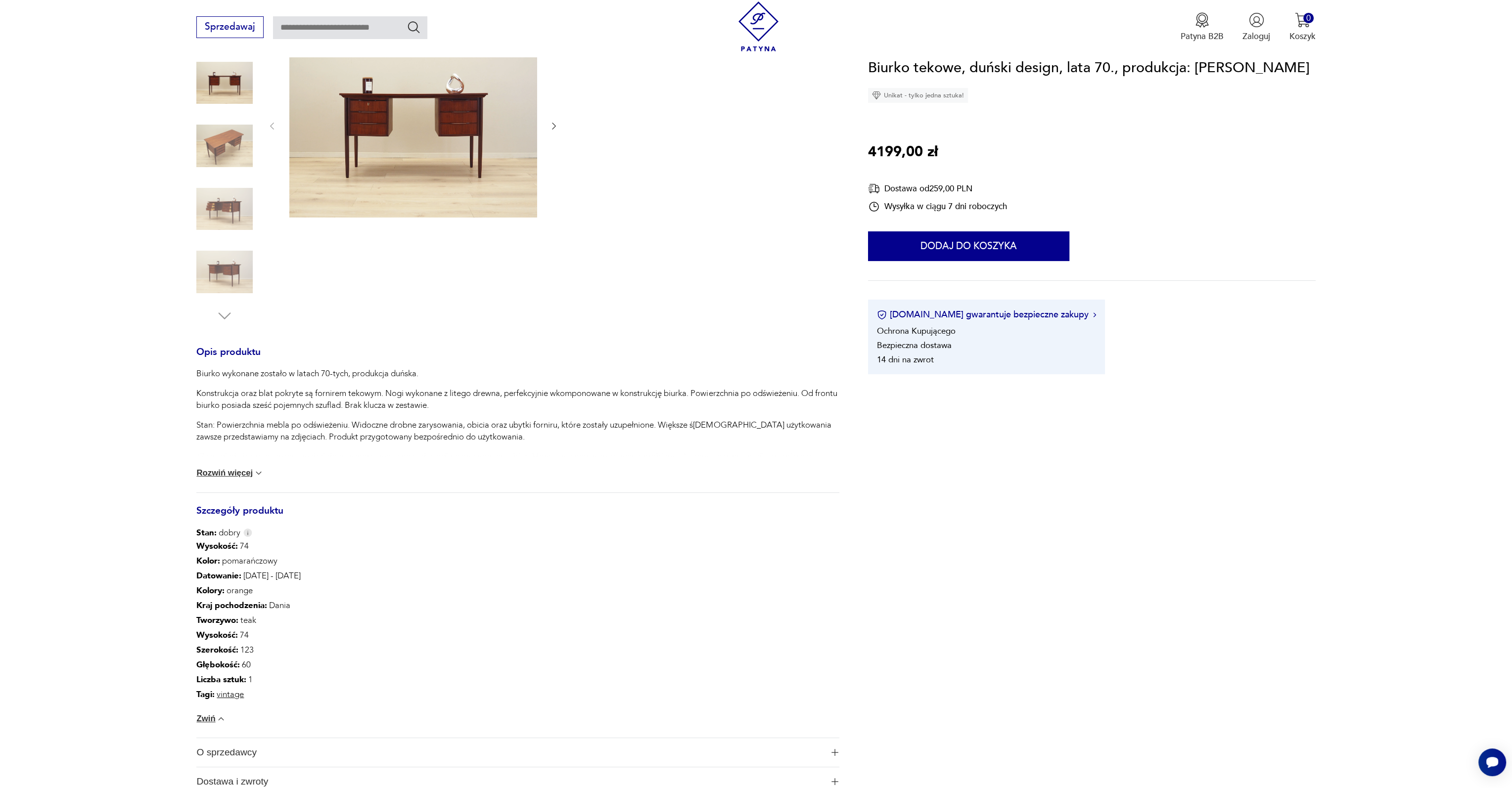
scroll to position [247, 0]
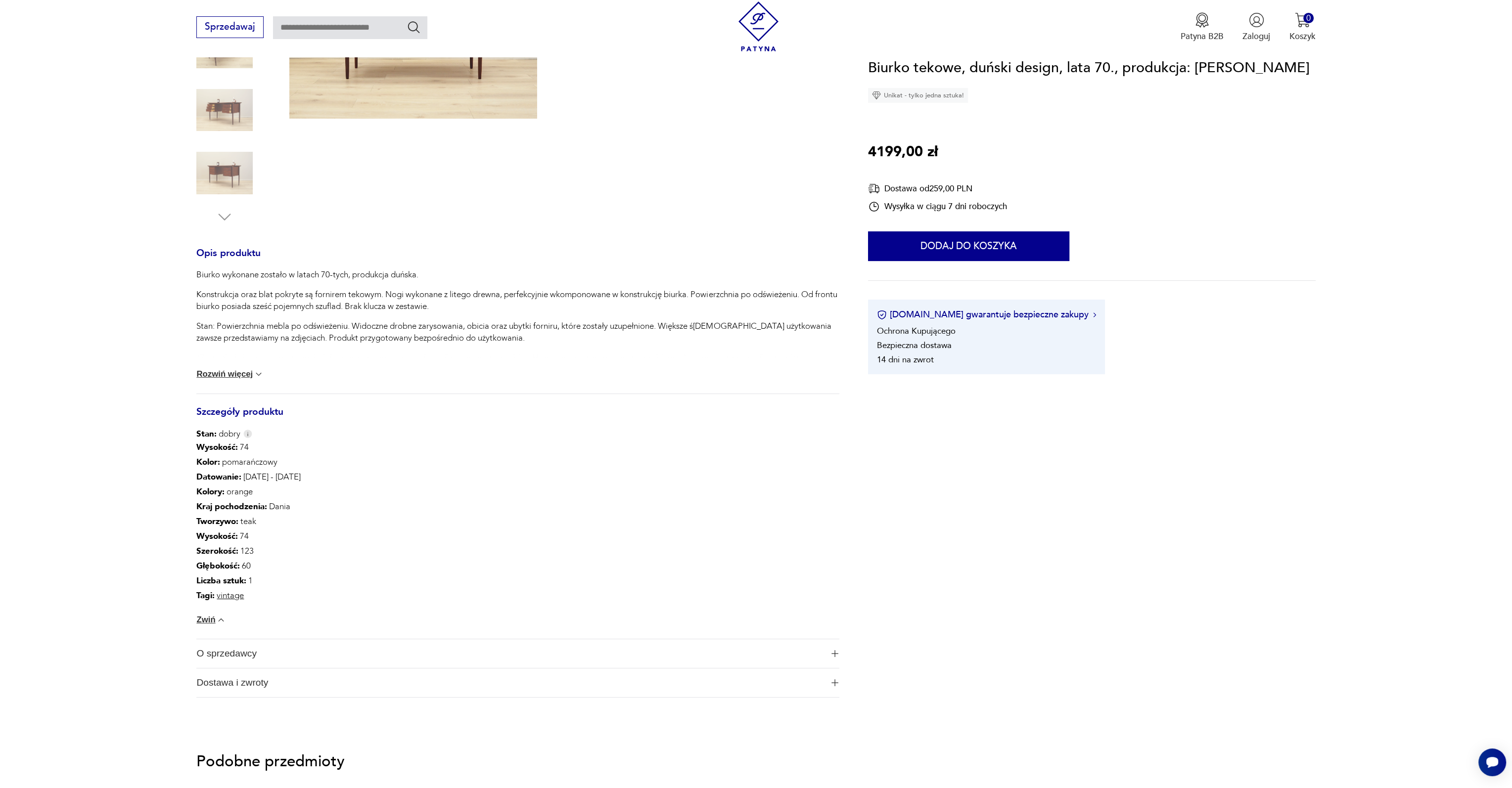
click at [224, 375] on button "Rozwiń więcej" at bounding box center [230, 374] width 67 height 10
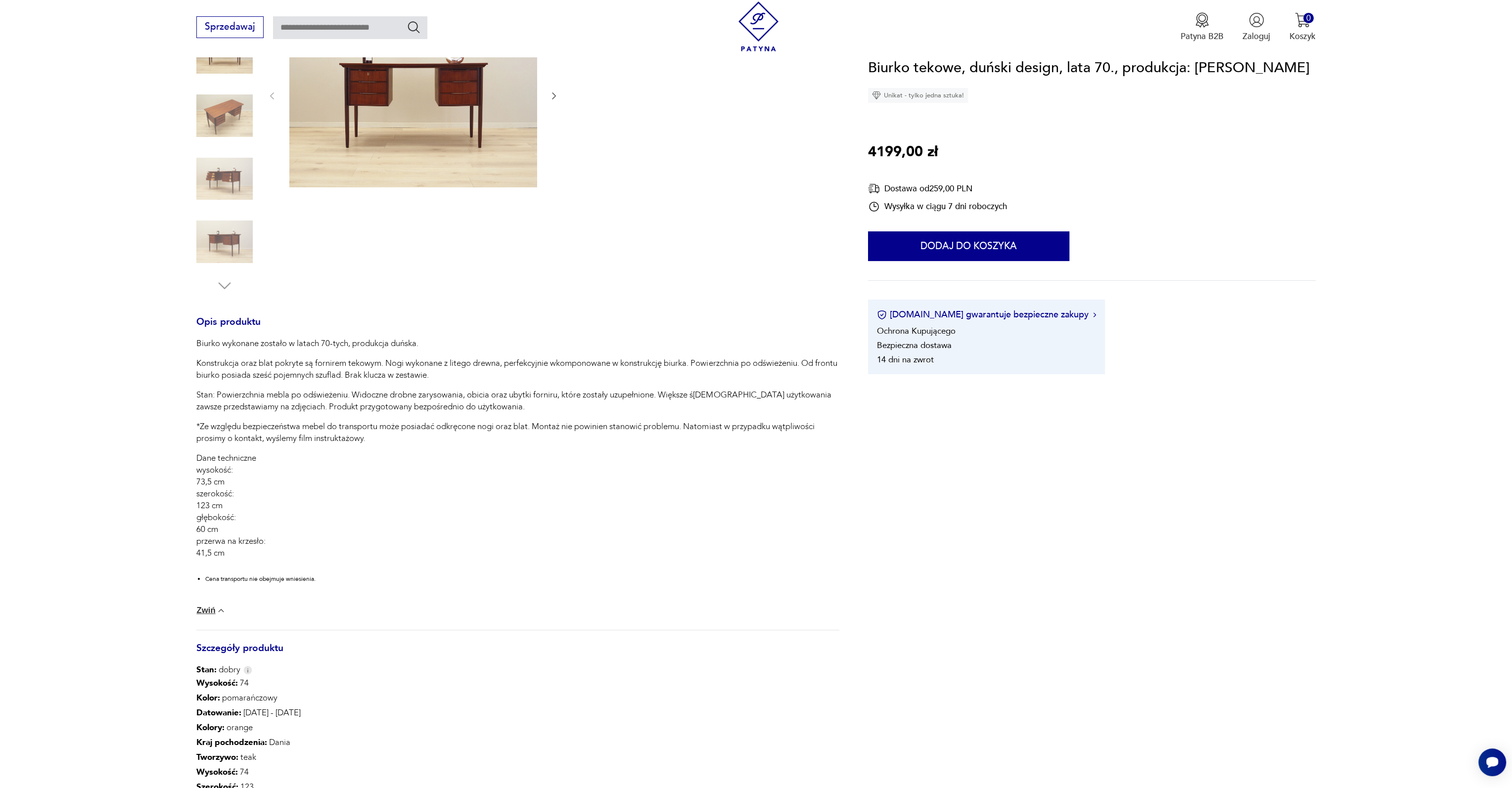
scroll to position [99, 0]
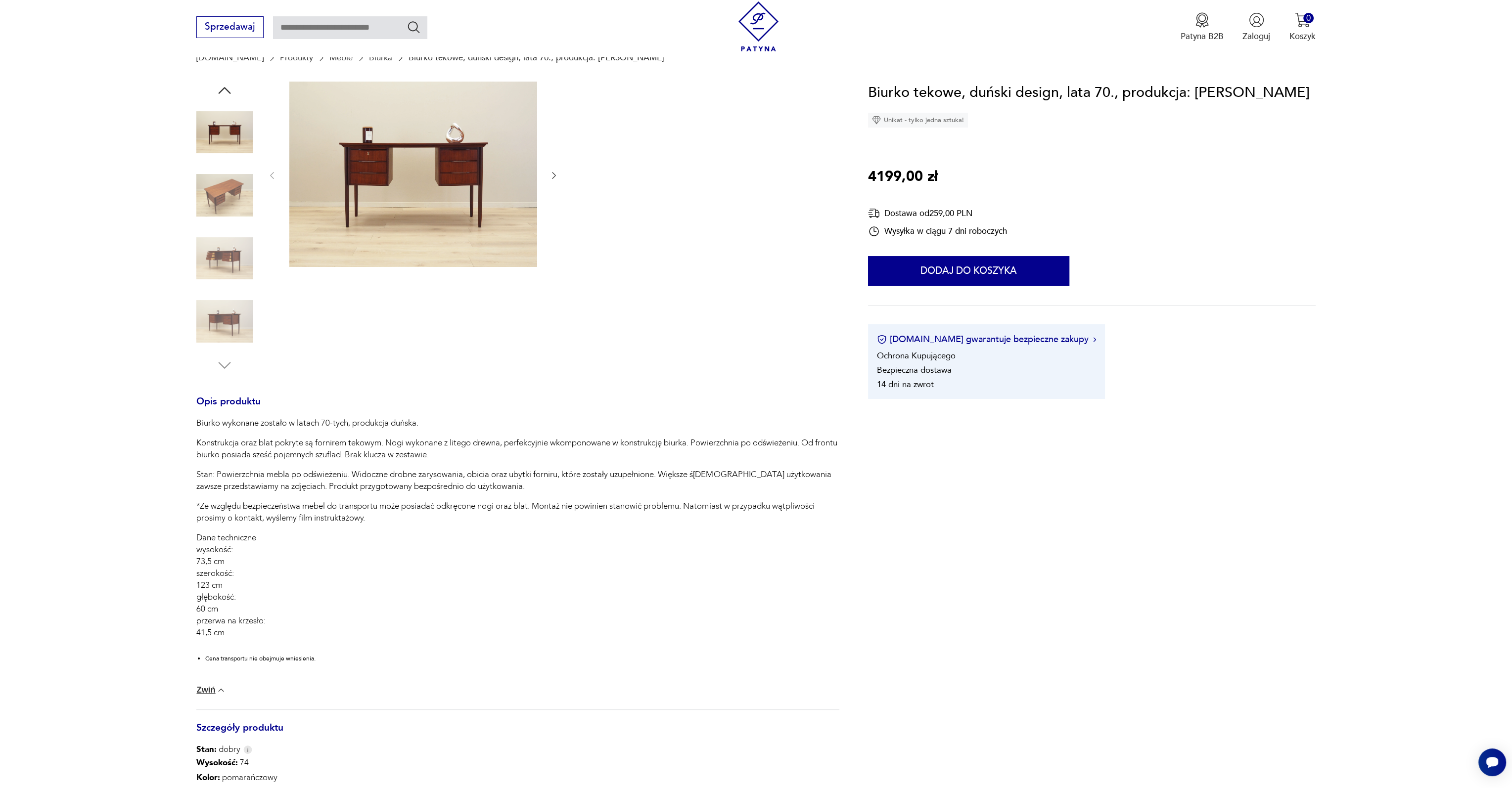
click at [216, 255] on img at bounding box center [224, 258] width 56 height 56
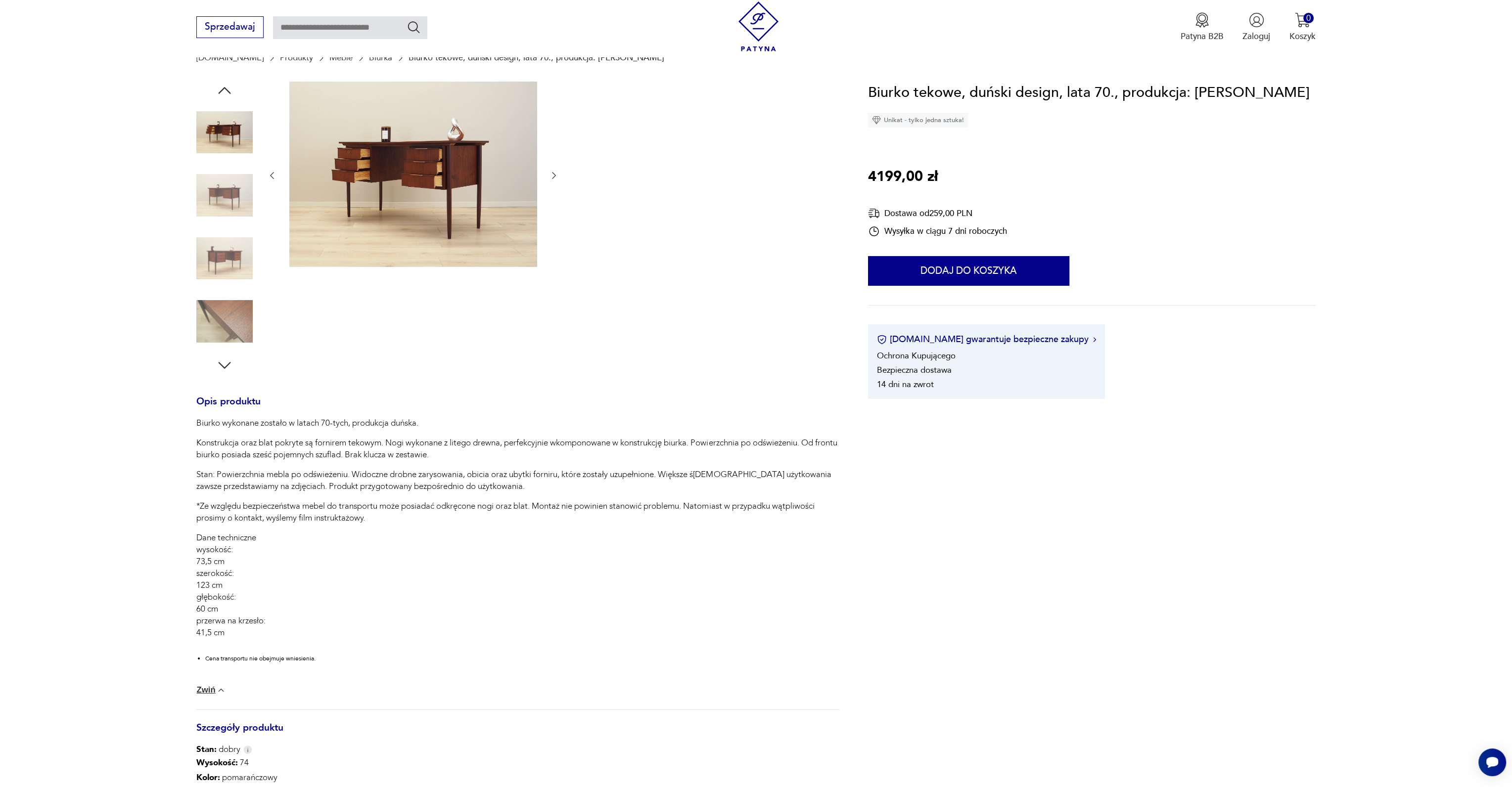
click at [366, 156] on img at bounding box center [413, 174] width 248 height 186
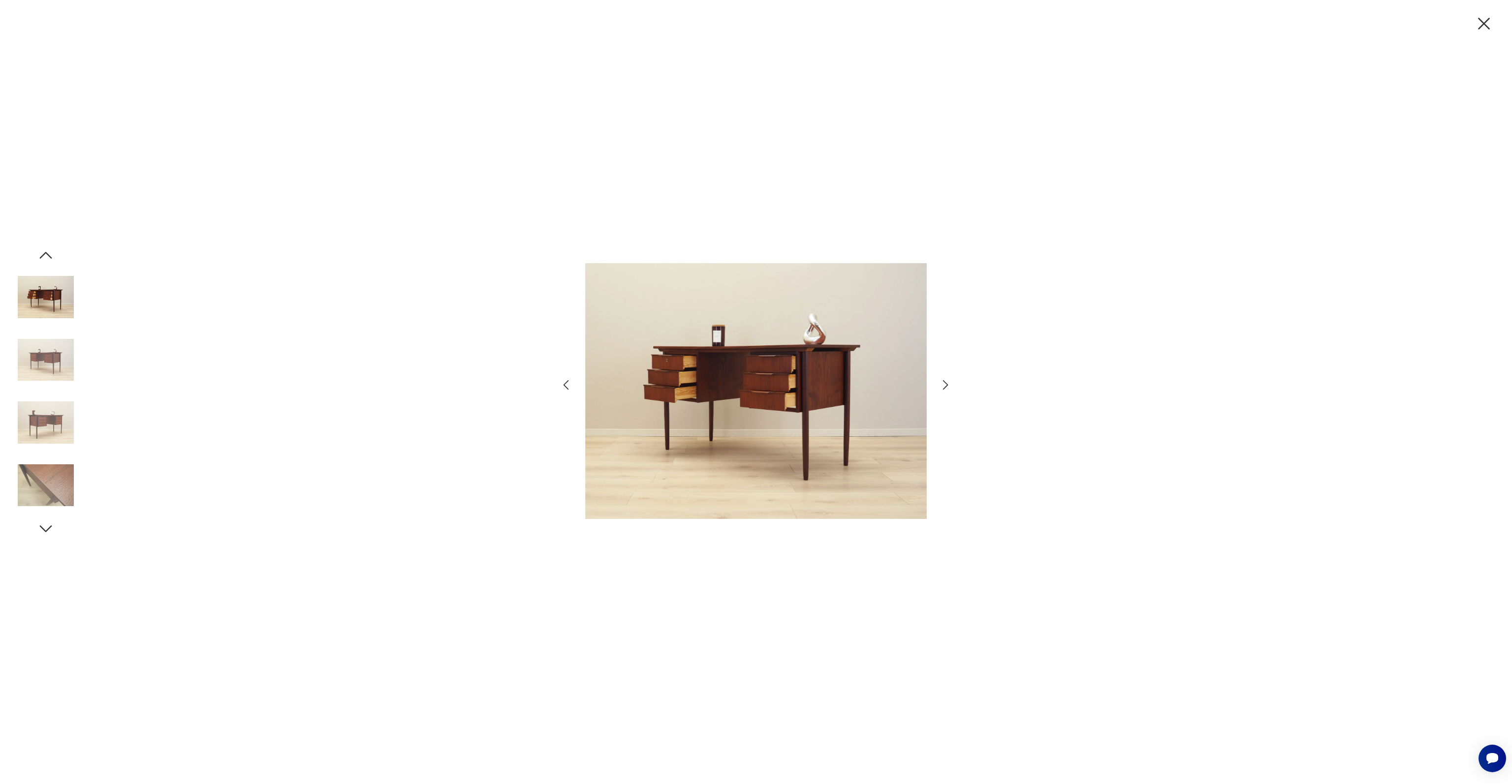
click at [691, 406] on img at bounding box center [756, 391] width 341 height 492
click at [1486, 26] on icon "button" at bounding box center [1483, 23] width 21 height 21
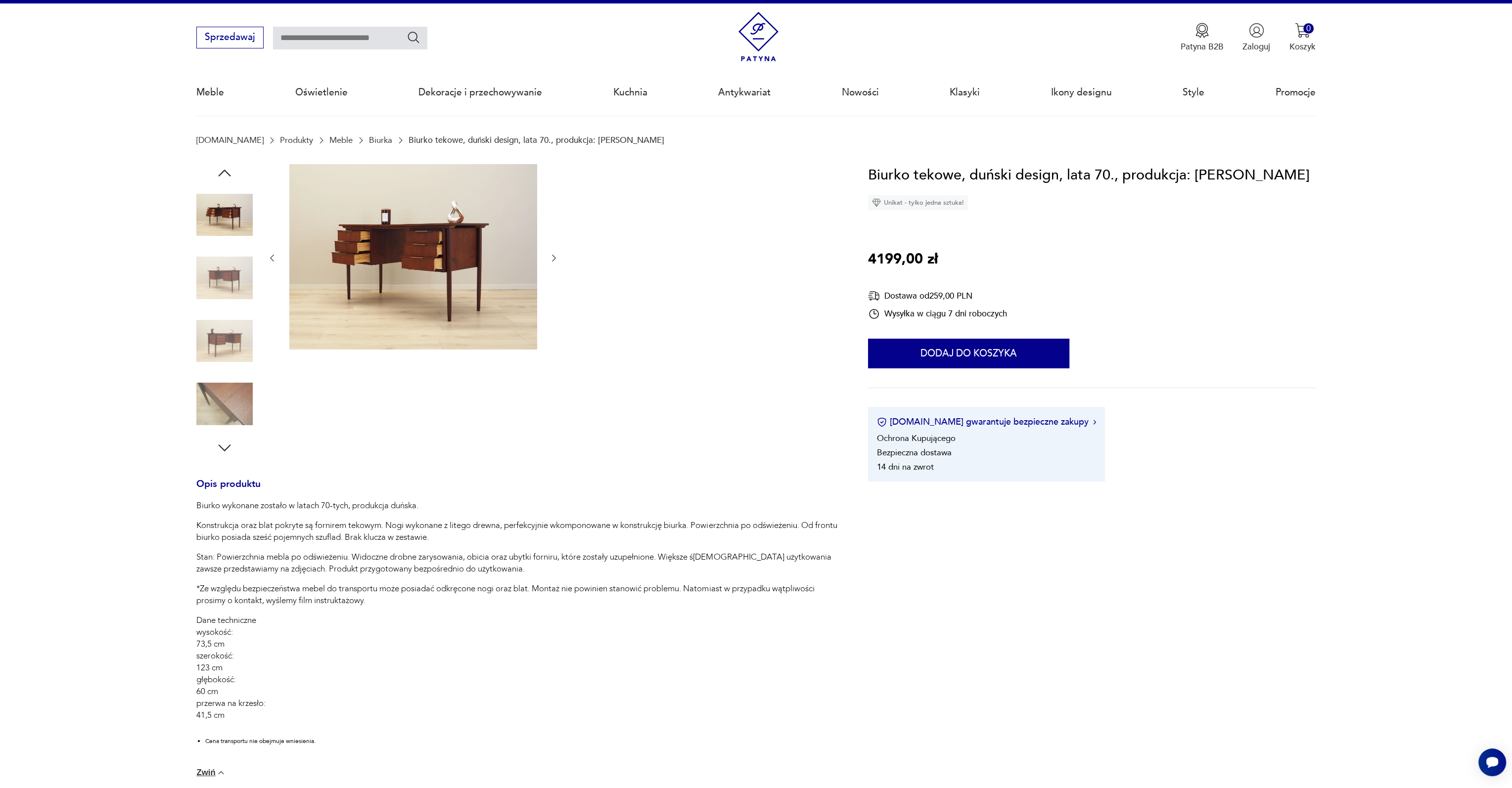
scroll to position [0, 0]
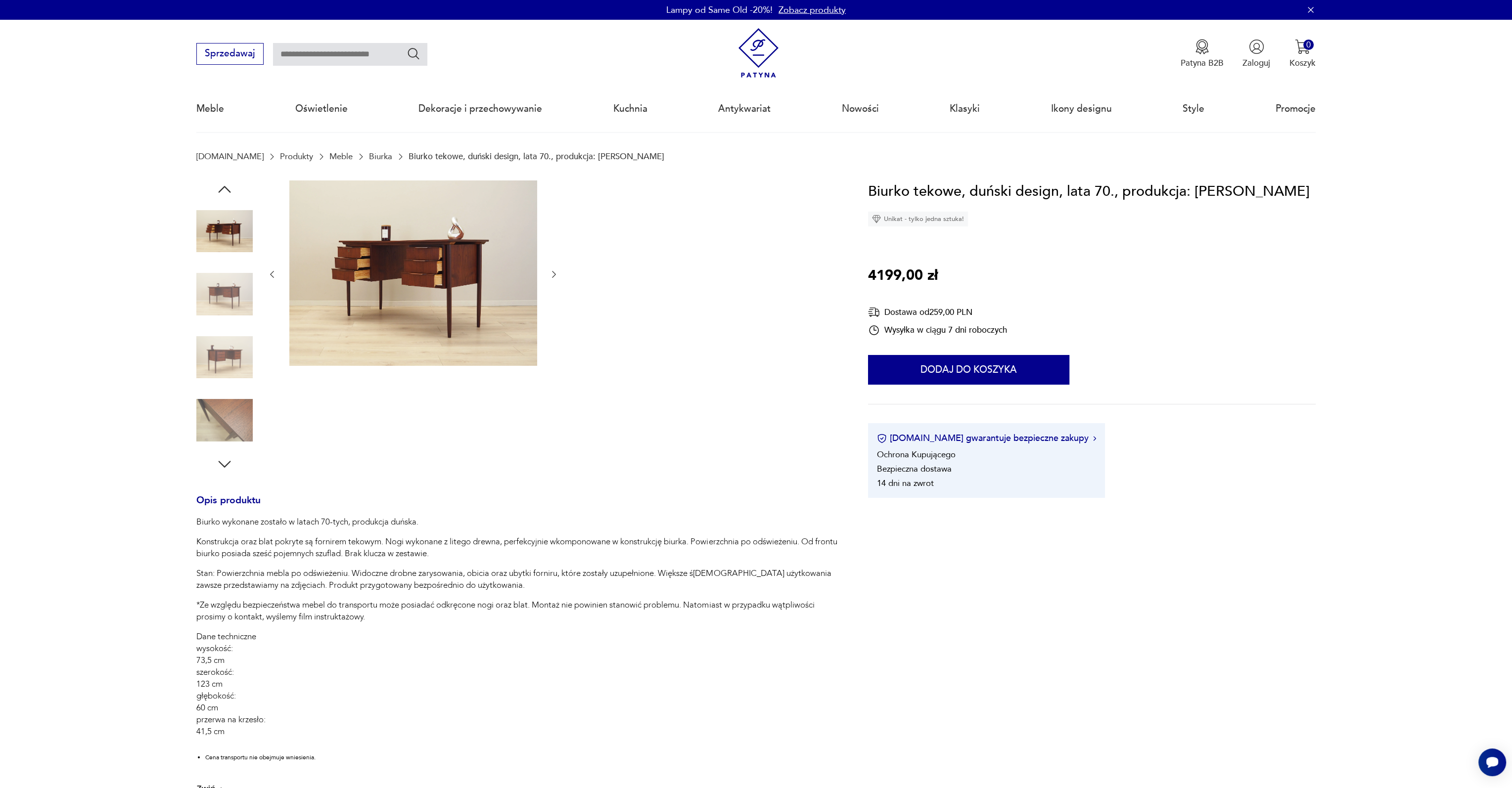
click at [226, 189] on icon "button" at bounding box center [224, 190] width 18 height 18
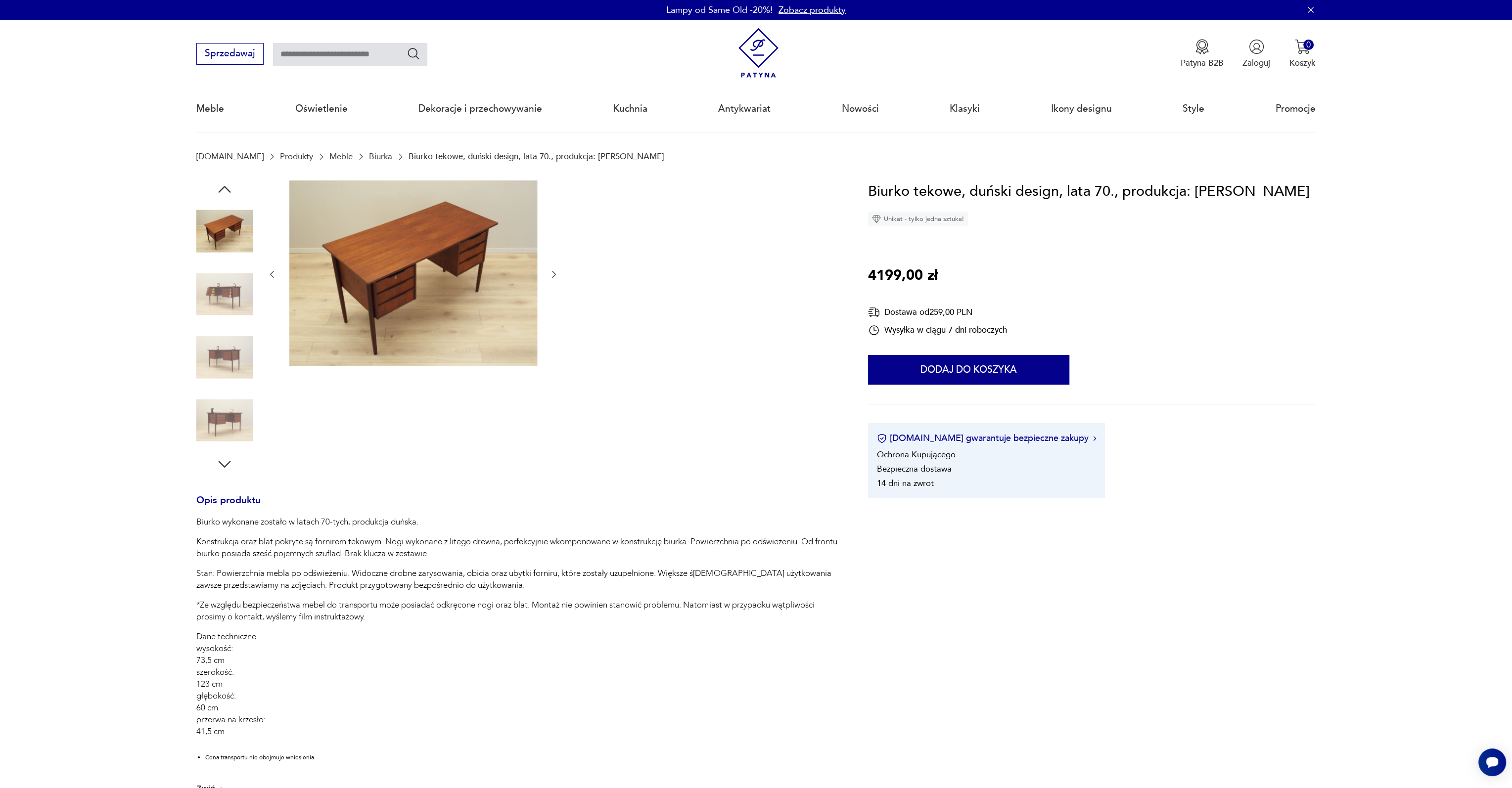
click at [226, 189] on icon "button" at bounding box center [224, 190] width 18 height 18
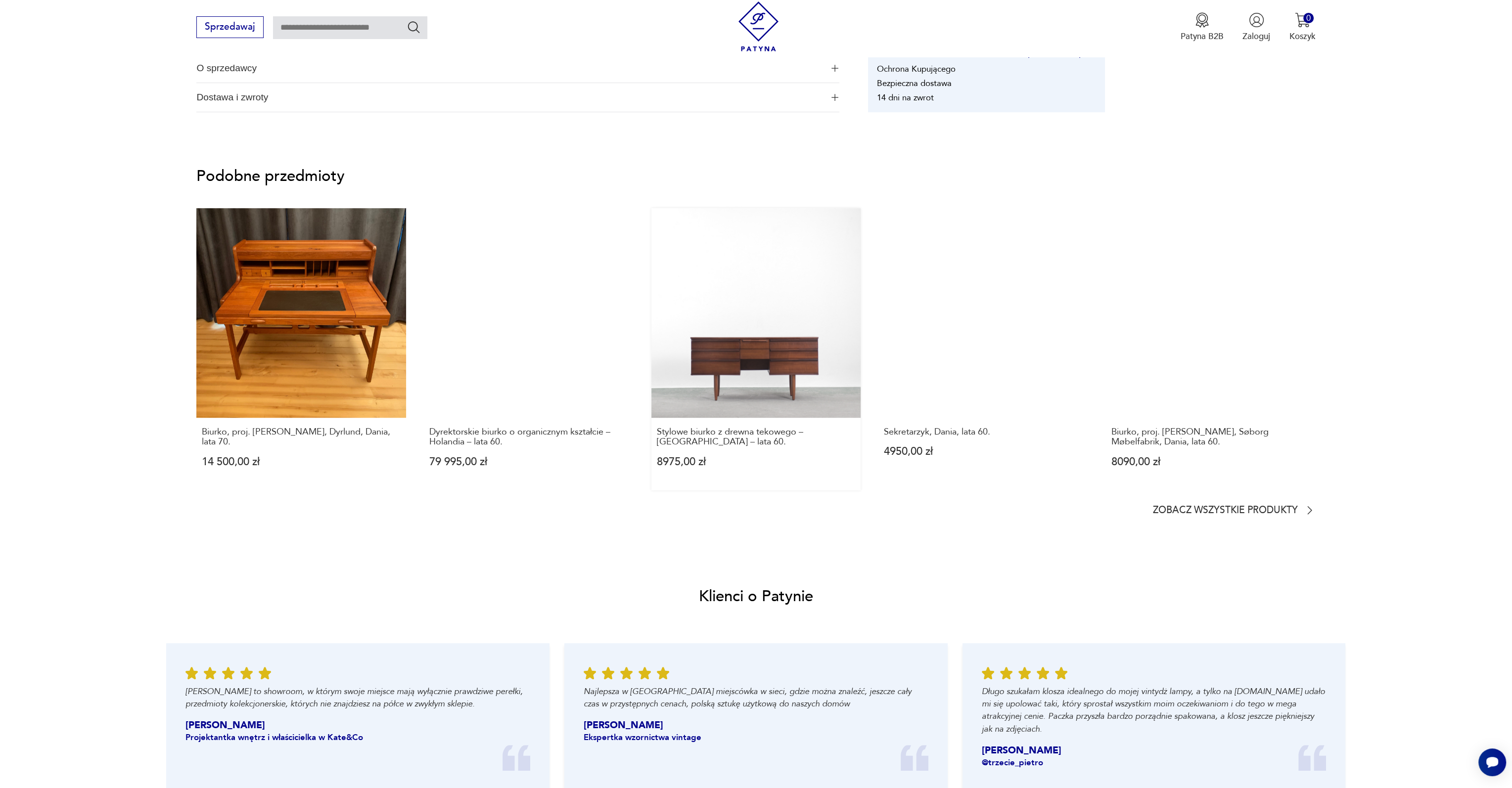
scroll to position [791, 0]
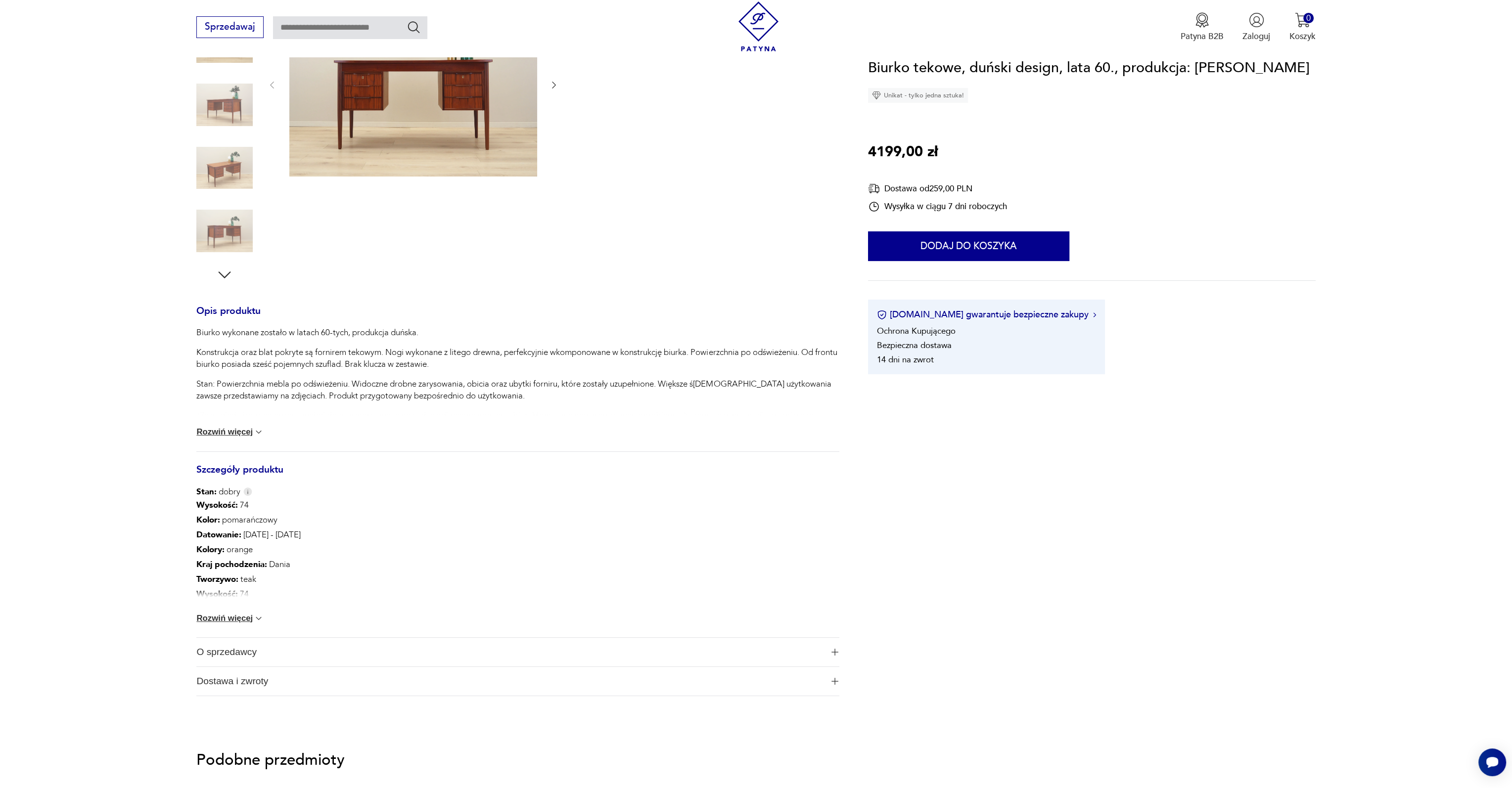
scroll to position [198, 0]
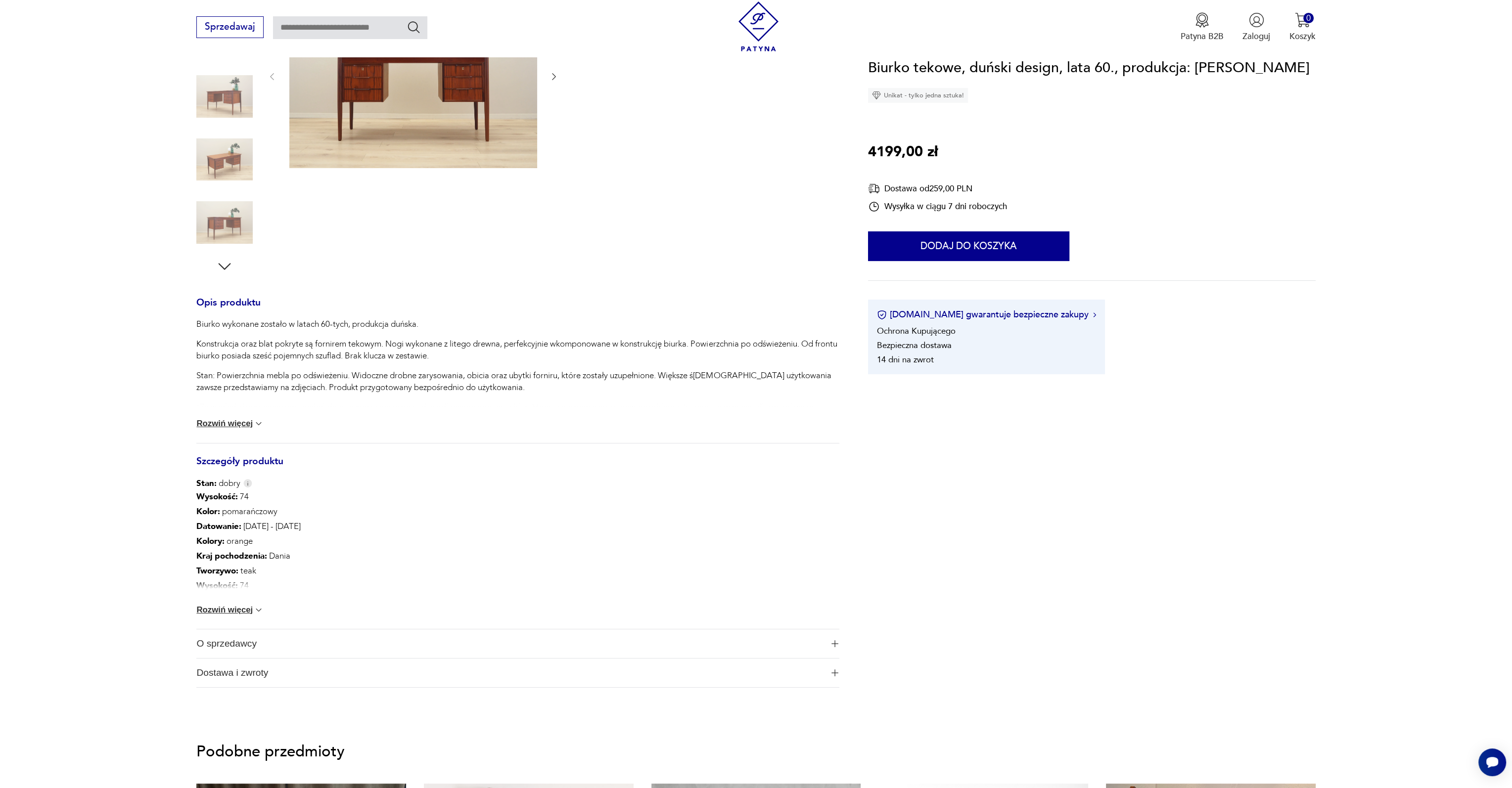
click at [245, 617] on div "Wysokość : 74 Kolor: pomarańczowy Datowanie : 1960 - 1969 Kolory : orange Kraj …" at bounding box center [518, 559] width 643 height 140
click at [251, 605] on button "Rozwiń więcej" at bounding box center [230, 610] width 67 height 10
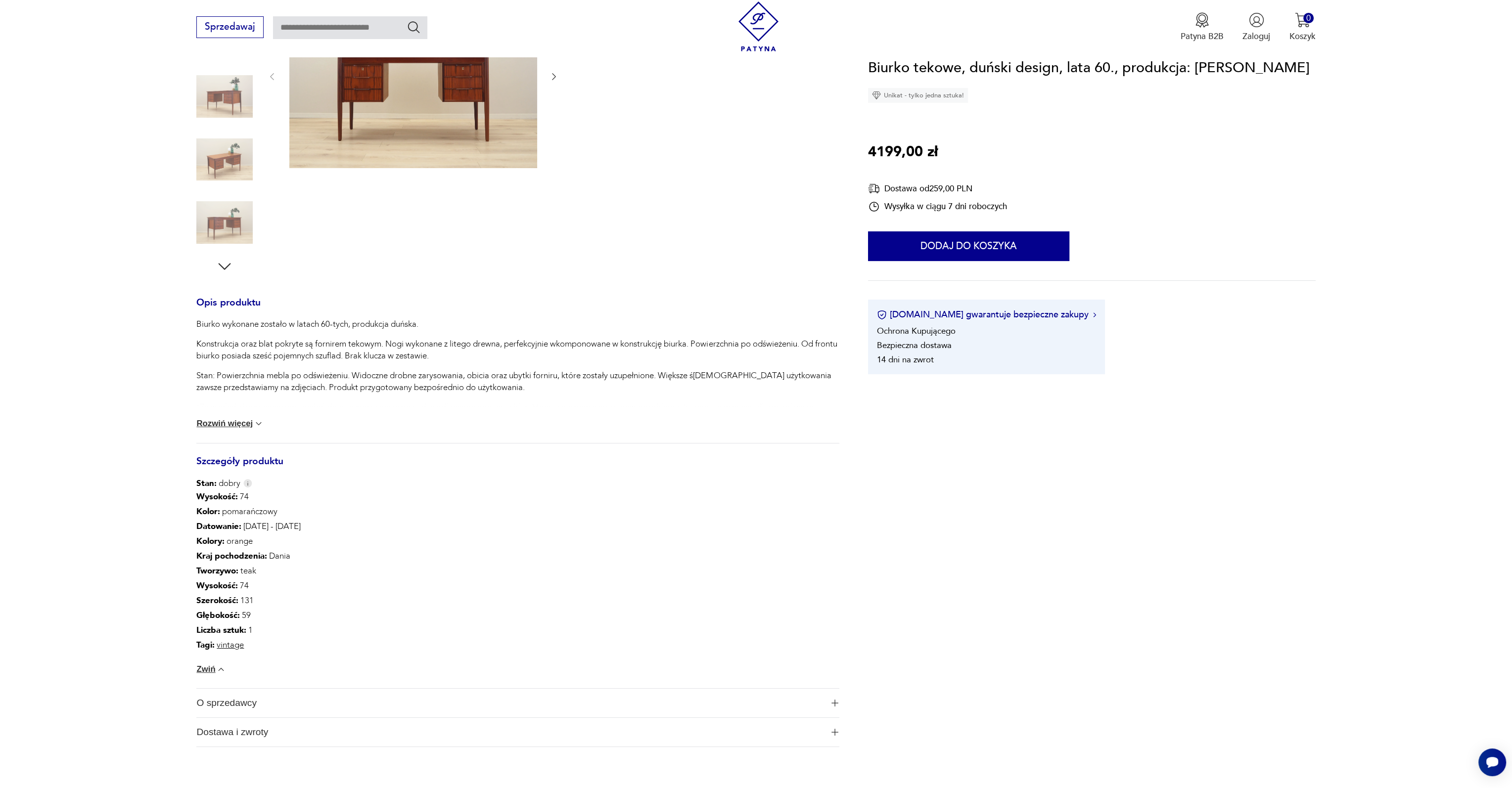
scroll to position [0, 0]
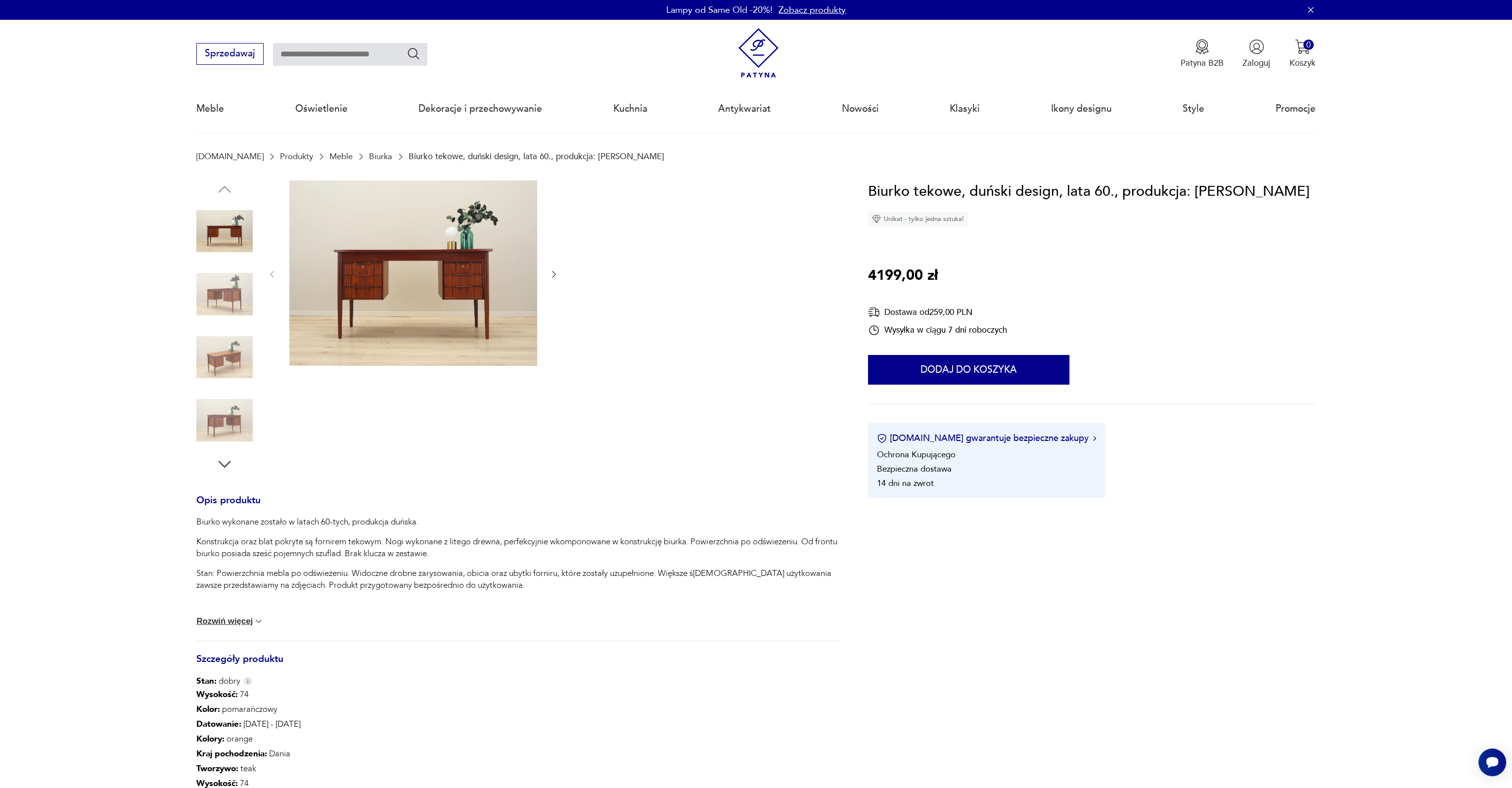
click at [436, 297] on img at bounding box center [413, 273] width 248 height 186
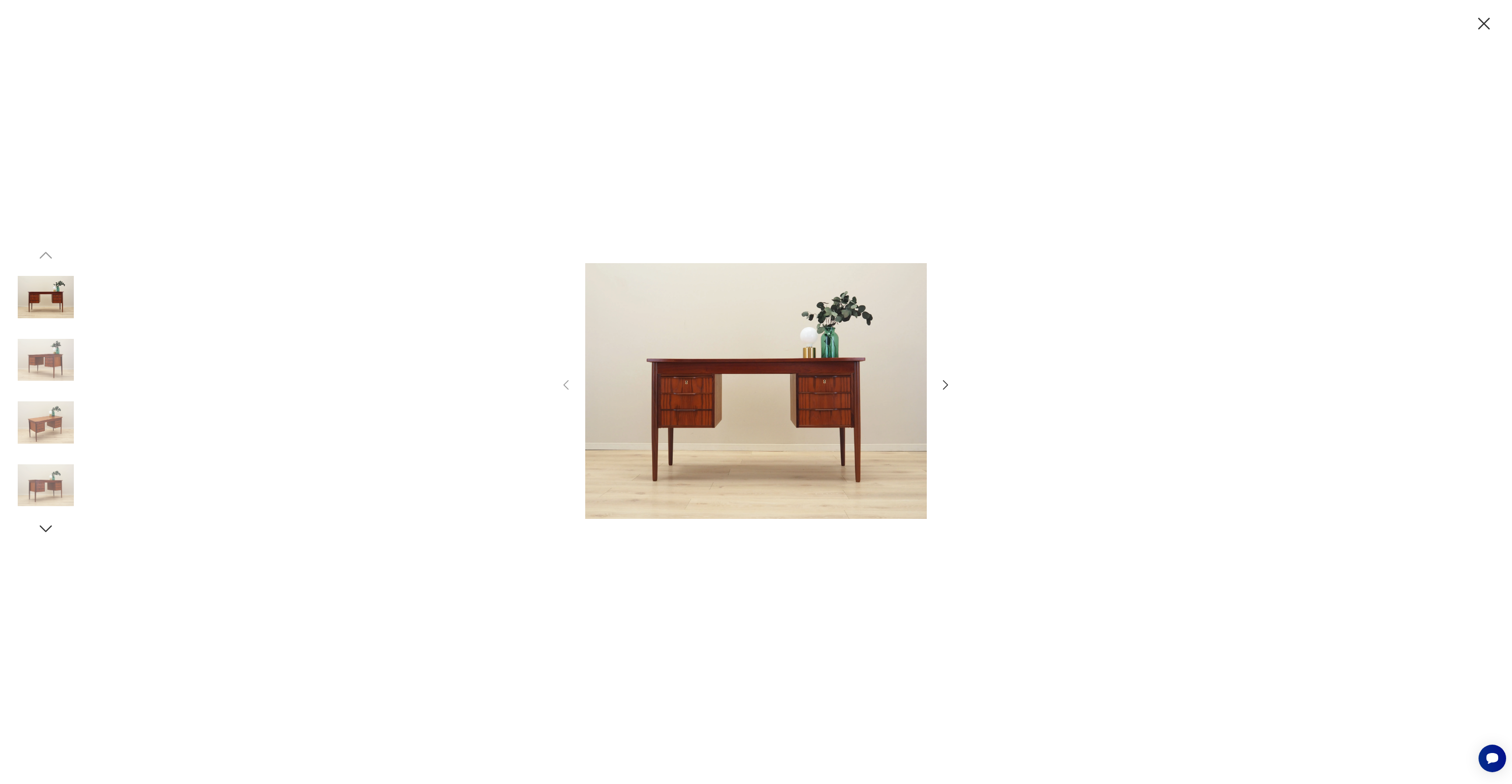
click at [942, 383] on icon "button" at bounding box center [946, 385] width 14 height 14
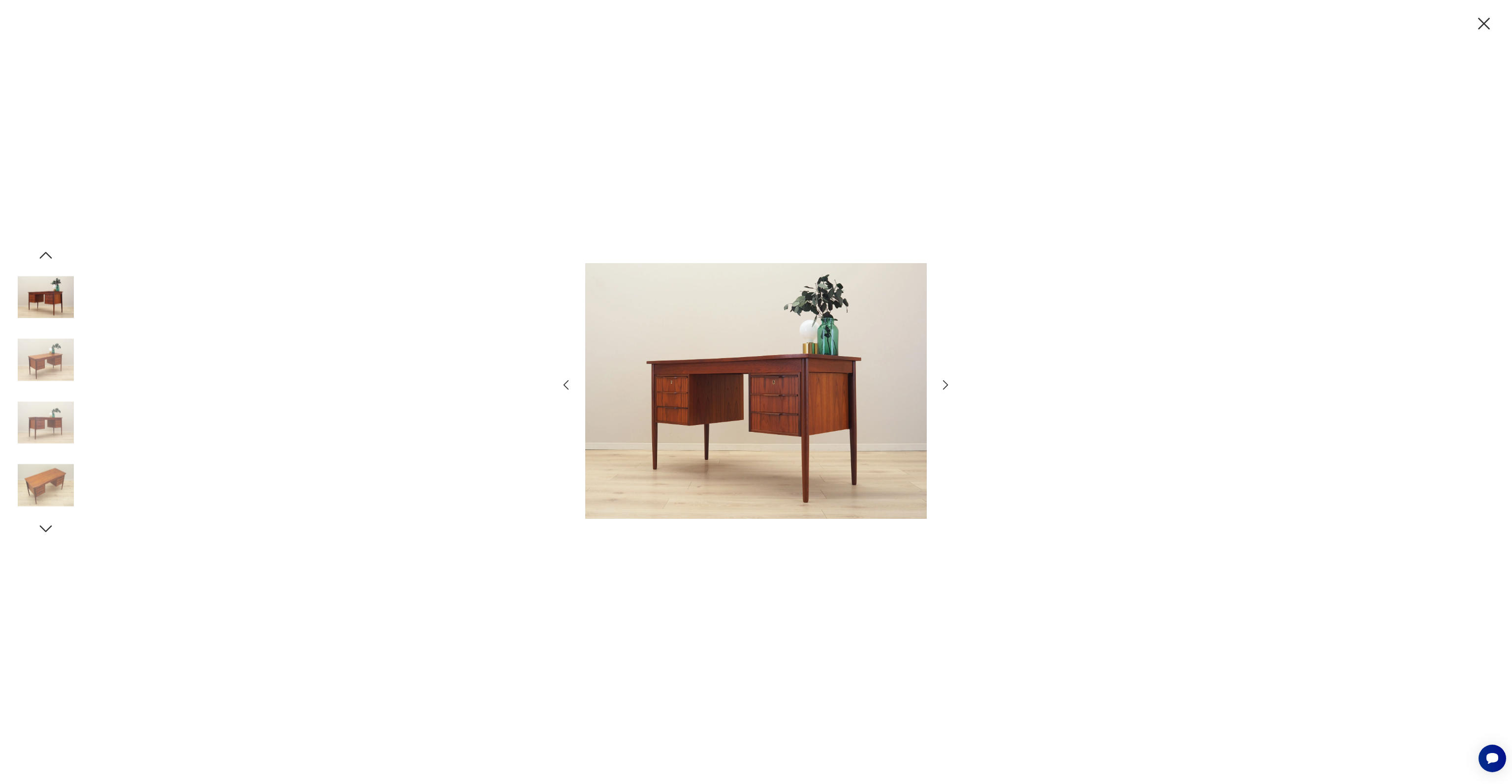
click at [947, 382] on icon "button" at bounding box center [946, 385] width 14 height 14
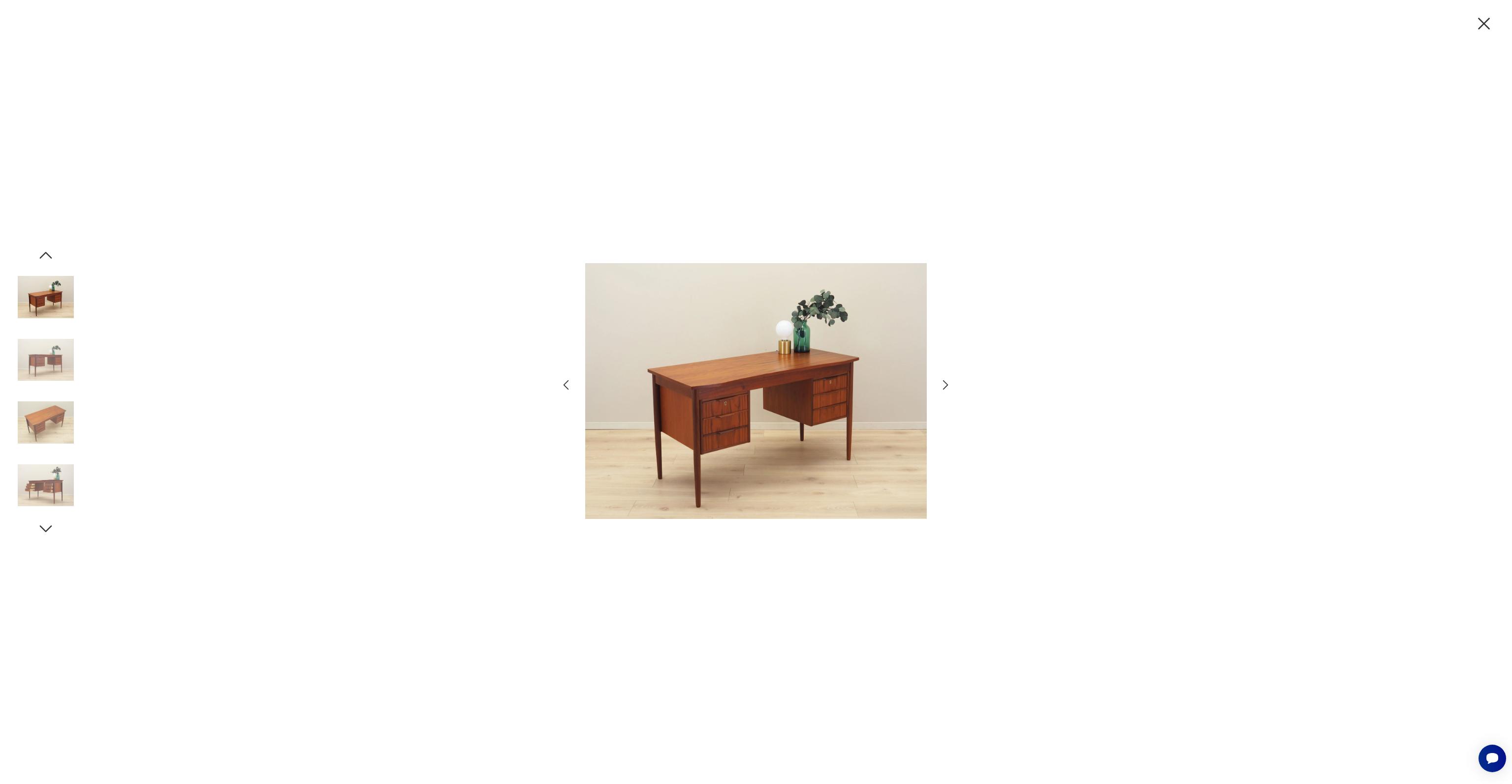
click at [947, 382] on icon "button" at bounding box center [946, 385] width 14 height 14
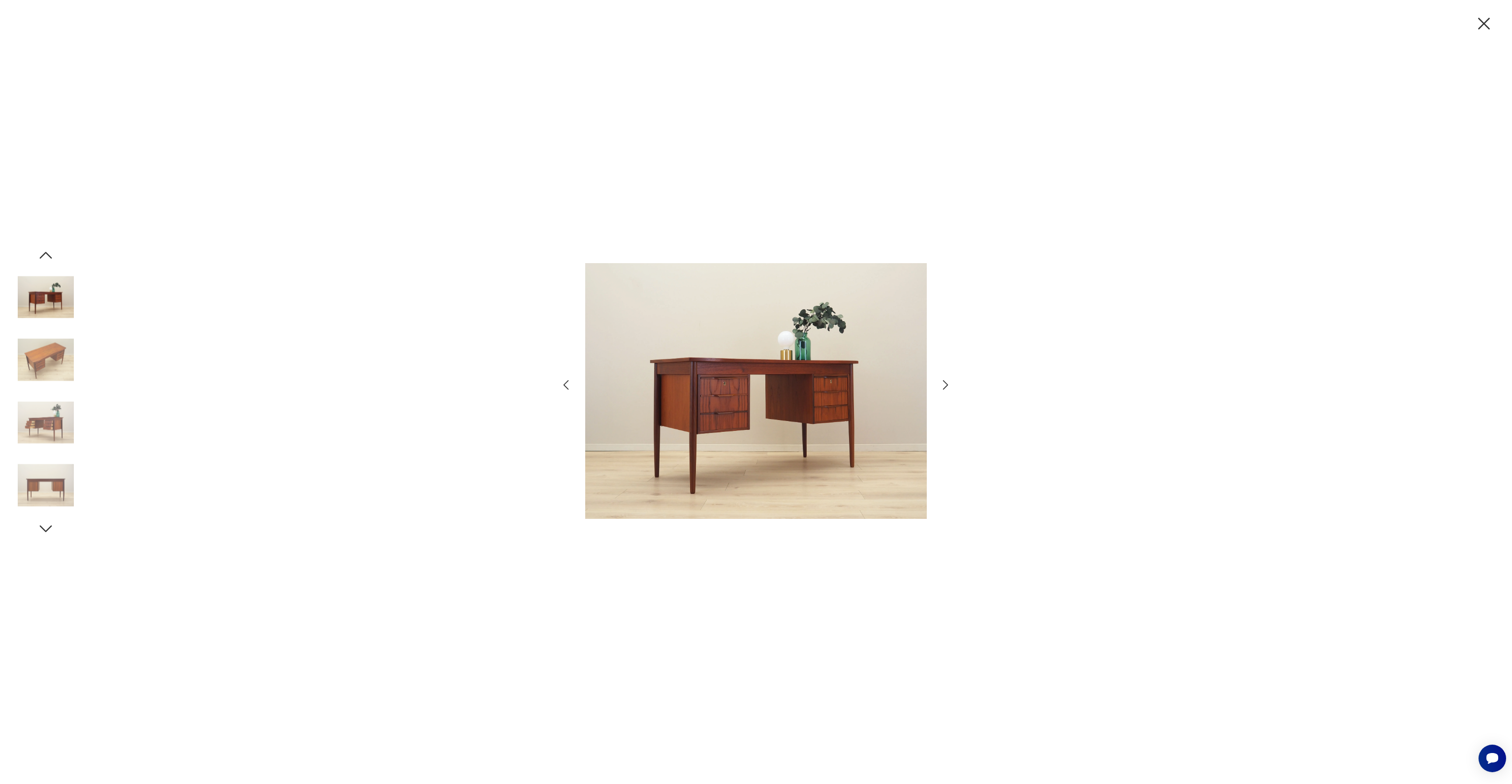
click at [947, 382] on icon "button" at bounding box center [946, 385] width 14 height 14
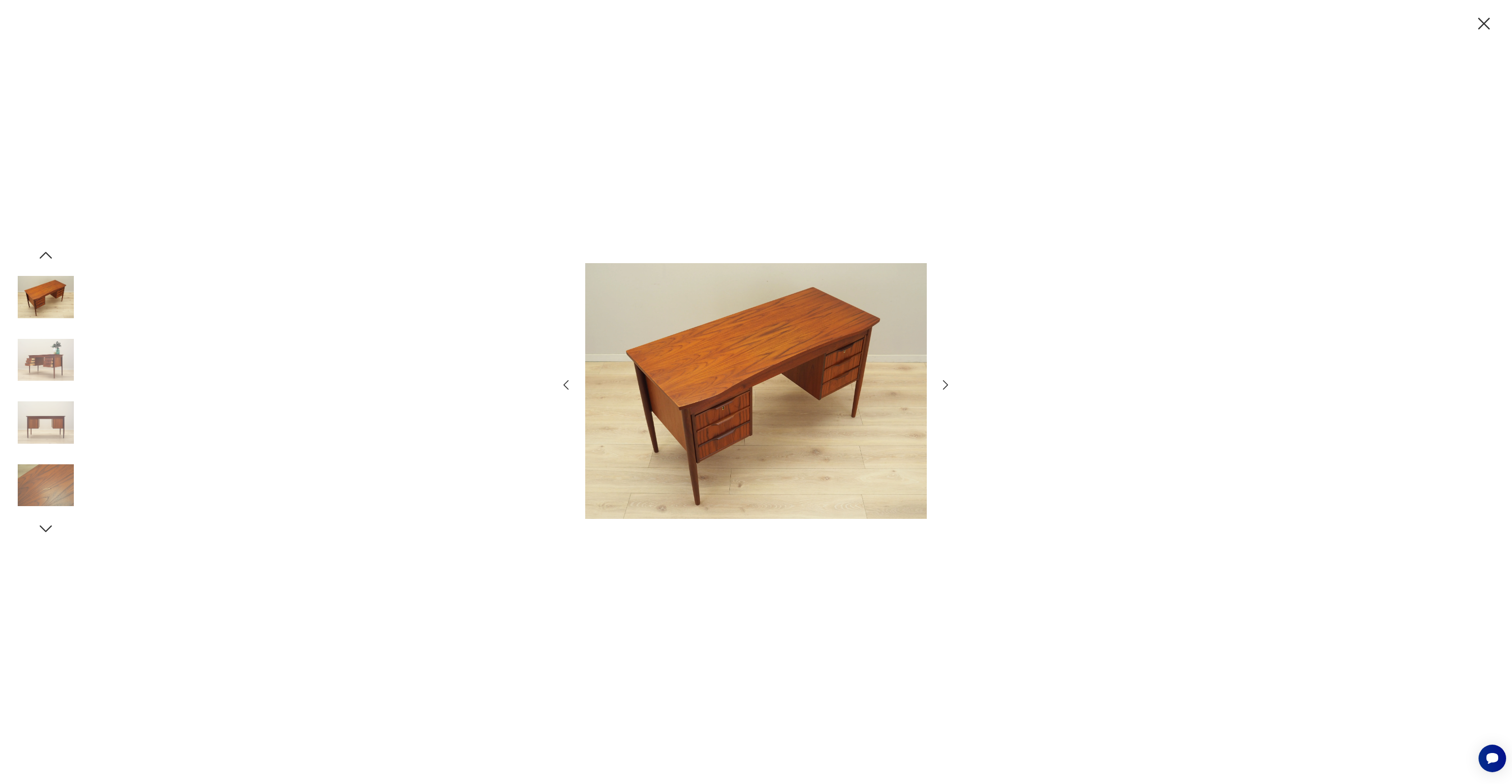
click at [947, 382] on icon "button" at bounding box center [946, 385] width 14 height 14
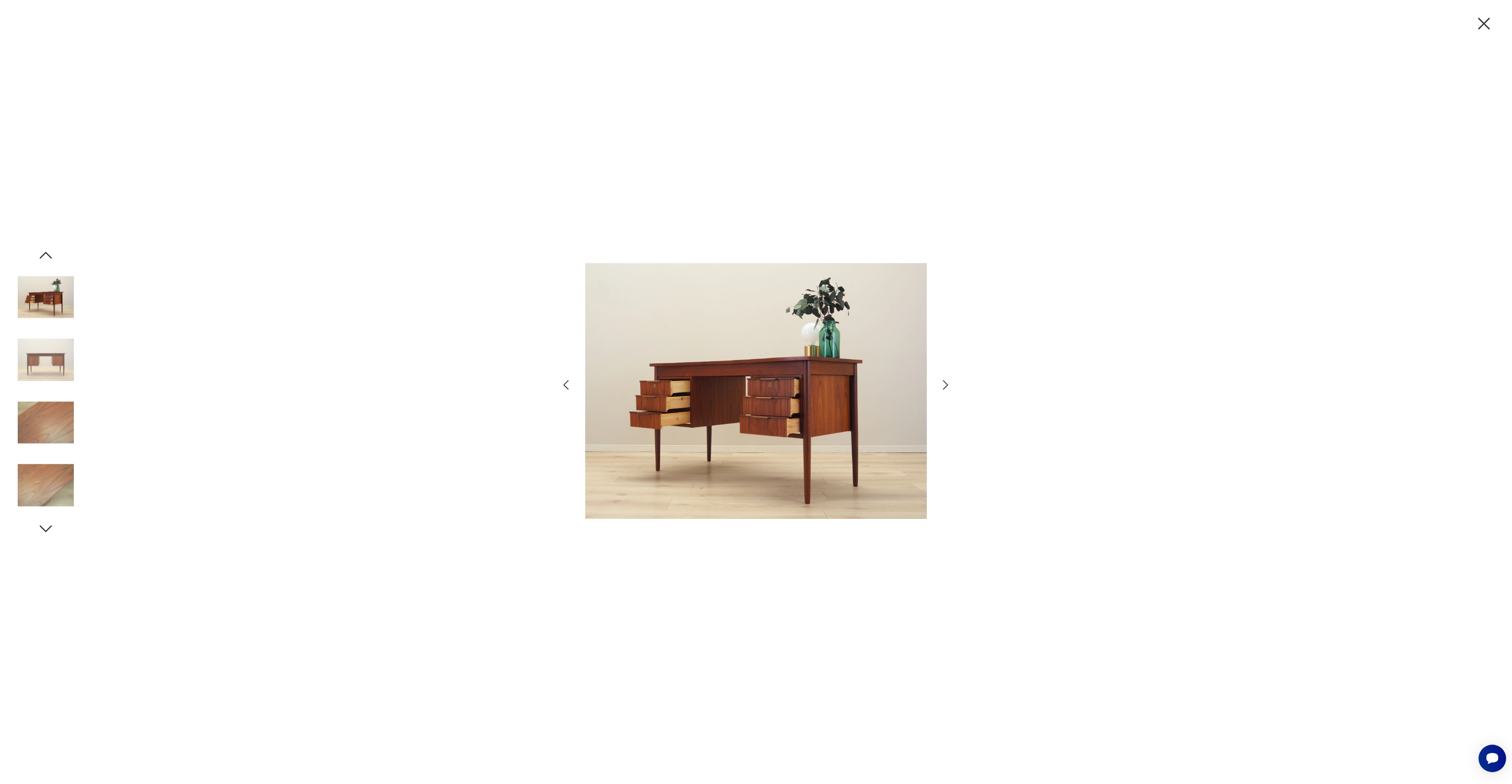
click at [947, 382] on icon "button" at bounding box center [946, 385] width 14 height 14
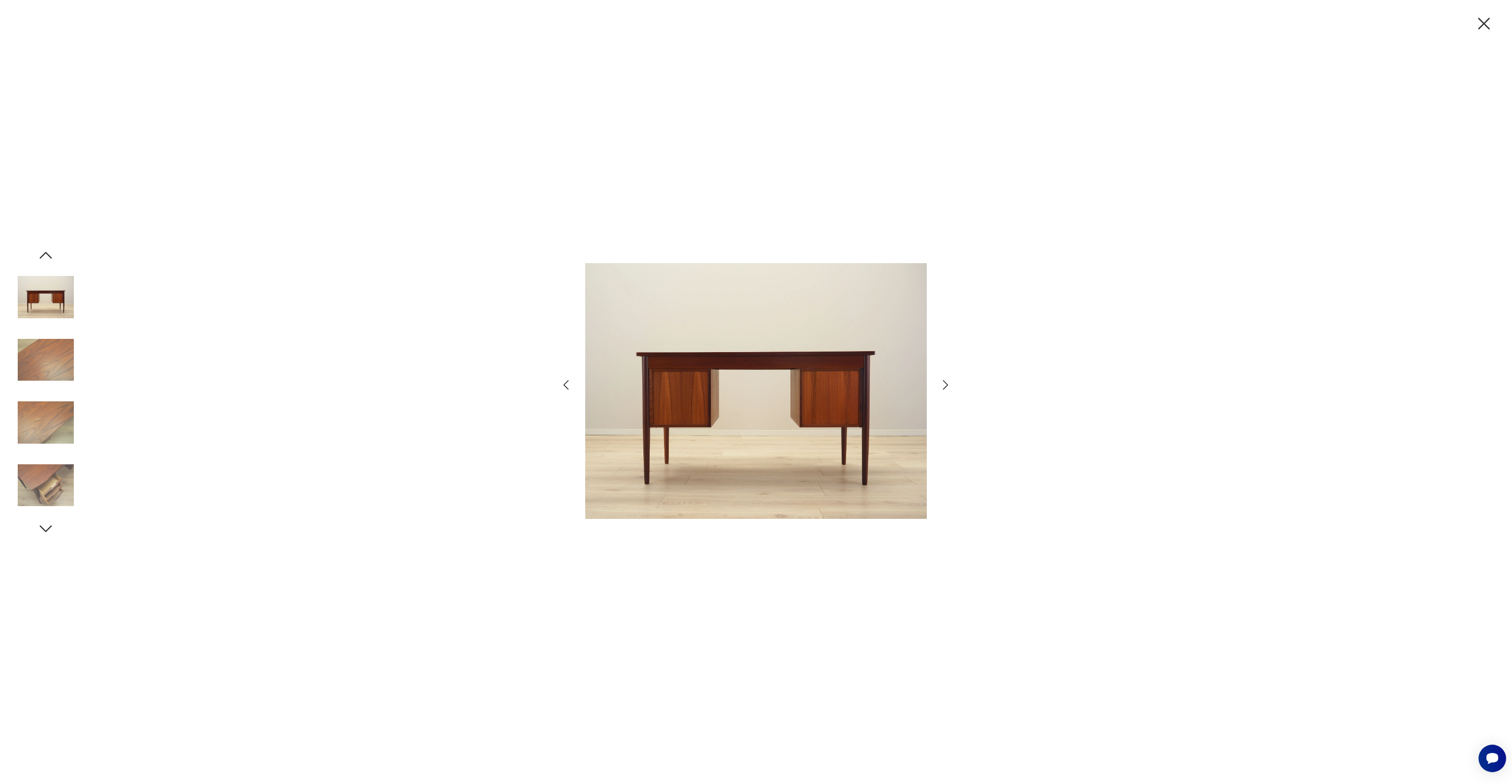
click at [947, 382] on icon "button" at bounding box center [946, 385] width 14 height 14
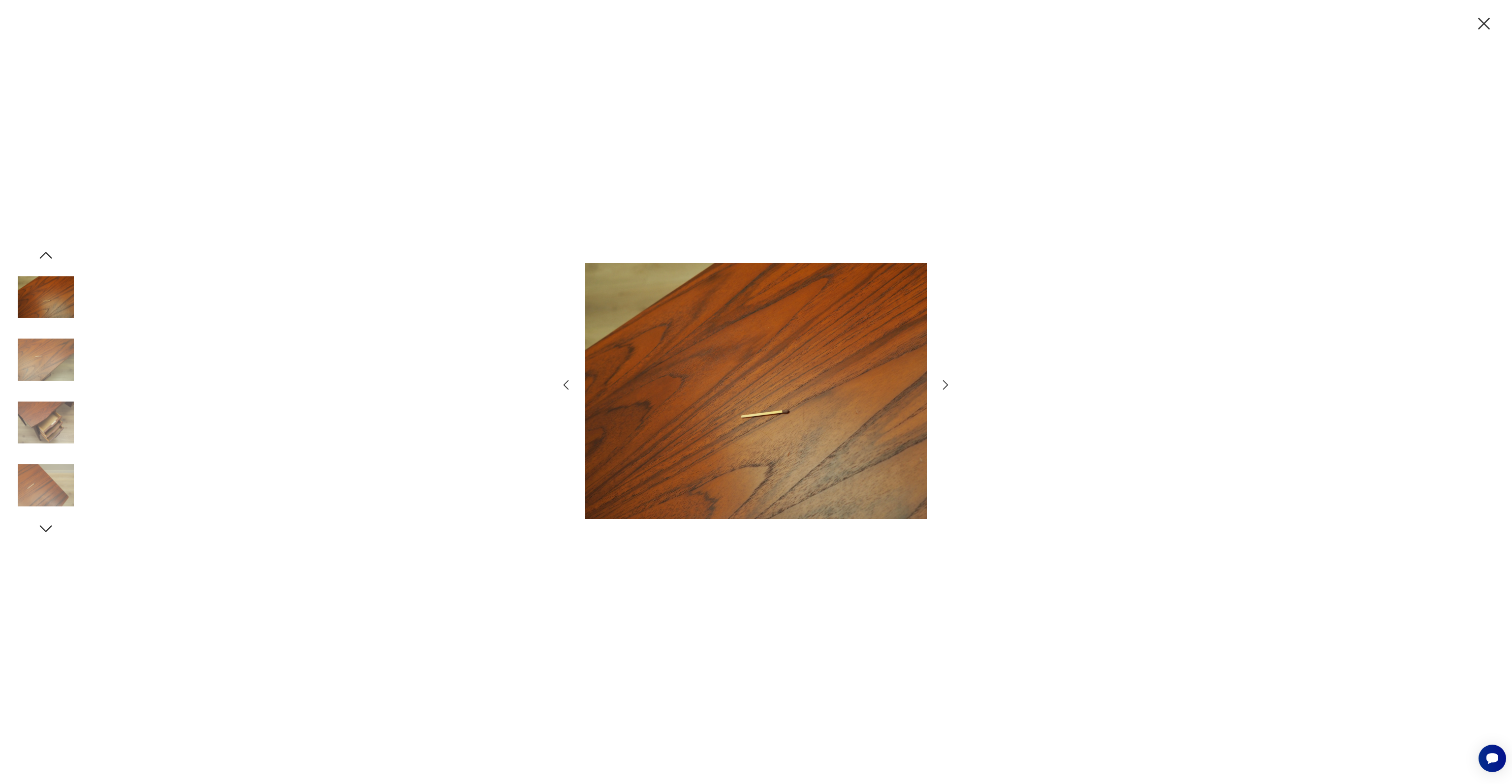
click at [947, 382] on icon "button" at bounding box center [946, 385] width 14 height 14
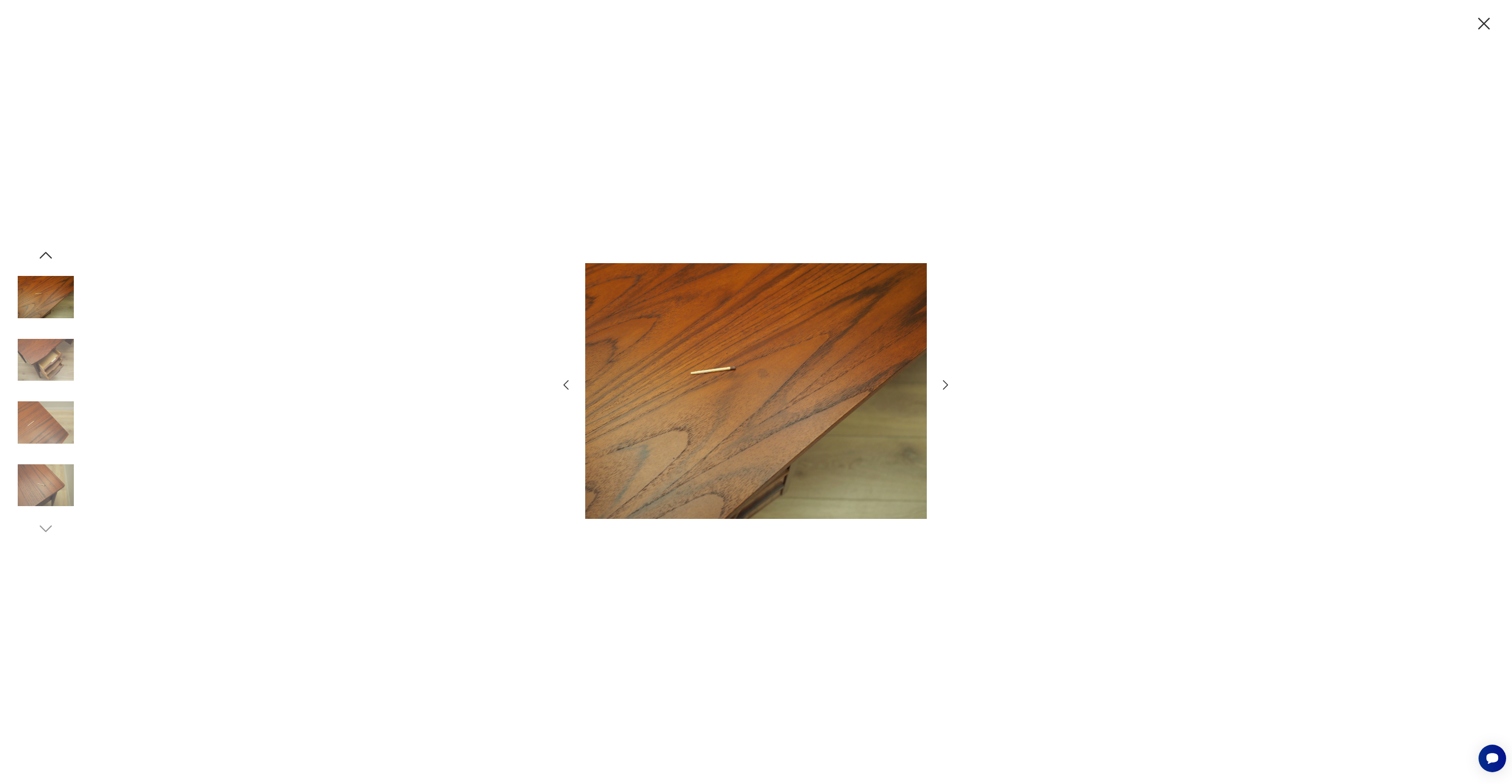
click at [947, 382] on icon "button" at bounding box center [946, 385] width 14 height 14
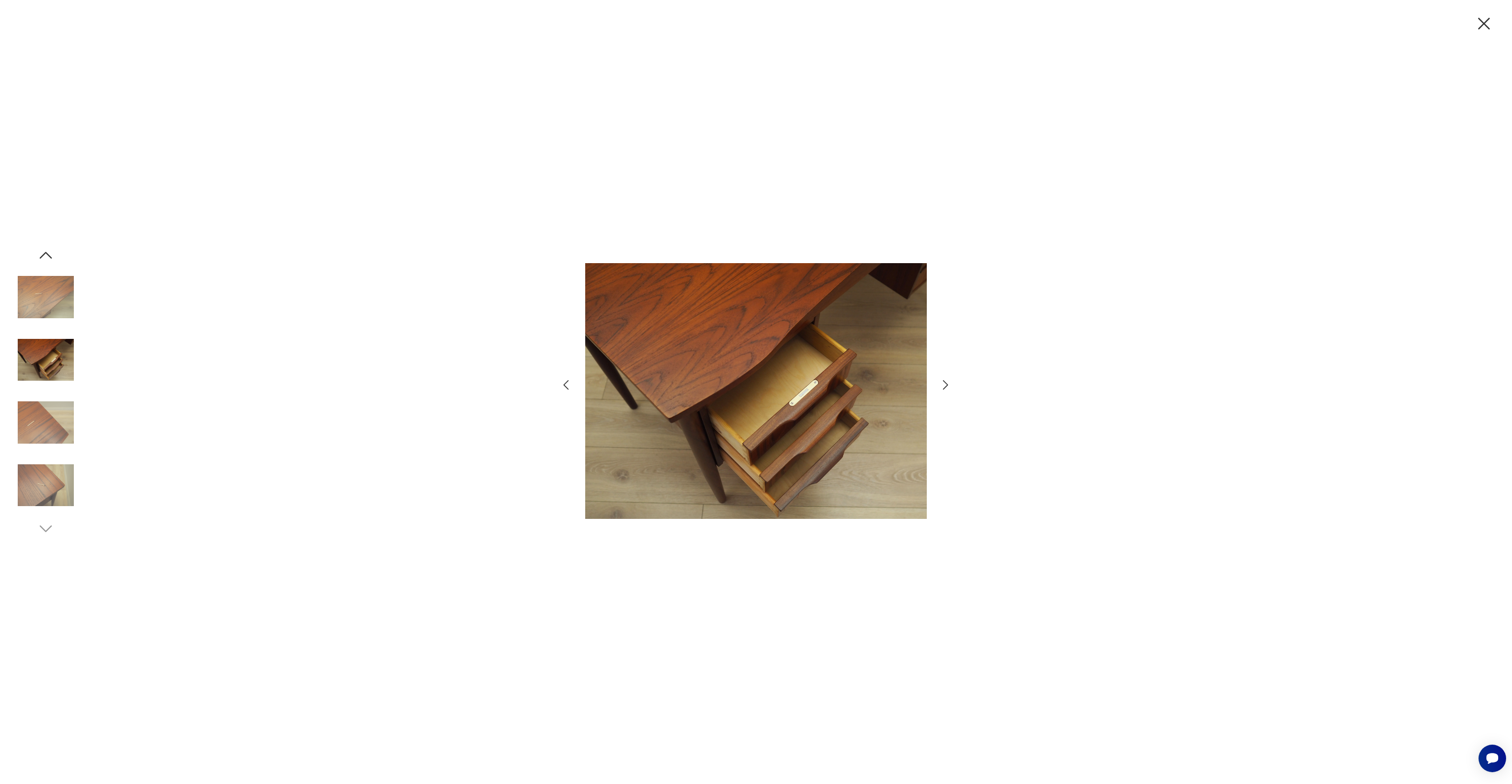
click at [947, 382] on icon "button" at bounding box center [946, 385] width 14 height 14
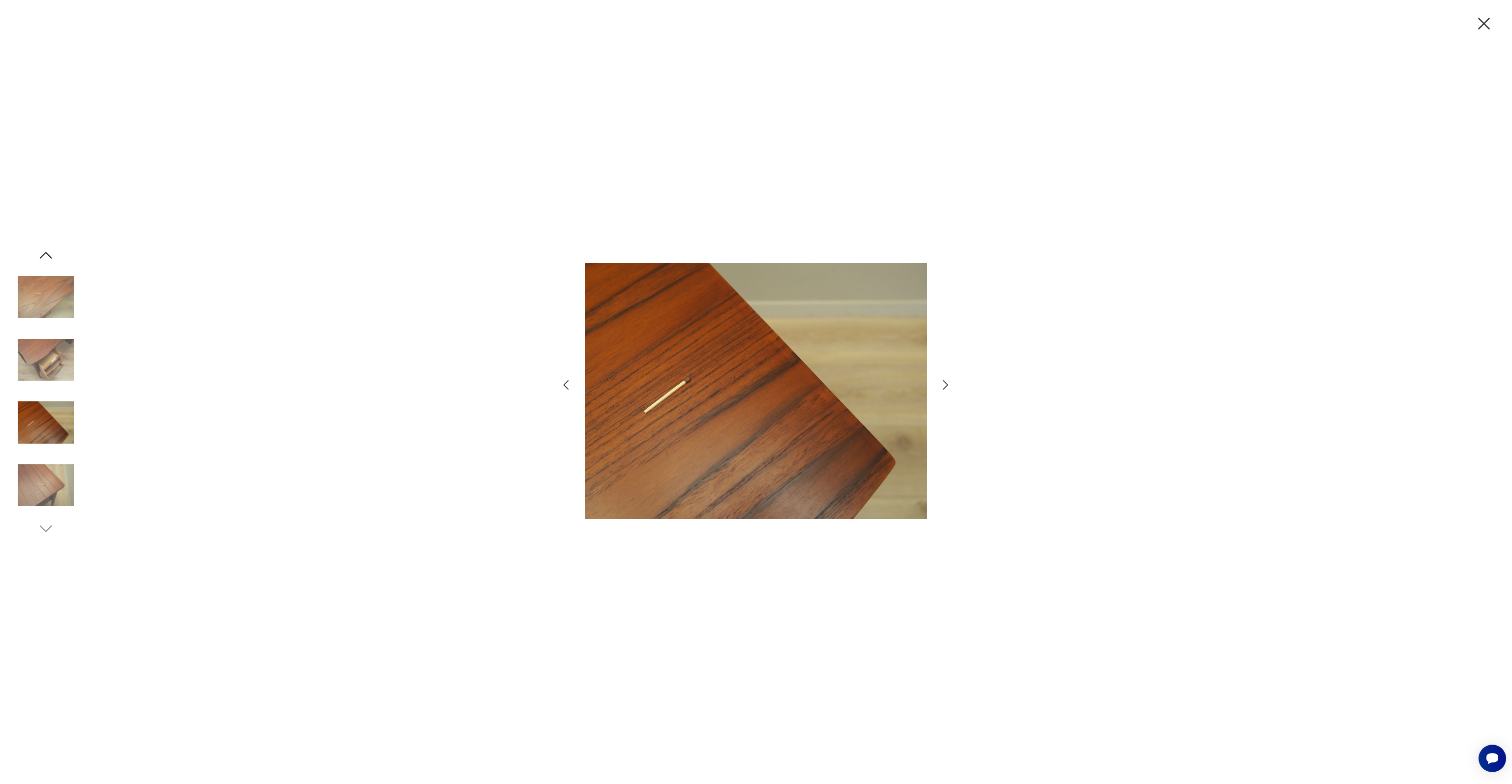
click at [947, 382] on icon "button" at bounding box center [946, 385] width 14 height 14
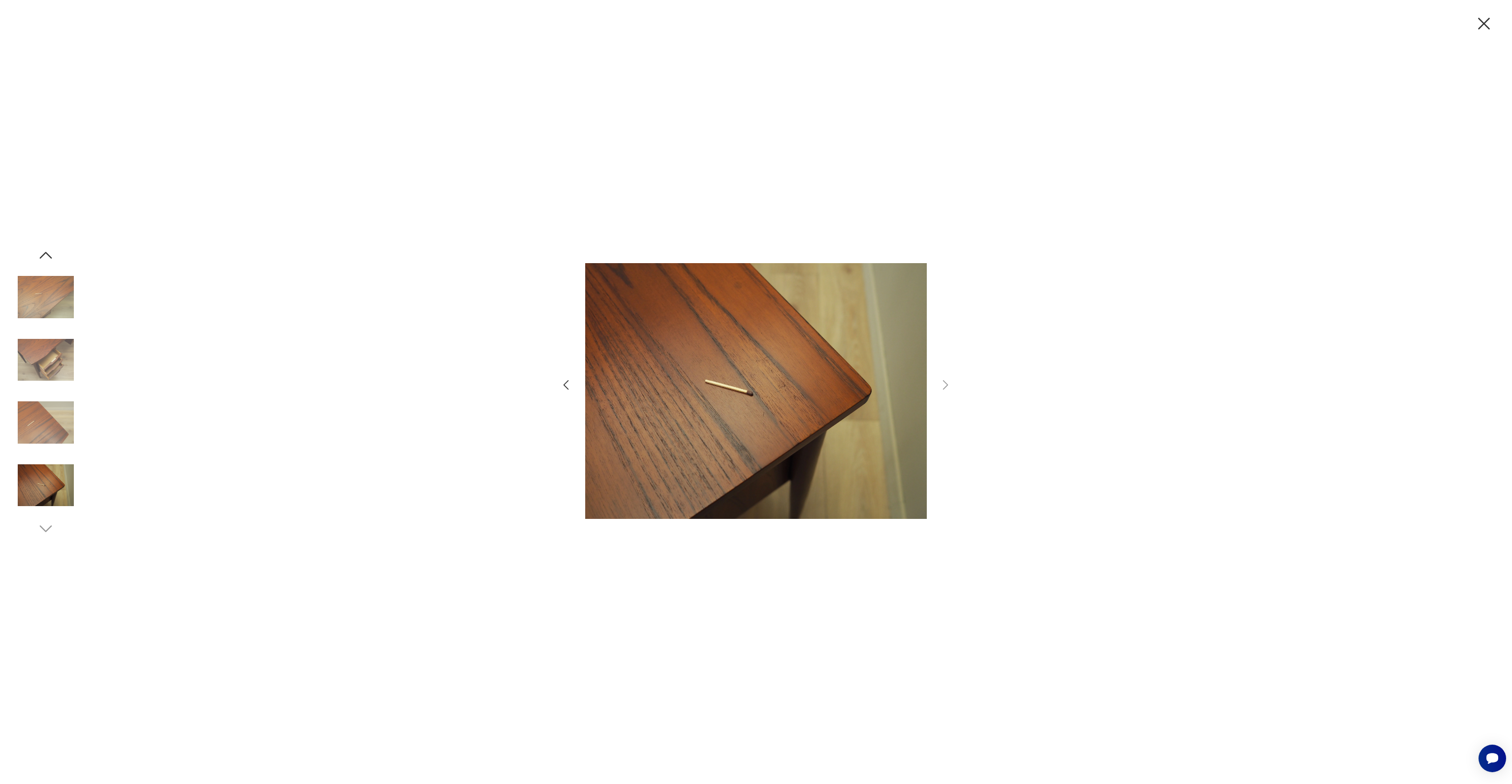
click at [1480, 22] on icon "button" at bounding box center [1483, 23] width 21 height 21
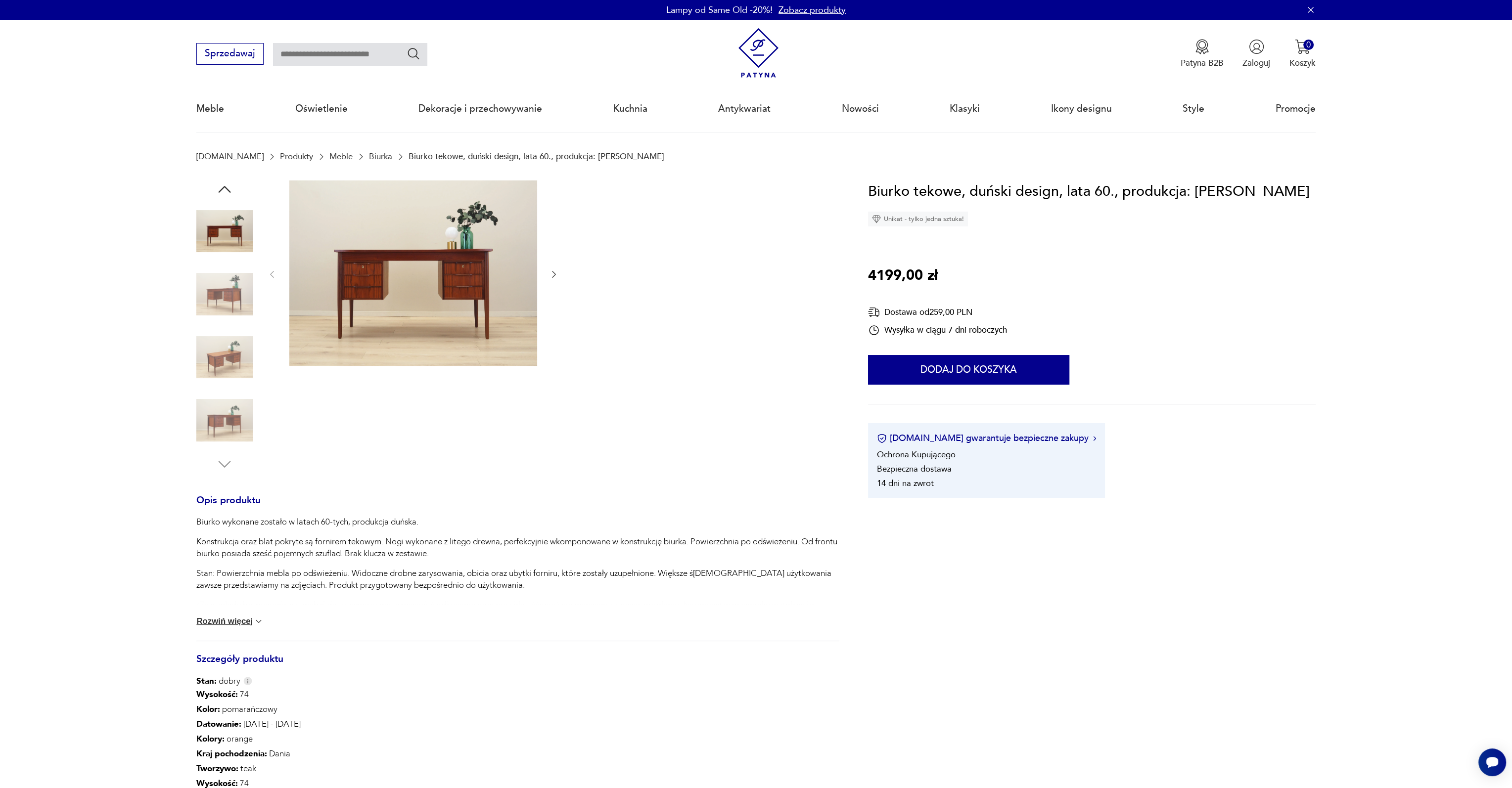
click at [226, 184] on icon "button" at bounding box center [224, 190] width 18 height 18
click at [561, 273] on div at bounding box center [518, 327] width 643 height 293
click at [552, 275] on icon "button" at bounding box center [554, 274] width 10 height 10
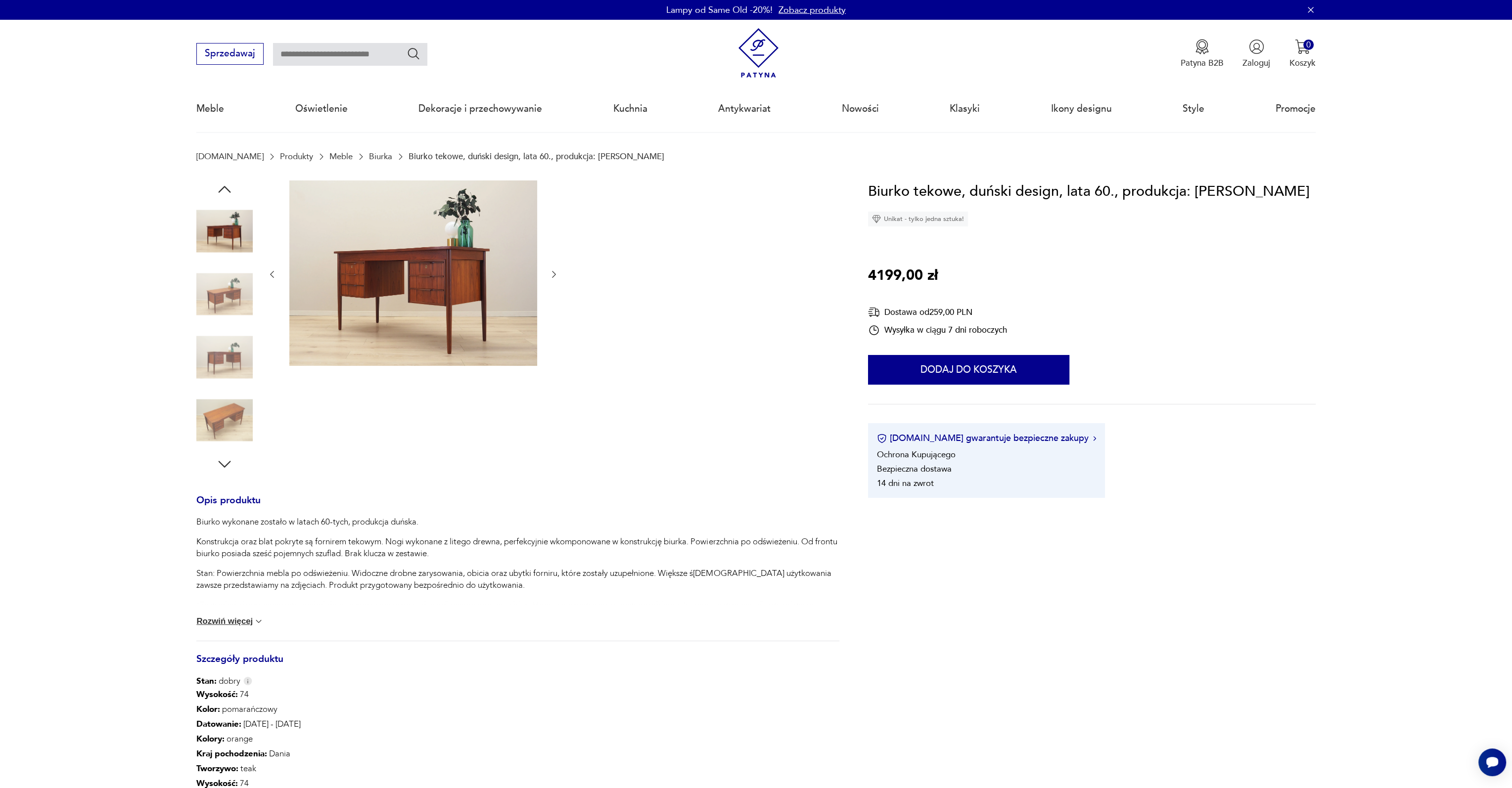
click at [552, 275] on icon "button" at bounding box center [554, 274] width 10 height 10
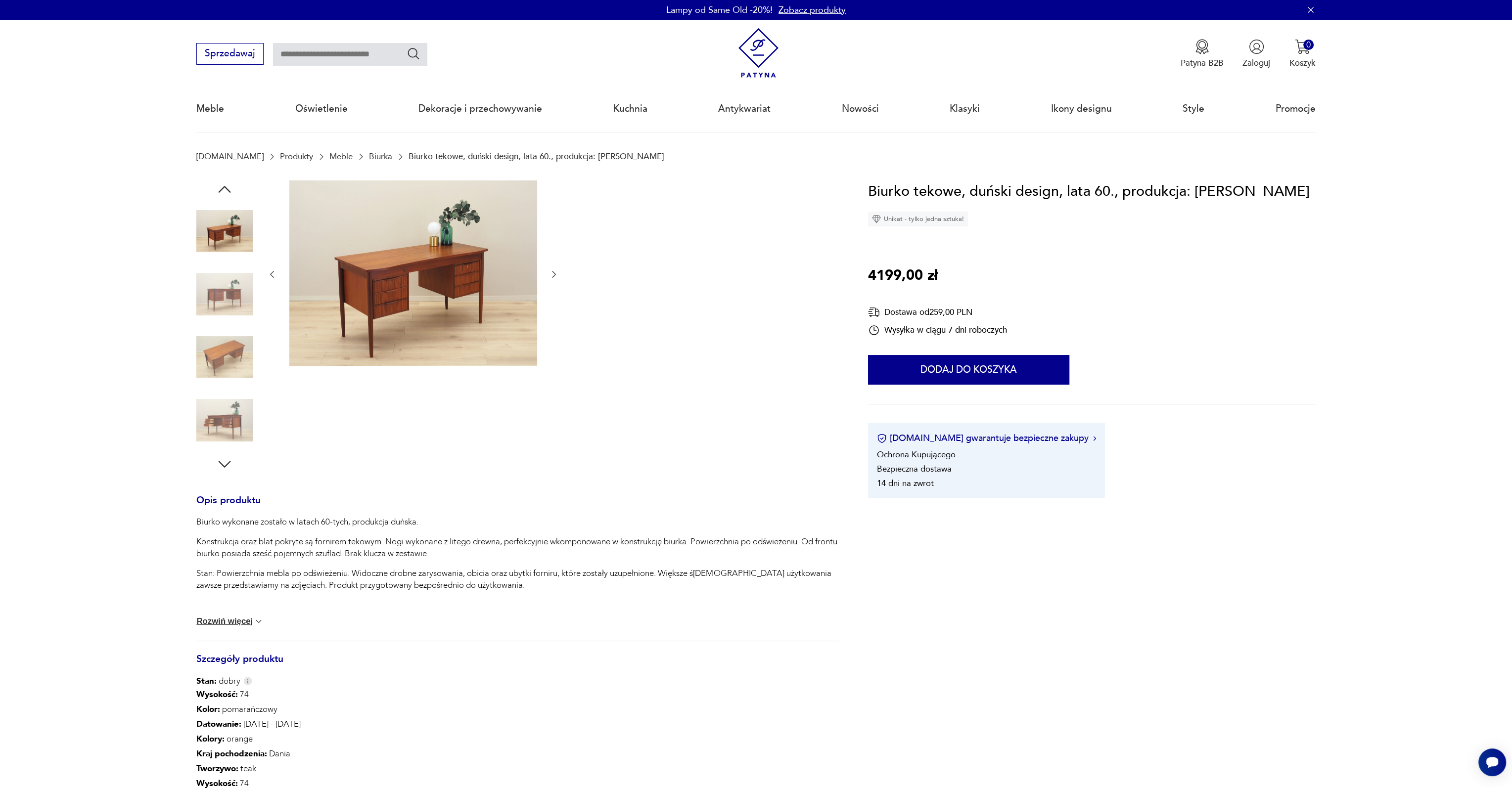
click at [552, 275] on icon "button" at bounding box center [554, 274] width 10 height 10
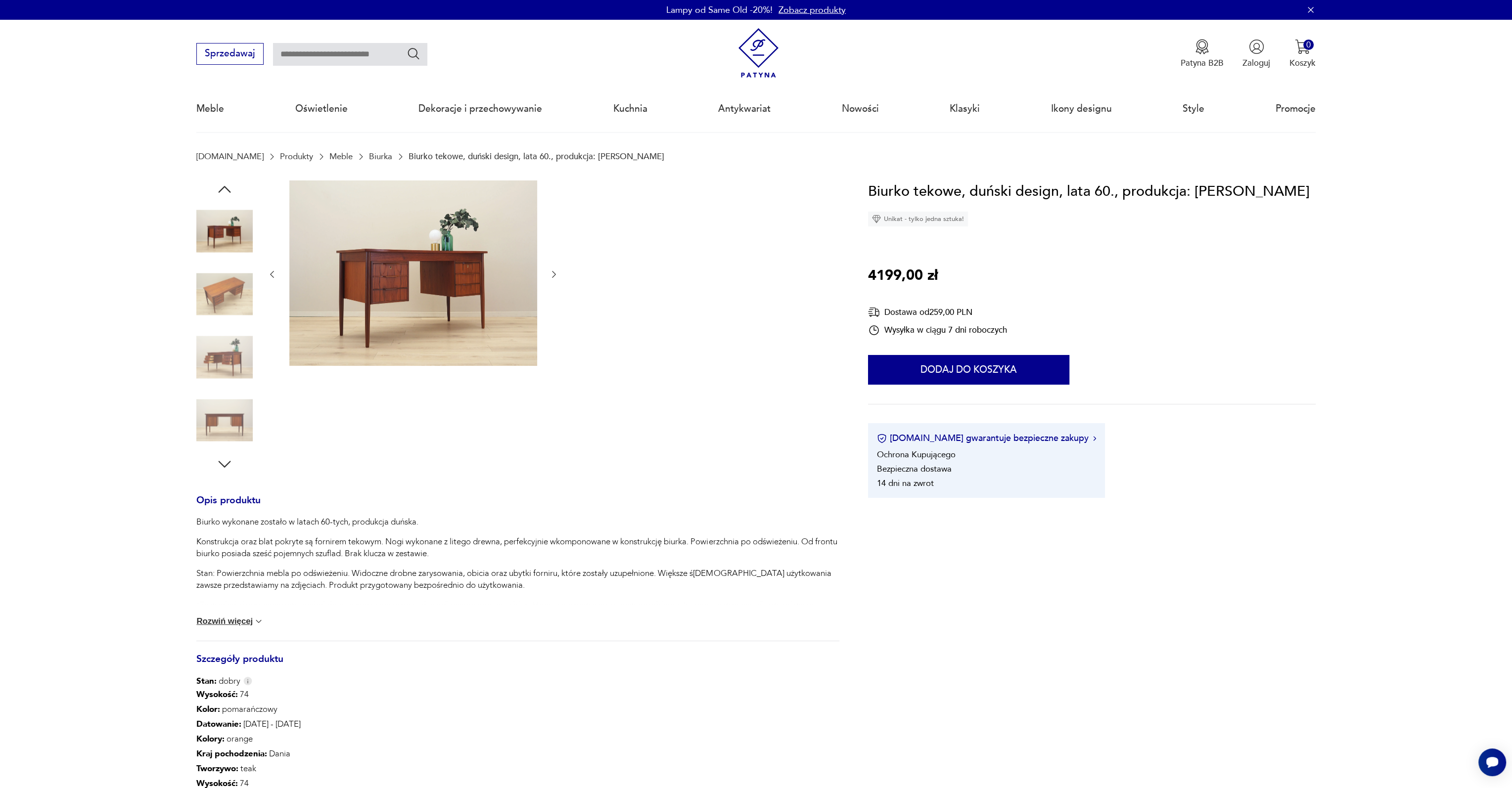
click at [552, 275] on icon "button" at bounding box center [554, 274] width 10 height 10
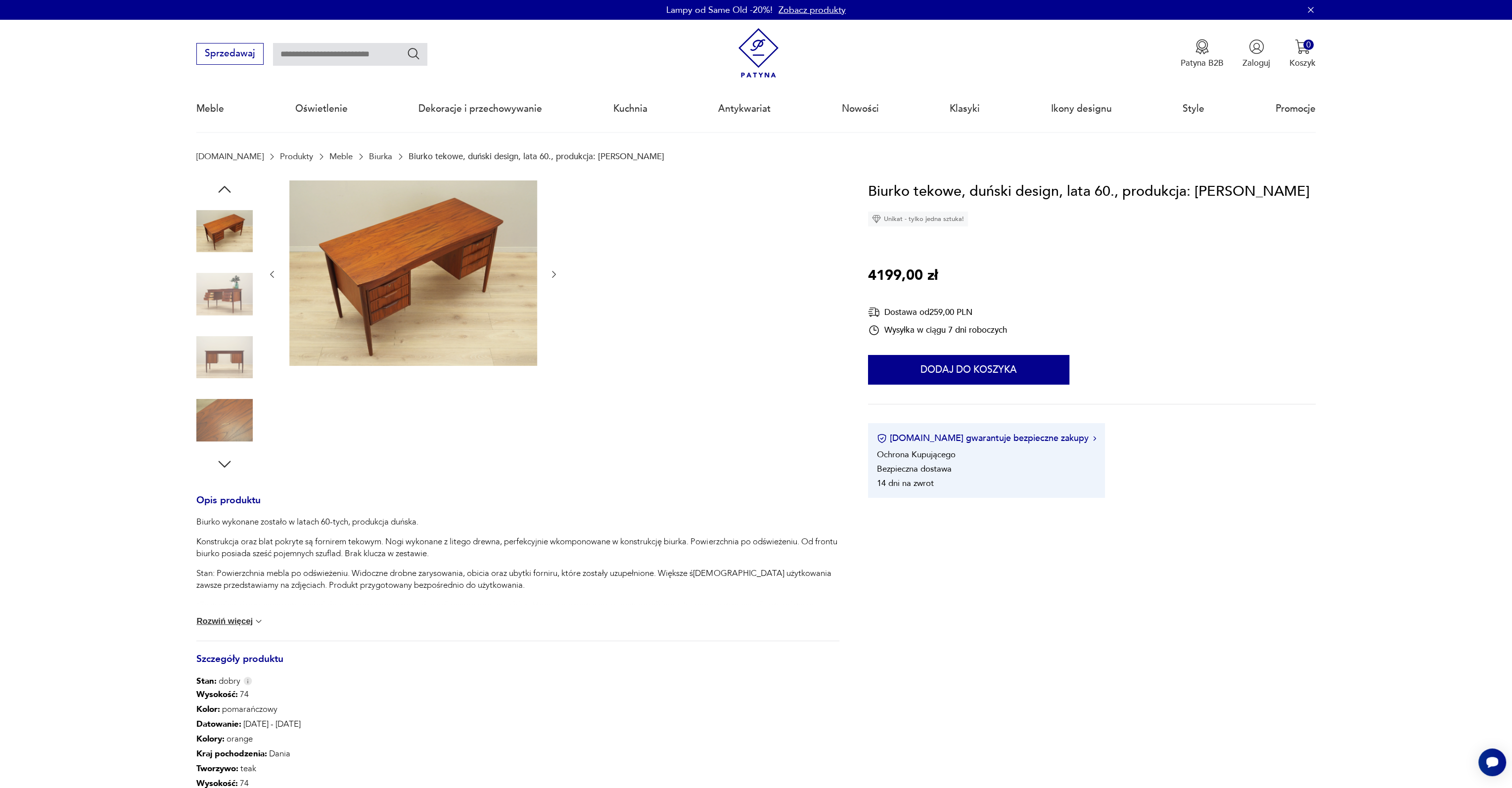
click at [552, 275] on icon "button" at bounding box center [554, 274] width 10 height 10
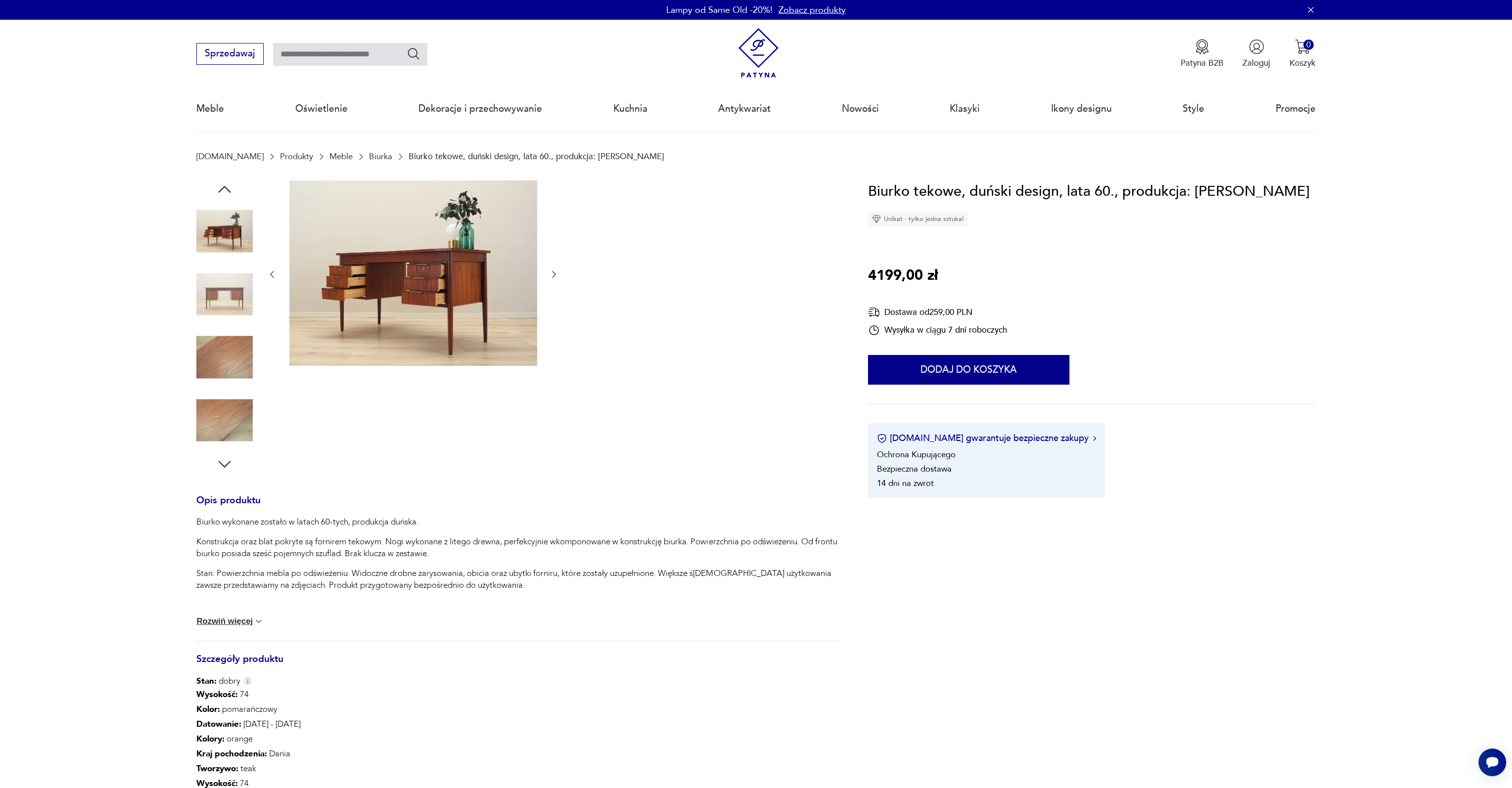
click at [552, 275] on icon "button" at bounding box center [554, 274] width 10 height 10
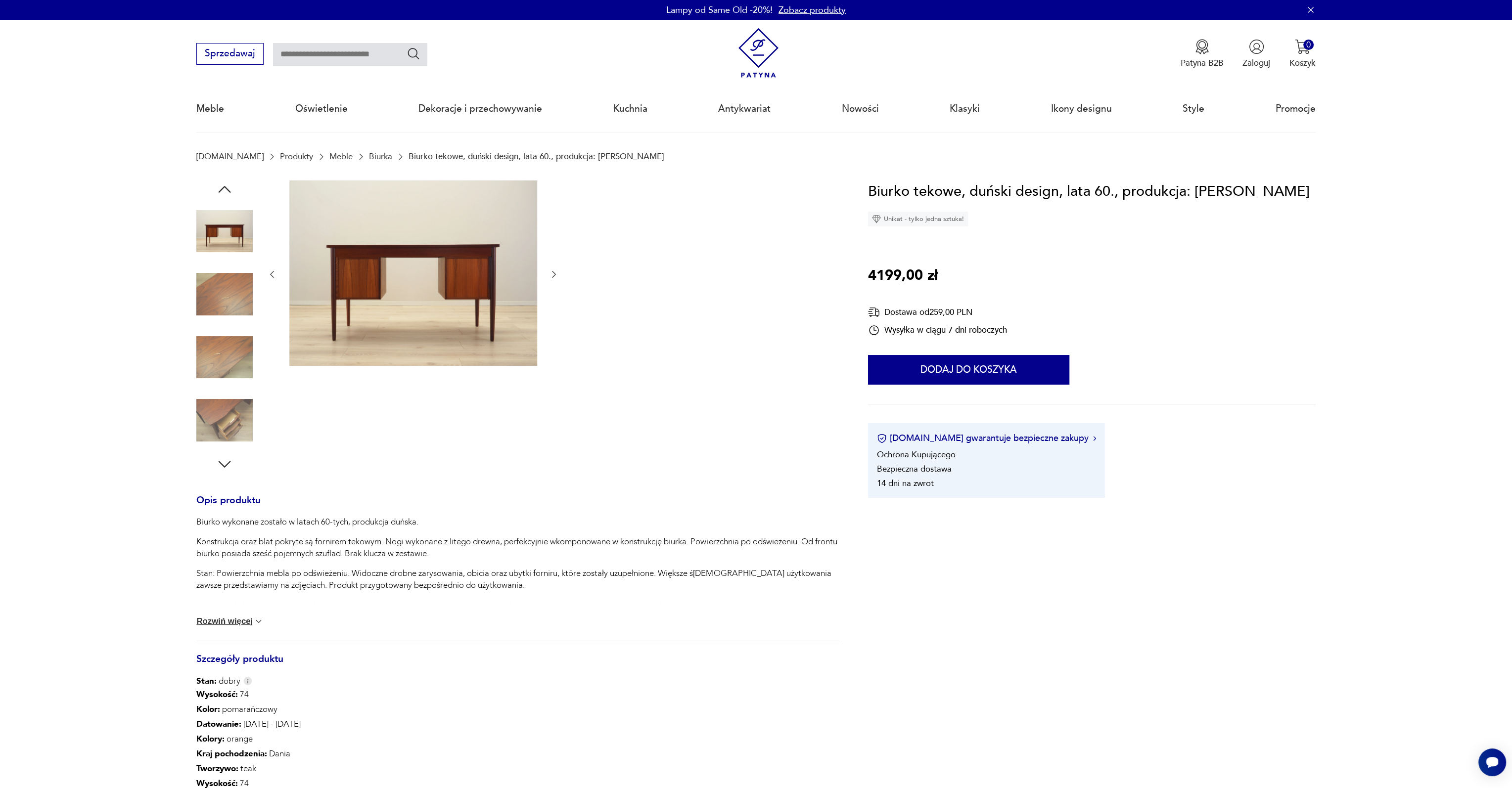
click at [554, 275] on icon "button" at bounding box center [554, 275] width 4 height 7
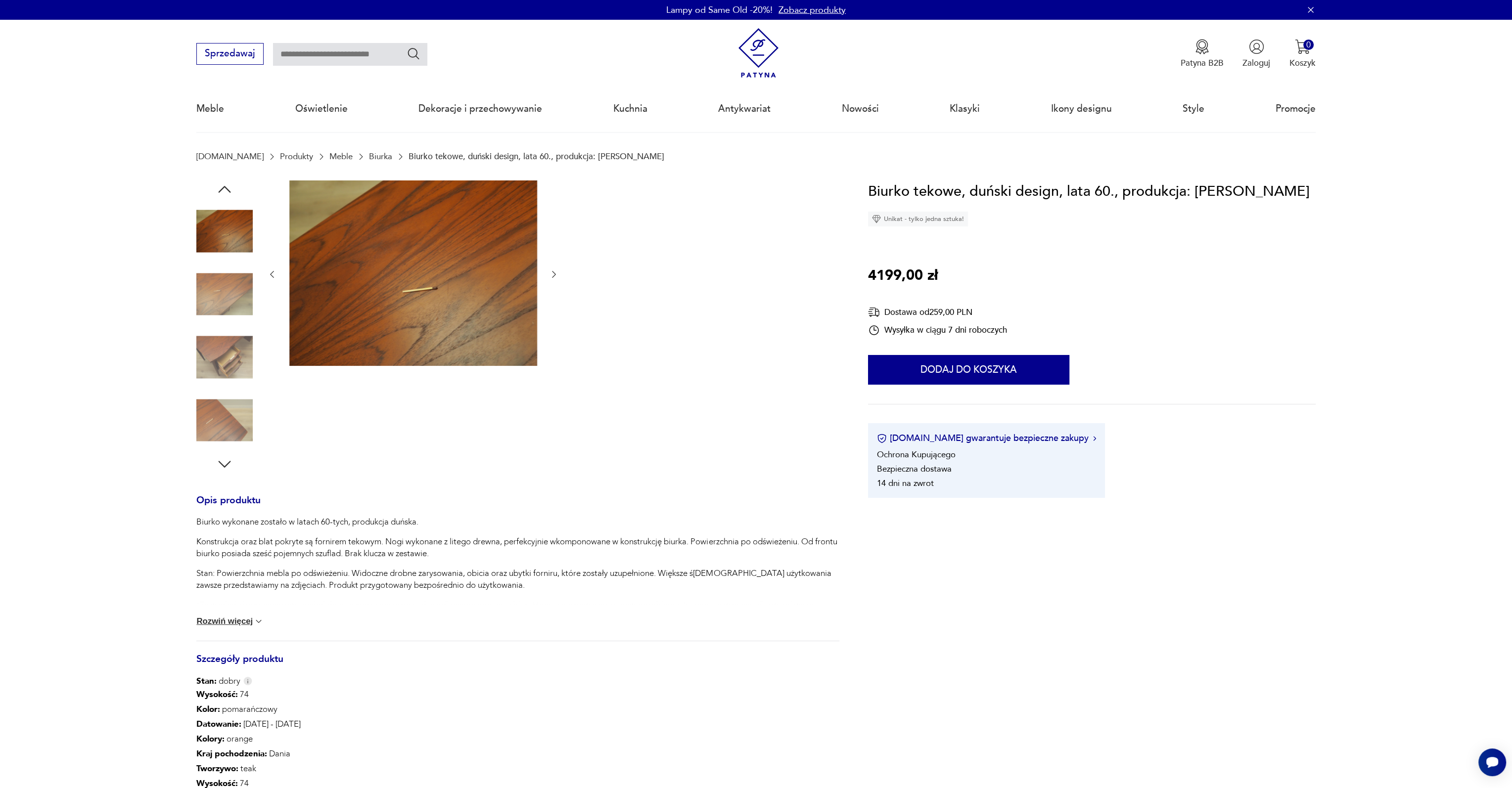
click at [554, 275] on icon "button" at bounding box center [554, 275] width 4 height 7
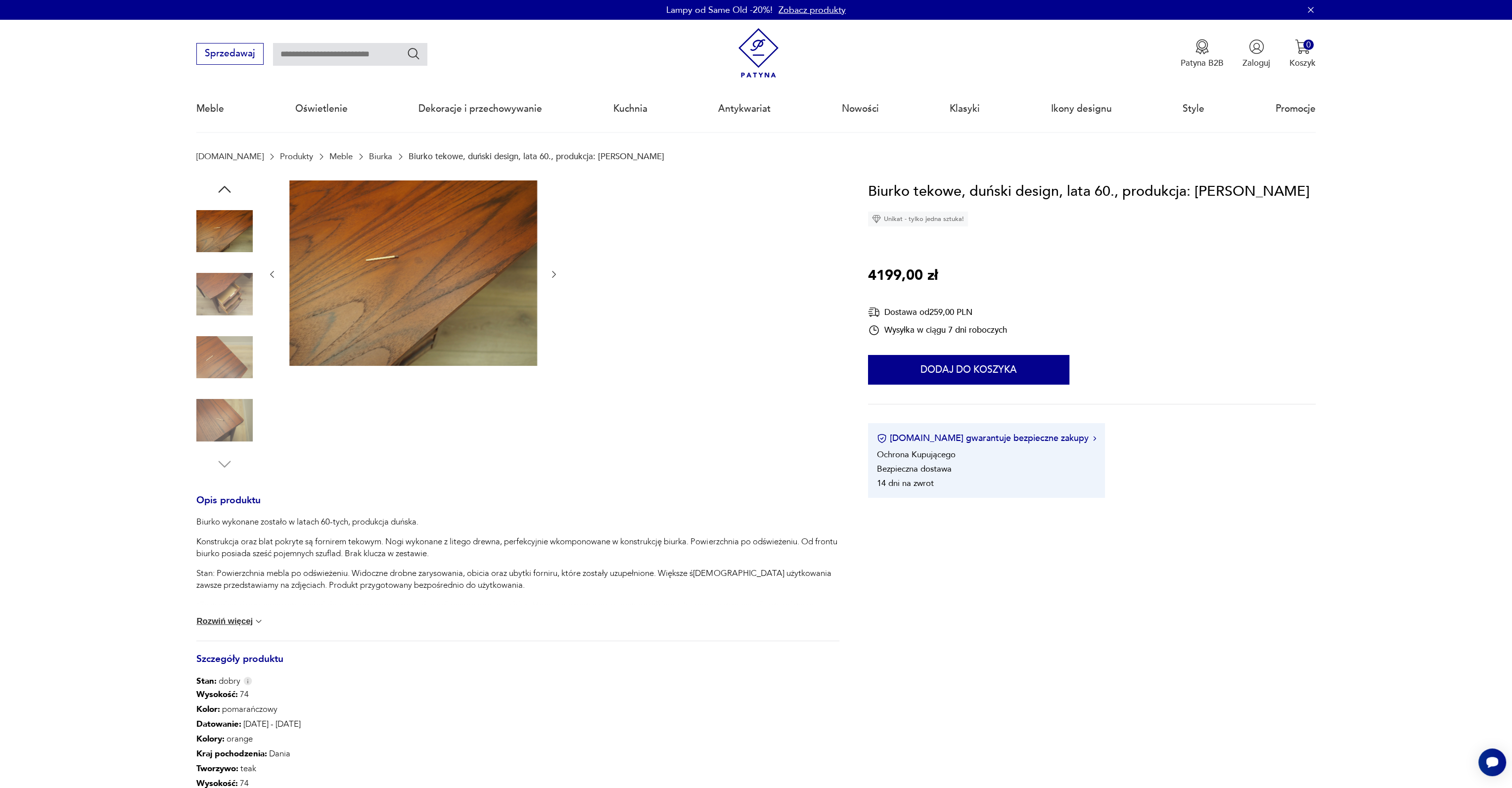
click at [554, 275] on icon "button" at bounding box center [554, 275] width 4 height 7
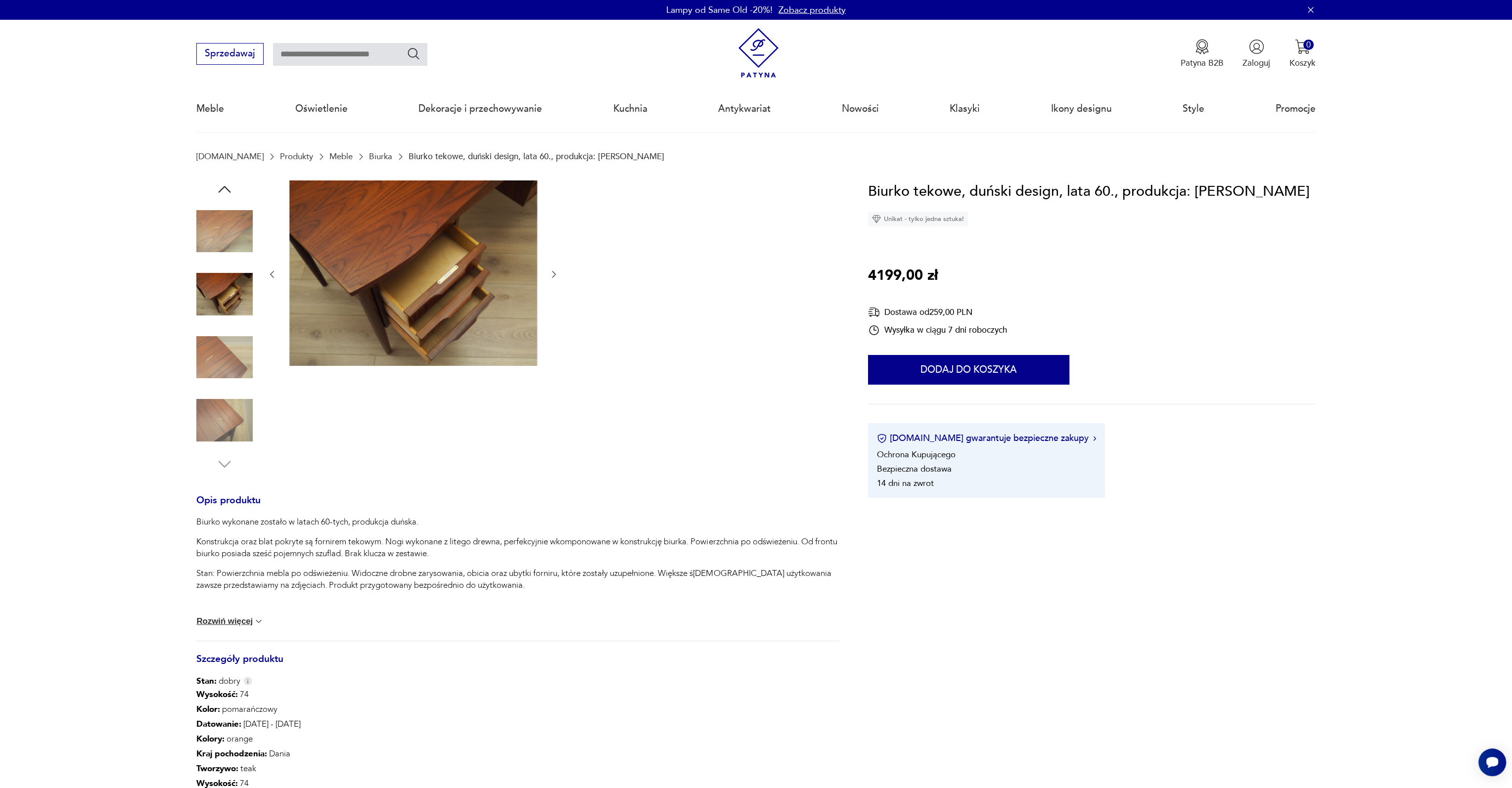
click at [554, 275] on icon "button" at bounding box center [554, 275] width 4 height 7
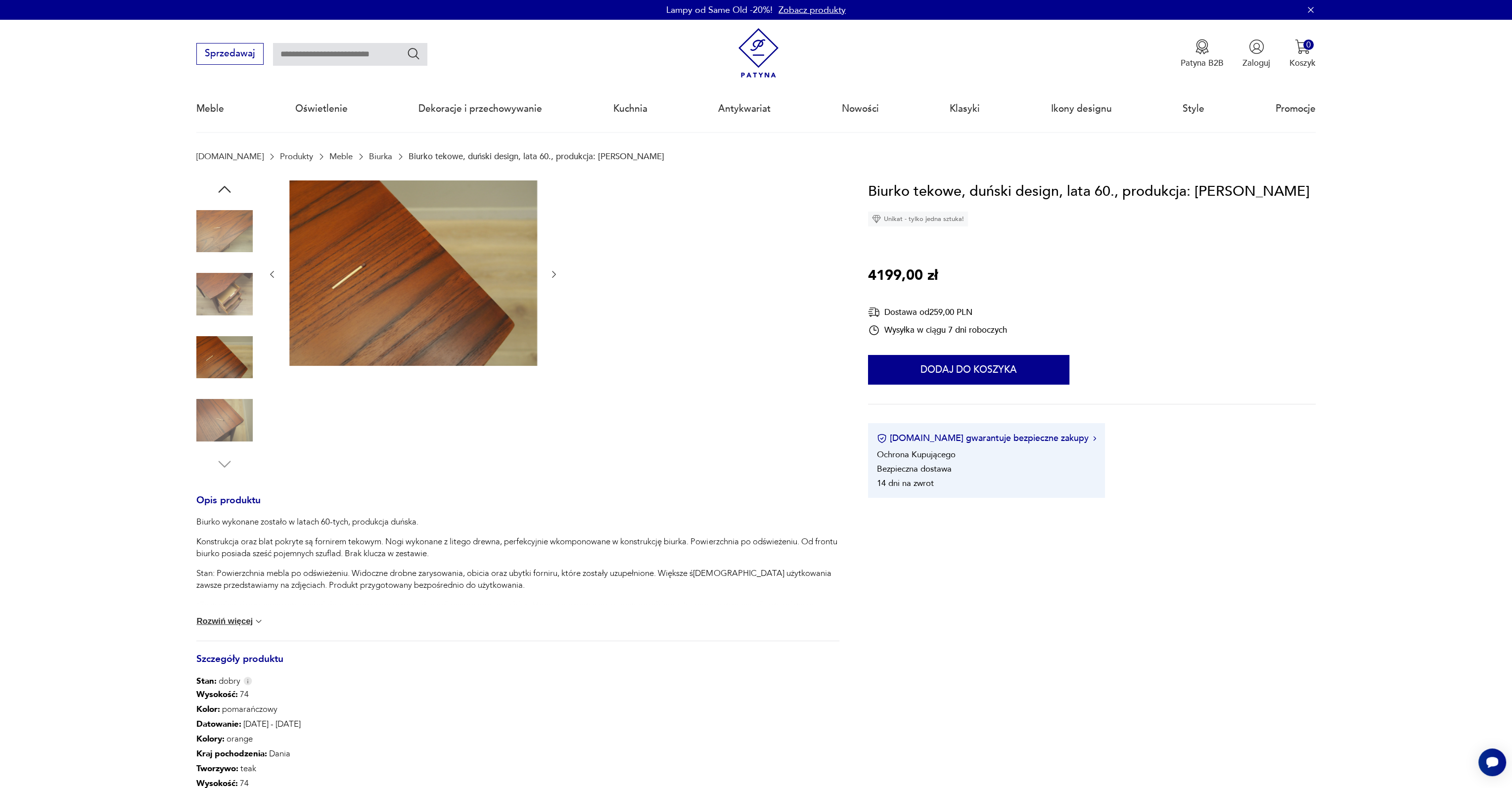
click at [554, 275] on icon "button" at bounding box center [554, 275] width 4 height 7
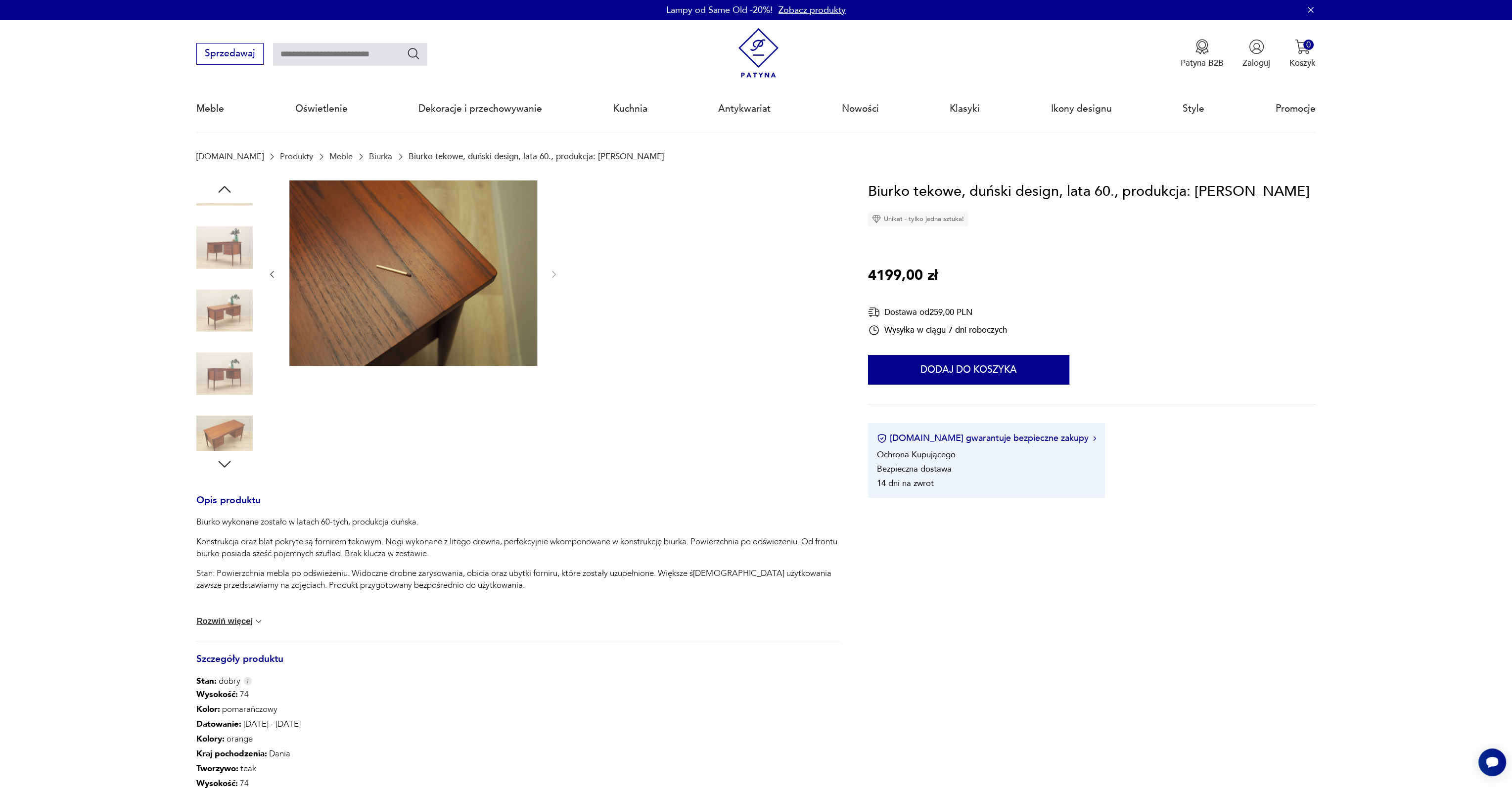
click at [265, 710] on div "Opis produktu Biurko wykonane zostało w latach 60-tych, produkcja duńska. Konst…" at bounding box center [518, 563] width 643 height 765
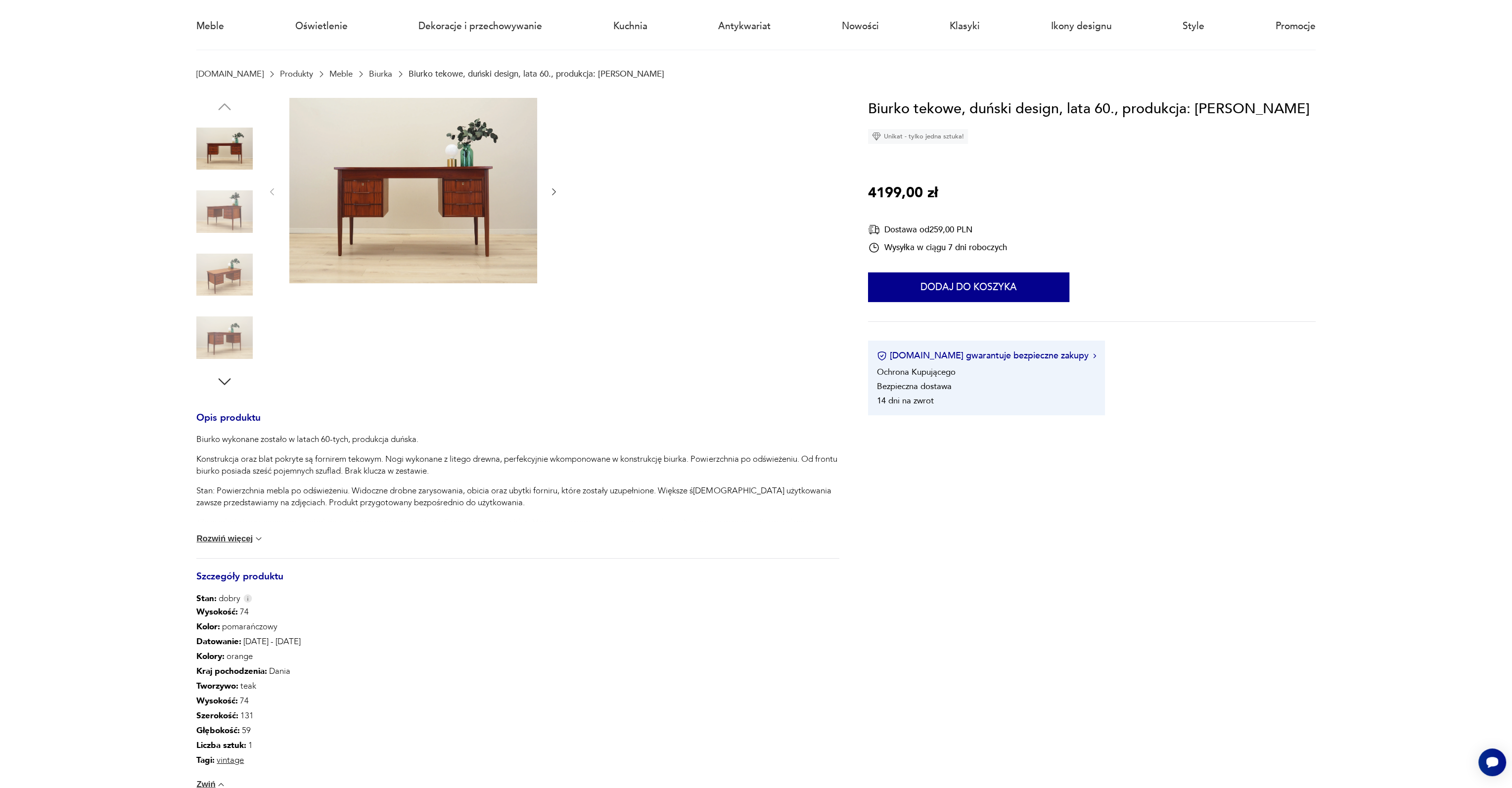
scroll to position [99, 0]
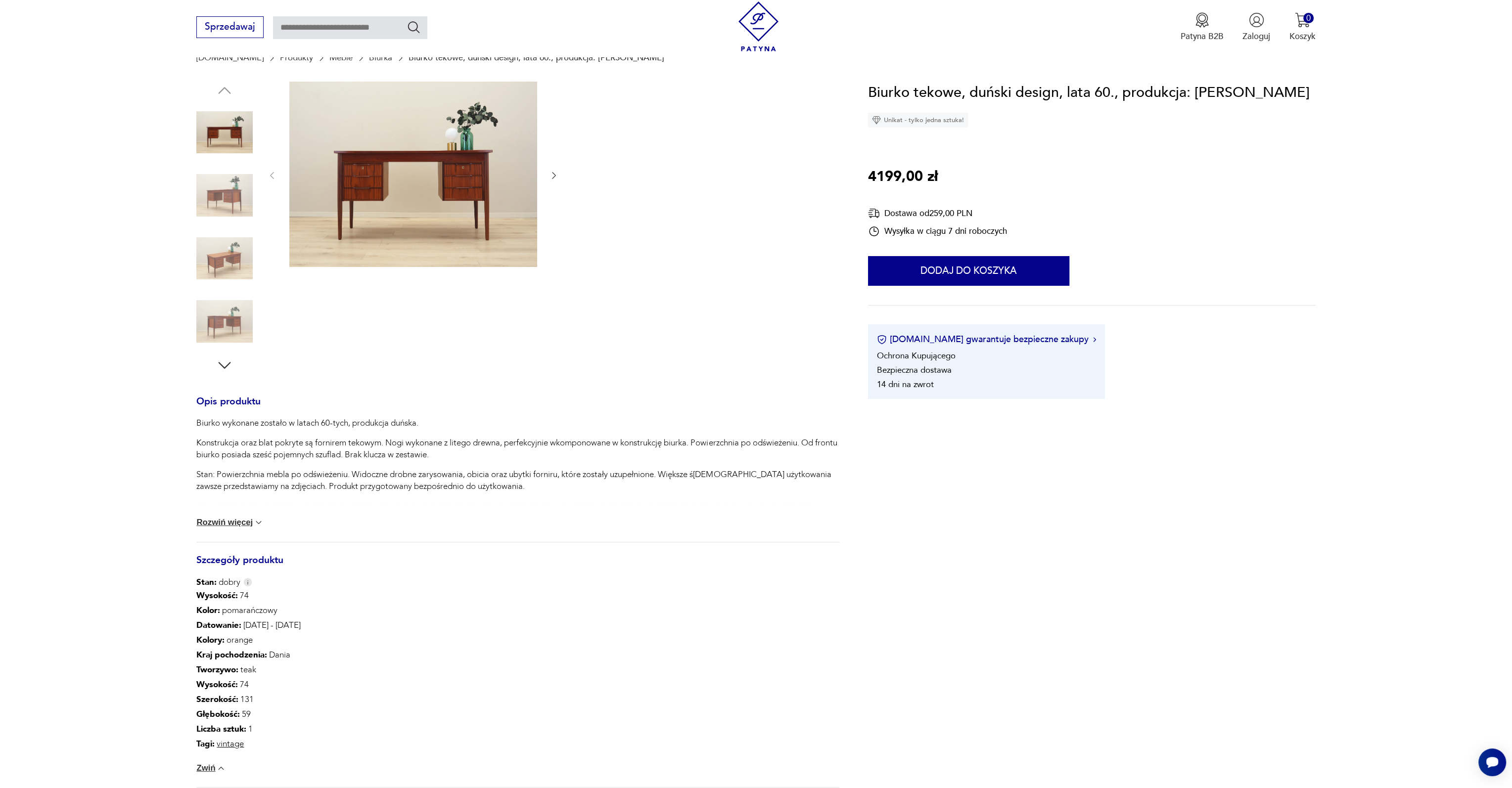
click at [220, 528] on button "Rozwiń więcej" at bounding box center [230, 522] width 67 height 10
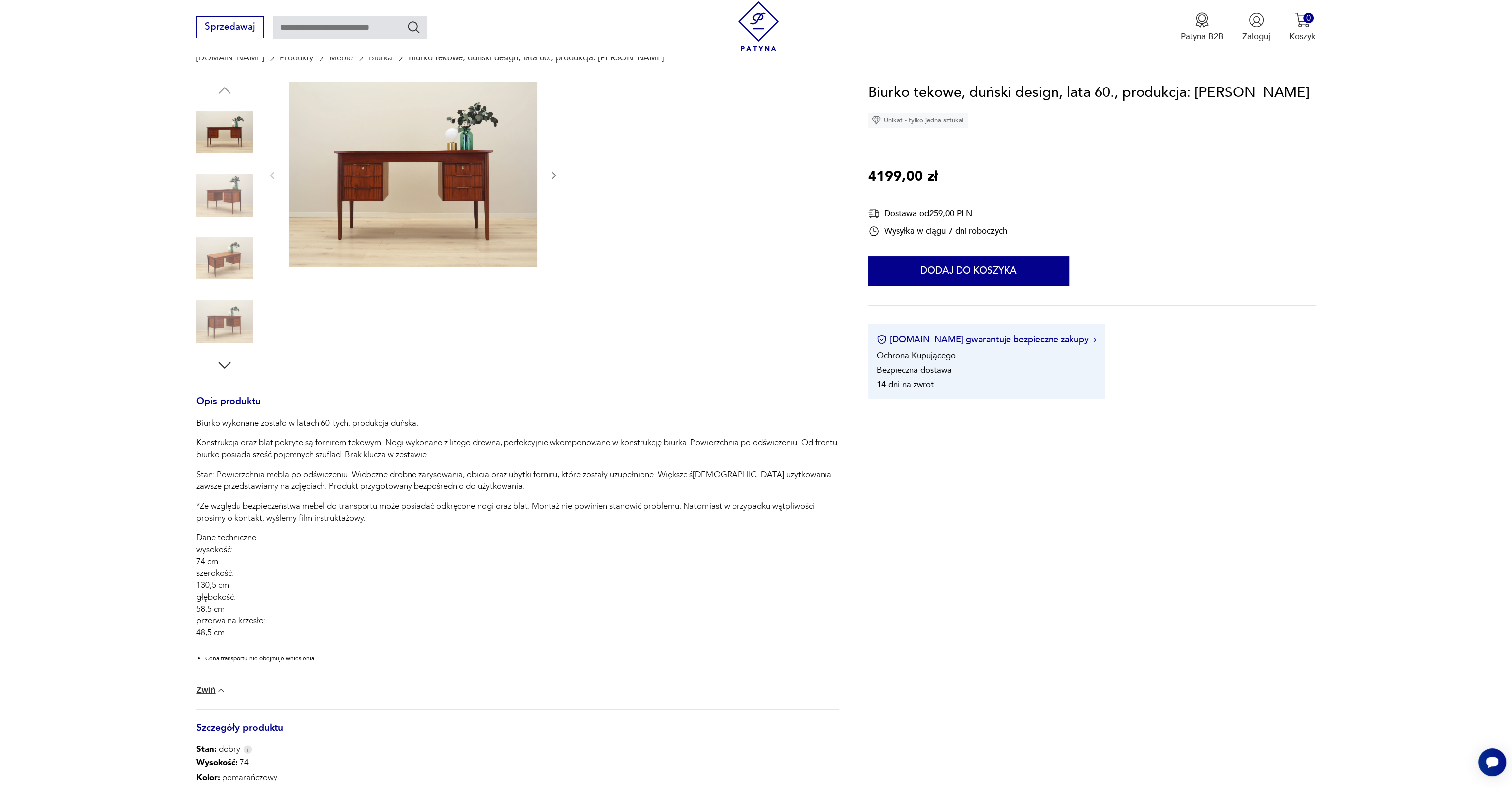
click at [341, 209] on img at bounding box center [413, 174] width 248 height 186
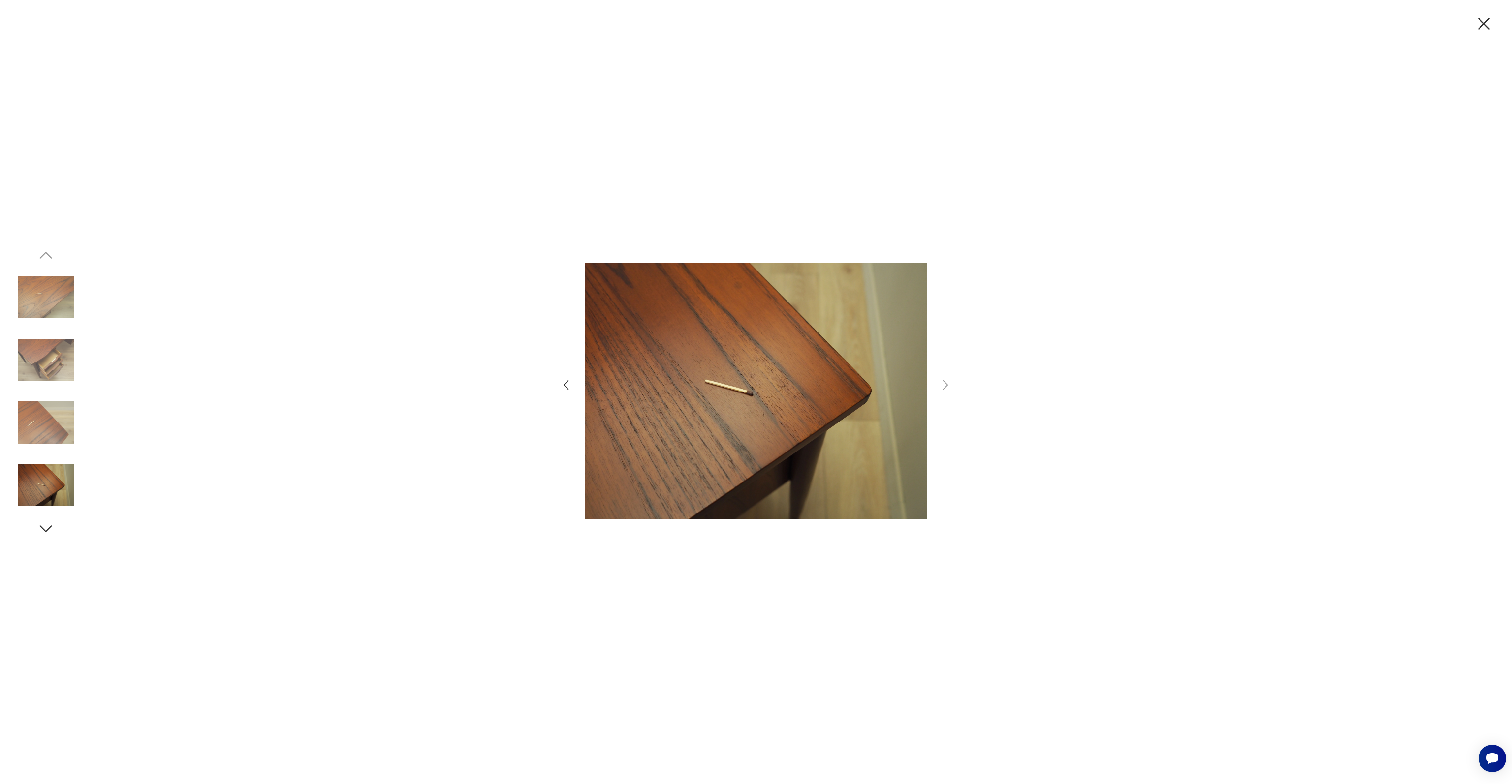
click at [1488, 23] on icon "button" at bounding box center [1483, 23] width 21 height 21
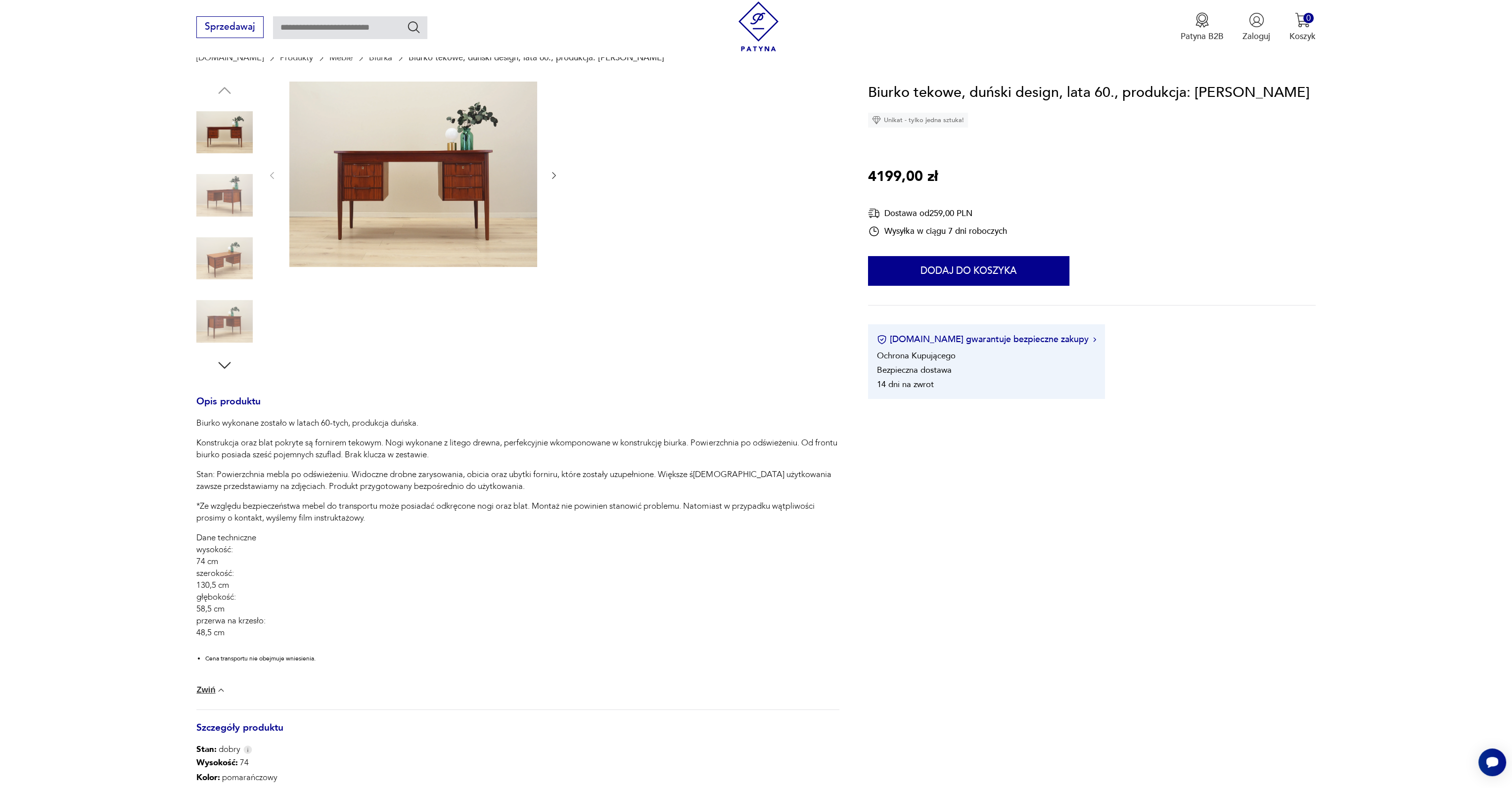
click at [232, 361] on icon "button" at bounding box center [224, 366] width 18 height 18
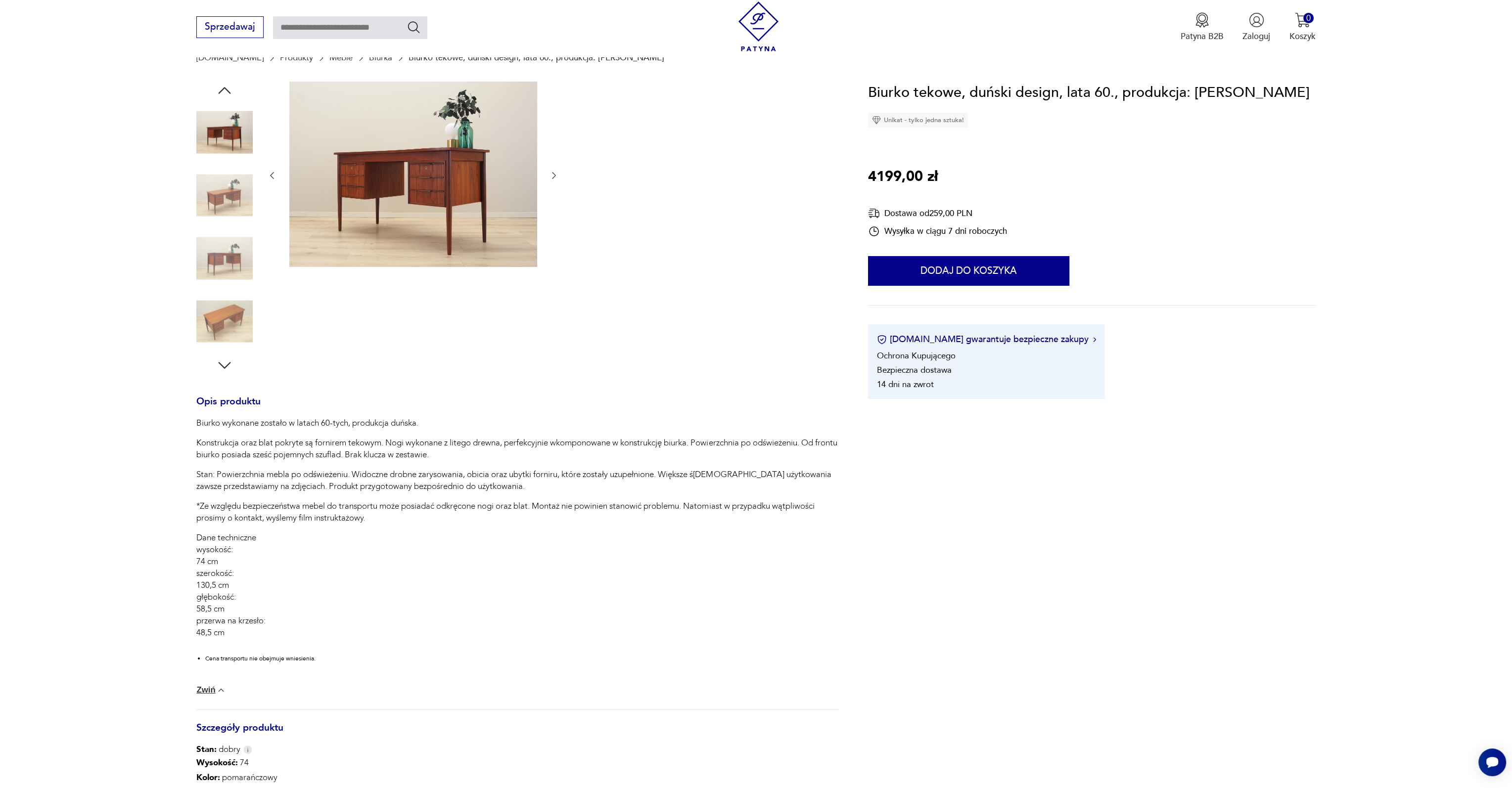
click at [232, 361] on icon "button" at bounding box center [224, 366] width 18 height 18
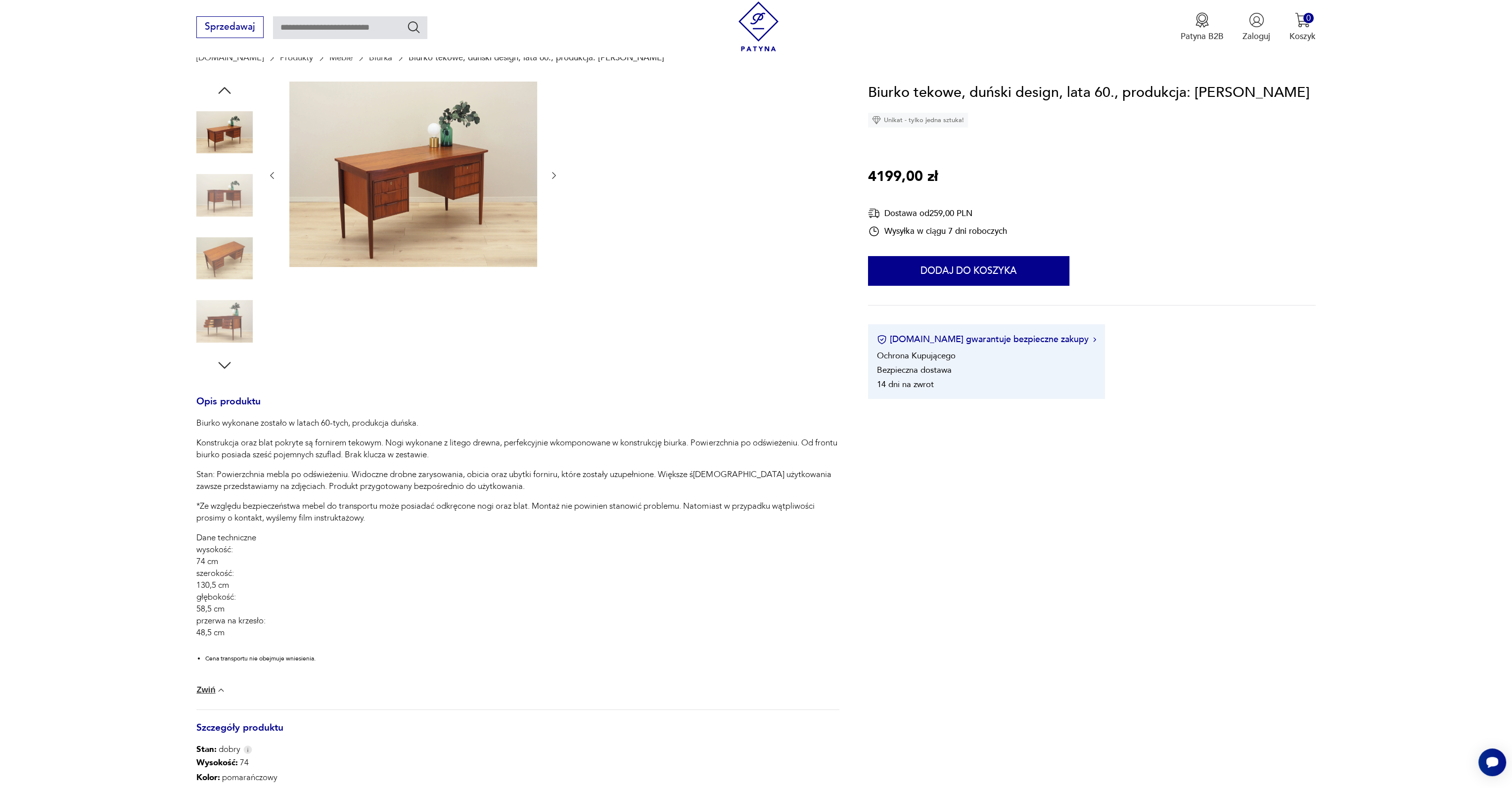
click at [232, 361] on icon "button" at bounding box center [224, 366] width 18 height 18
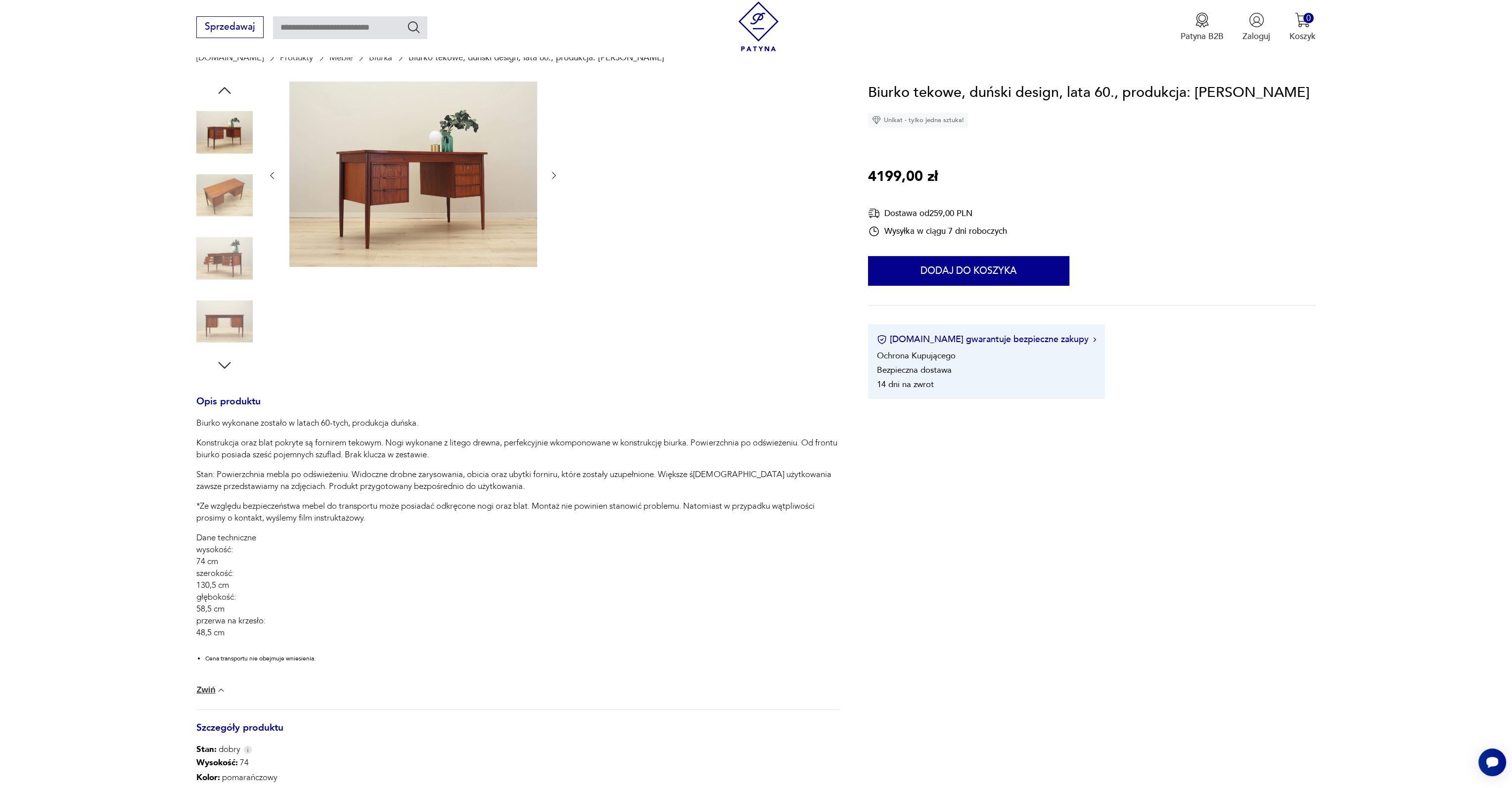
click at [209, 269] on img at bounding box center [224, 258] width 56 height 56
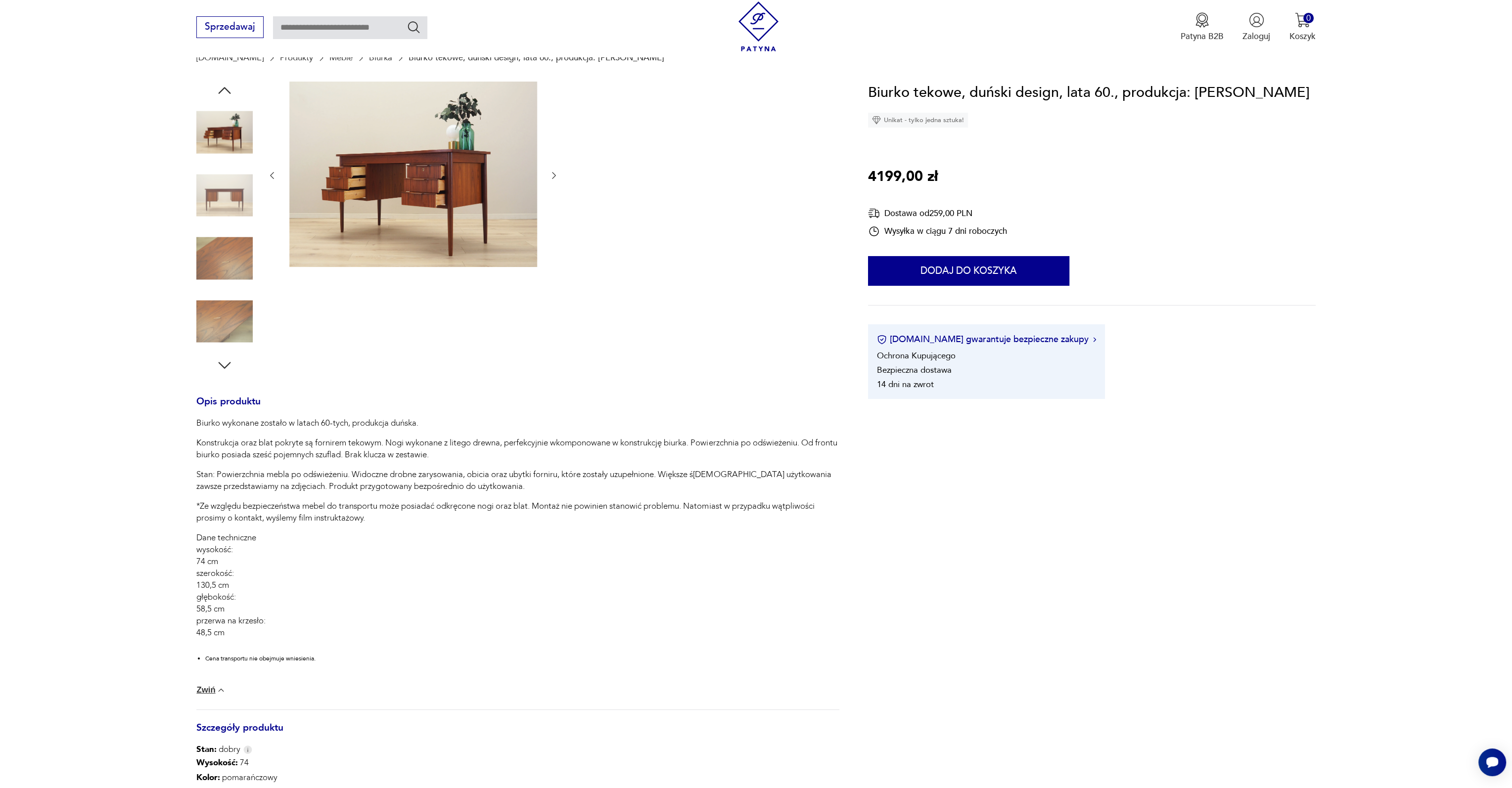
click at [223, 367] on icon "button" at bounding box center [224, 366] width 18 height 18
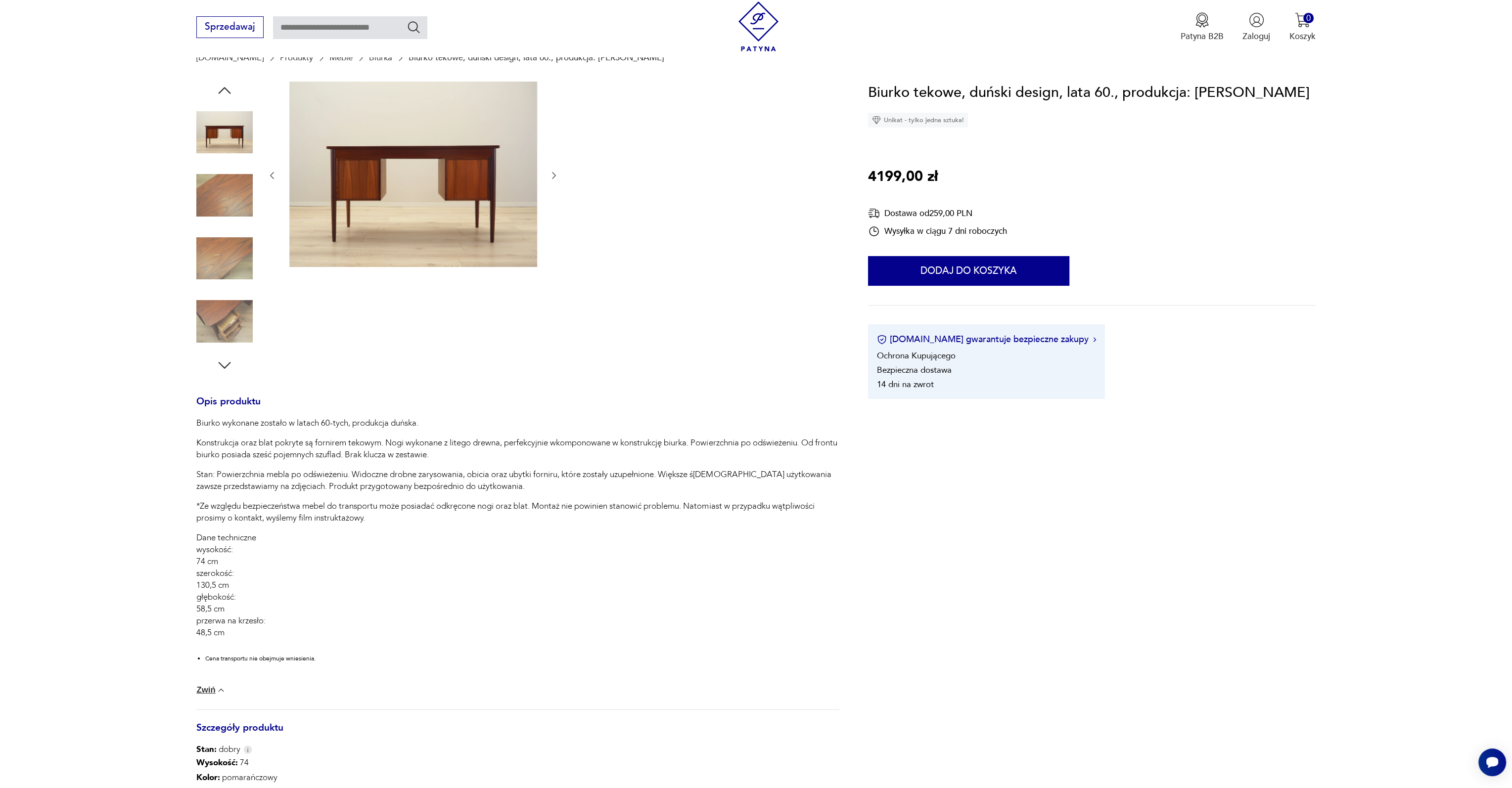
click at [223, 367] on icon "button" at bounding box center [224, 366] width 18 height 18
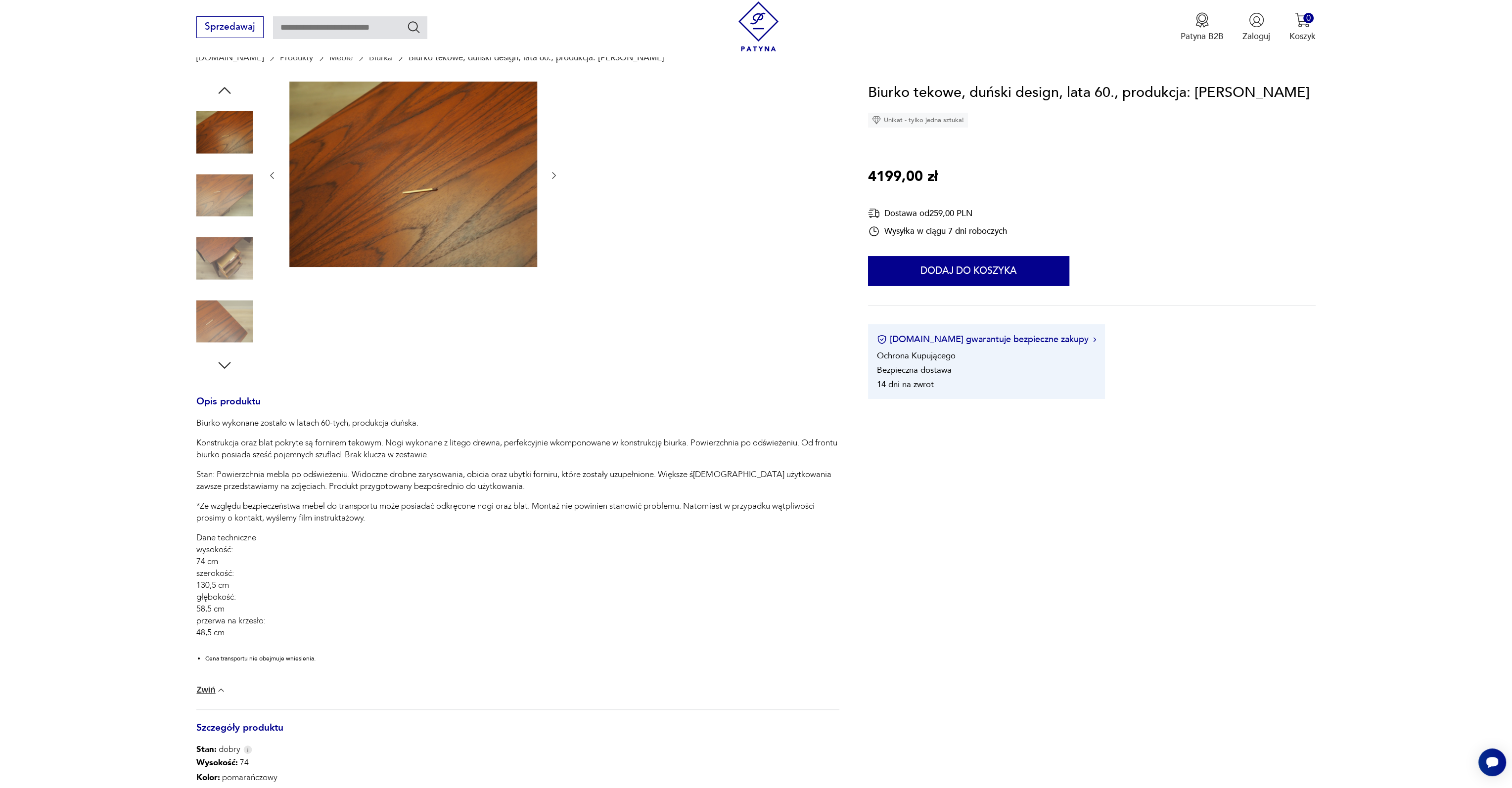
click at [236, 269] on img at bounding box center [224, 258] width 56 height 56
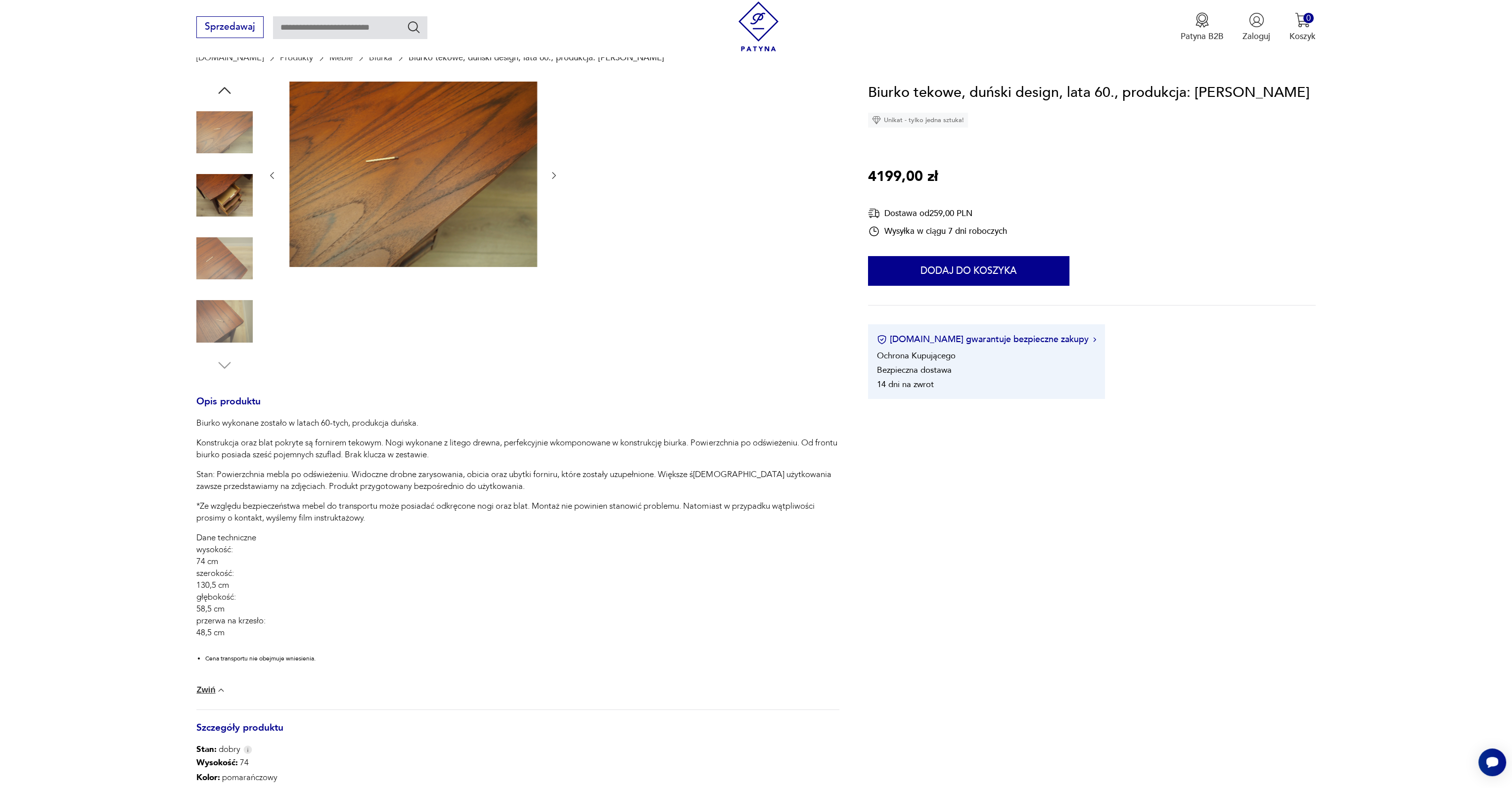
click at [231, 321] on img at bounding box center [224, 321] width 56 height 56
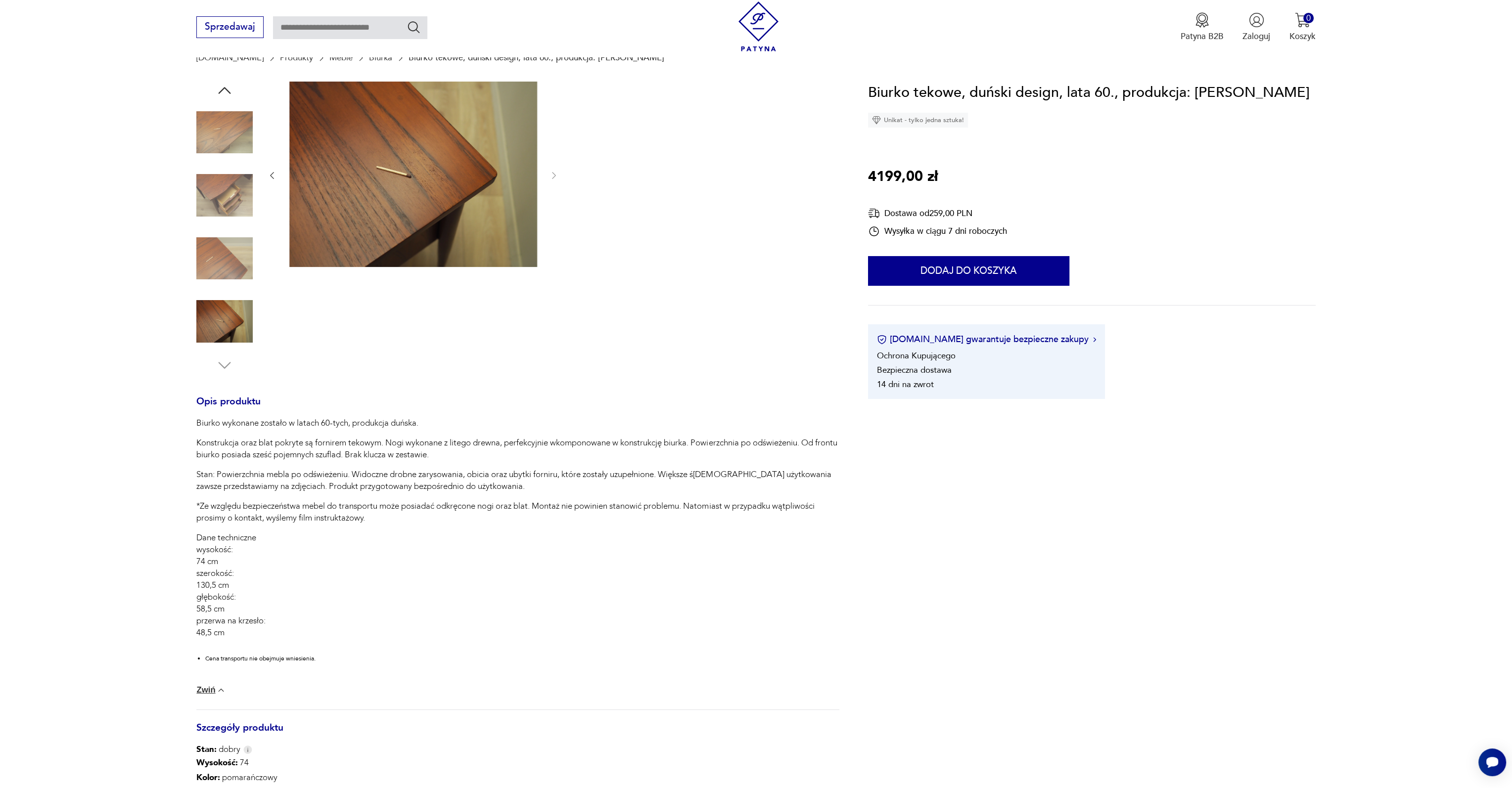
click at [708, 275] on div at bounding box center [518, 227] width 643 height 293
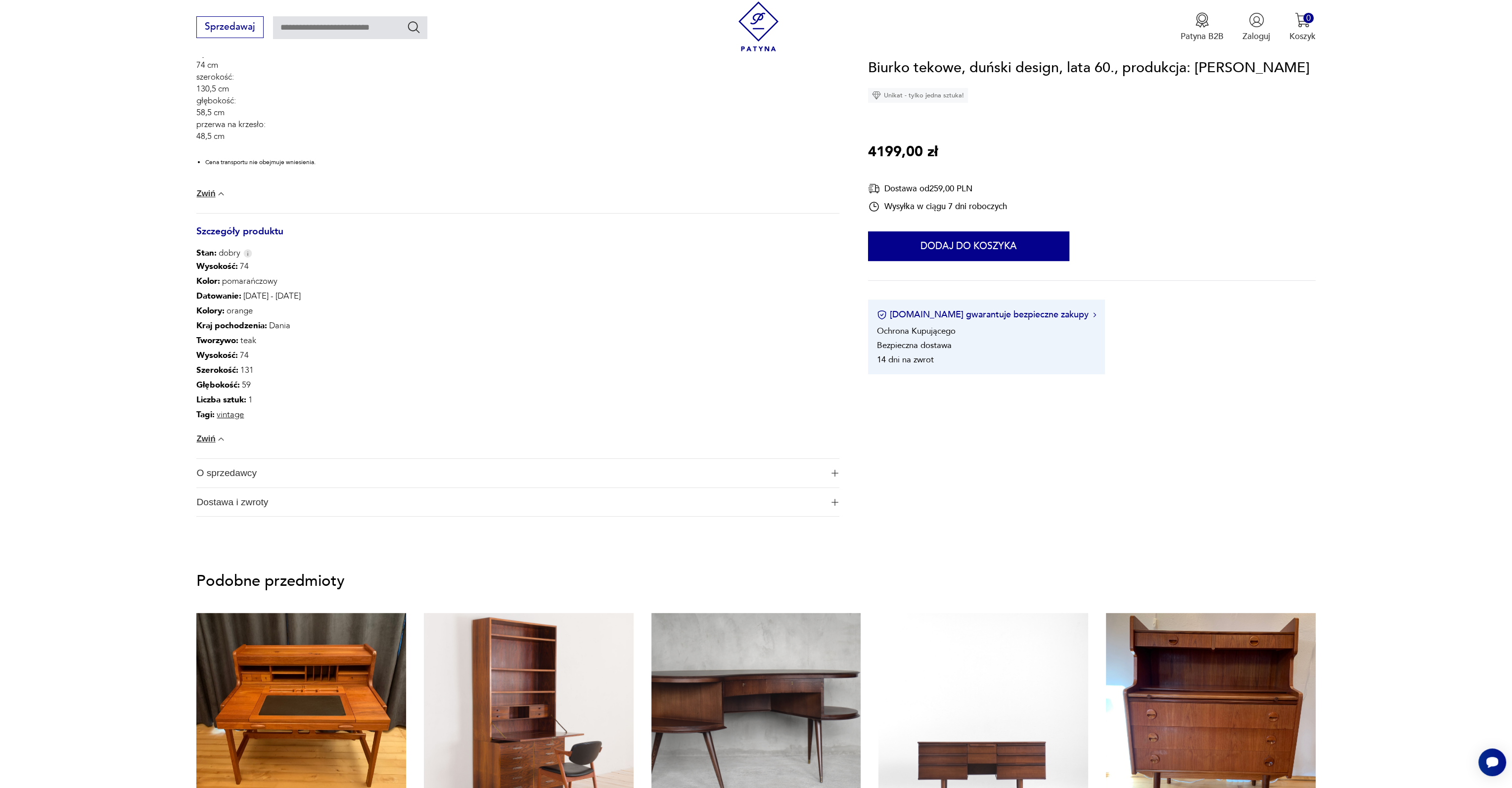
scroll to position [0, 0]
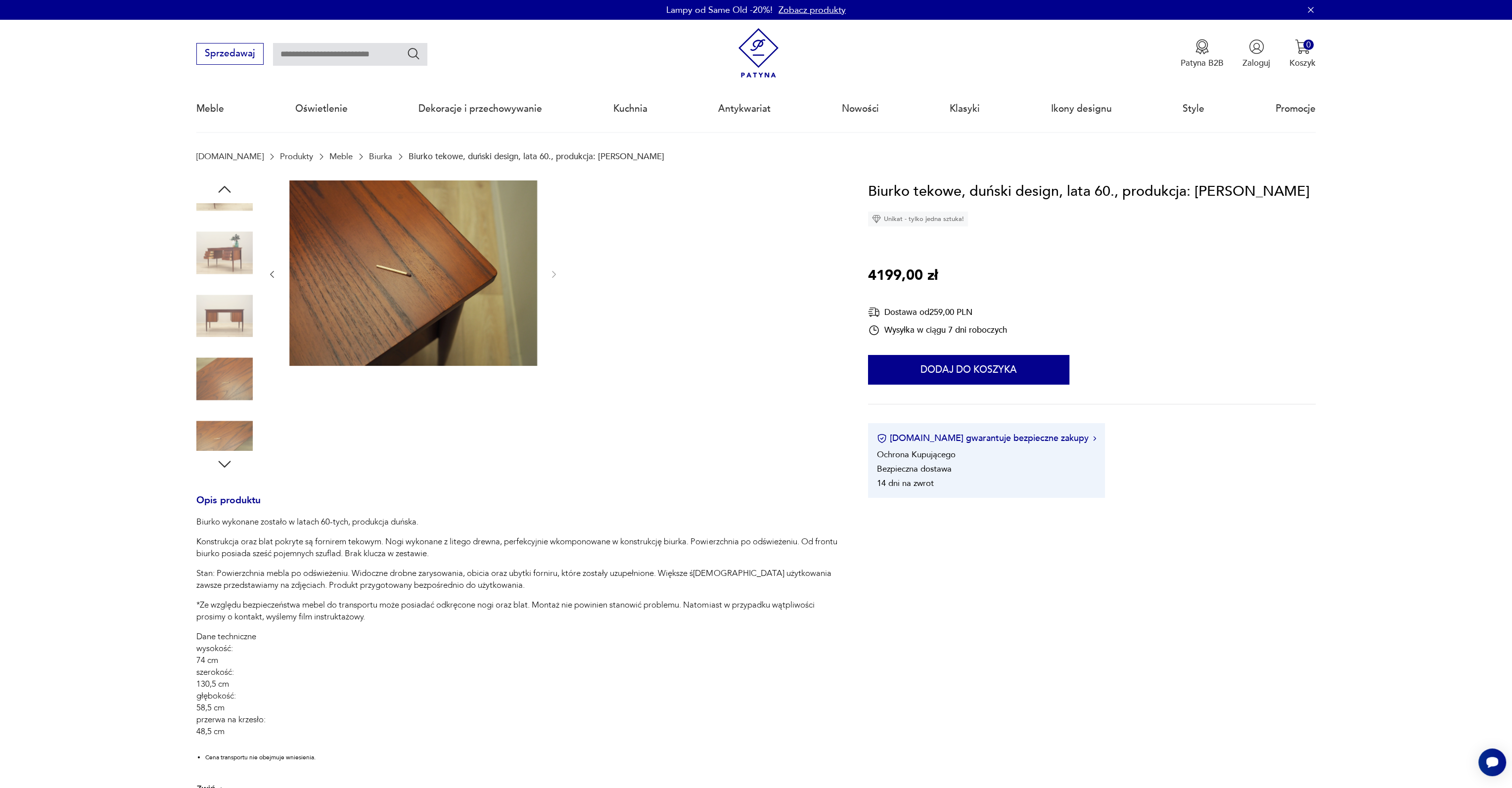
click at [269, 500] on div "Opis produktu Biurko wykonane zostało w latach 60-tych, produkcja duńska. Konst…" at bounding box center [518, 647] width 643 height 932
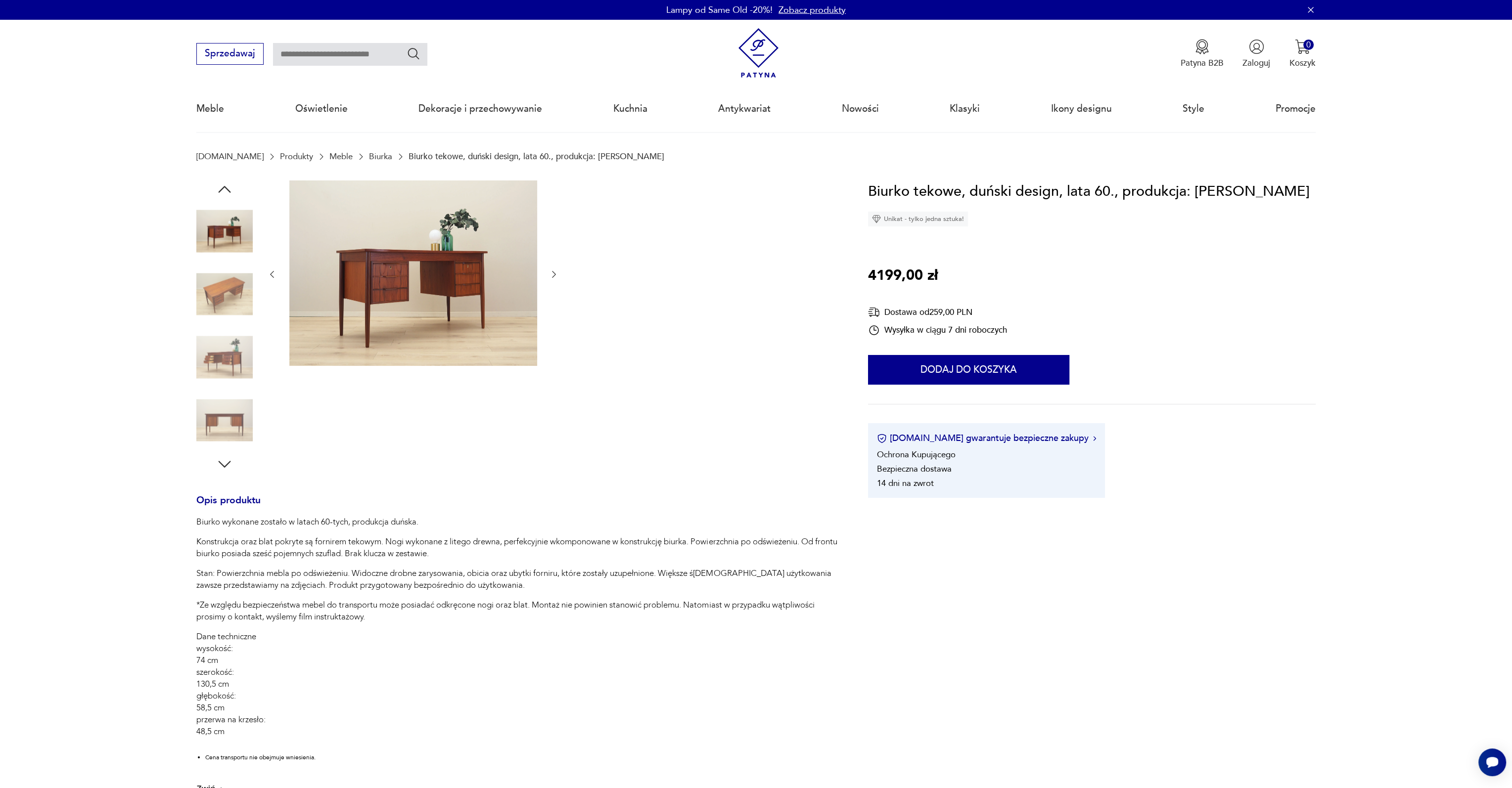
click at [210, 233] on img at bounding box center [224, 232] width 56 height 56
click at [238, 242] on img at bounding box center [224, 232] width 56 height 56
click at [229, 414] on img at bounding box center [224, 420] width 56 height 56
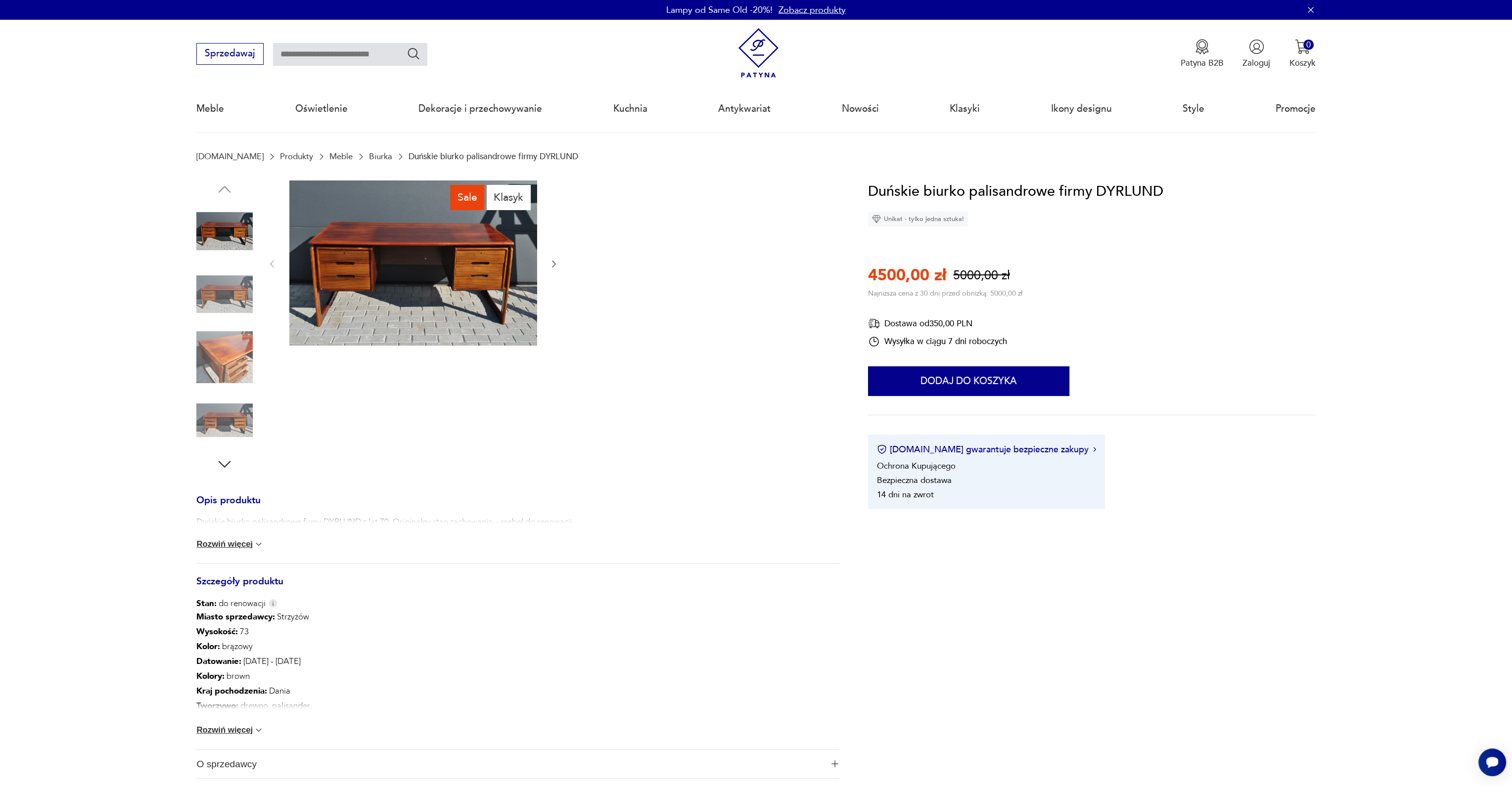
click at [471, 269] on img at bounding box center [413, 263] width 248 height 166
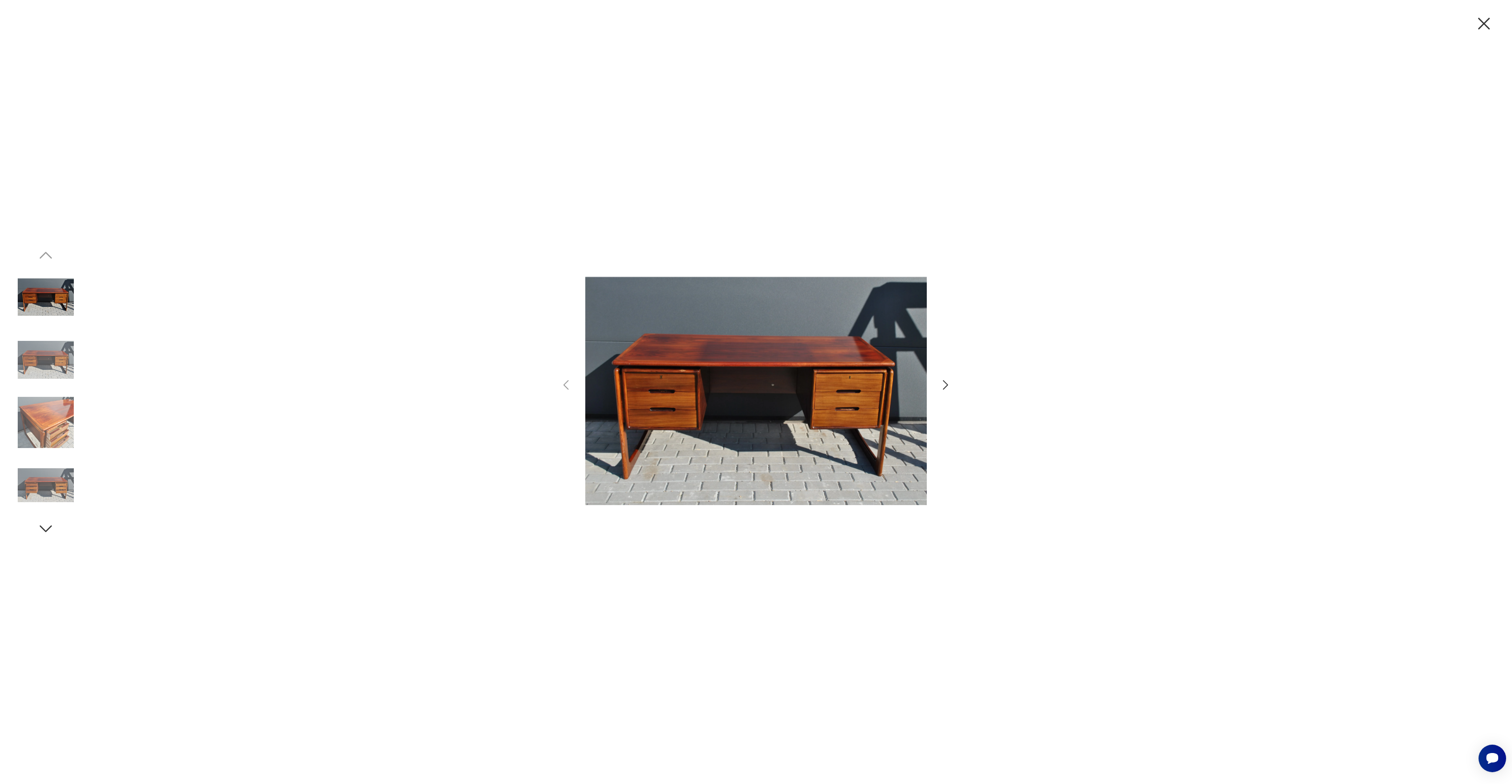
click at [944, 382] on icon "button" at bounding box center [946, 385] width 14 height 14
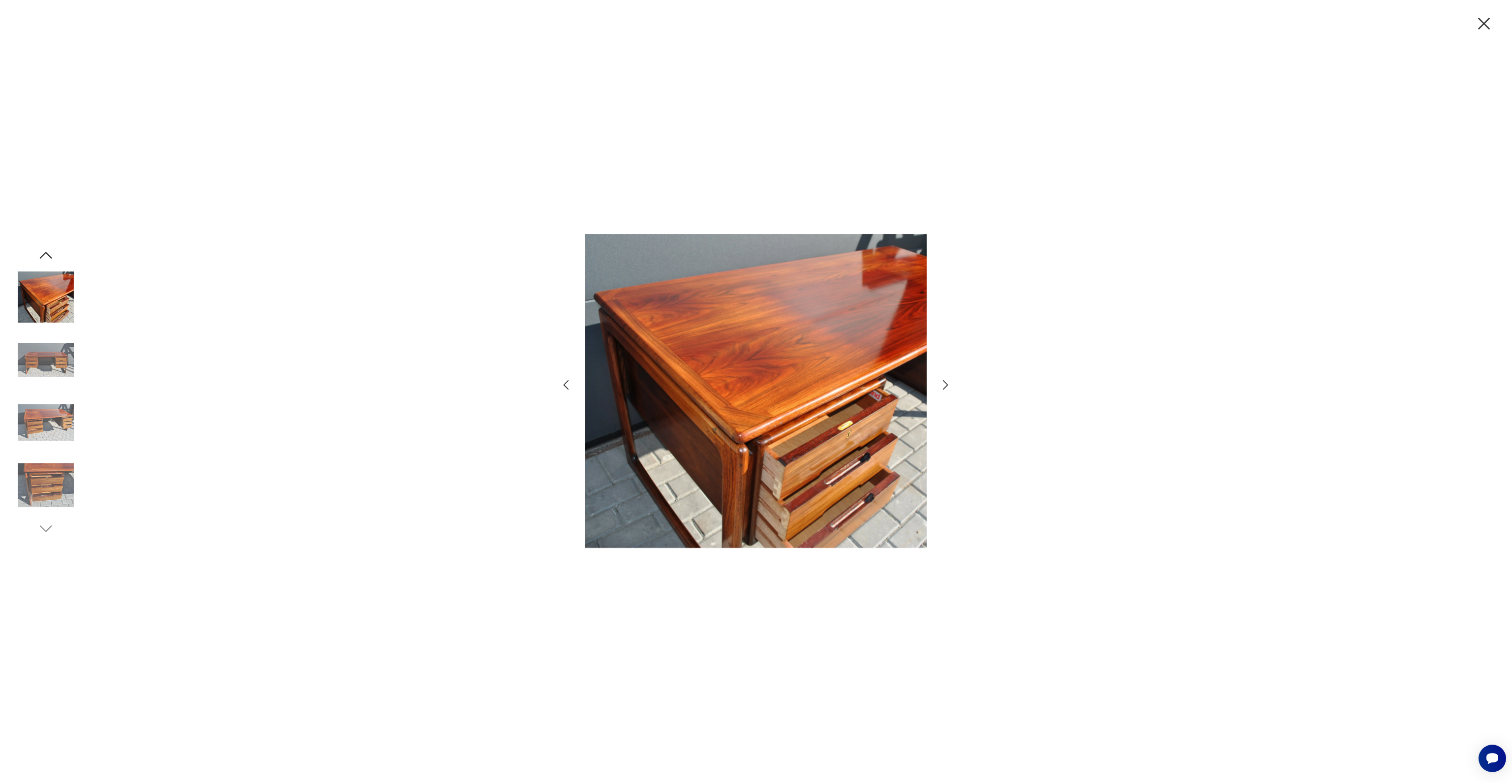
click at [944, 382] on icon "button" at bounding box center [946, 385] width 14 height 14
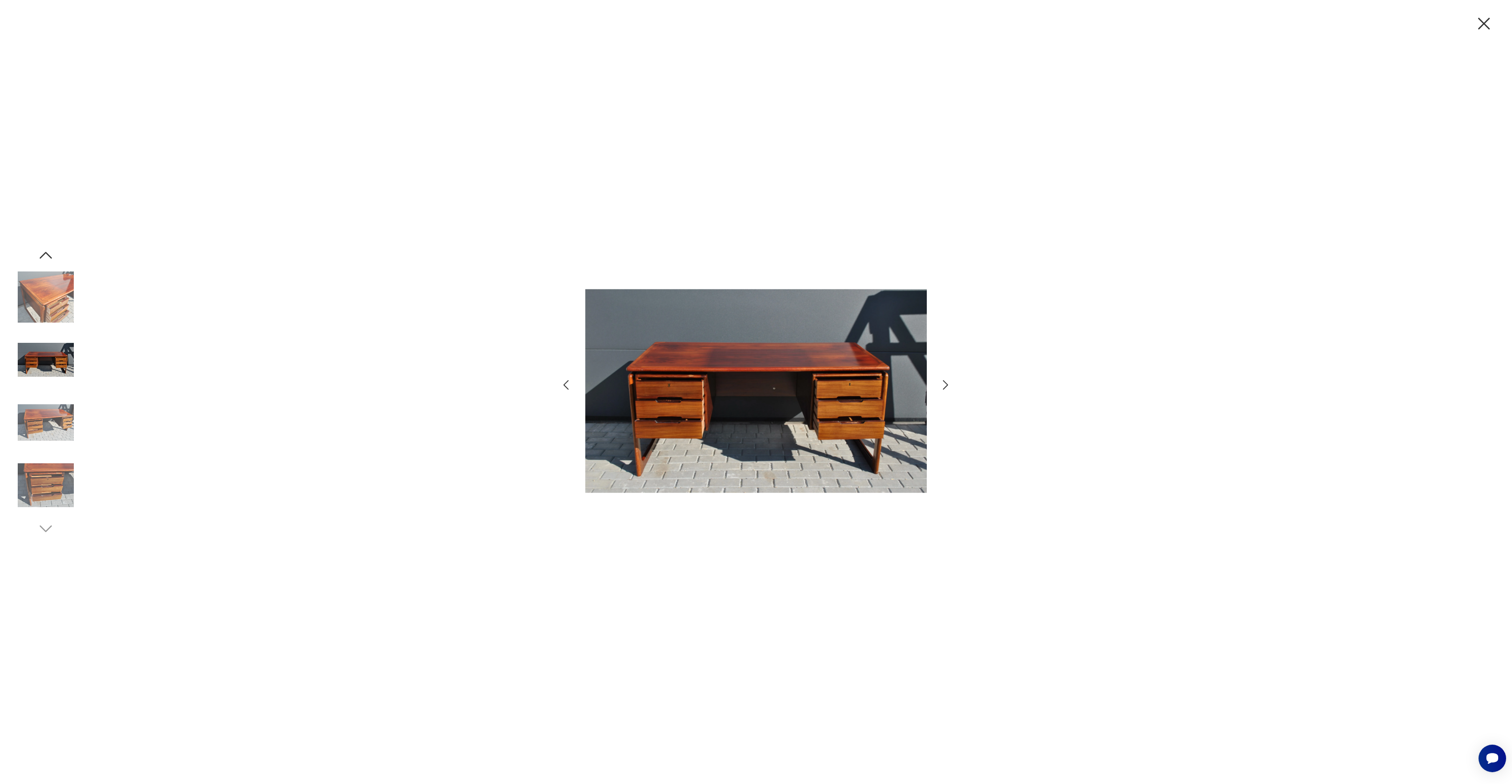
click at [944, 382] on icon "button" at bounding box center [946, 385] width 14 height 14
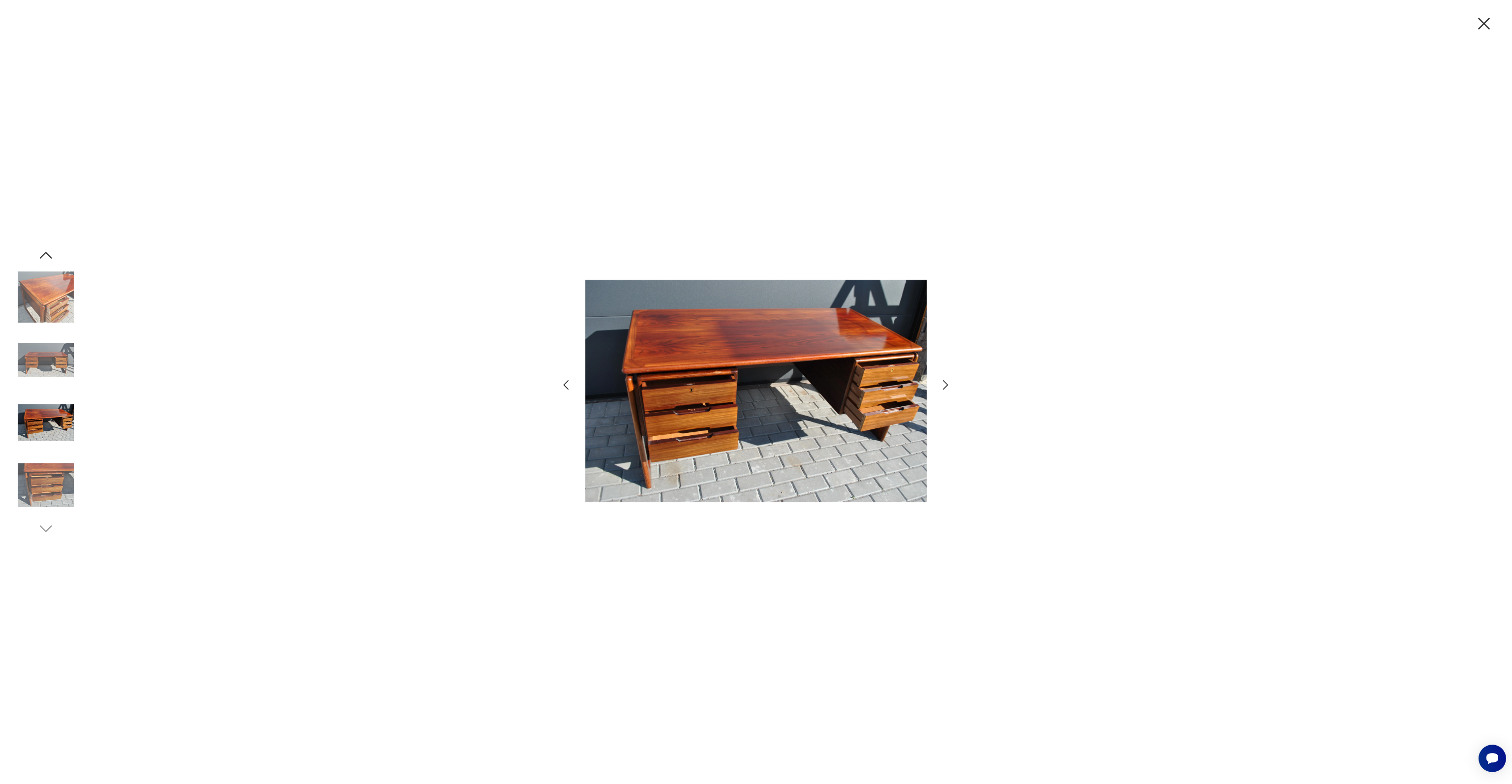
click at [940, 382] on icon "button" at bounding box center [946, 385] width 14 height 14
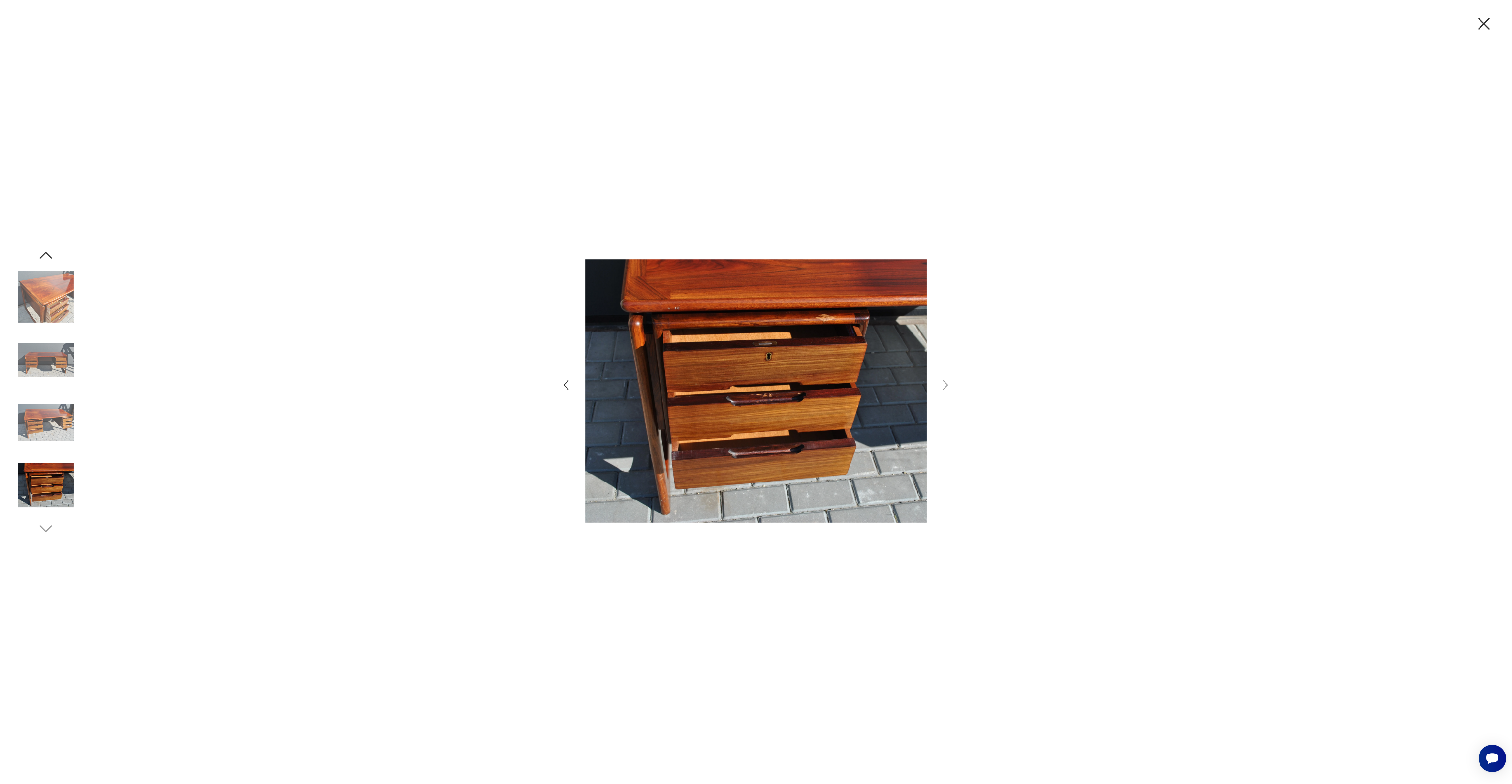
click at [1481, 31] on icon "button" at bounding box center [1483, 23] width 21 height 21
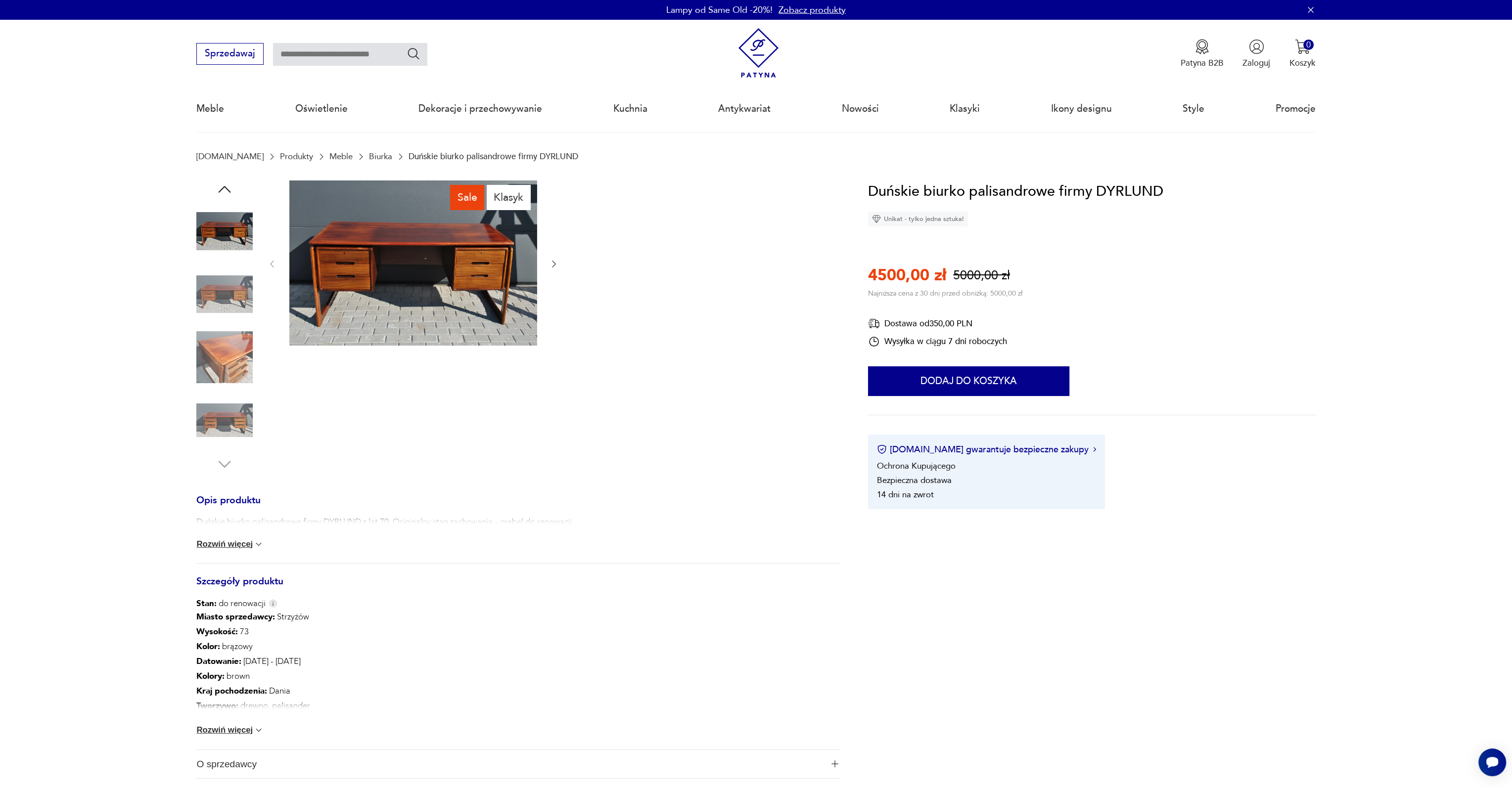
scroll to position [50, 0]
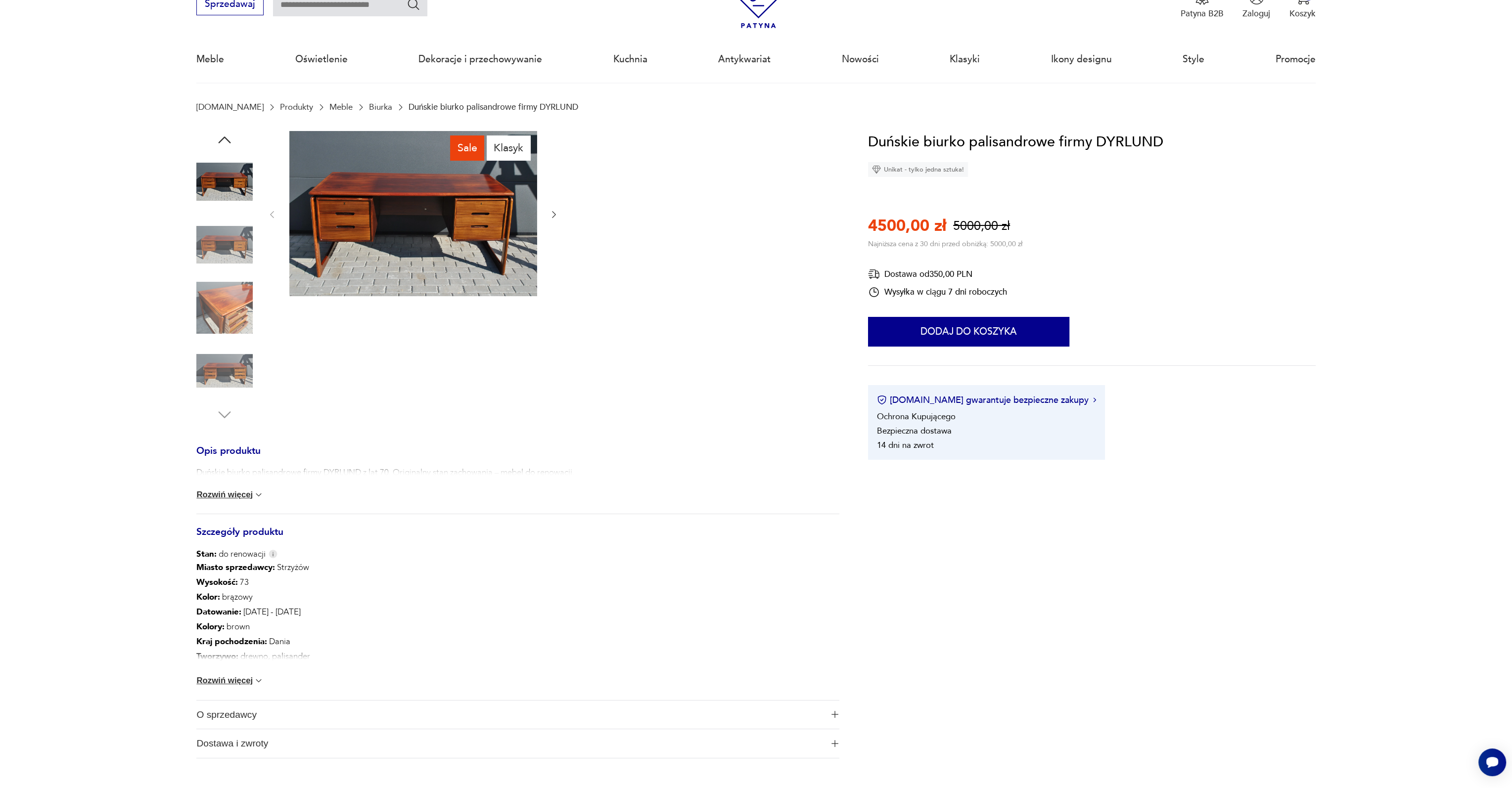
click at [244, 679] on button "Rozwiń więcej" at bounding box center [230, 681] width 67 height 10
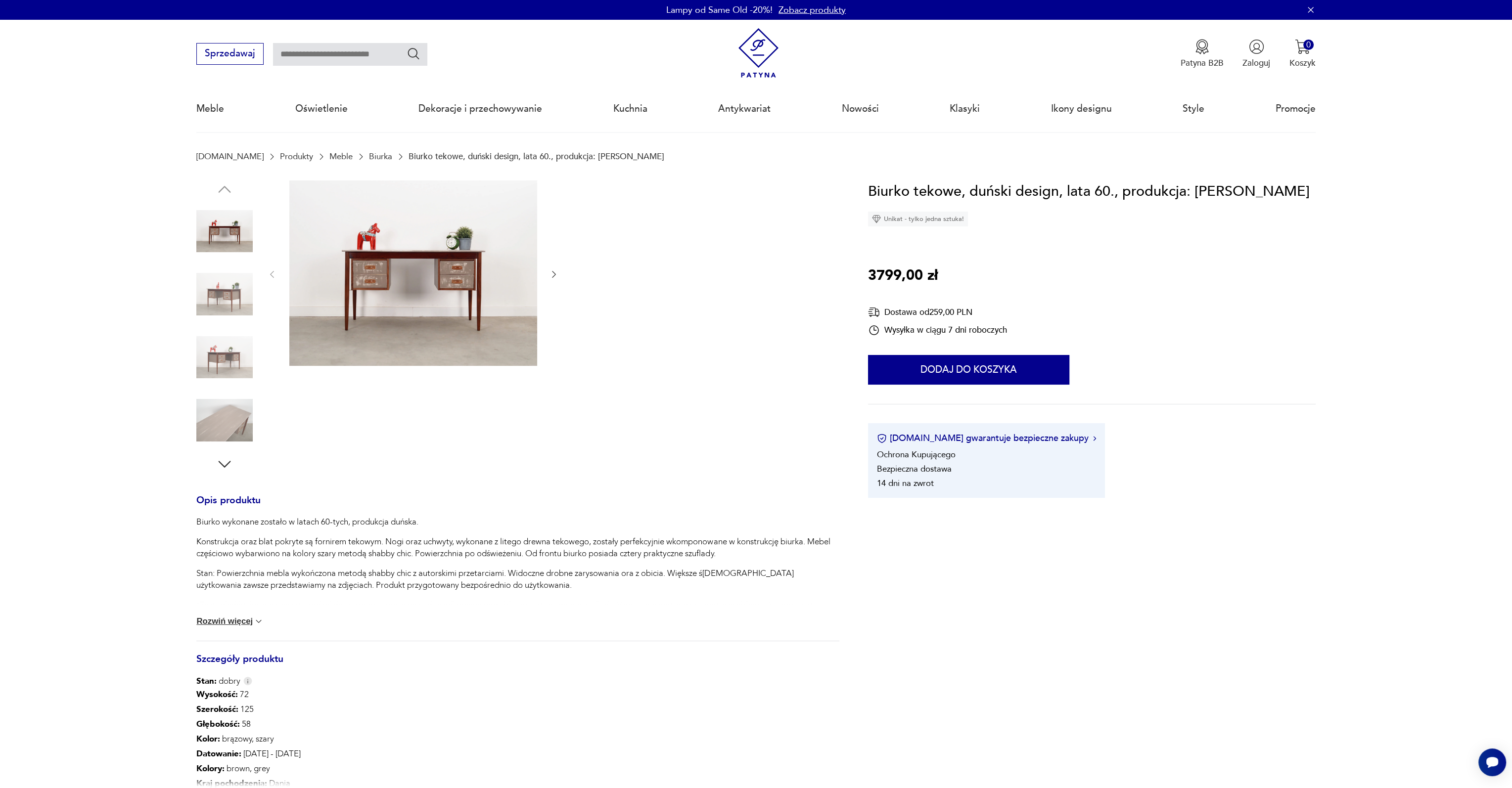
click at [436, 273] on img at bounding box center [413, 273] width 248 height 186
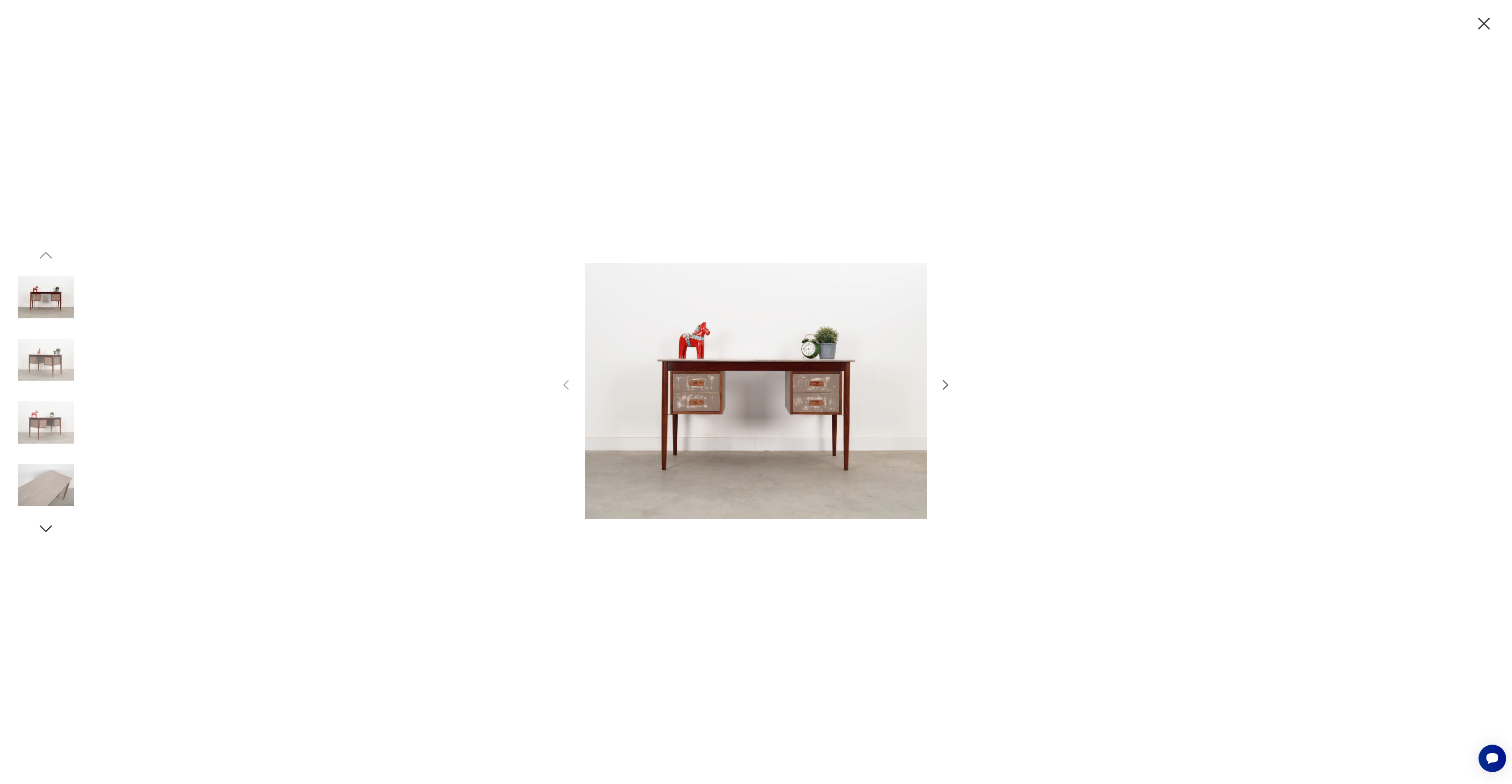
click at [48, 358] on img at bounding box center [46, 360] width 56 height 56
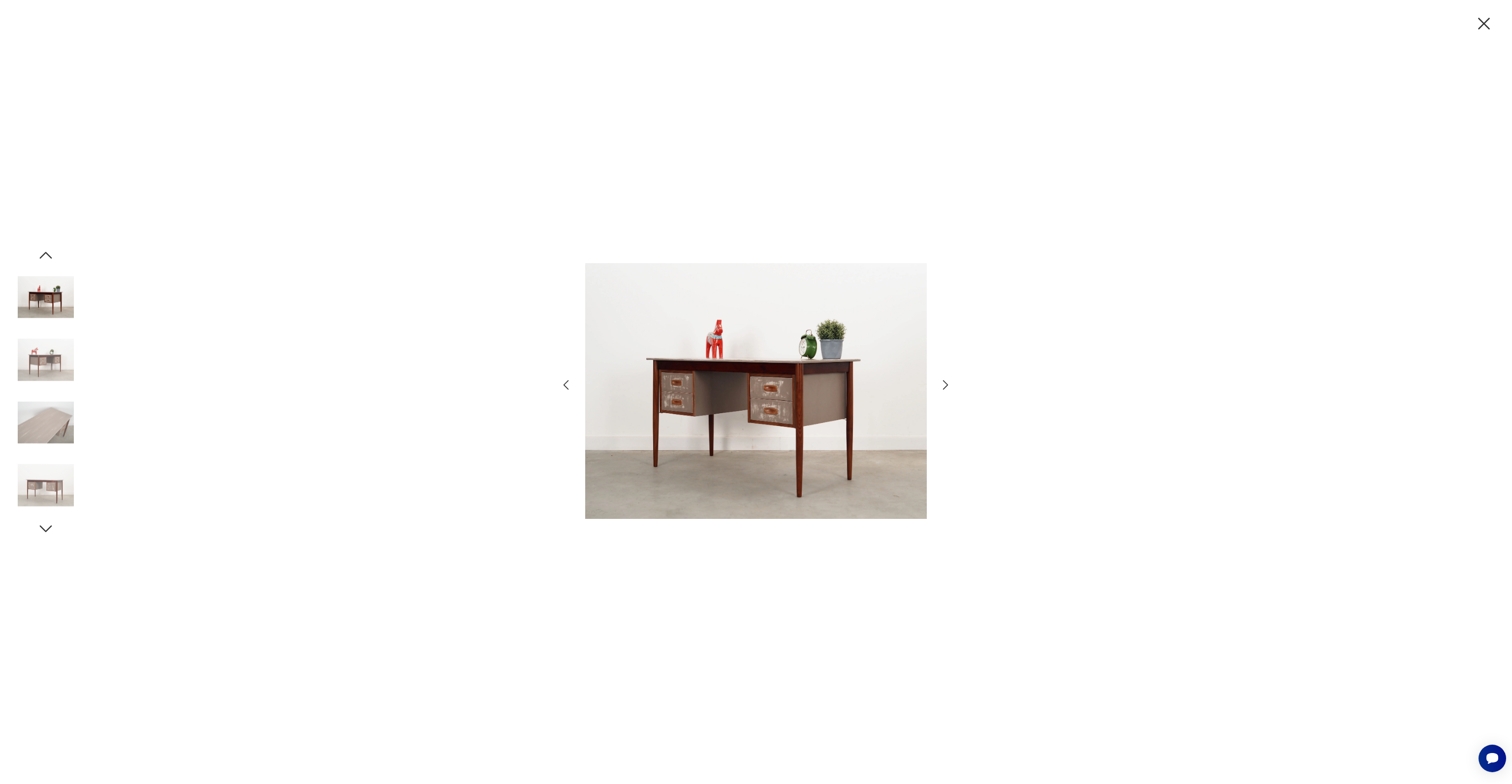
click at [48, 358] on img at bounding box center [46, 360] width 56 height 56
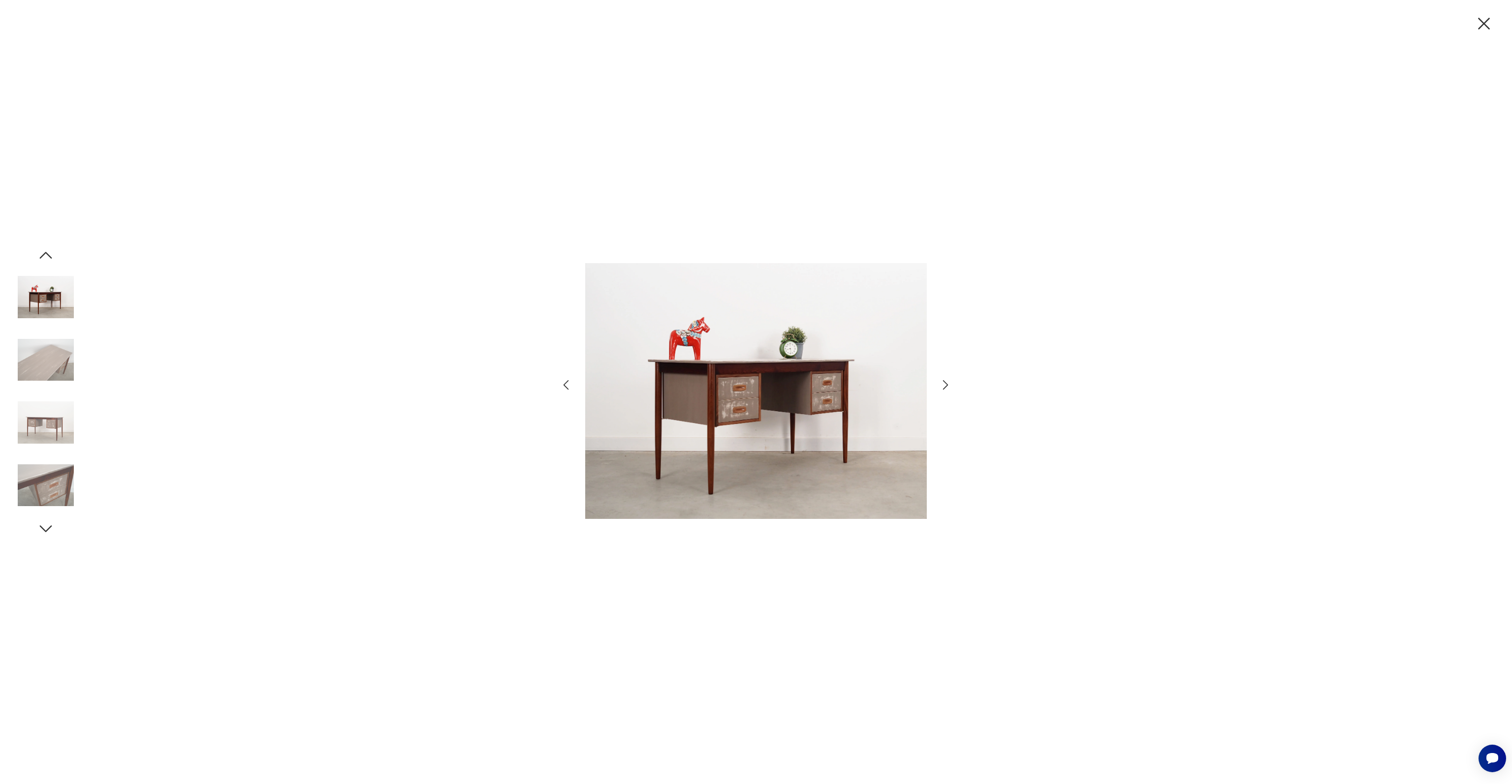
click at [48, 358] on img at bounding box center [46, 360] width 56 height 56
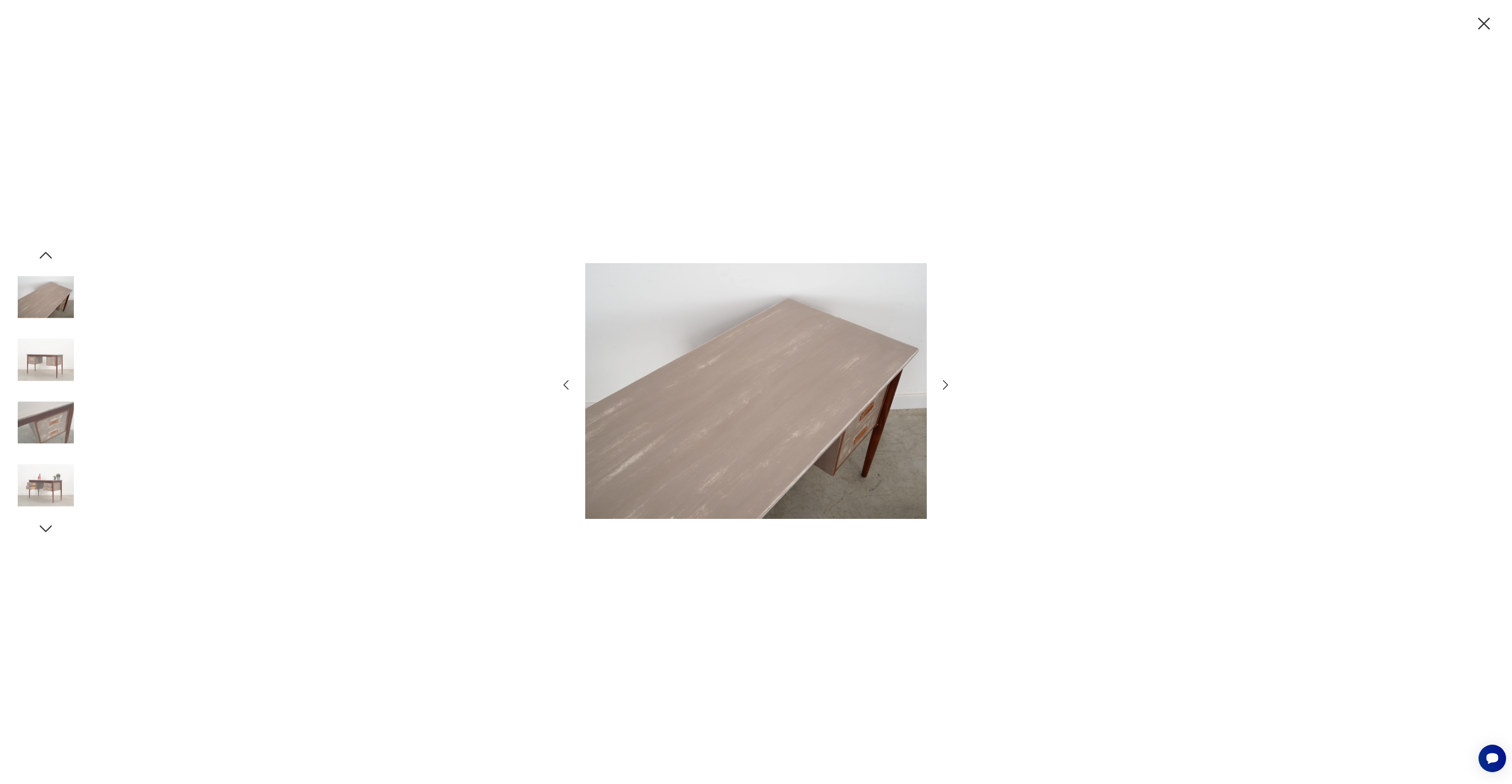
click at [48, 358] on img at bounding box center [46, 360] width 56 height 56
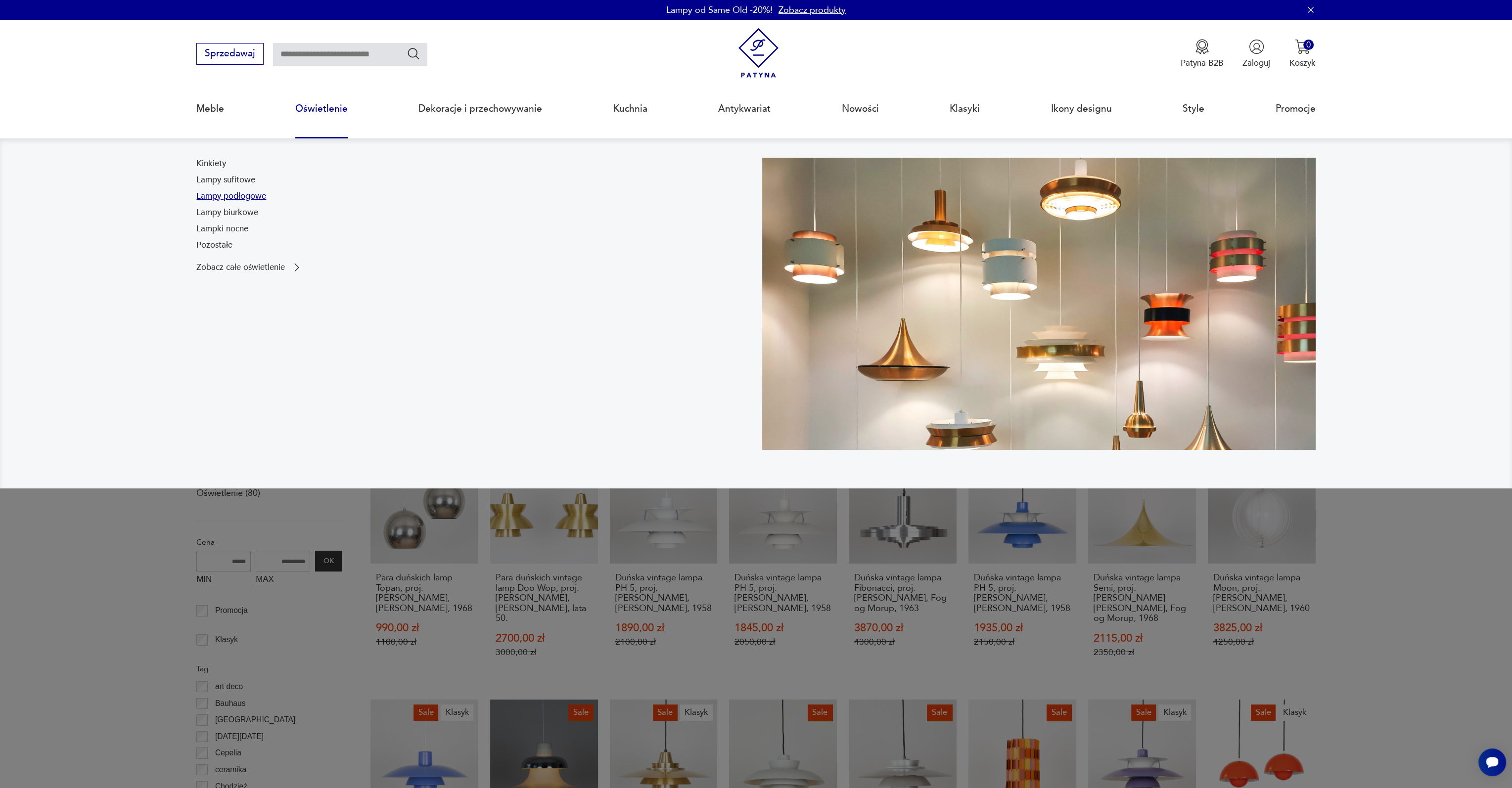
click at [244, 200] on link "Lampy podłogowe" at bounding box center [231, 196] width 70 height 12
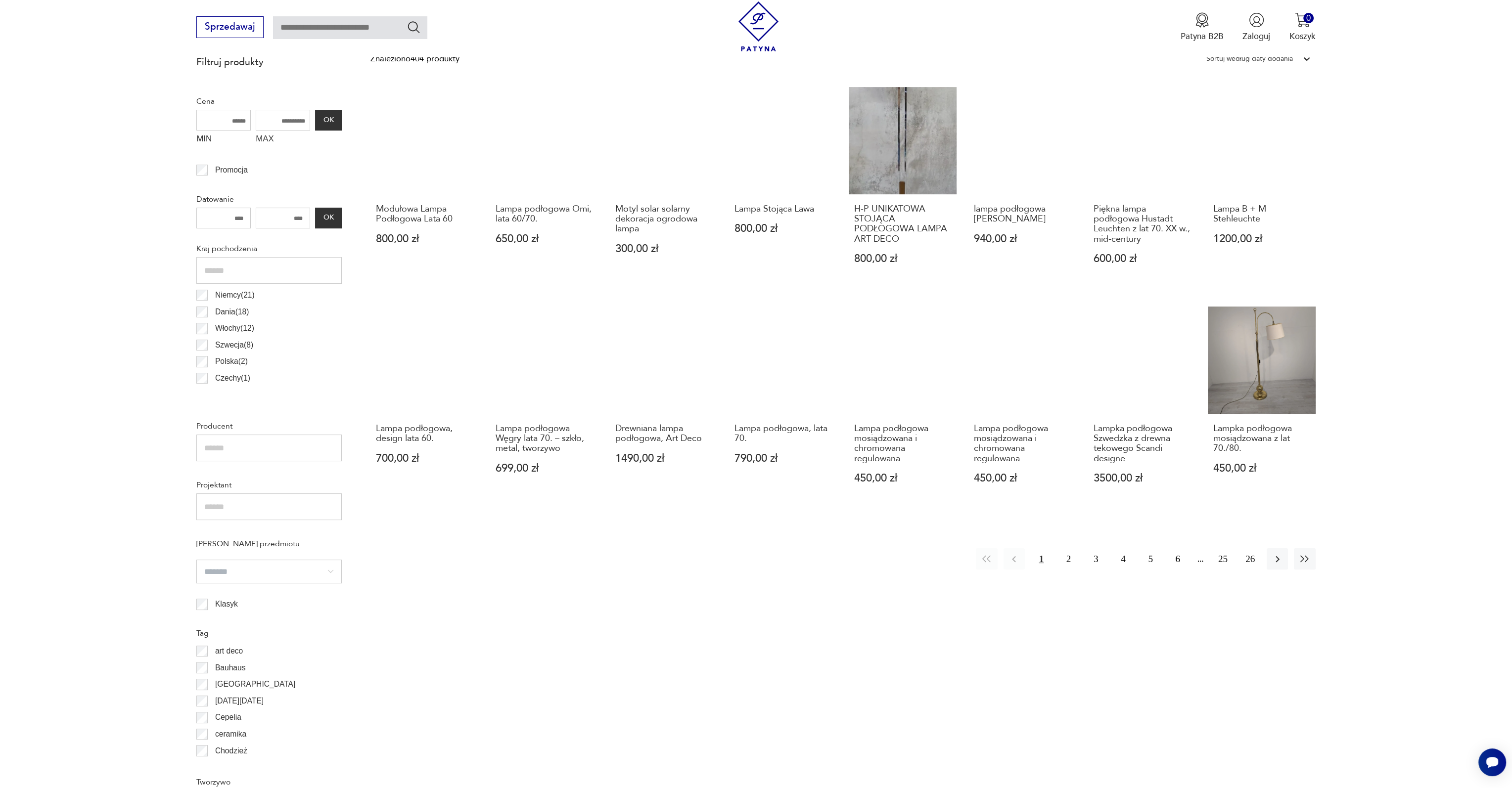
scroll to position [443, 0]
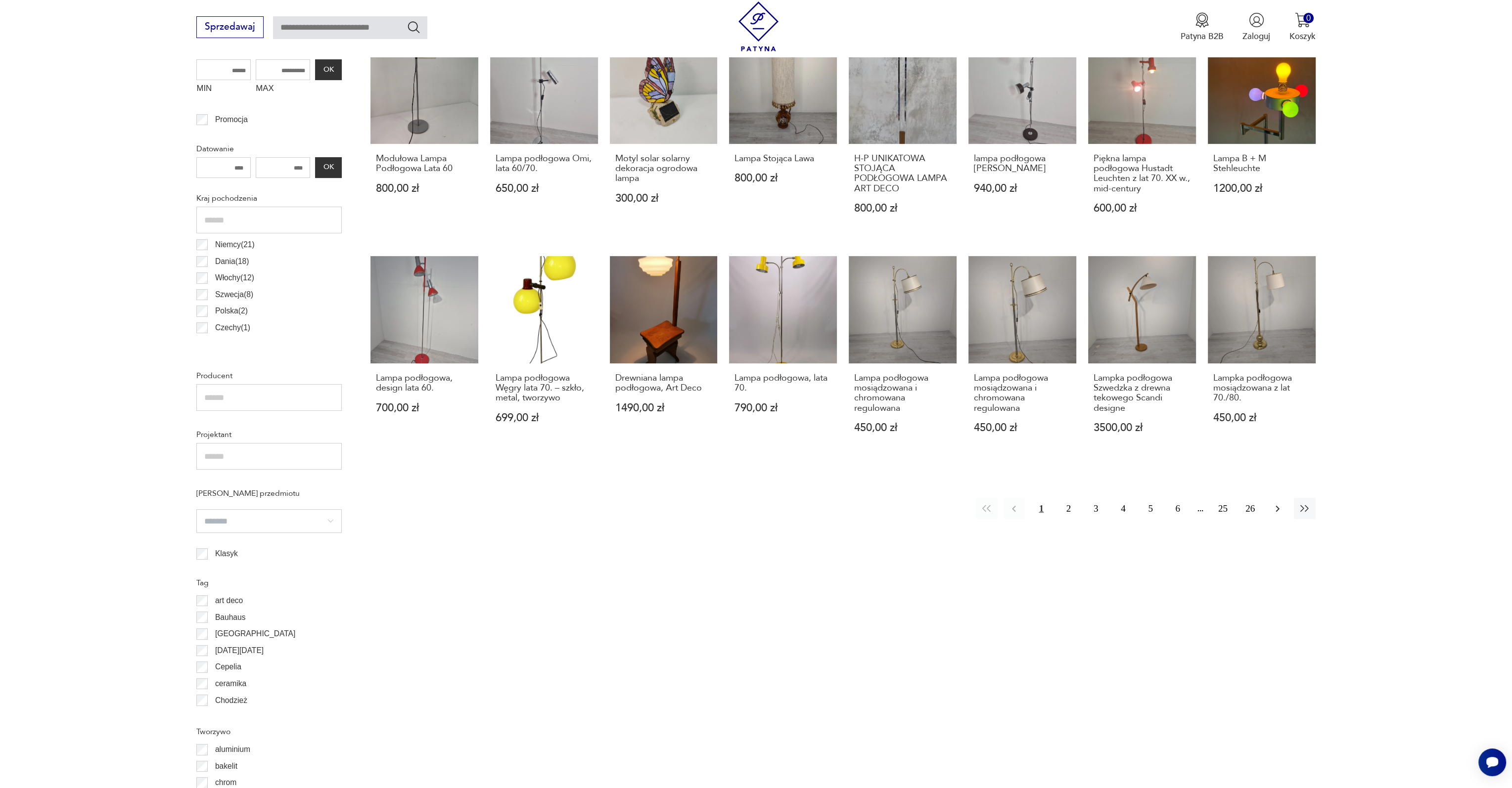
click at [1272, 509] on icon "button" at bounding box center [1278, 509] width 12 height 12
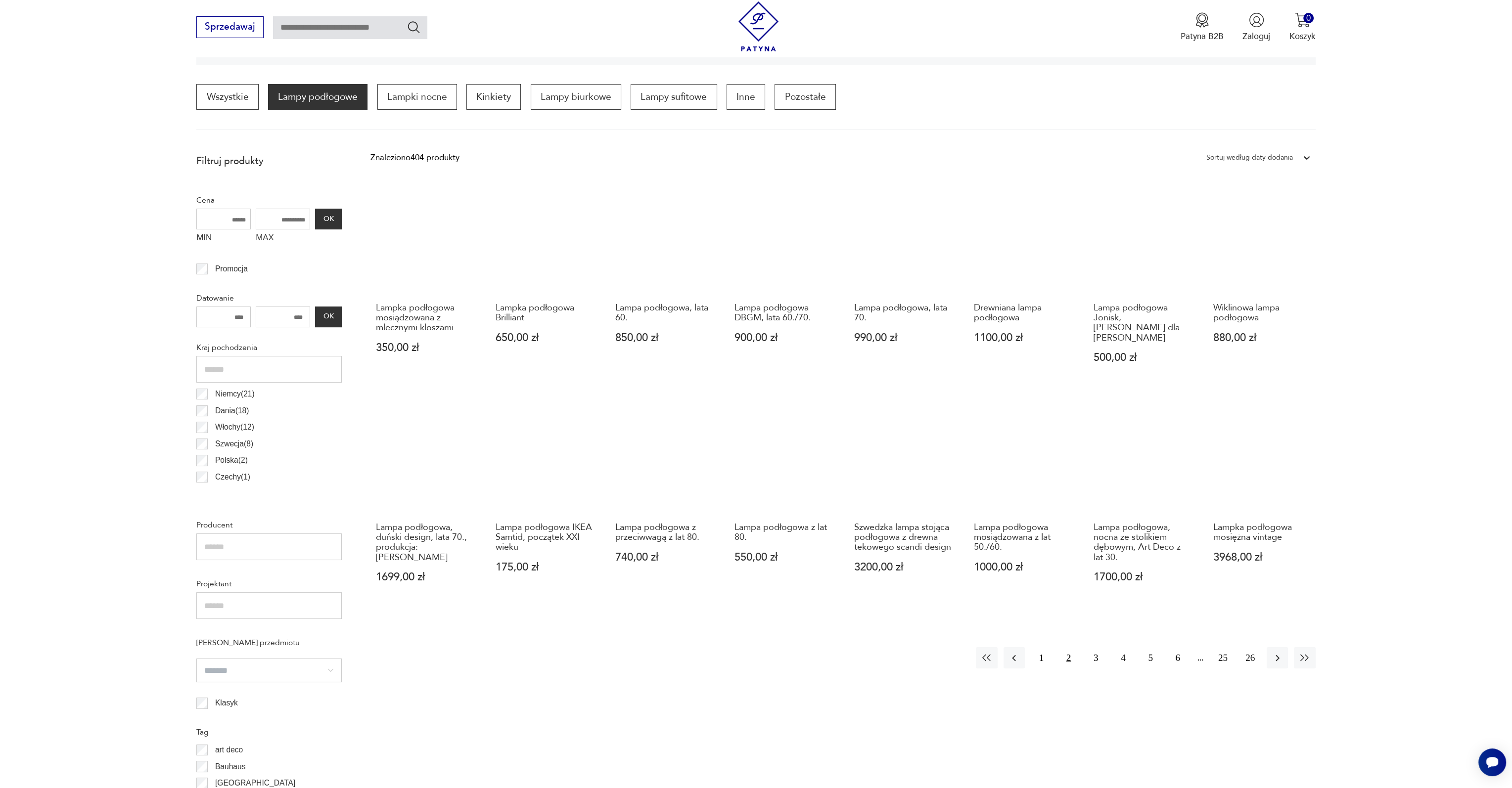
scroll to position [343, 0]
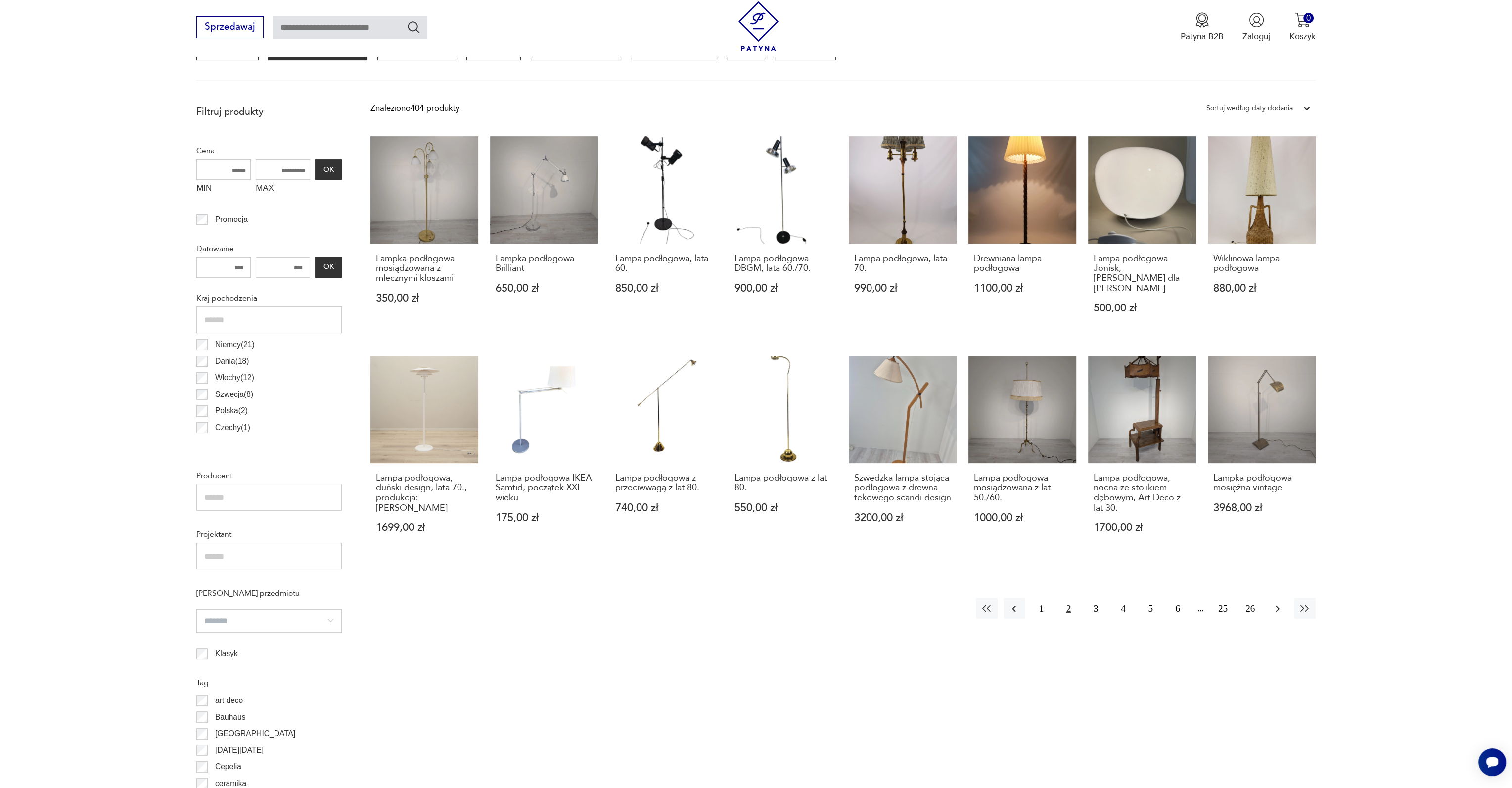
click at [1282, 603] on icon "button" at bounding box center [1278, 609] width 12 height 12
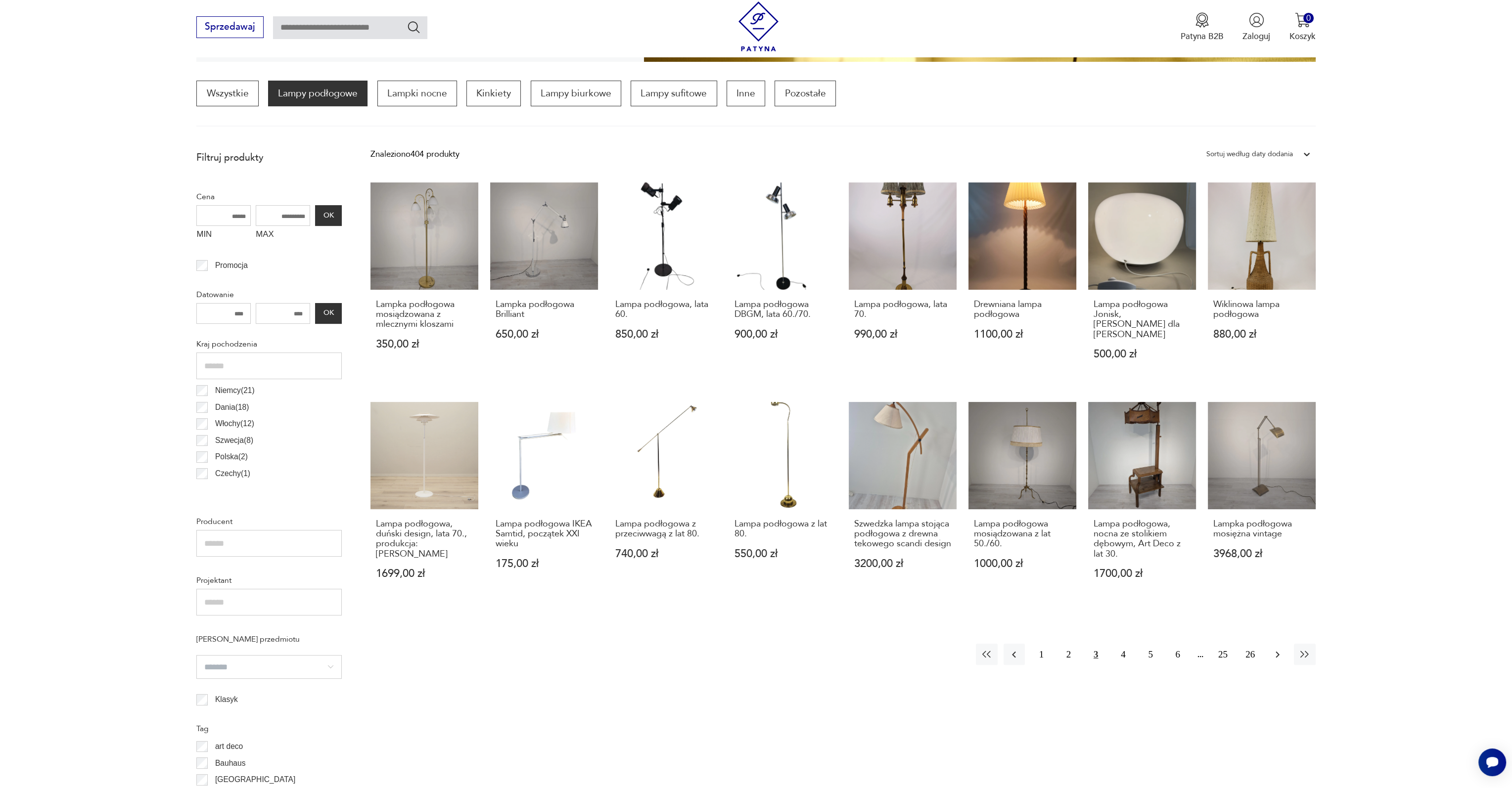
scroll to position [293, 0]
